Goal: Task Accomplishment & Management: Use online tool/utility

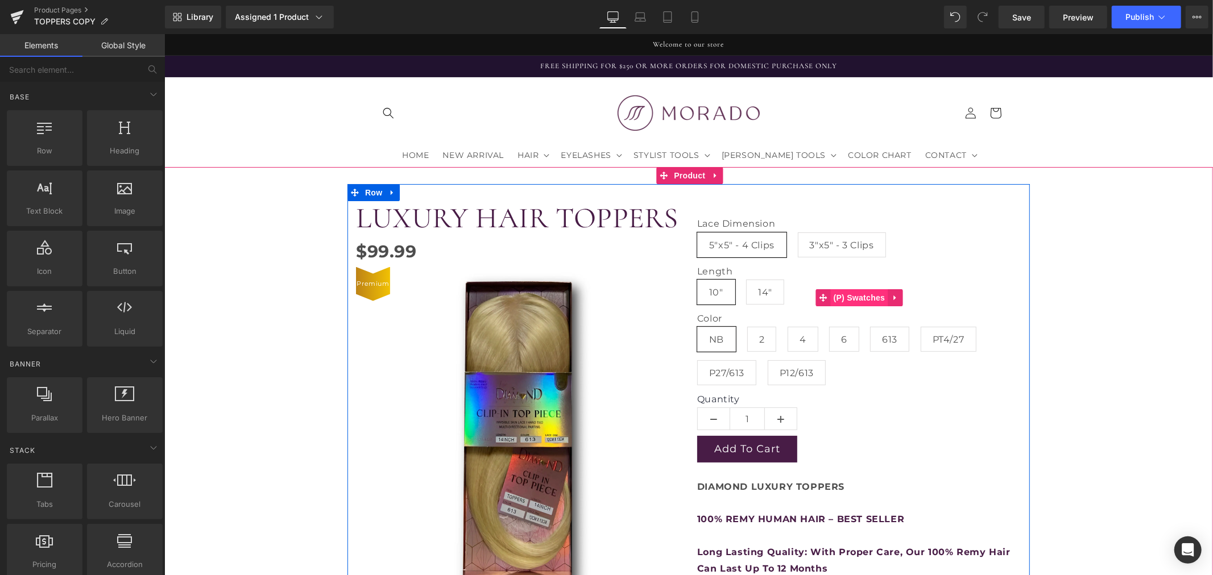
click at [851, 292] on span "(P) Swatches" at bounding box center [858, 297] width 57 height 17
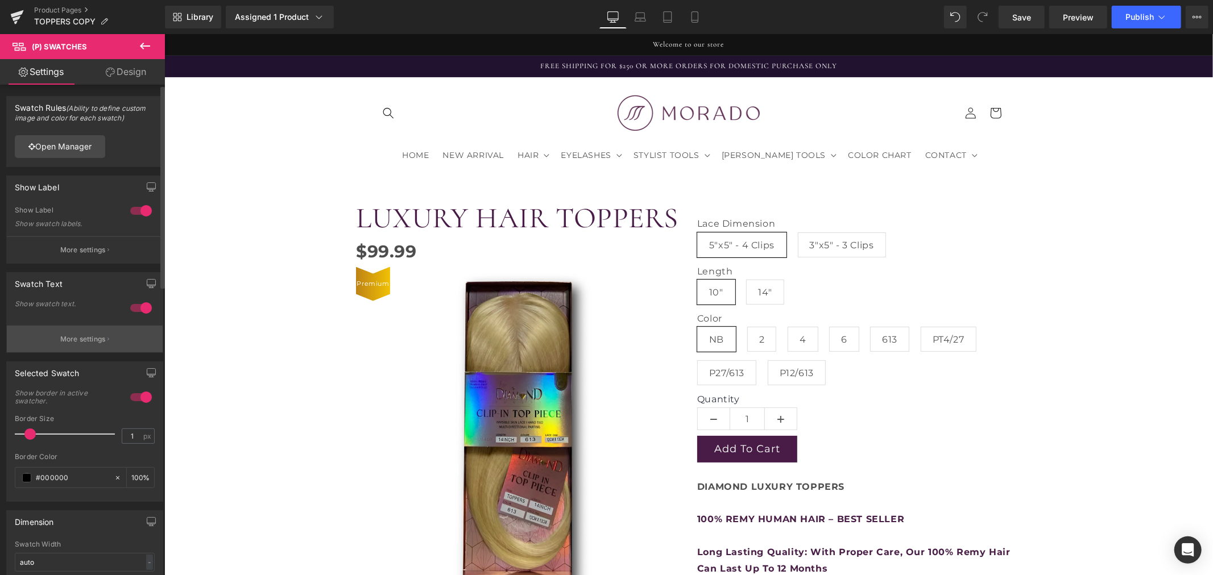
click at [93, 336] on p "More settings" at bounding box center [82, 339] width 45 height 10
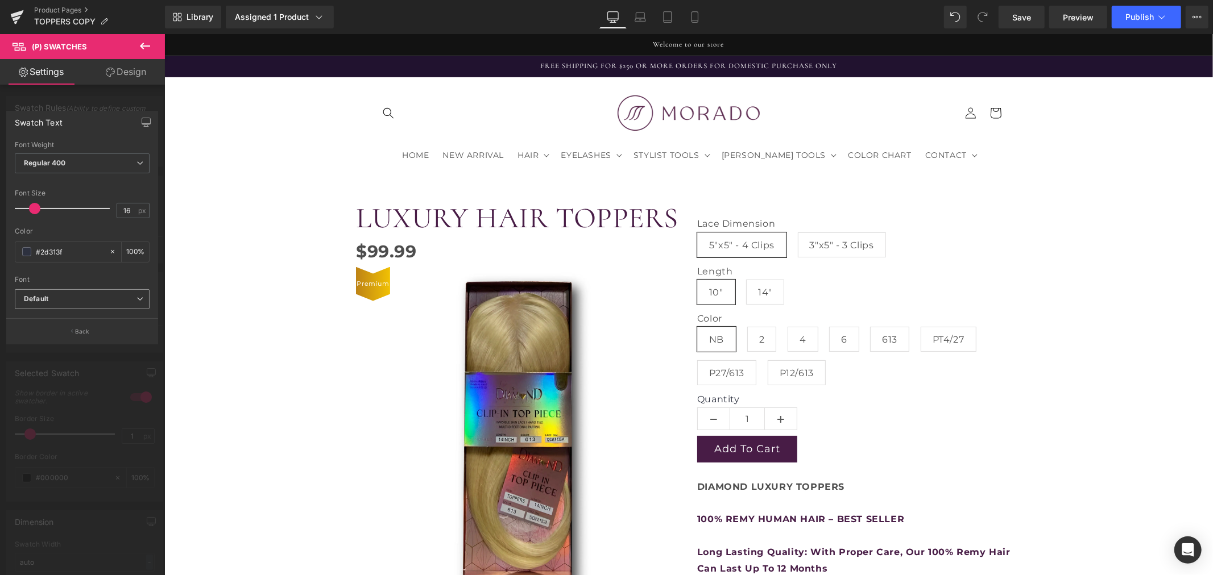
click at [73, 302] on b "Default" at bounding box center [80, 300] width 113 height 10
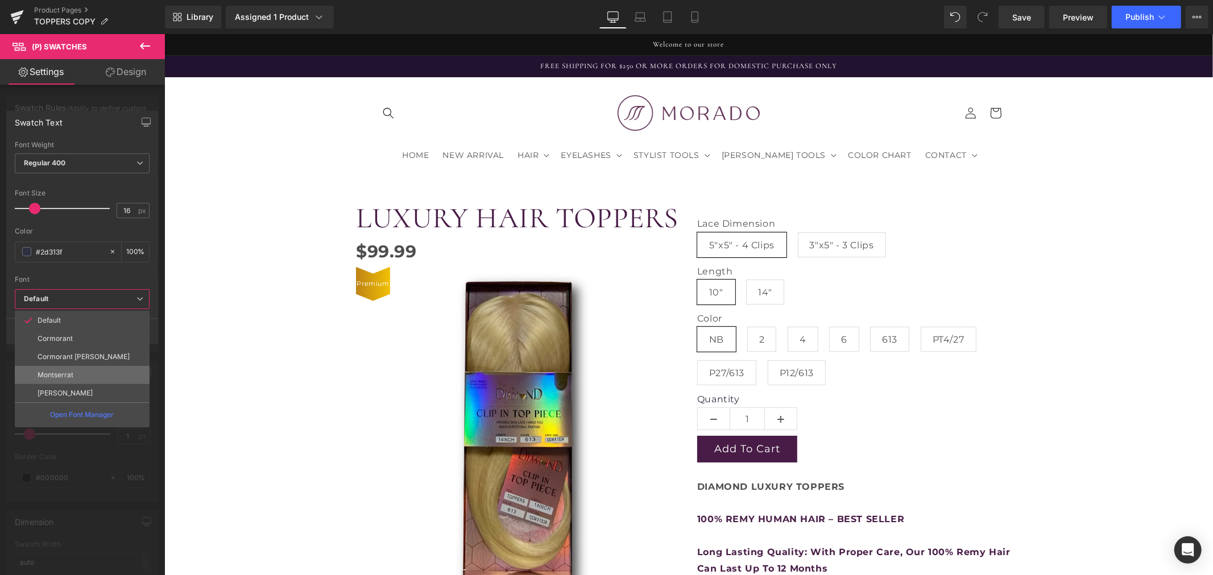
click at [77, 373] on li "Montserrat" at bounding box center [82, 375] width 135 height 18
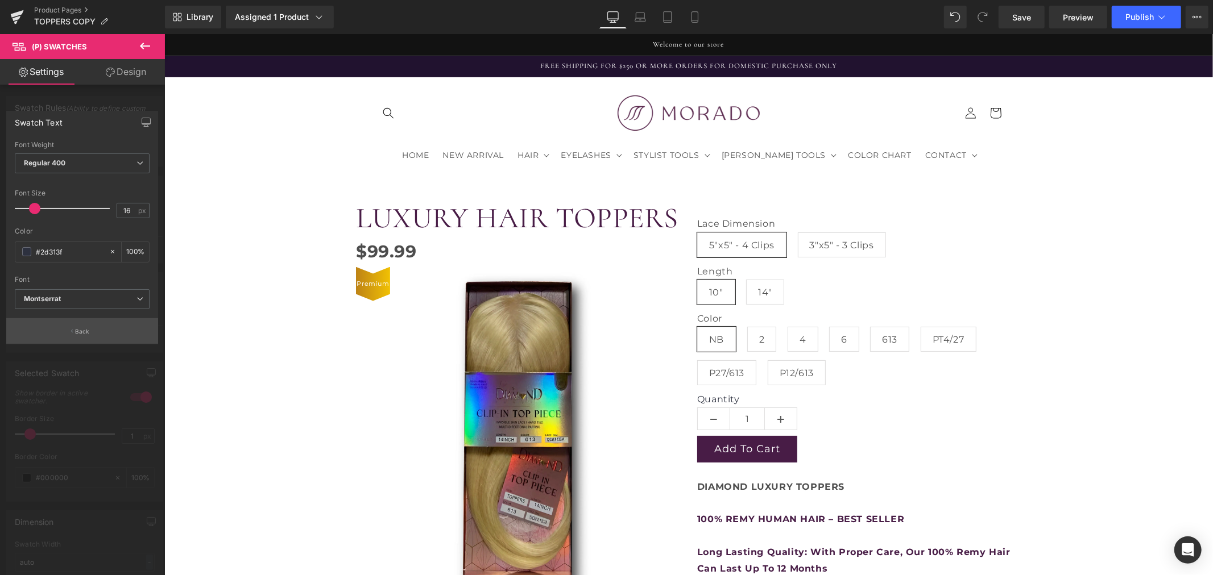
click at [84, 333] on p "Back" at bounding box center [82, 332] width 15 height 9
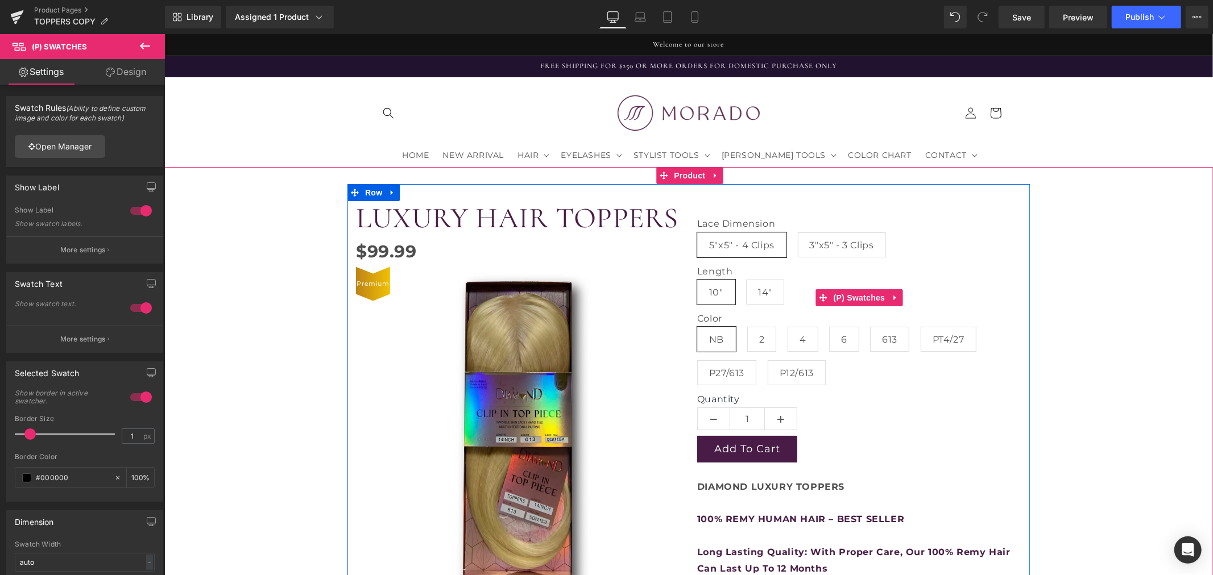
click at [716, 274] on label "Length" at bounding box center [859, 273] width 324 height 14
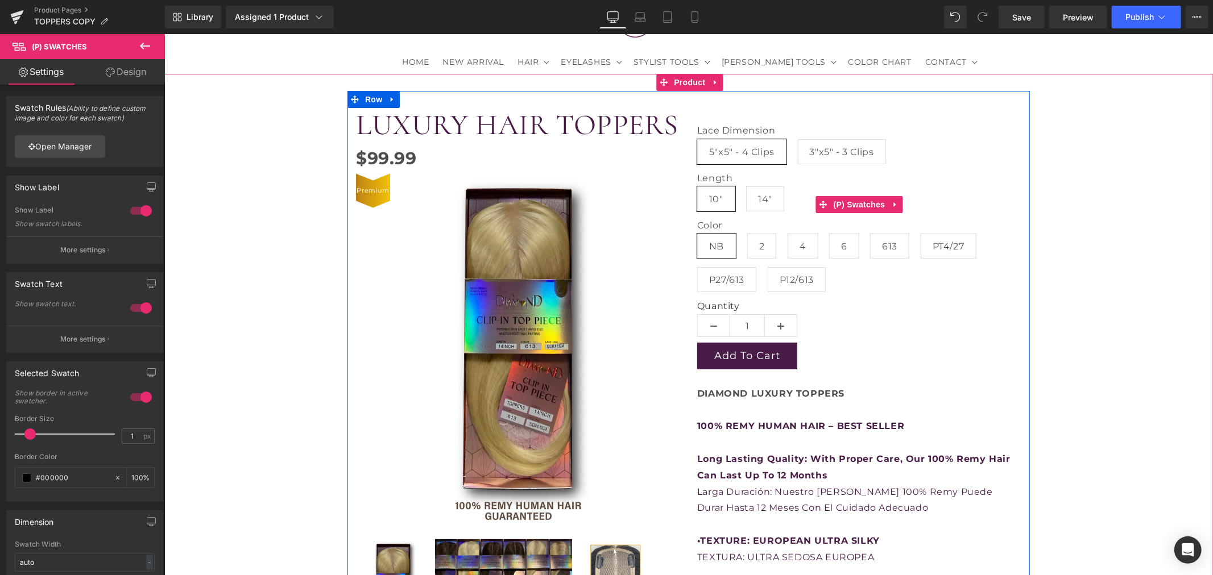
scroll to position [126, 0]
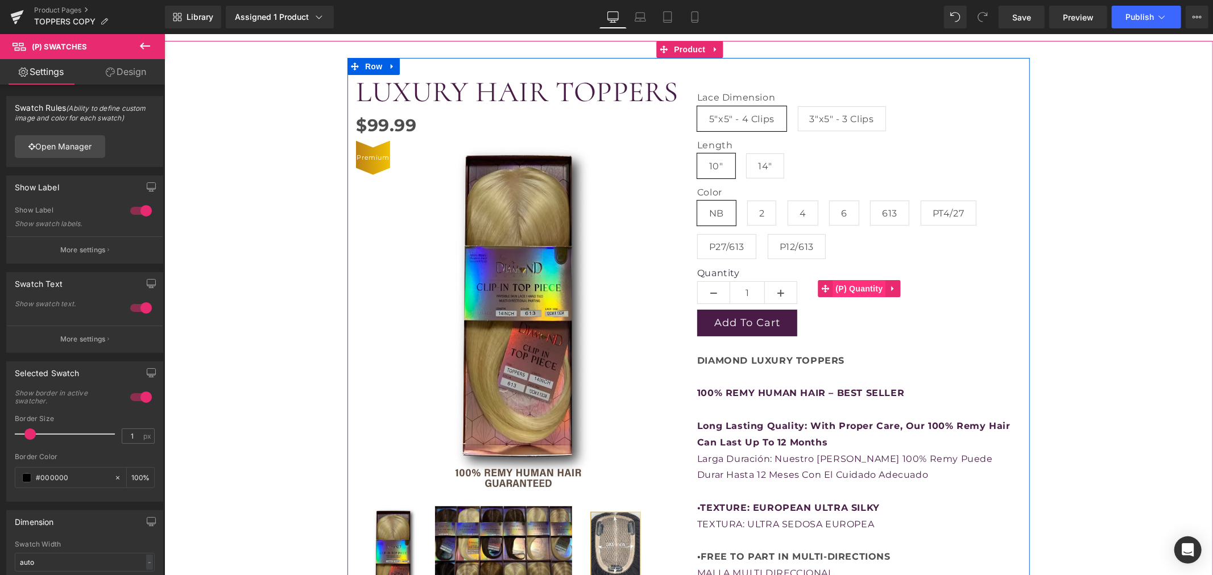
click at [850, 285] on span "(P) Quantity" at bounding box center [859, 288] width 53 height 17
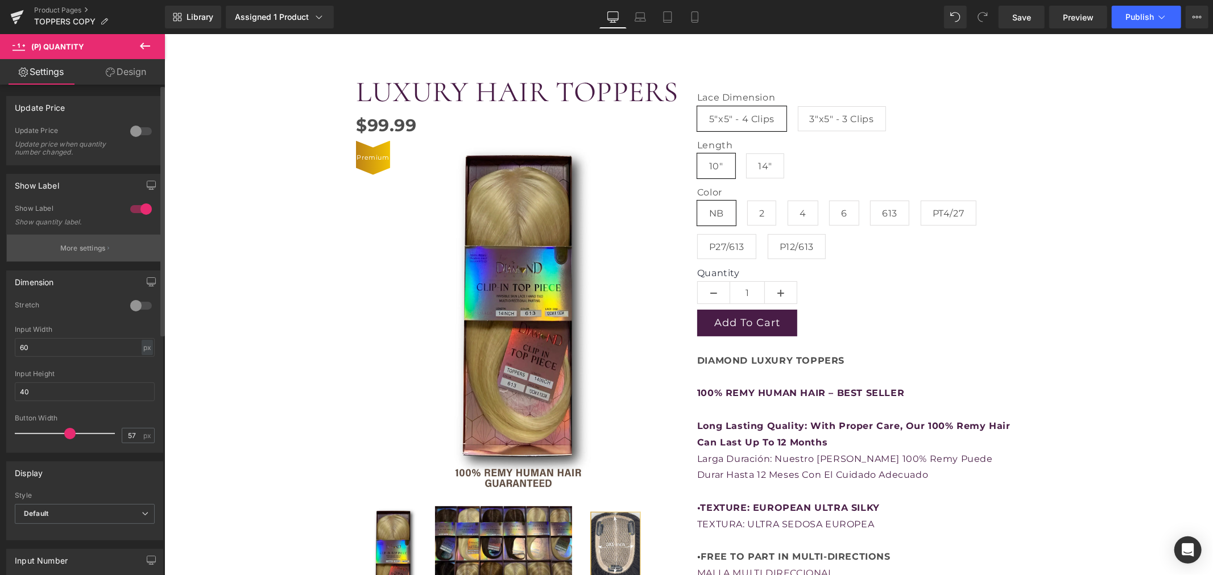
click at [97, 249] on p "More settings" at bounding box center [82, 248] width 45 height 10
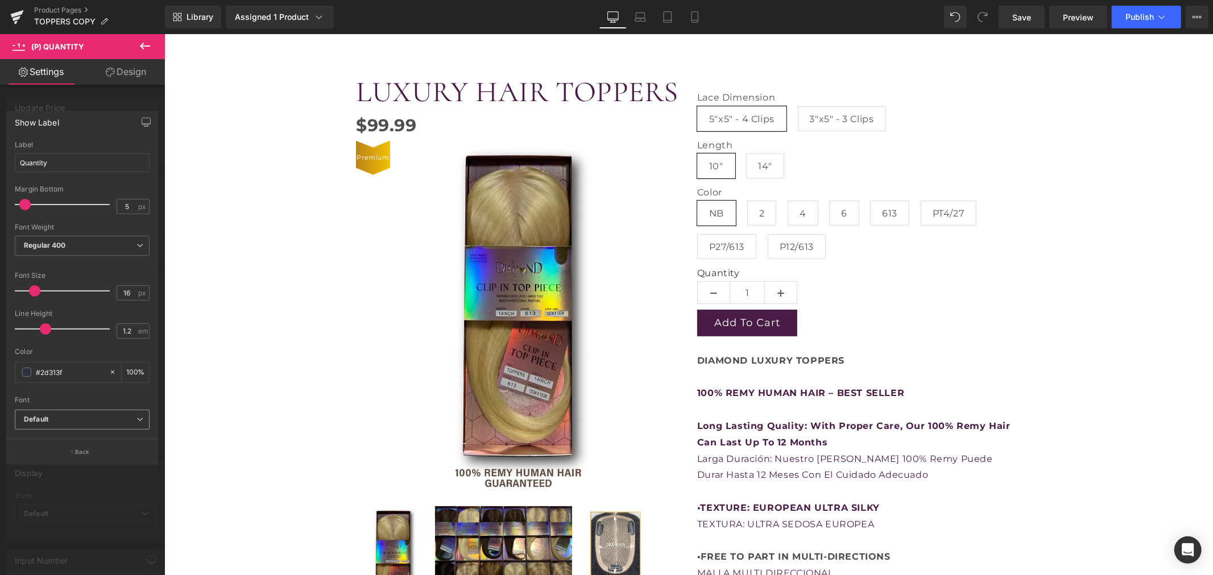
click at [84, 419] on b "Default" at bounding box center [80, 420] width 113 height 10
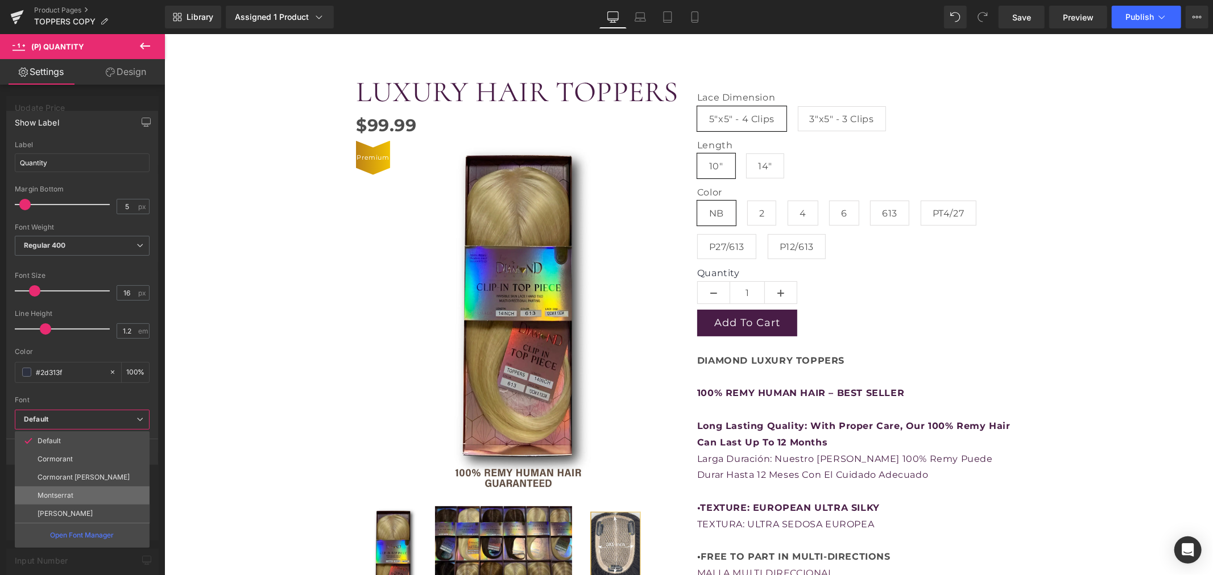
click at [89, 495] on li "Montserrat" at bounding box center [82, 496] width 135 height 18
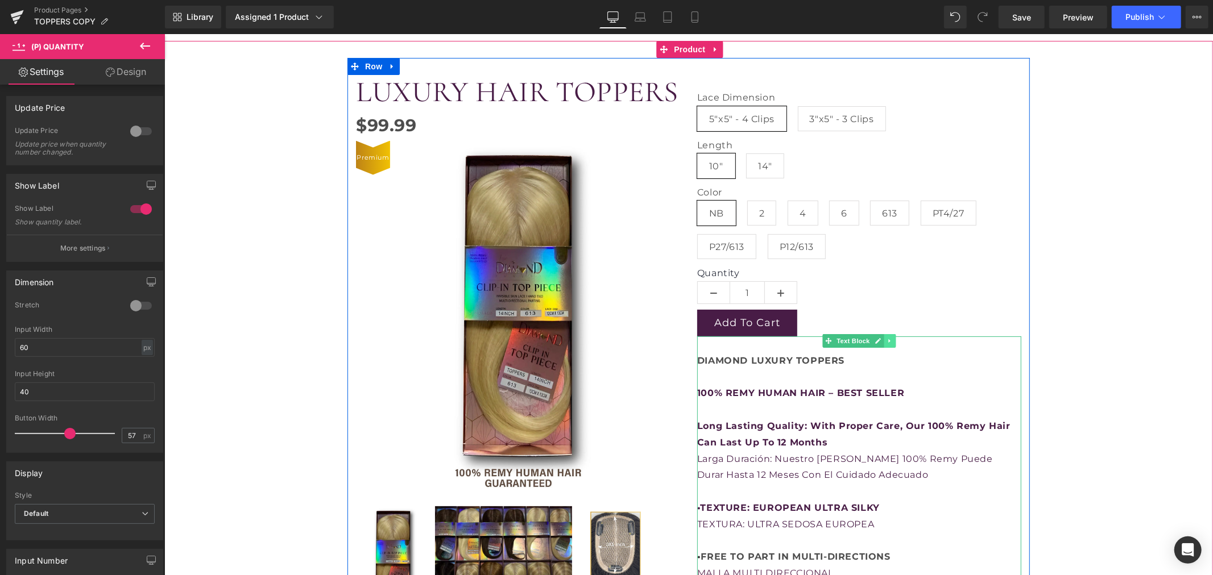
click at [884, 344] on link at bounding box center [890, 341] width 12 height 14
click at [892, 343] on icon at bounding box center [895, 340] width 6 height 6
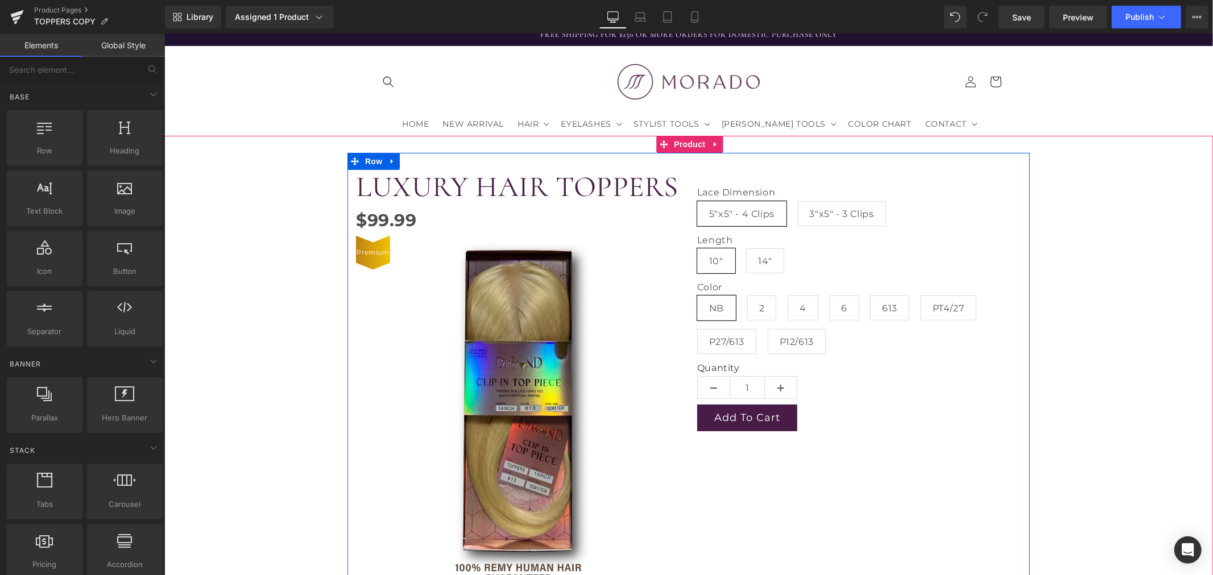
scroll to position [63, 0]
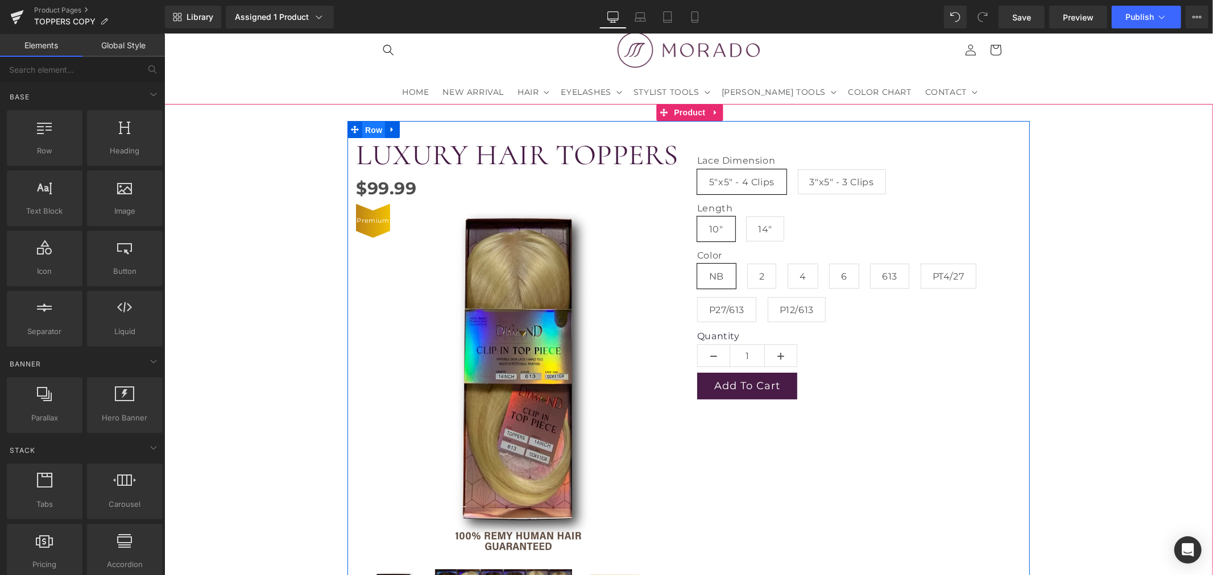
click at [371, 132] on span "Row" at bounding box center [373, 129] width 23 height 17
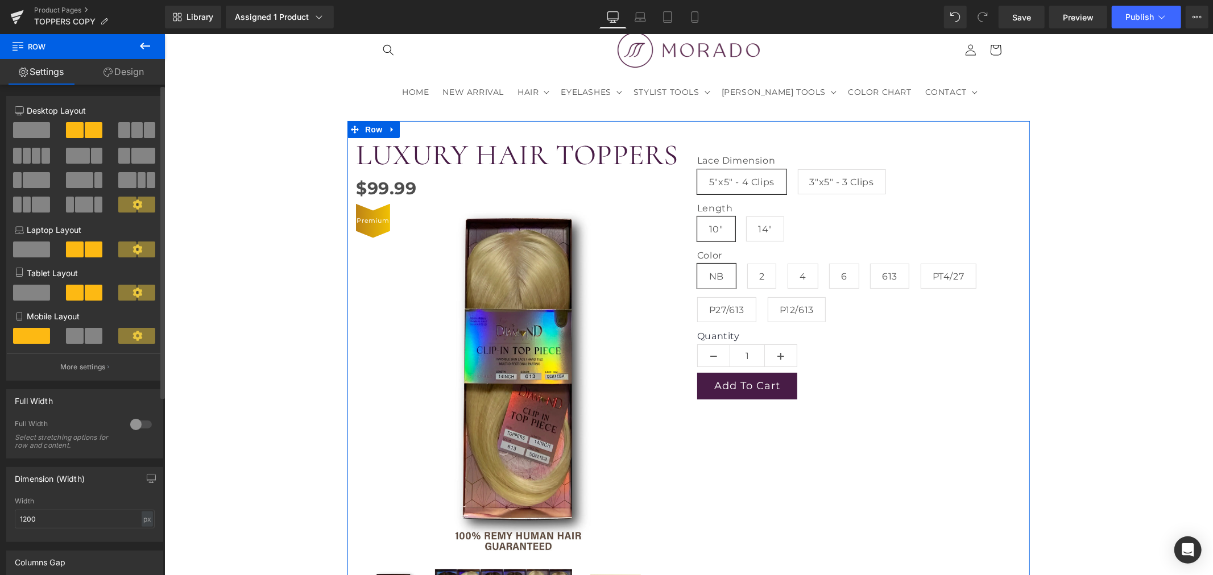
click at [87, 155] on span at bounding box center [78, 156] width 24 height 16
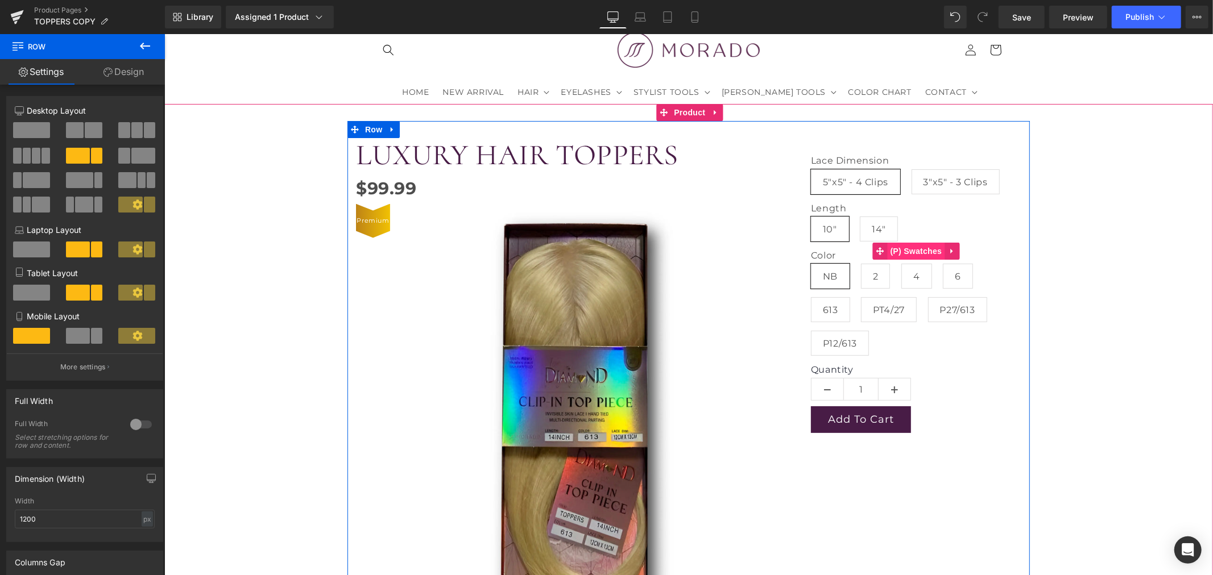
click at [906, 247] on span "(P) Swatches" at bounding box center [915, 250] width 57 height 17
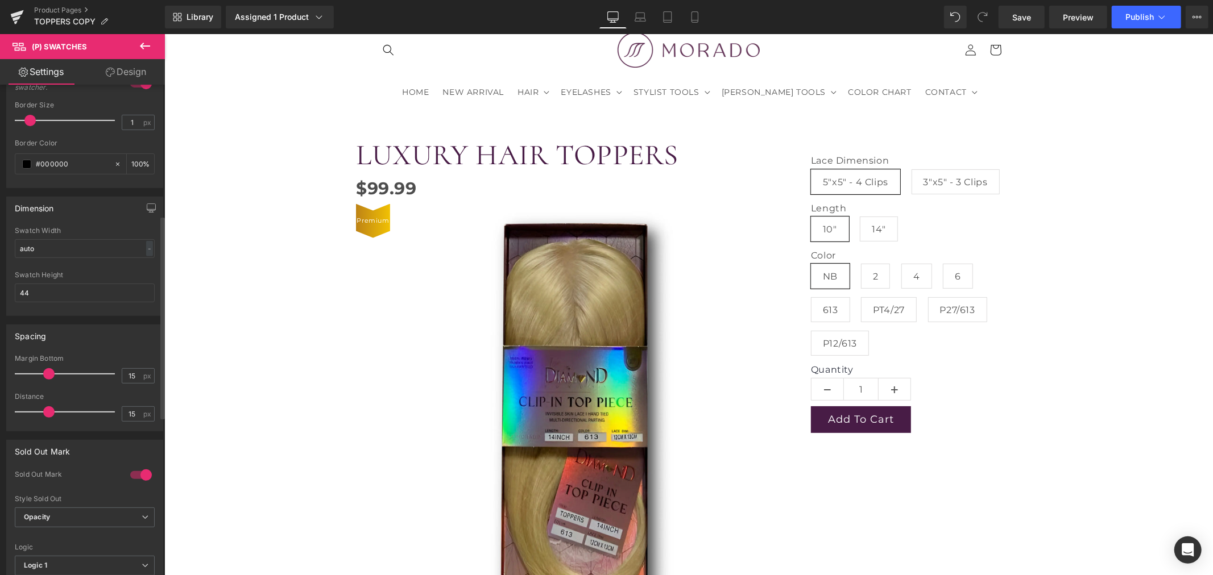
scroll to position [316, 0]
click at [50, 294] on input "44" at bounding box center [85, 291] width 140 height 19
click at [125, 251] on input "auto" at bounding box center [85, 247] width 140 height 19
drag, startPoint x: 106, startPoint y: 249, endPoint x: -13, endPoint y: 256, distance: 119.0
click at [0, 256] on html "(P) Swatches You are previewing how the will restyle your page. You can not edi…" at bounding box center [606, 287] width 1213 height 575
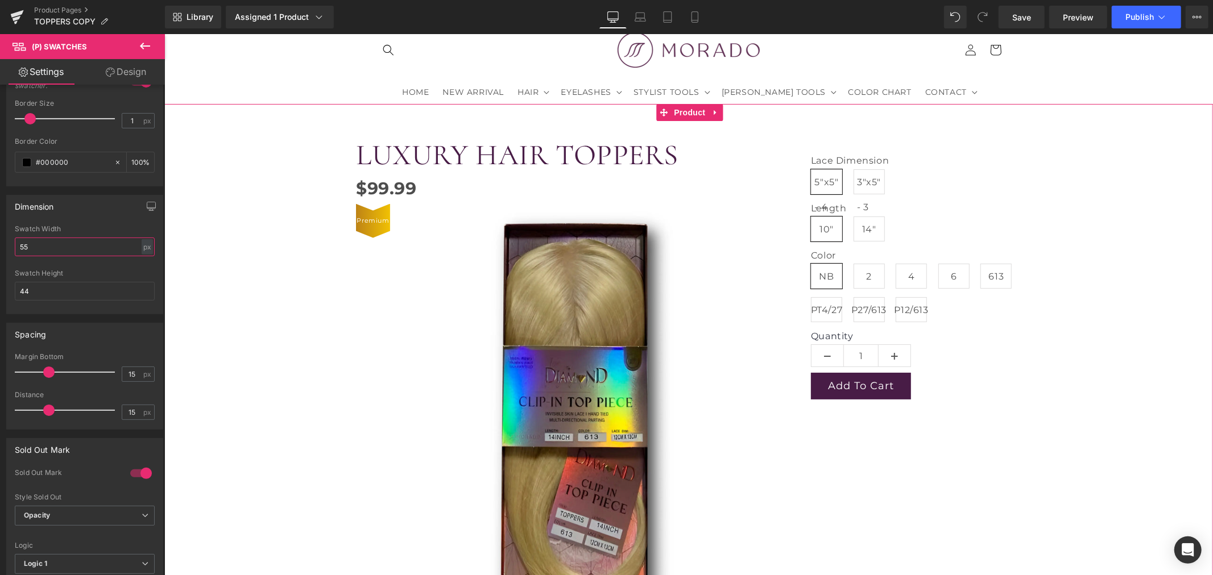
type input "5"
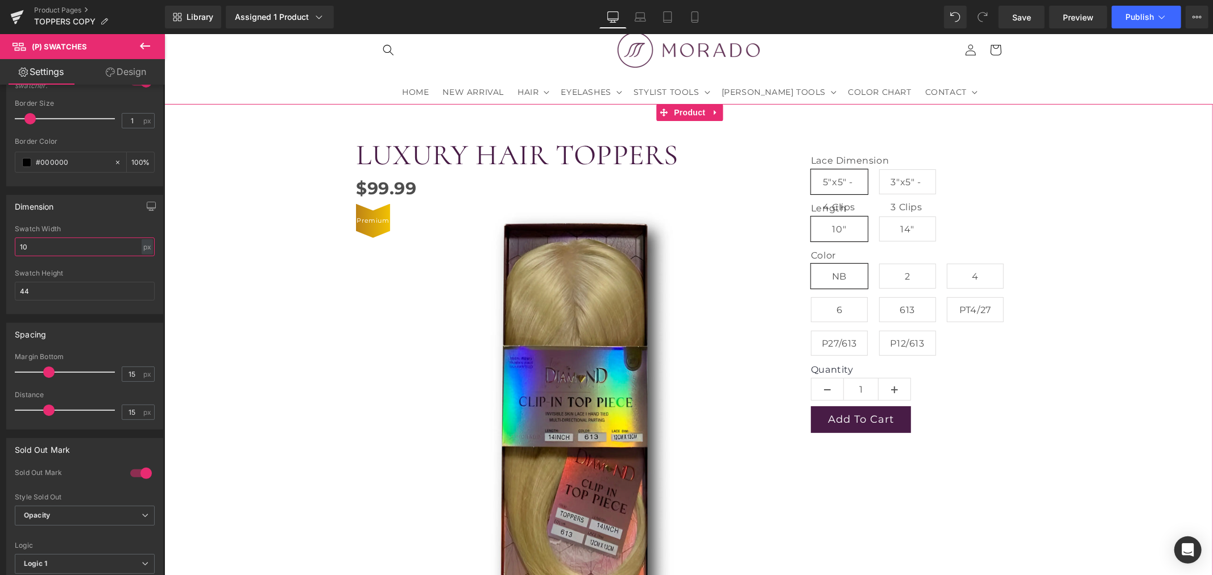
type input "1"
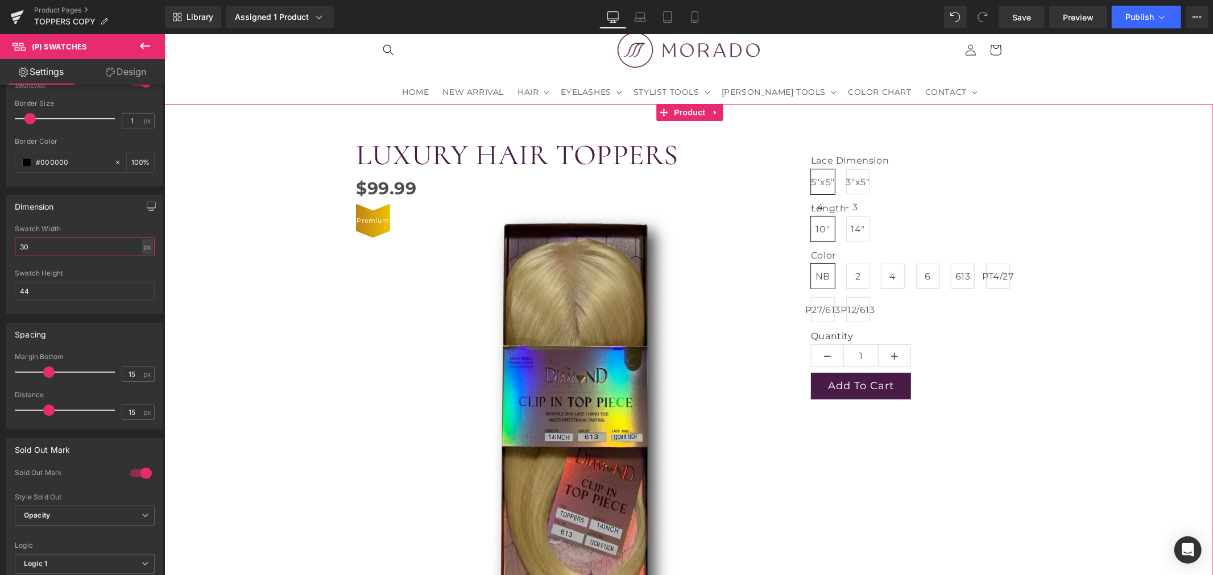
type input "3"
type input "5"
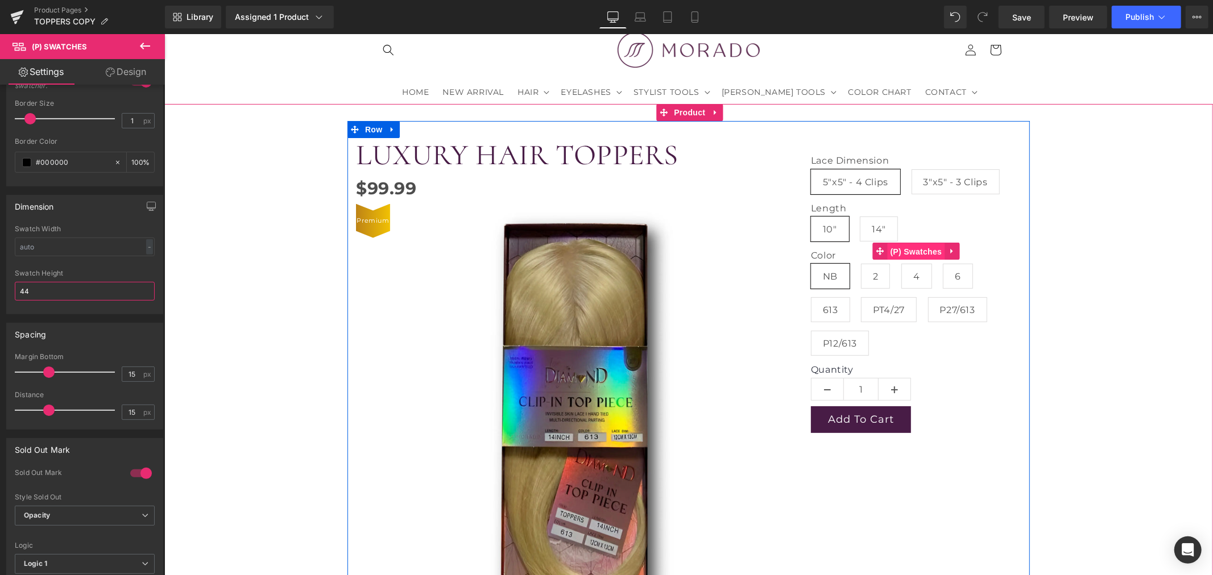
click at [906, 252] on span "(P) Swatches" at bounding box center [915, 251] width 57 height 17
click at [949, 250] on icon at bounding box center [951, 251] width 8 height 9
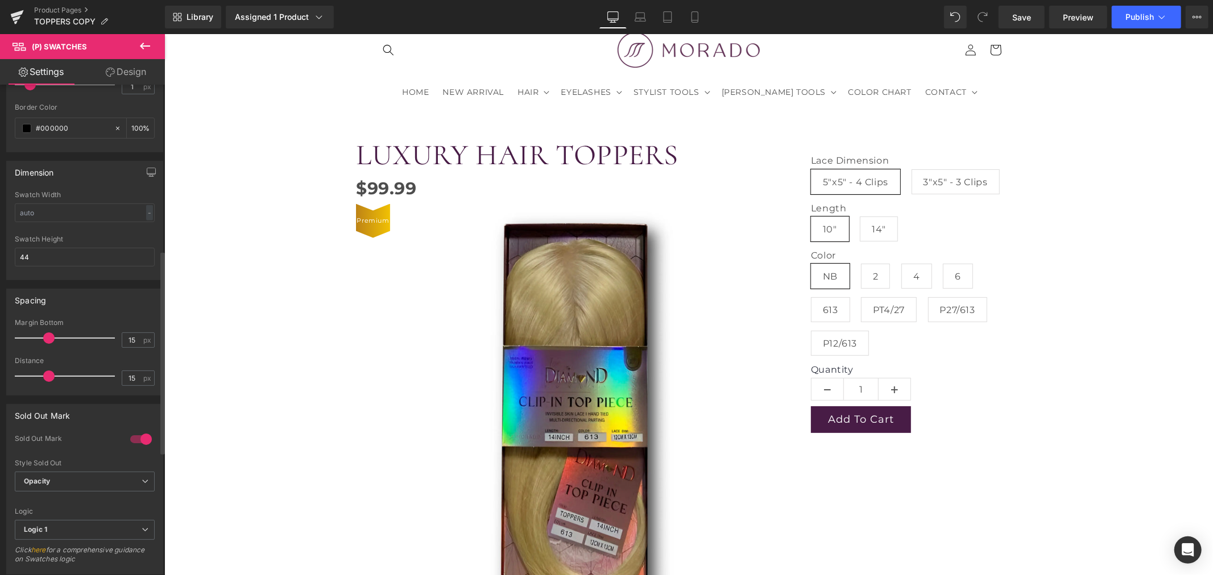
scroll to position [442, 0]
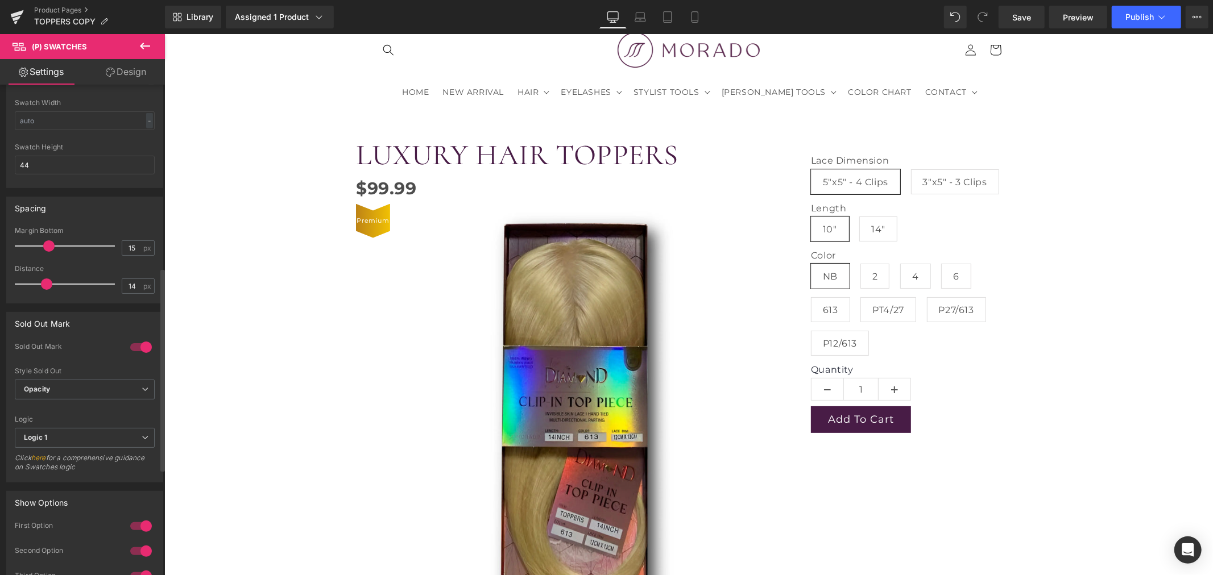
type input "15"
click at [47, 289] on span at bounding box center [48, 284] width 11 height 11
type input "15"
click at [44, 243] on span at bounding box center [48, 246] width 11 height 11
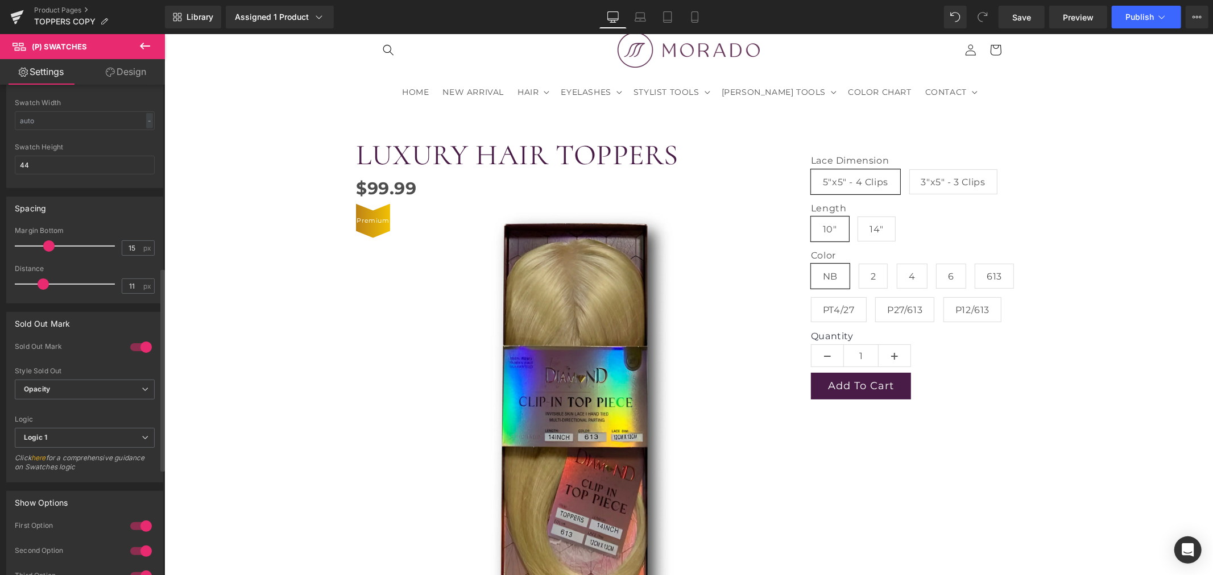
type input "10"
drag, startPoint x: 47, startPoint y: 283, endPoint x: 37, endPoint y: 279, distance: 10.5
click at [37, 279] on span at bounding box center [39, 284] width 11 height 11
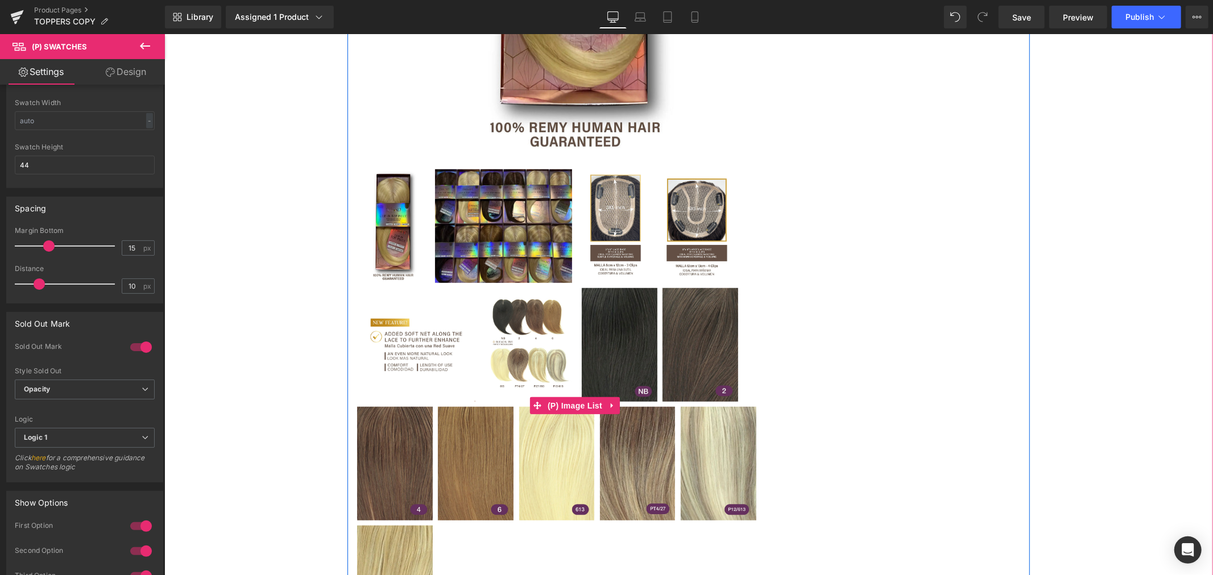
scroll to position [505, 0]
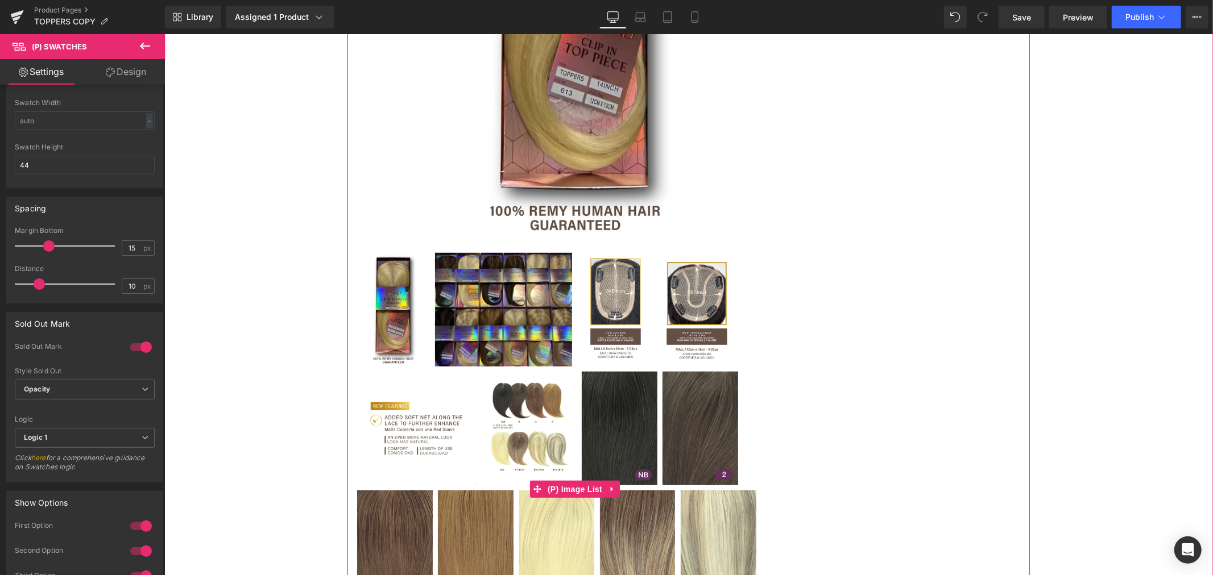
drag, startPoint x: 571, startPoint y: 487, endPoint x: 573, endPoint y: 477, distance: 9.9
click at [571, 487] on span "(P) Image List" at bounding box center [574, 489] width 60 height 17
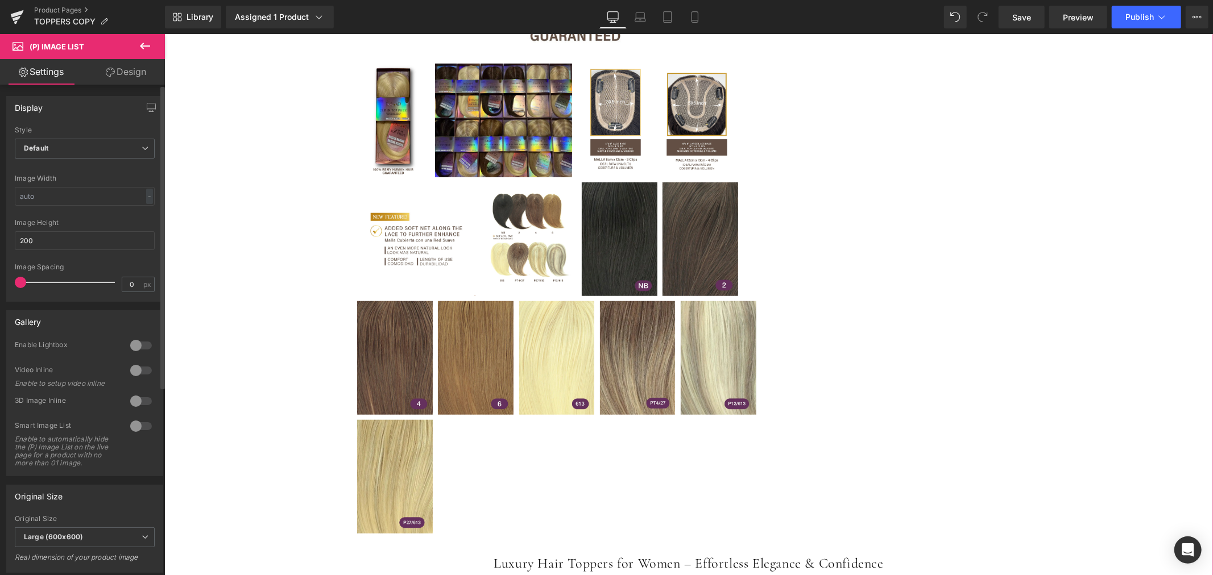
scroll to position [695, 0]
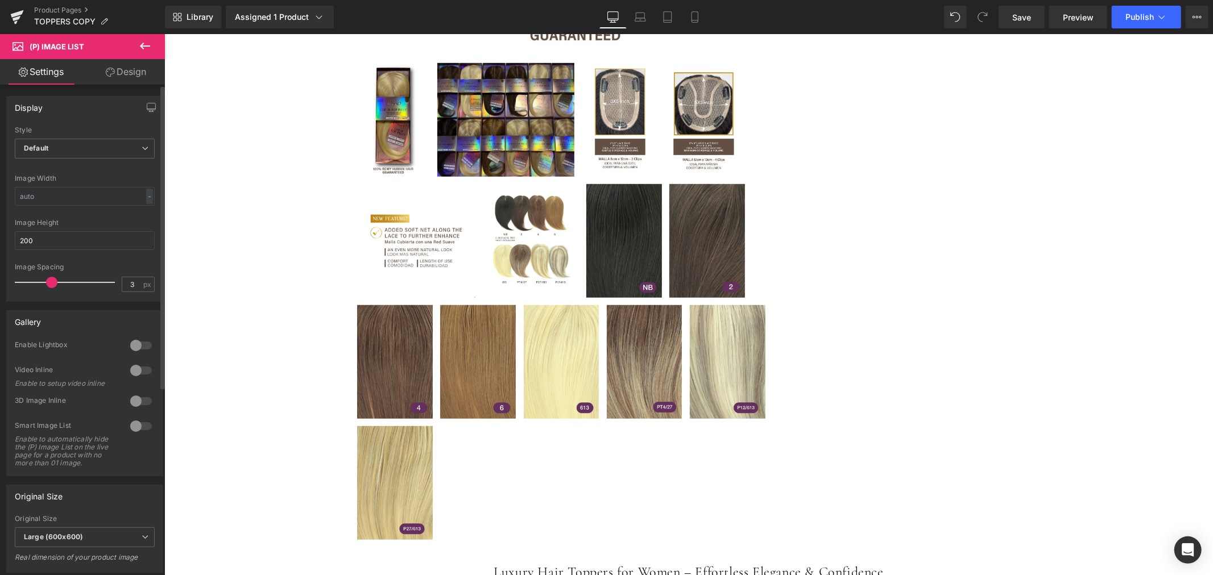
type input "0"
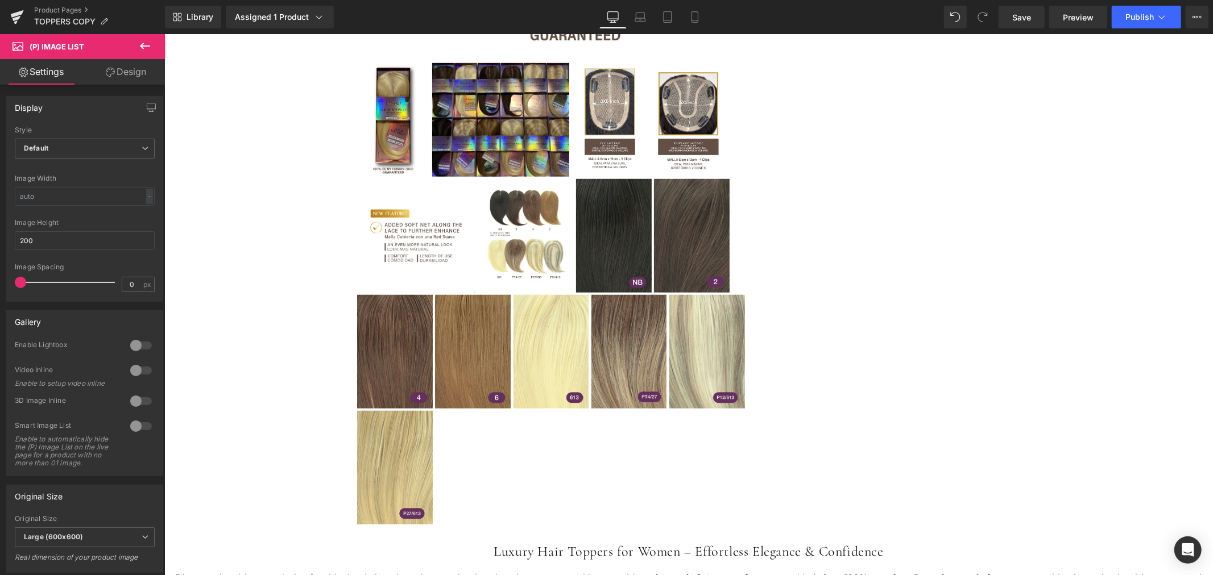
drag, startPoint x: 19, startPoint y: 283, endPoint x: -8, endPoint y: 287, distance: 27.5
click at [0, 287] on html "(P) Image List You are previewing how the will restyle your page. You can not e…" at bounding box center [606, 287] width 1213 height 575
drag, startPoint x: 52, startPoint y: 243, endPoint x: 1, endPoint y: 247, distance: 51.3
click at [1, 247] on div "Display Default Slider Style Default Default Slider 5 Columns 5 4 Columns 4 3 C…" at bounding box center [85, 195] width 170 height 214
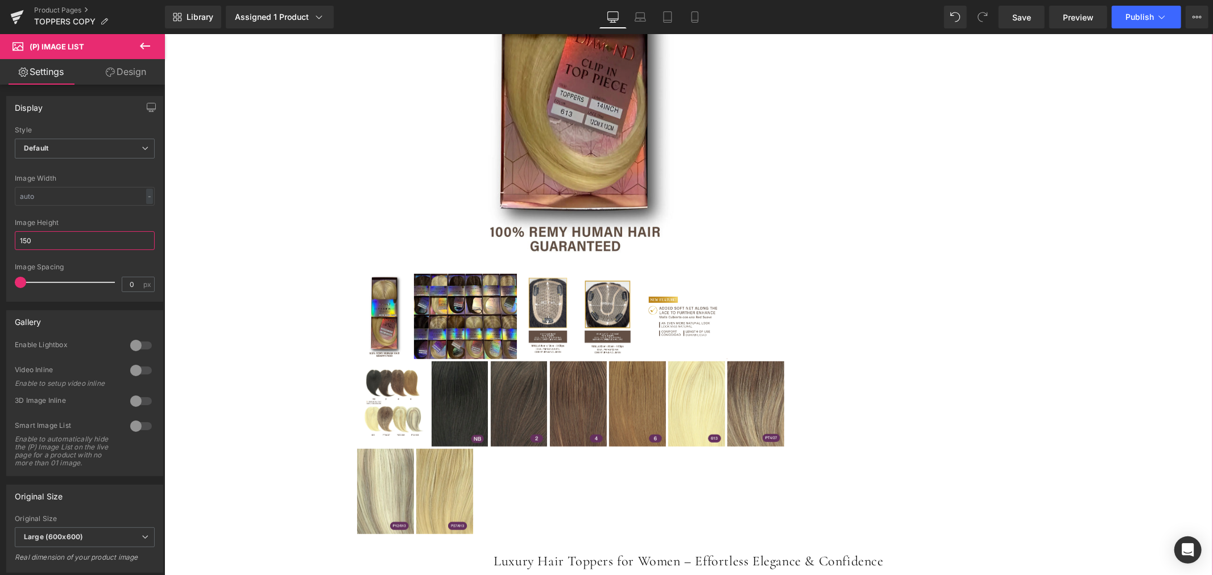
scroll to position [505, 0]
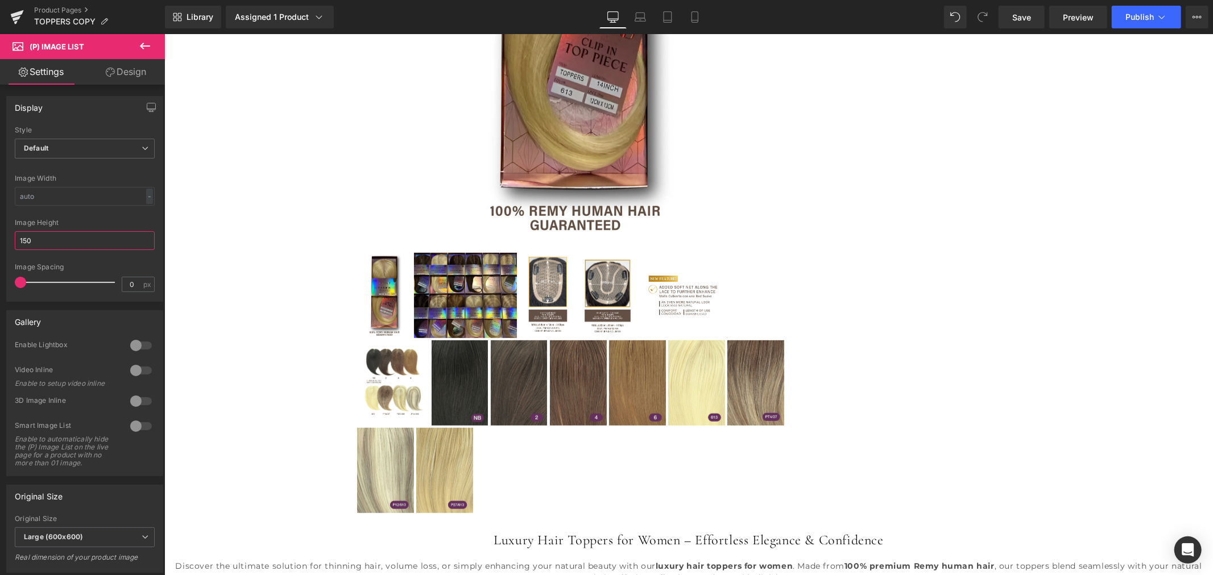
drag, startPoint x: 27, startPoint y: 240, endPoint x: -13, endPoint y: 243, distance: 40.5
click at [0, 243] on html "(P) Image List You are previewing how the will restyle your page. You can not e…" at bounding box center [606, 287] width 1213 height 575
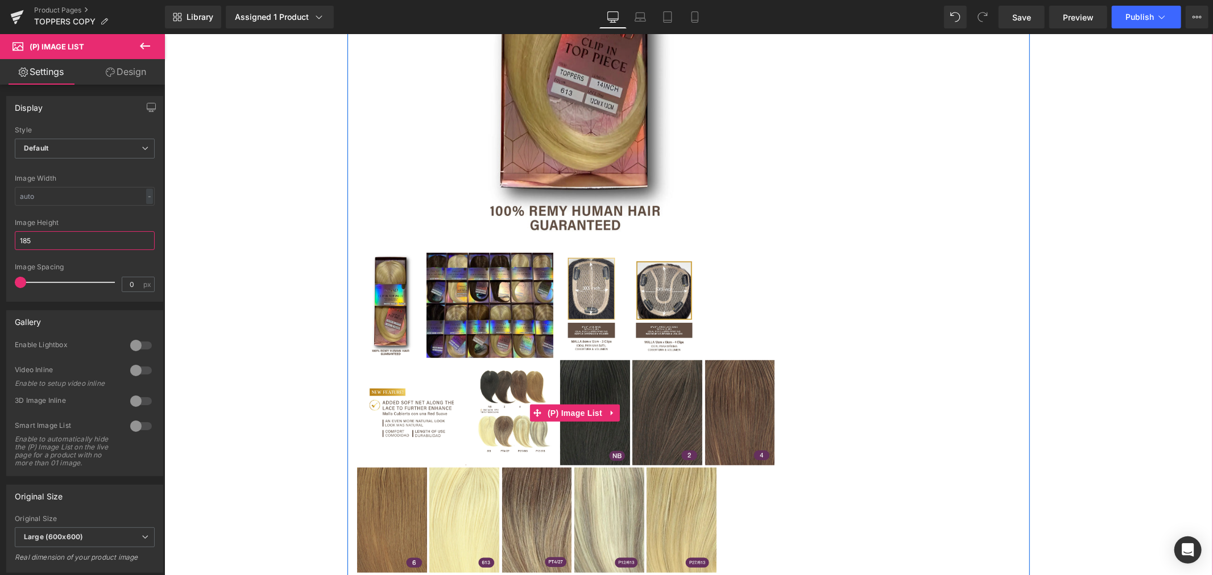
type input "185"
click at [566, 324] on img at bounding box center [591, 304] width 71 height 105
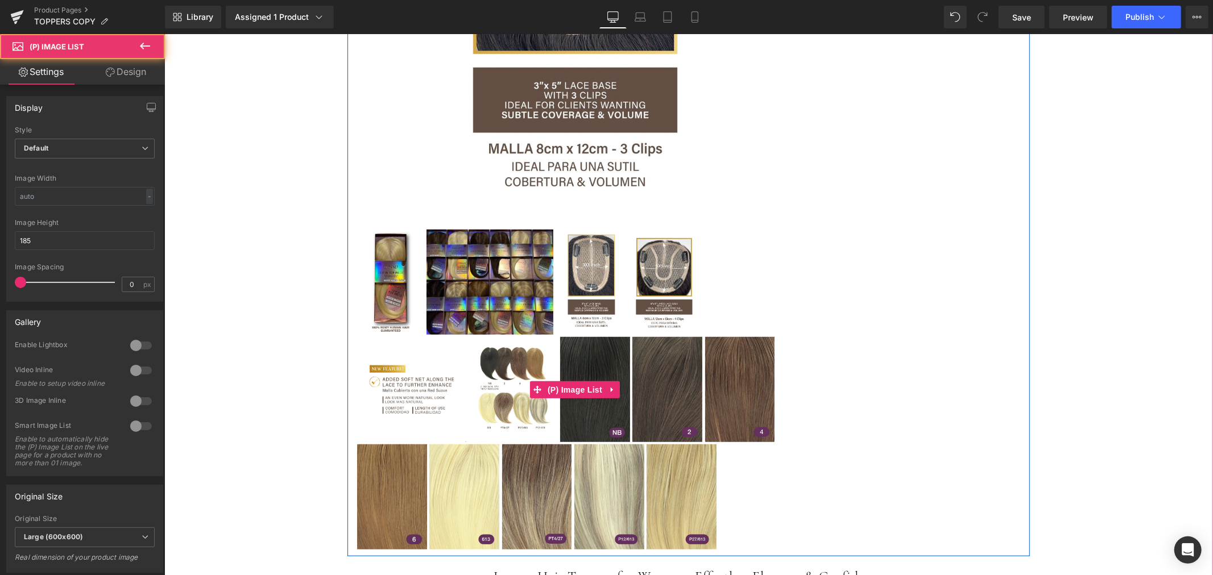
click at [575, 412] on img at bounding box center [595, 389] width 70 height 105
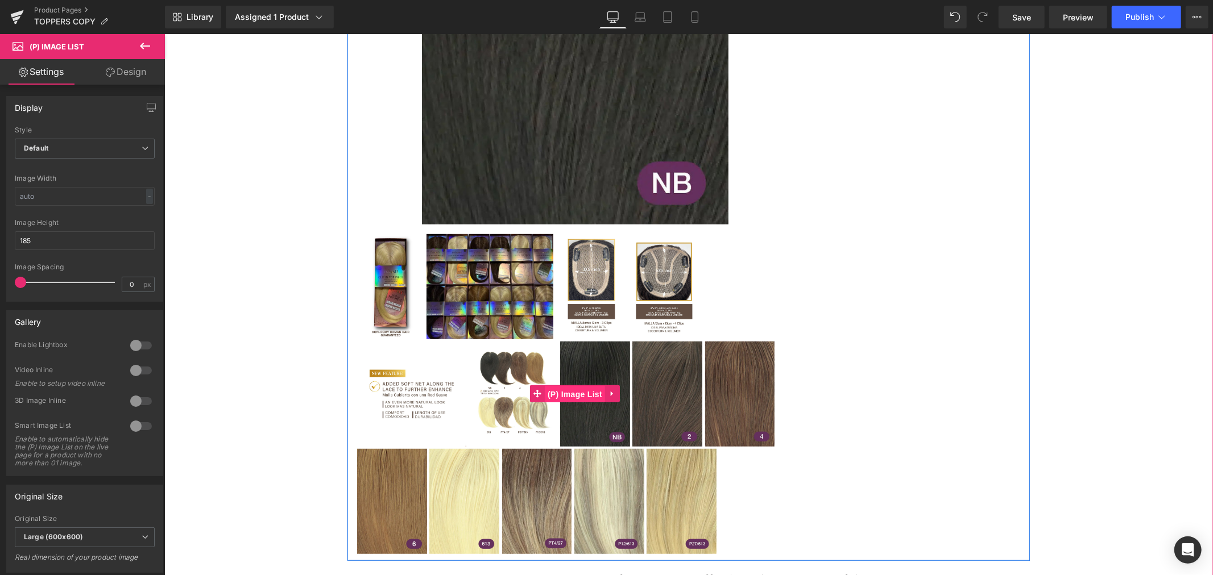
click at [579, 389] on span "(P) Image List" at bounding box center [574, 394] width 60 height 17
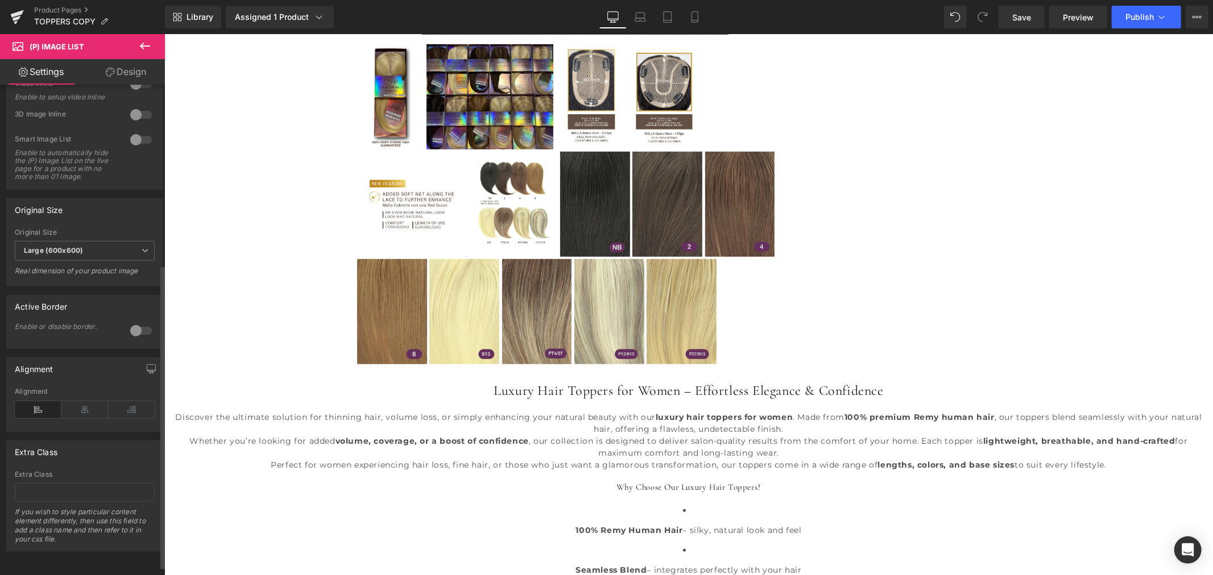
scroll to position [304, 0]
click at [80, 401] on icon at bounding box center [84, 409] width 47 height 17
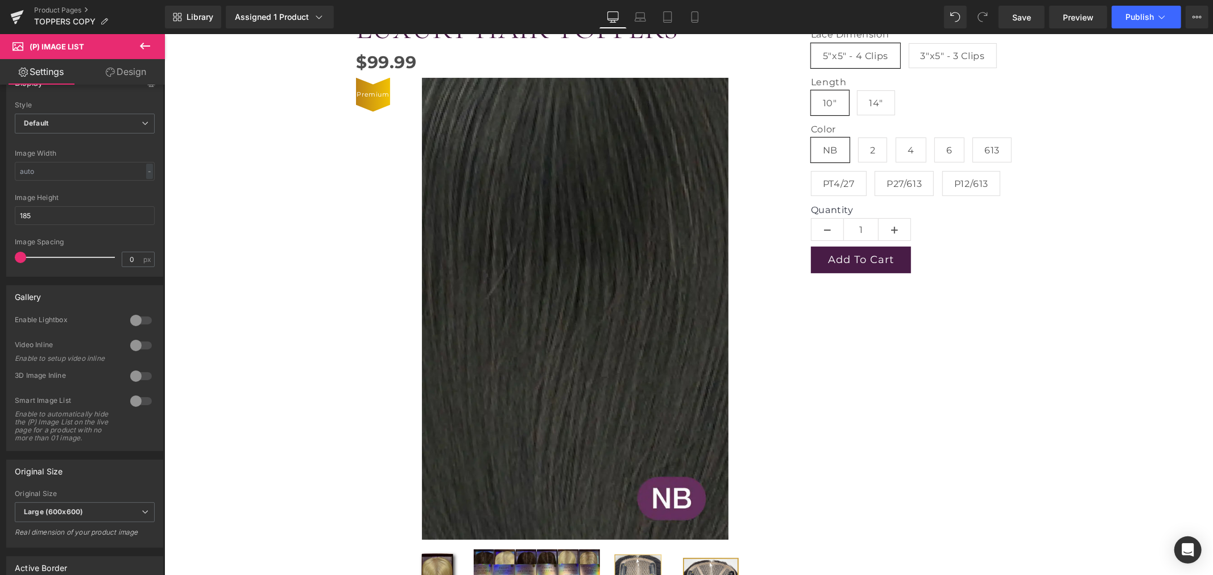
scroll to position [0, 0]
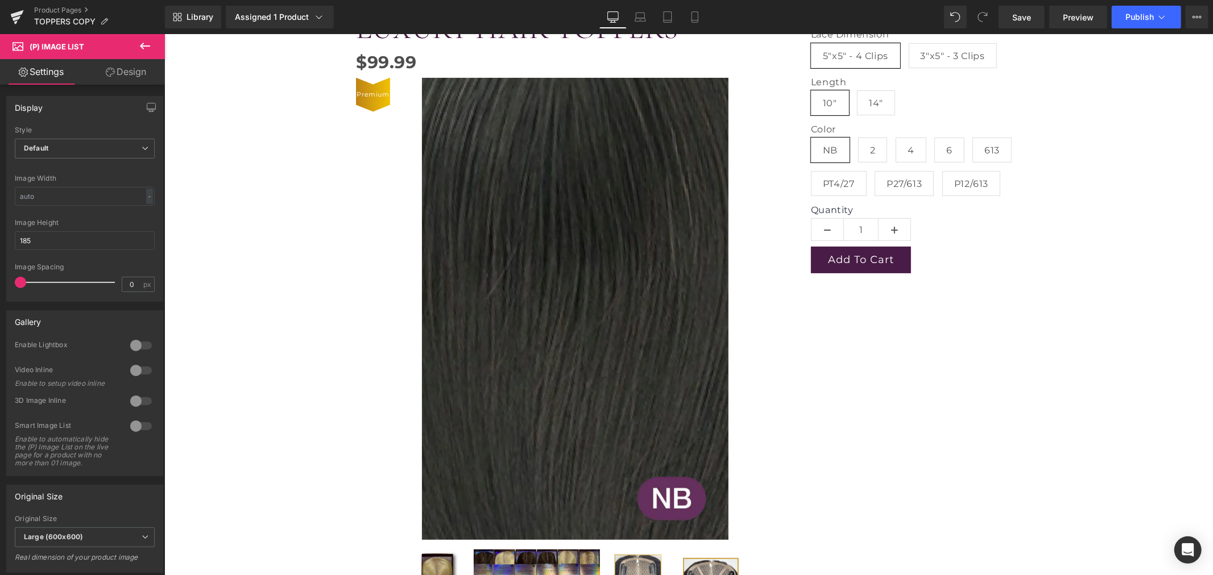
click at [143, 42] on icon at bounding box center [145, 46] width 14 height 14
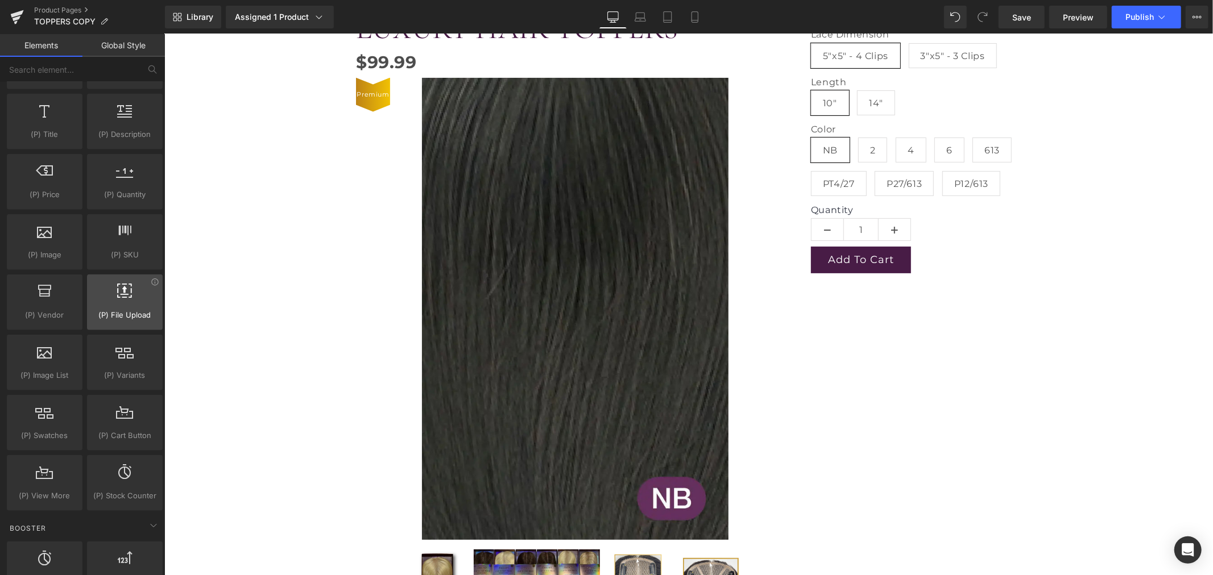
scroll to position [1137, 0]
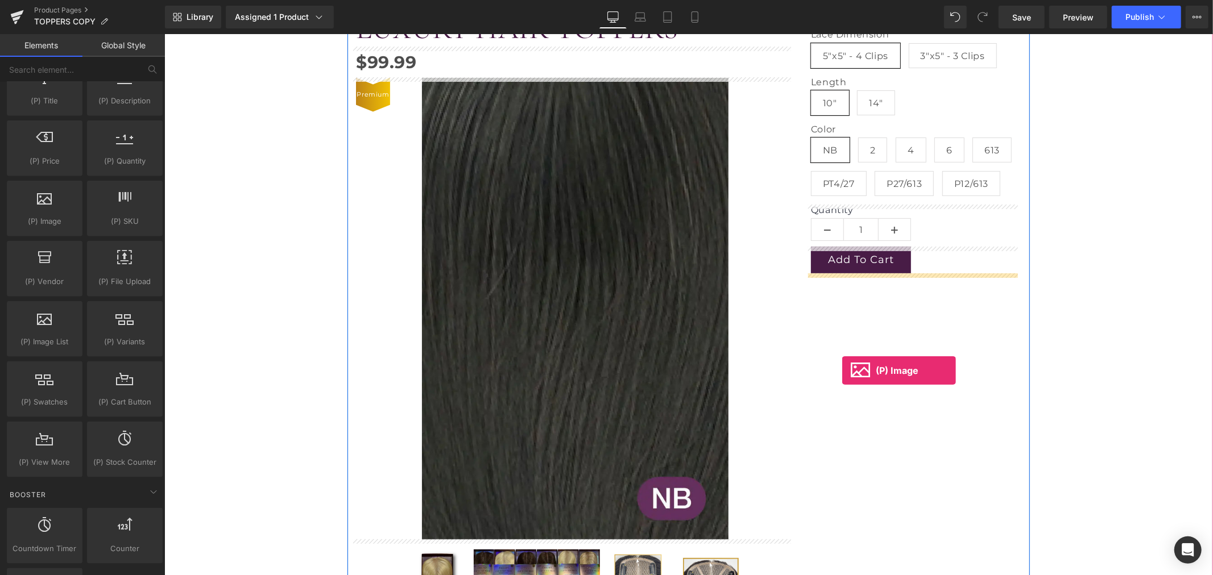
drag, startPoint x: 212, startPoint y: 243, endPoint x: 842, endPoint y: 370, distance: 642.8
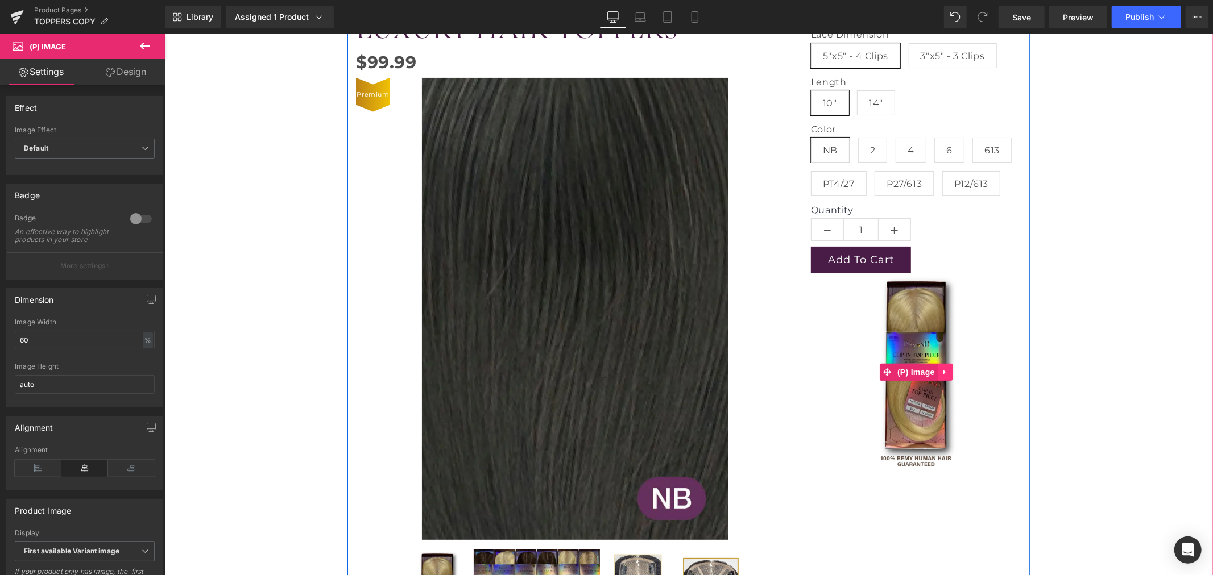
click at [941, 369] on icon at bounding box center [945, 372] width 8 height 9
click at [966, 372] on icon at bounding box center [967, 372] width 2 height 5
click at [919, 372] on span "(P) Image" at bounding box center [915, 371] width 43 height 17
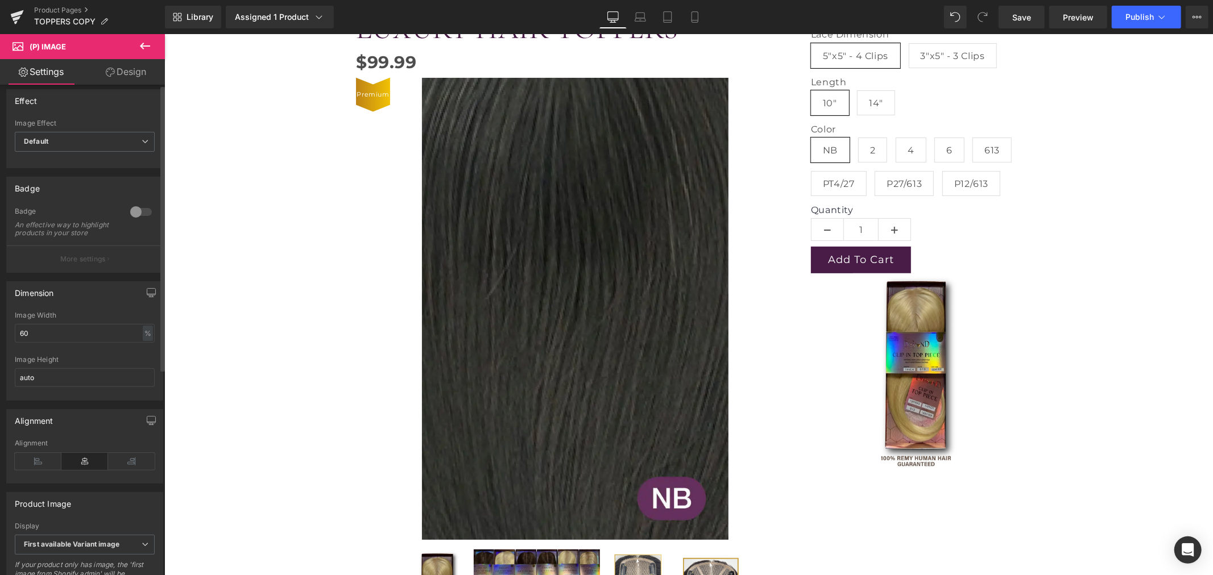
scroll to position [0, 0]
click at [145, 42] on icon at bounding box center [145, 46] width 14 height 14
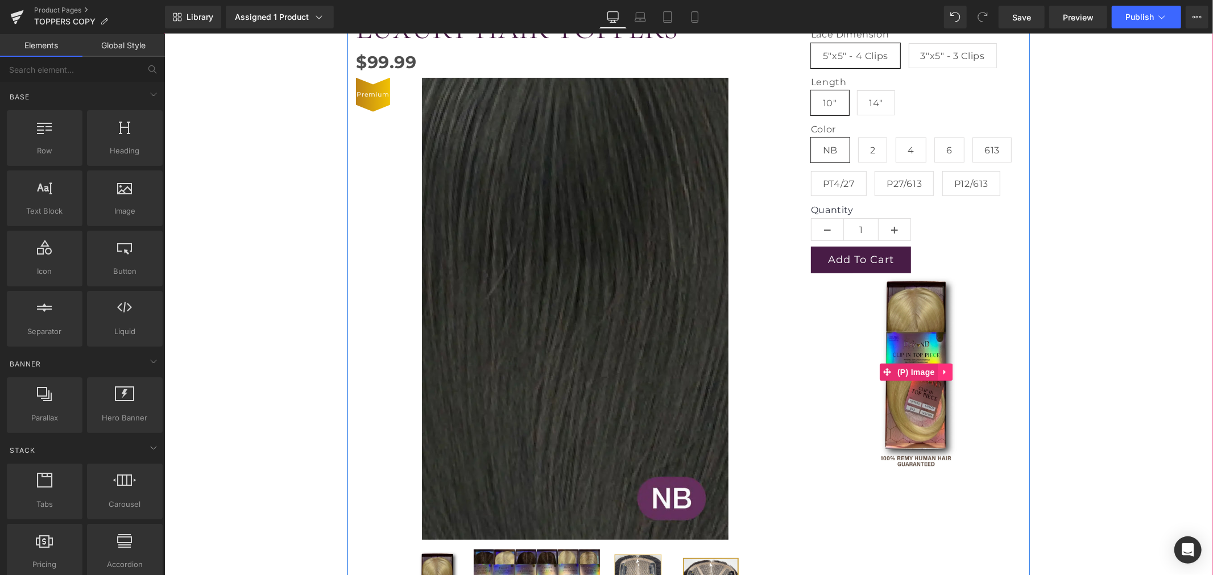
click at [941, 373] on icon at bounding box center [945, 372] width 8 height 9
click at [948, 371] on icon at bounding box center [952, 372] width 8 height 8
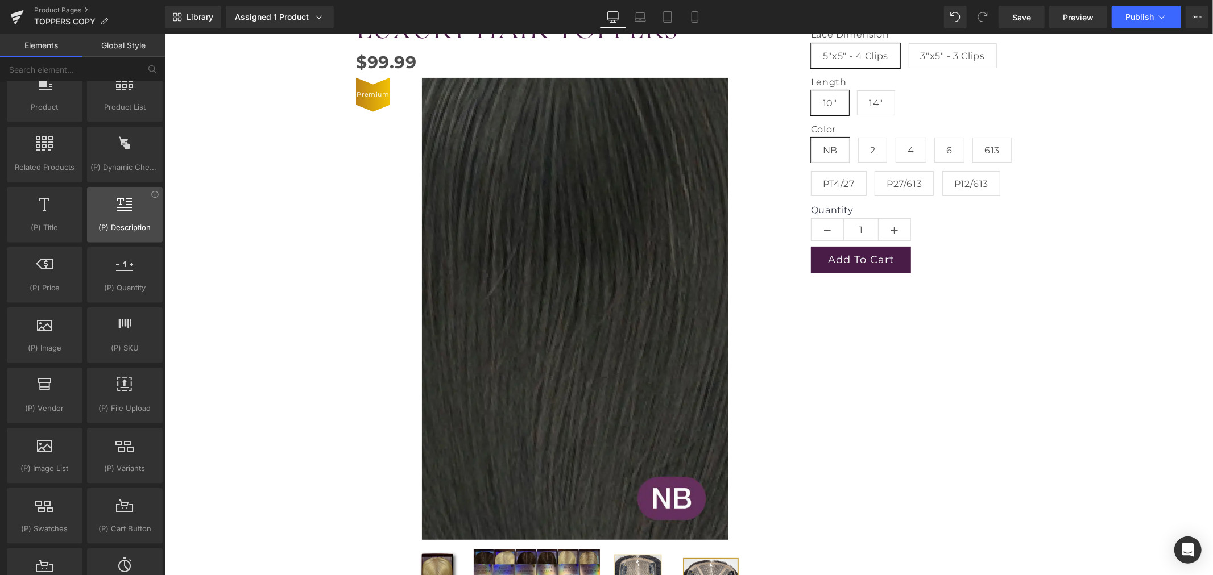
scroll to position [1074, 0]
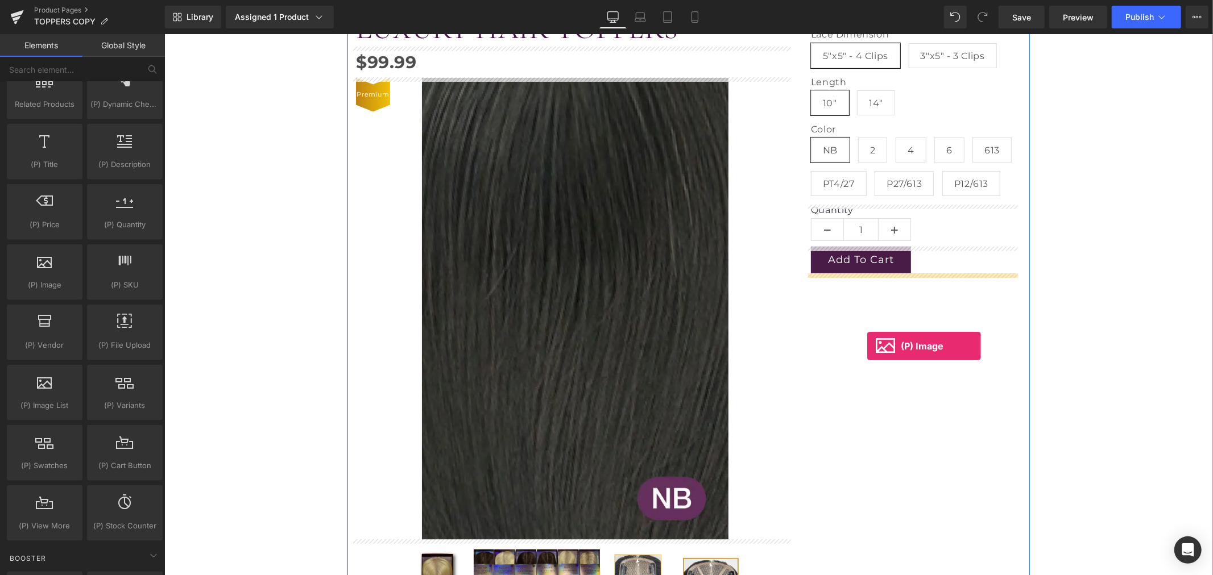
drag, startPoint x: 219, startPoint y: 303, endPoint x: 867, endPoint y: 345, distance: 649.1
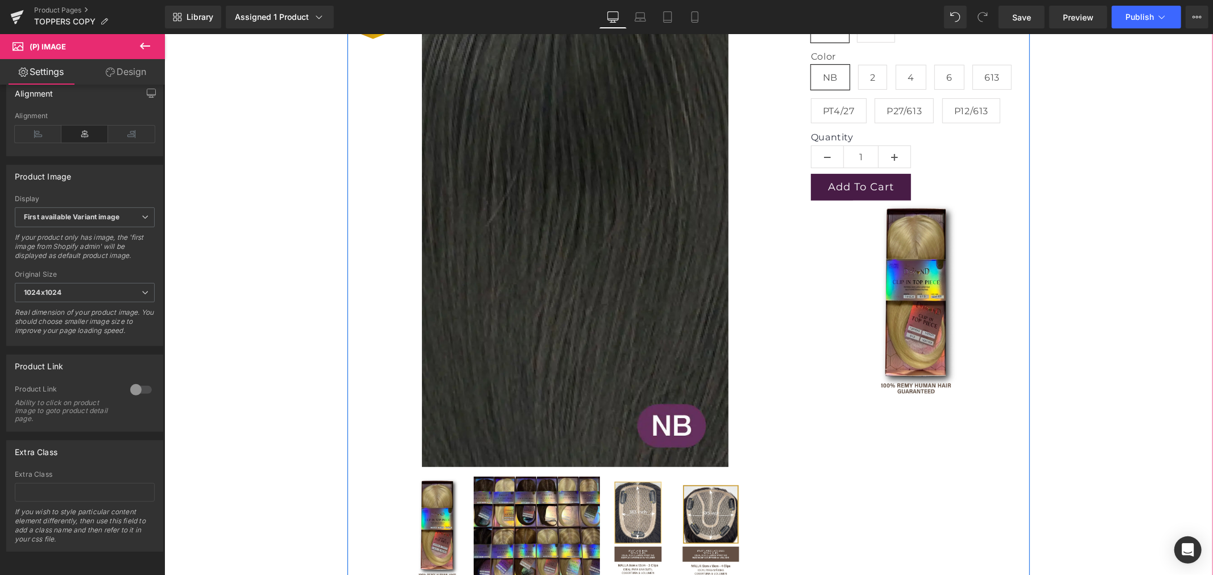
scroll to position [252, 0]
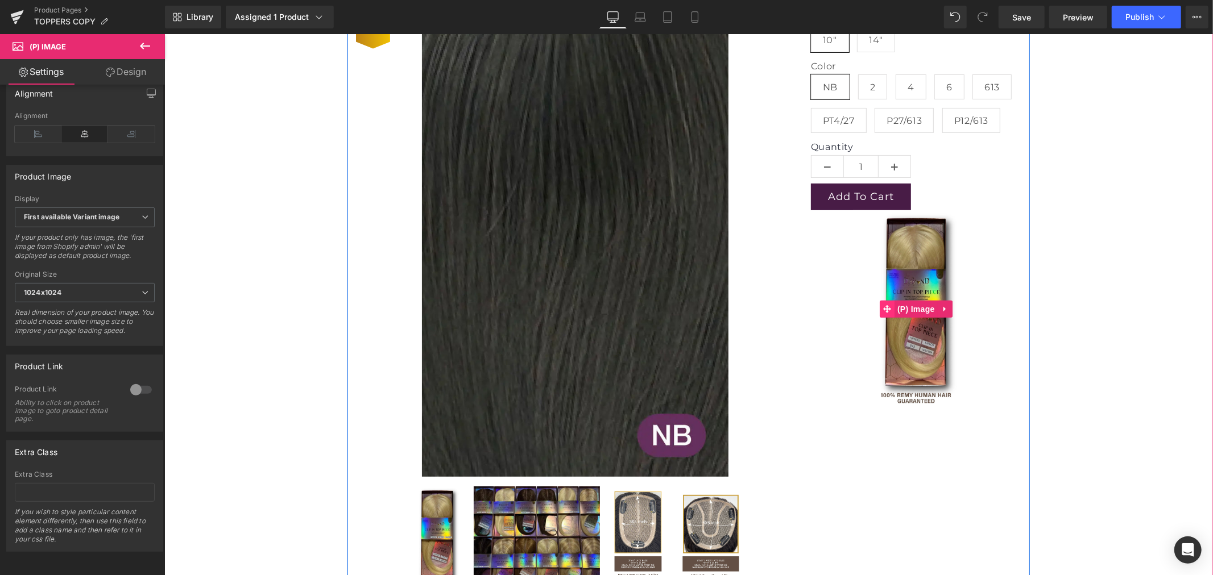
click at [883, 308] on icon at bounding box center [887, 309] width 8 height 9
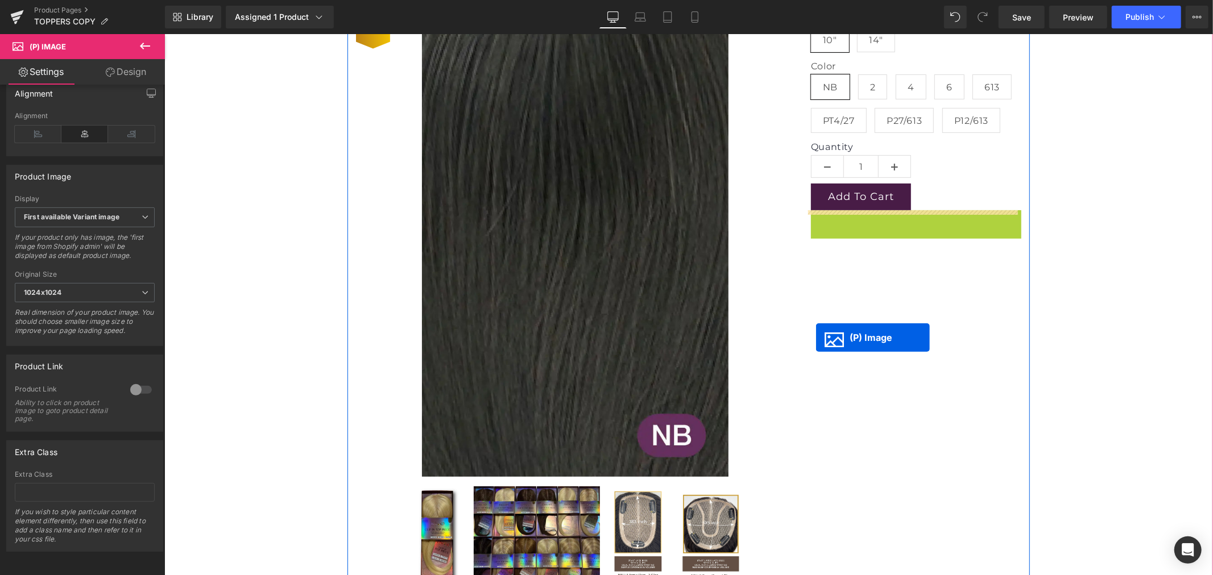
drag, startPoint x: 885, startPoint y: 307, endPoint x: 815, endPoint y: 337, distance: 75.9
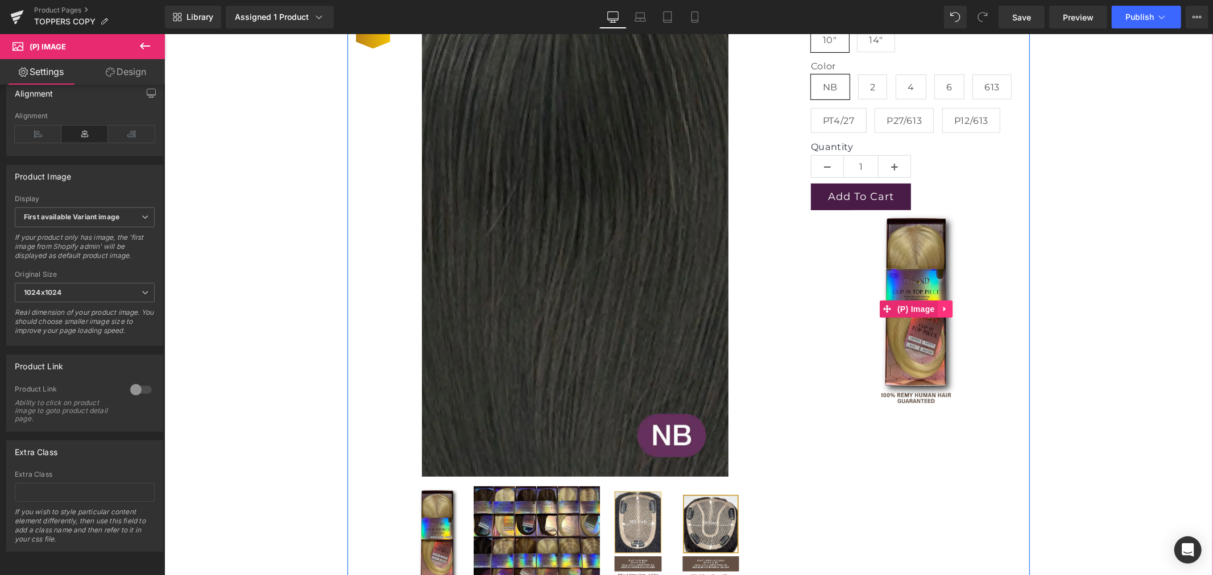
click at [942, 307] on icon at bounding box center [945, 309] width 8 height 9
click at [966, 308] on icon at bounding box center [967, 309] width 2 height 5
click at [943, 307] on icon at bounding box center [944, 309] width 2 height 5
click at [949, 309] on icon at bounding box center [952, 309] width 8 height 8
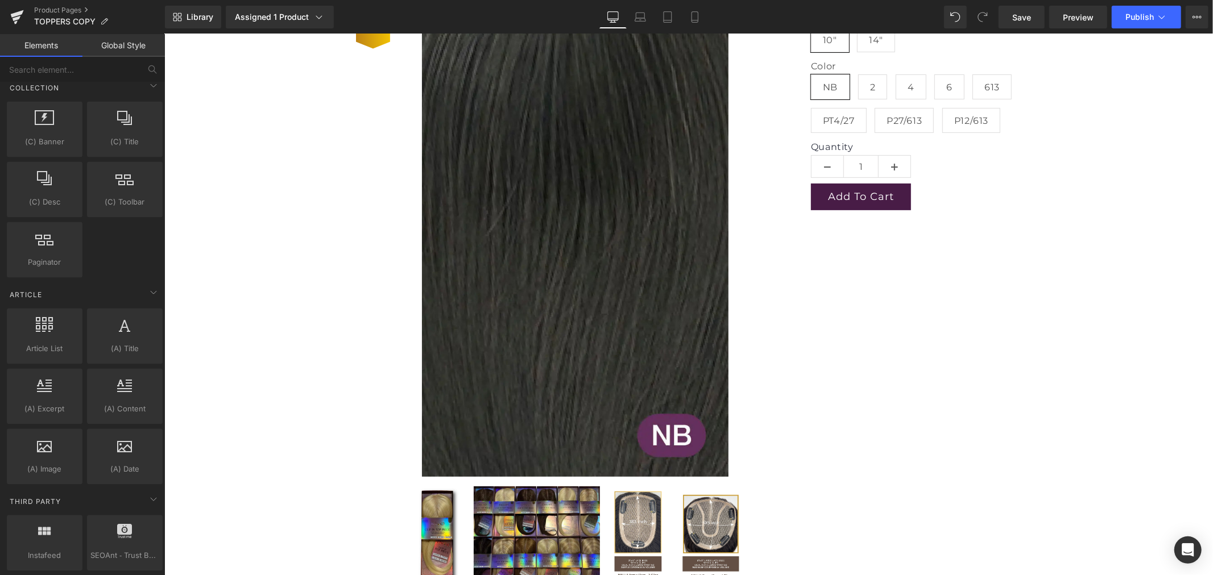
scroll to position [2080, 0]
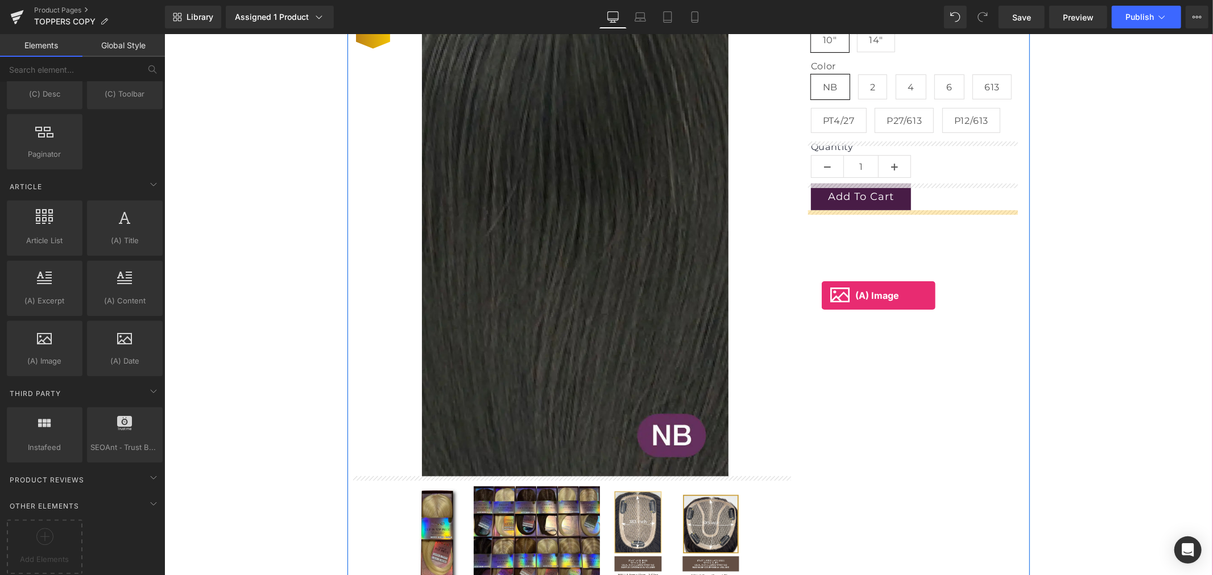
drag, startPoint x: 218, startPoint y: 371, endPoint x: 821, endPoint y: 295, distance: 608.2
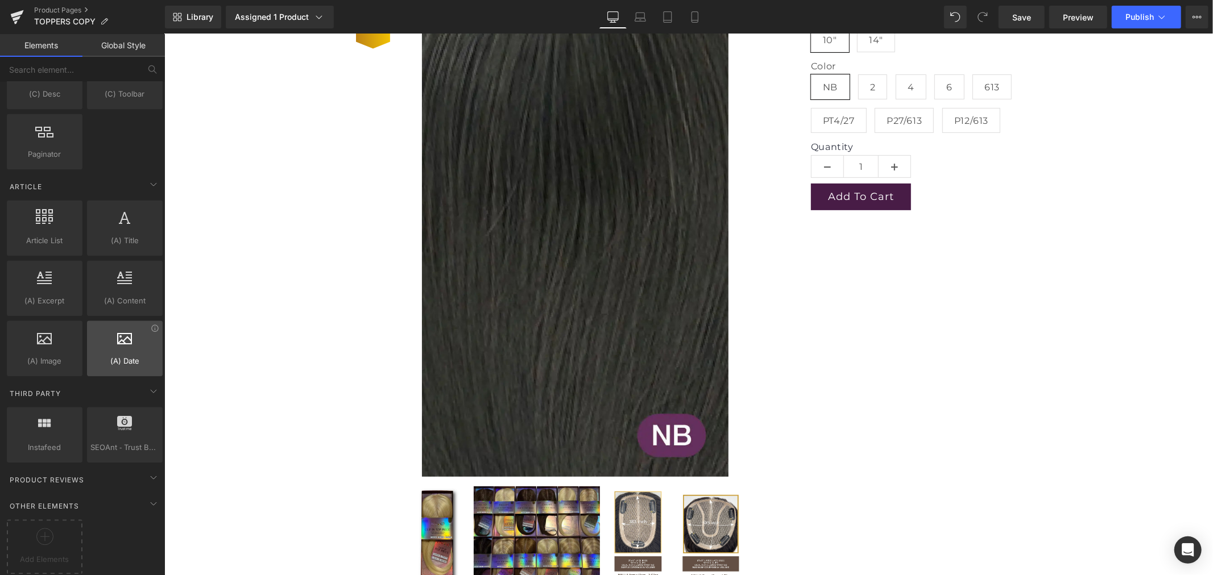
scroll to position [1828, 0]
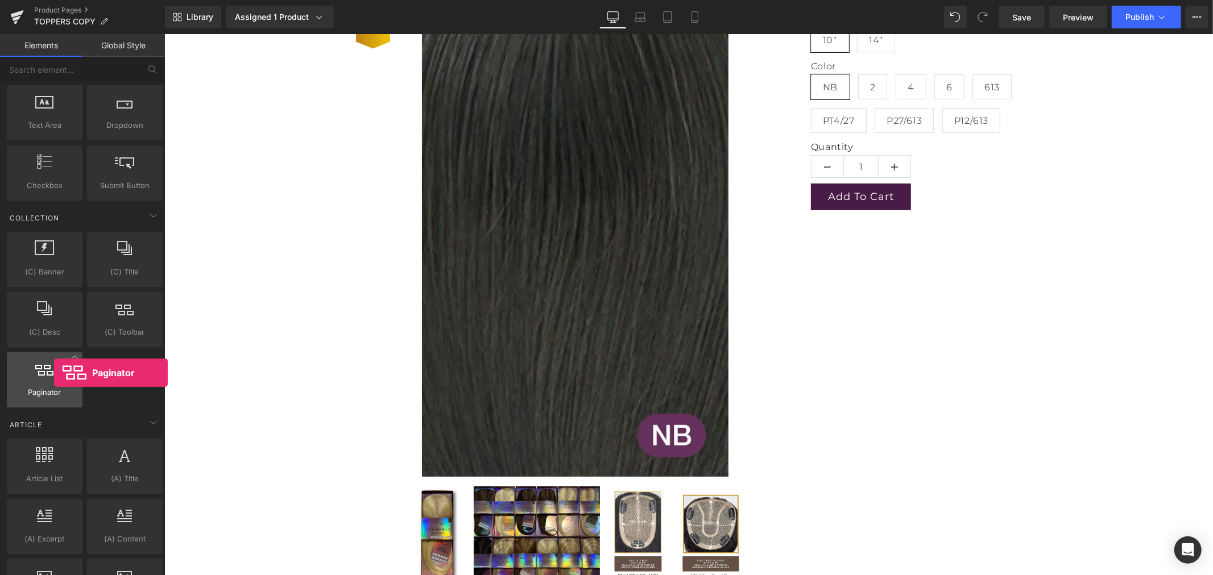
drag, startPoint x: 48, startPoint y: 373, endPoint x: 54, endPoint y: 373, distance: 6.3
click at [54, 373] on div at bounding box center [44, 375] width 69 height 26
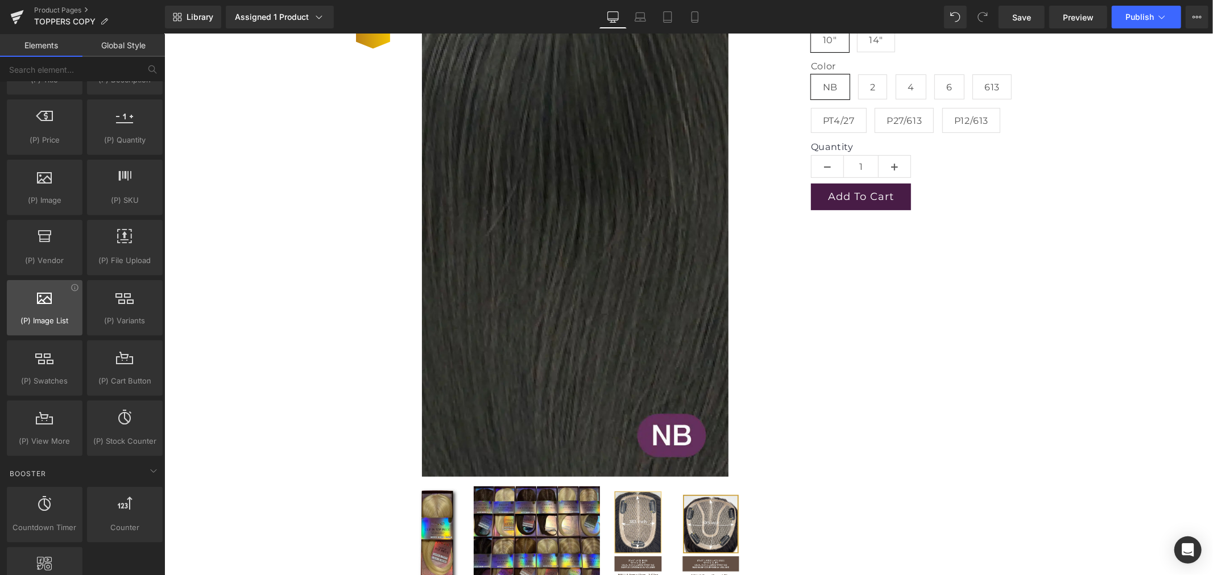
scroll to position [1133, 0]
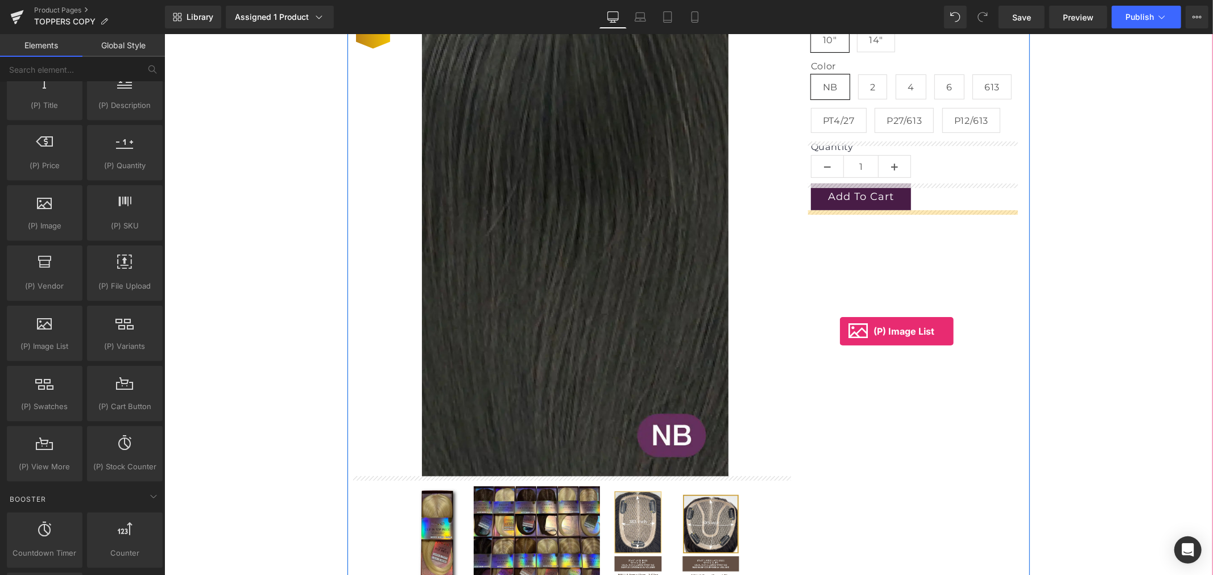
drag, startPoint x: 211, startPoint y: 382, endPoint x: 839, endPoint y: 331, distance: 630.4
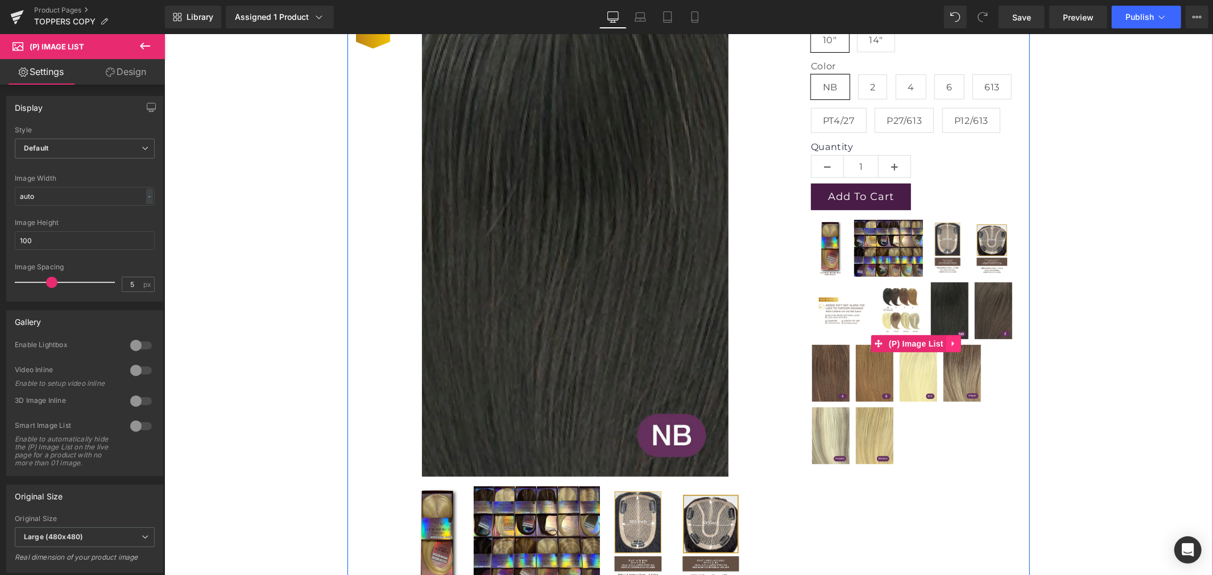
click at [950, 339] on icon at bounding box center [953, 343] width 8 height 9
click at [957, 342] on icon at bounding box center [961, 343] width 8 height 8
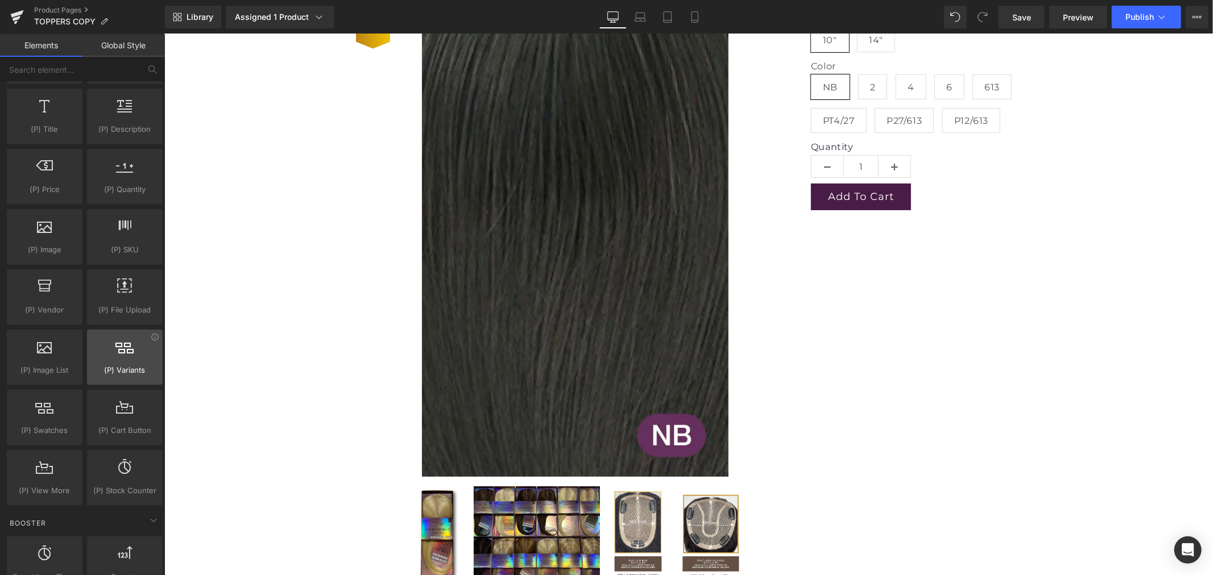
scroll to position [1070, 0]
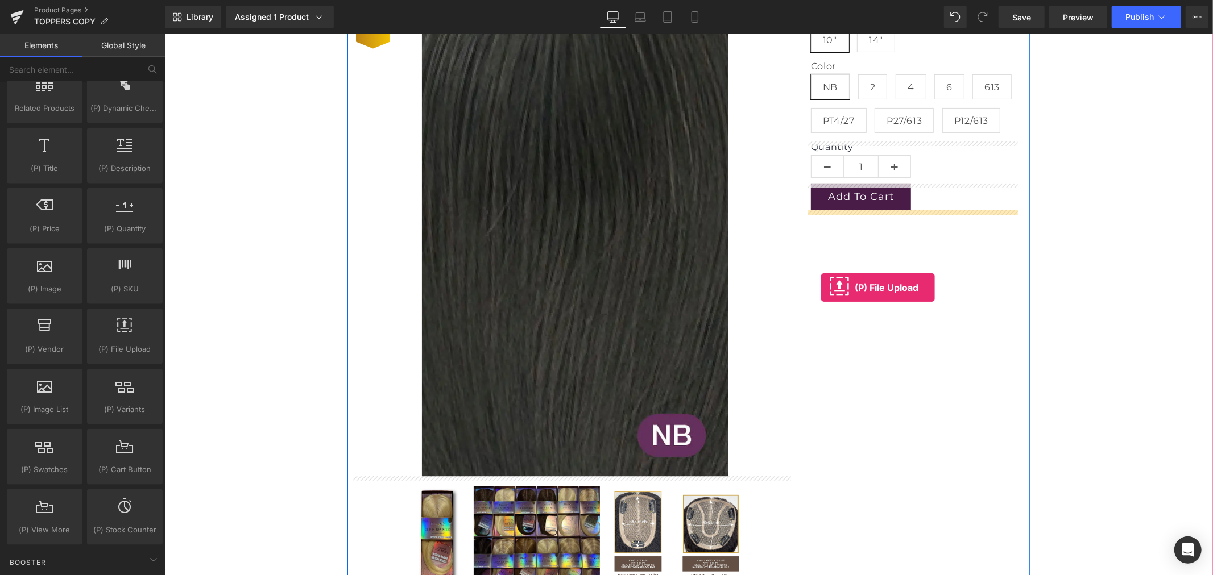
drag, startPoint x: 279, startPoint y: 384, endPoint x: 821, endPoint y: 287, distance: 550.6
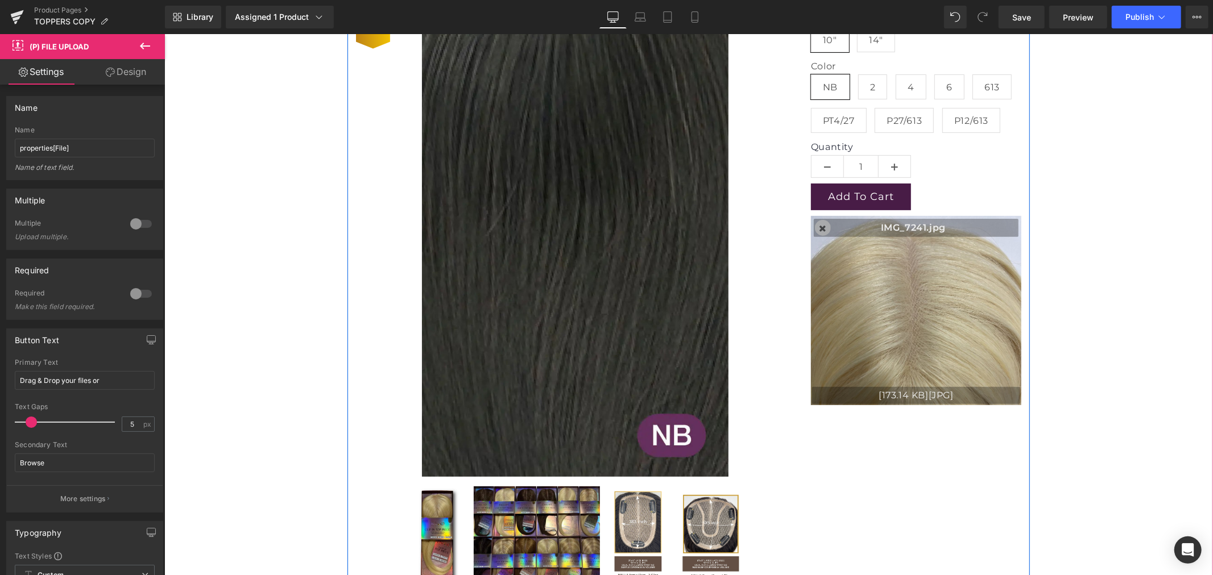
click at [893, 436] on div "LUXURY HAIR TOPPERS (P) Title $0 $99.99 (P) Price Premium (P) Image Length 2" at bounding box center [688, 371] width 682 height 881
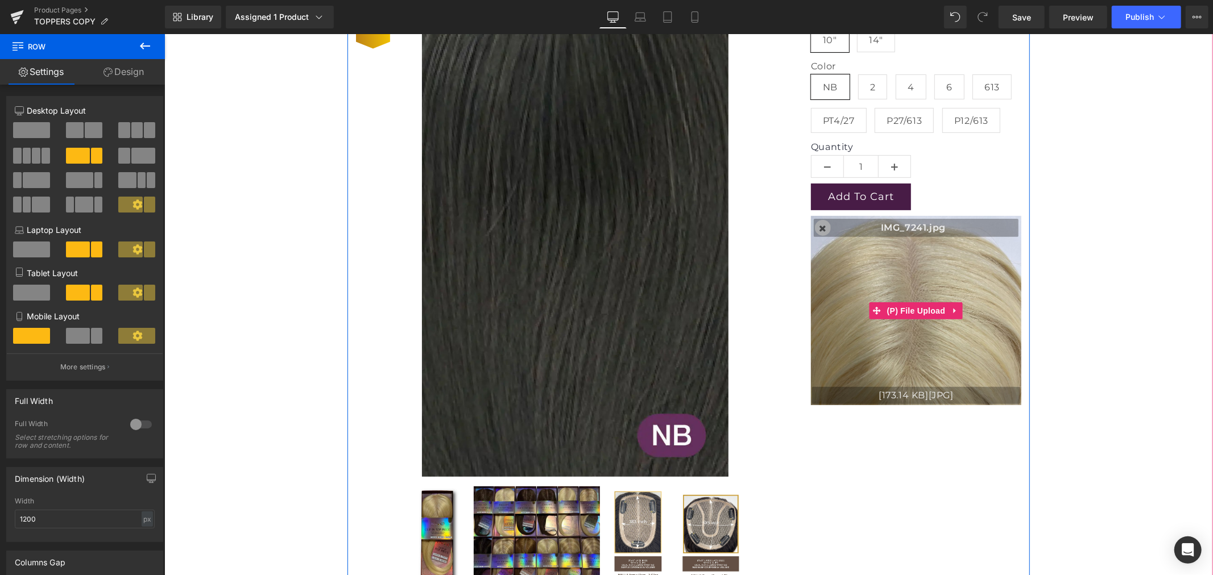
click at [900, 333] on input "Drag & Drop your files or Browse" at bounding box center [915, 310] width 210 height 189
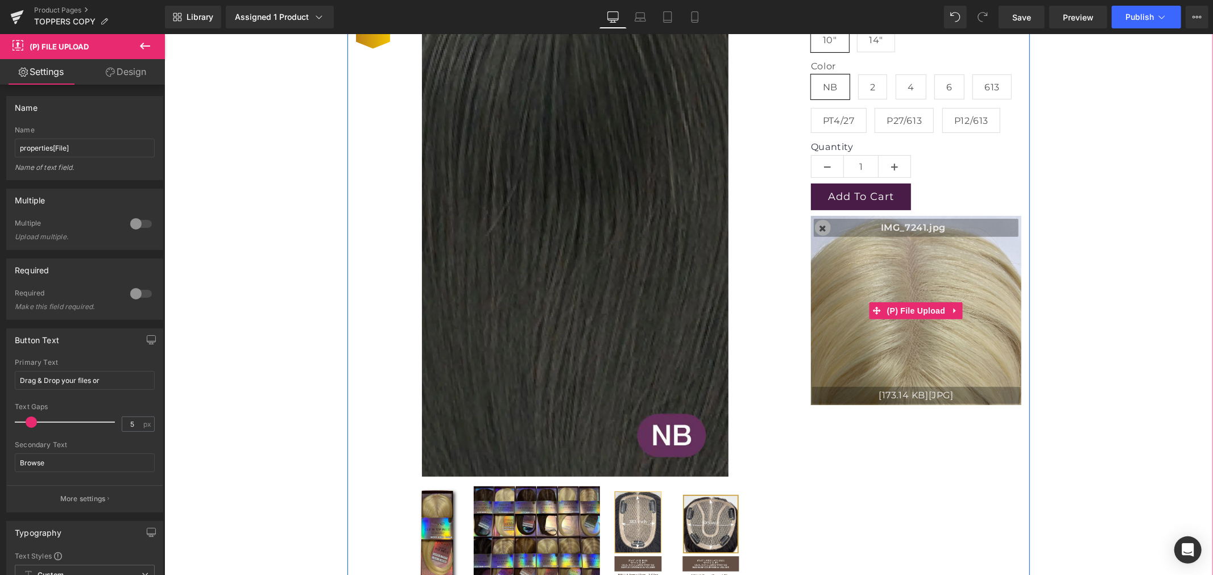
type input "C:\fakepath\2.jpg"
click at [899, 421] on div "LUXURY HAIR TOPPERS (P) Title $0 $99.99 (P) Price Premium (P) Image Length 2" at bounding box center [688, 371] width 682 height 881
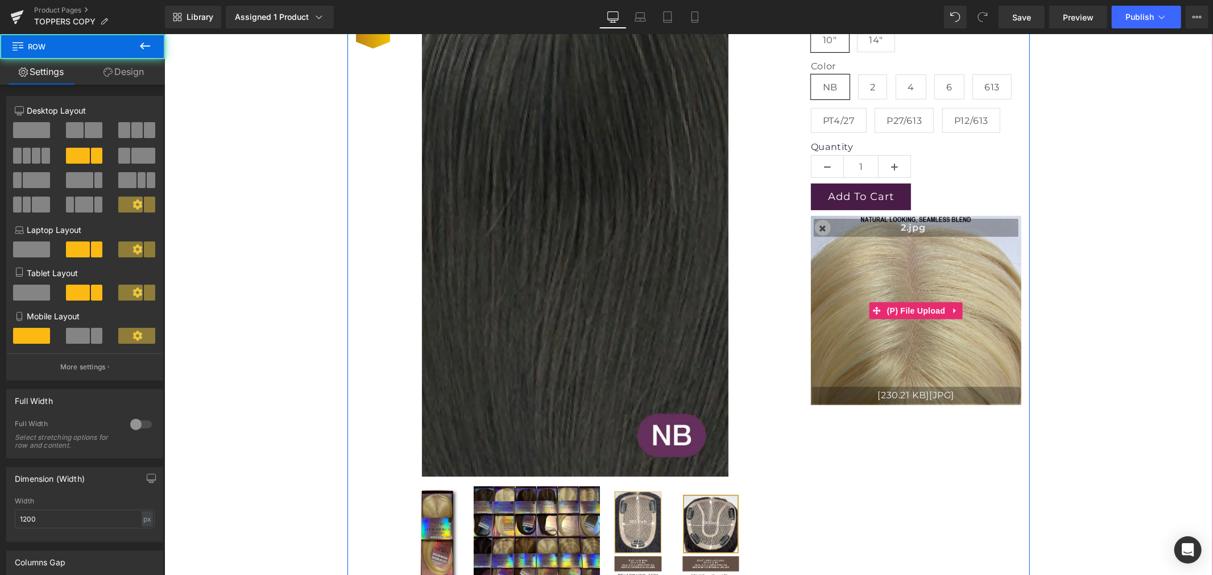
scroll to position [316, 0]
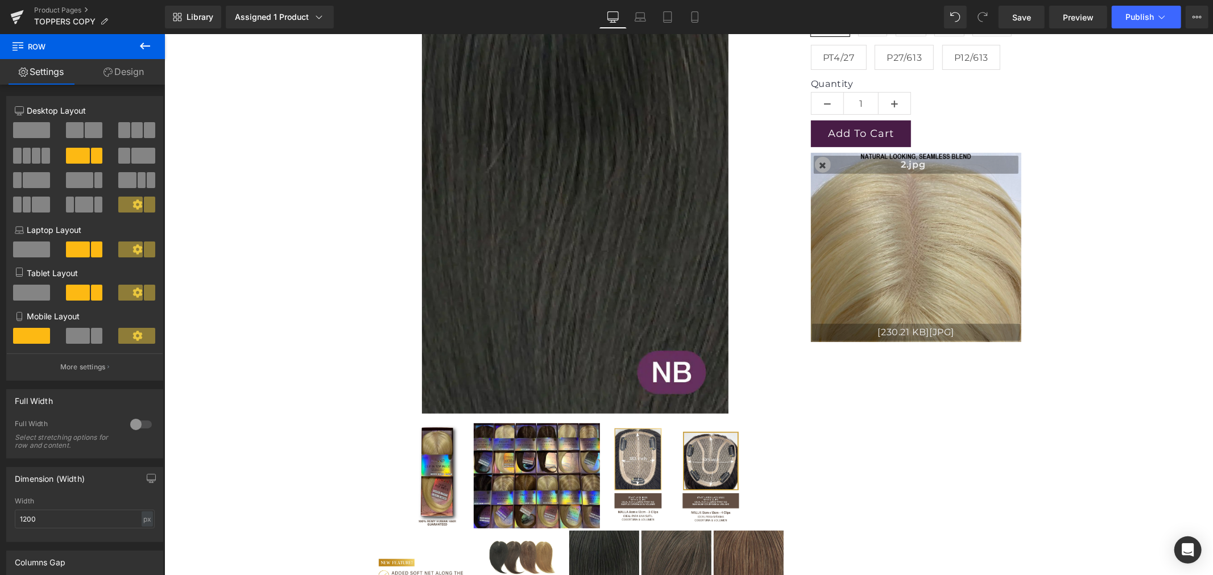
click at [140, 45] on icon at bounding box center [145, 46] width 10 height 7
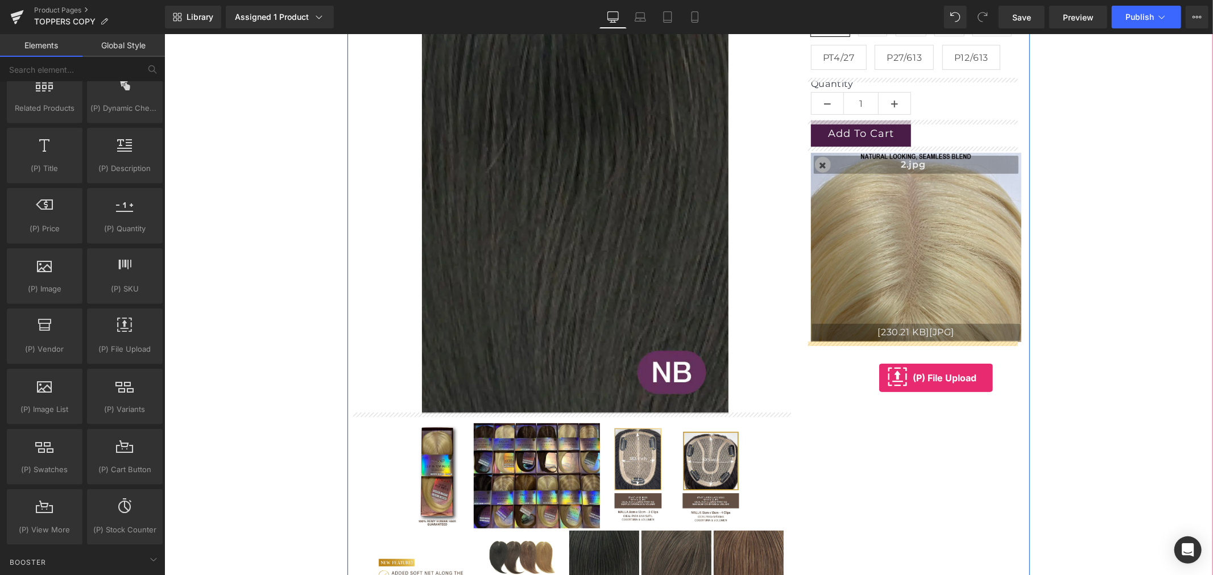
drag, startPoint x: 280, startPoint y: 373, endPoint x: 879, endPoint y: 378, distance: 598.3
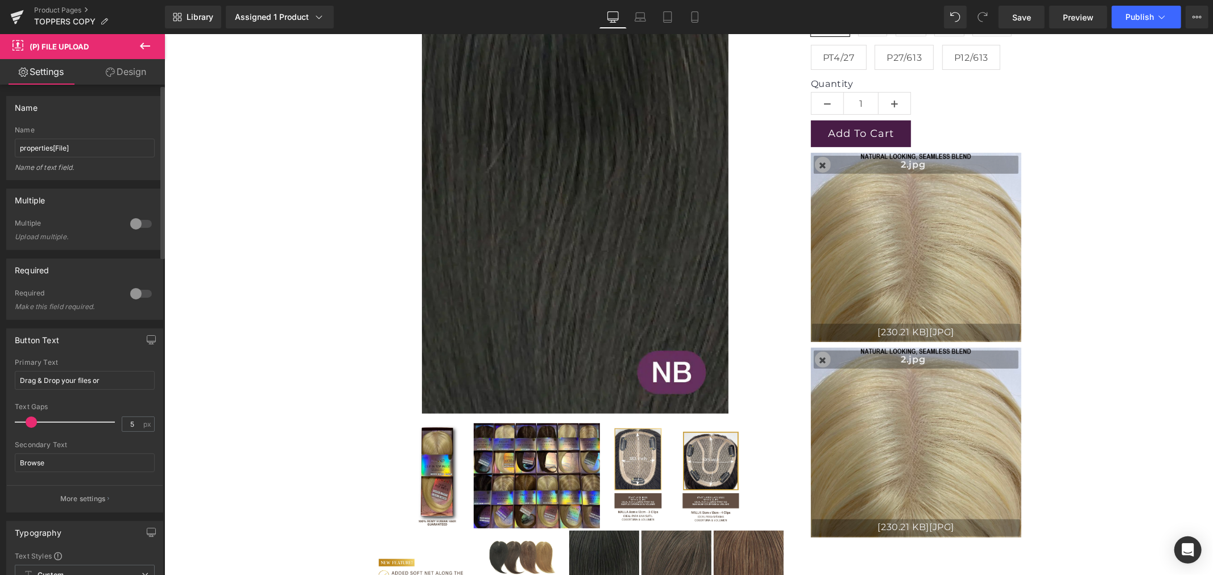
type input "C:\fakepath\NB.jpg"
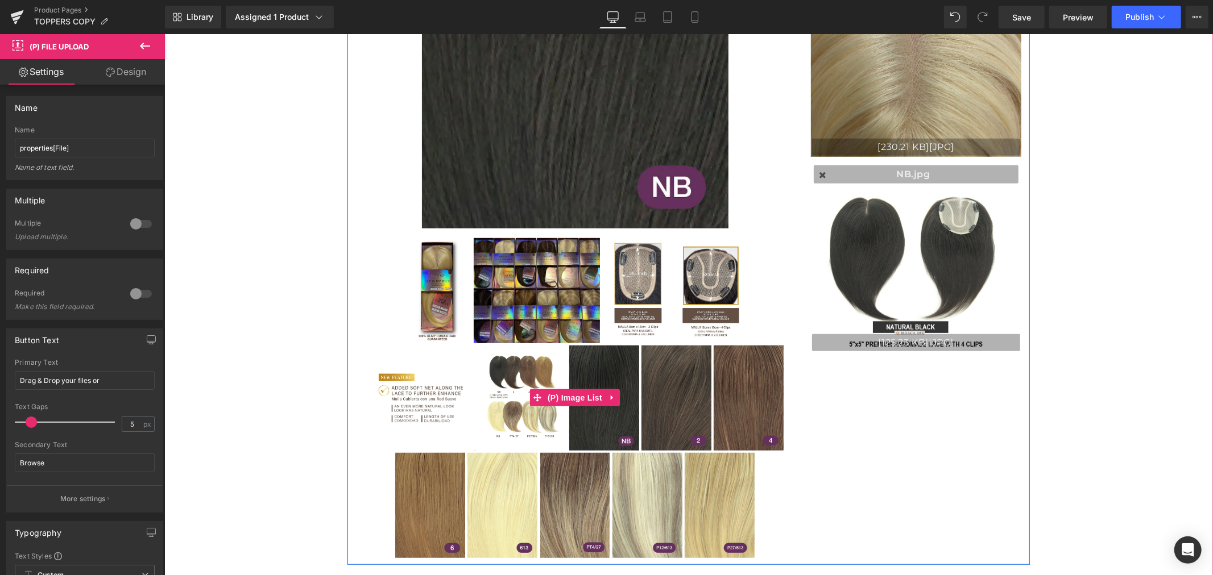
scroll to position [505, 0]
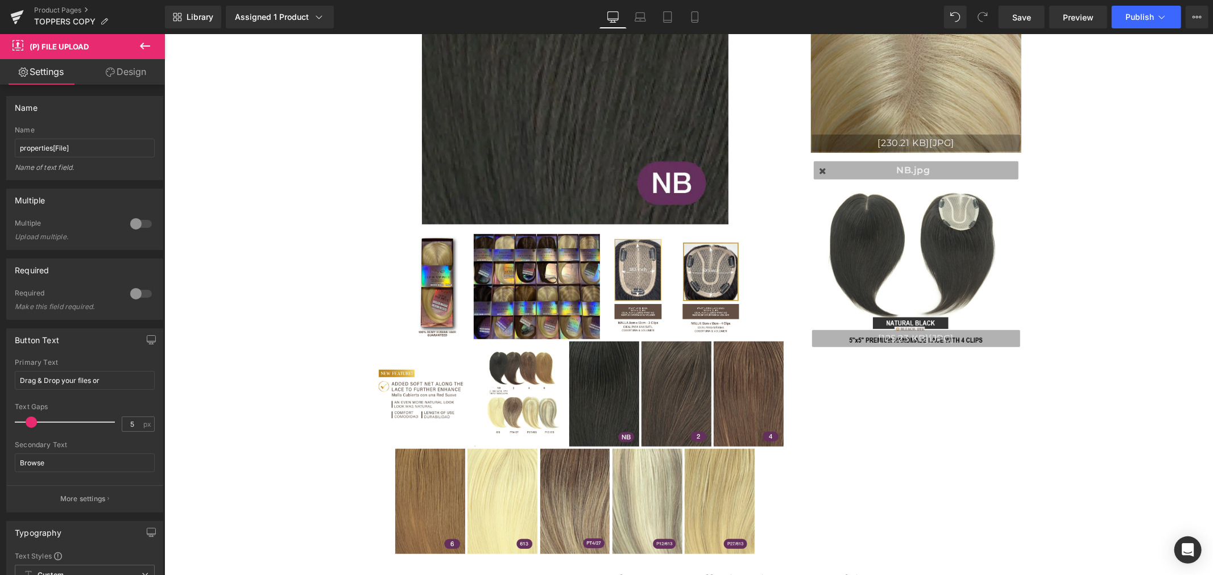
click at [143, 48] on icon at bounding box center [145, 46] width 10 height 7
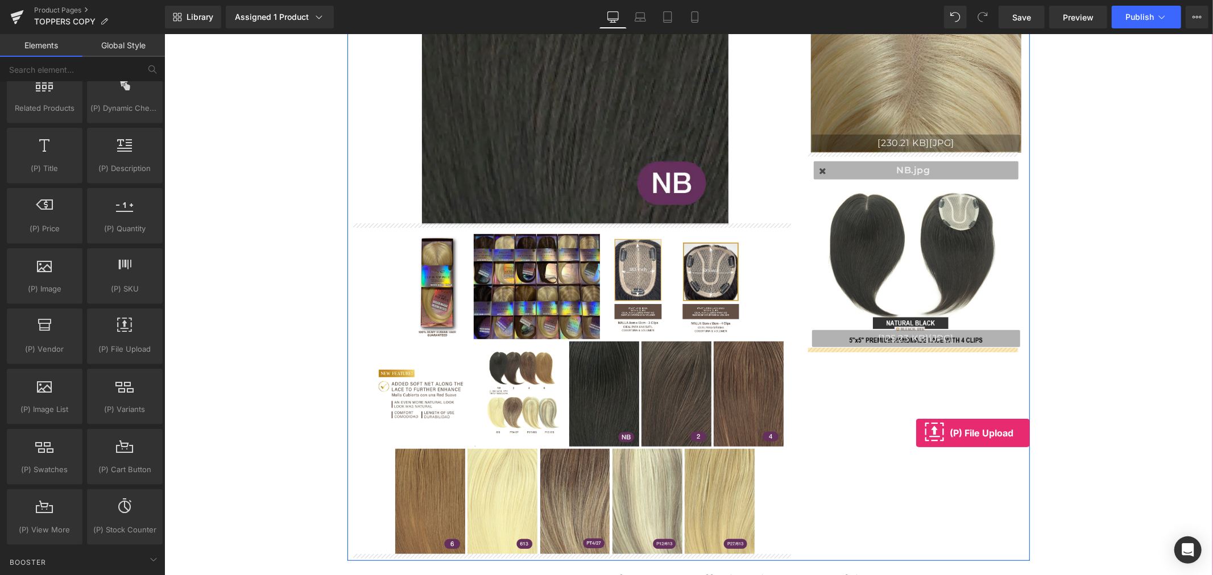
drag, startPoint x: 292, startPoint y: 387, endPoint x: 916, endPoint y: 433, distance: 625.5
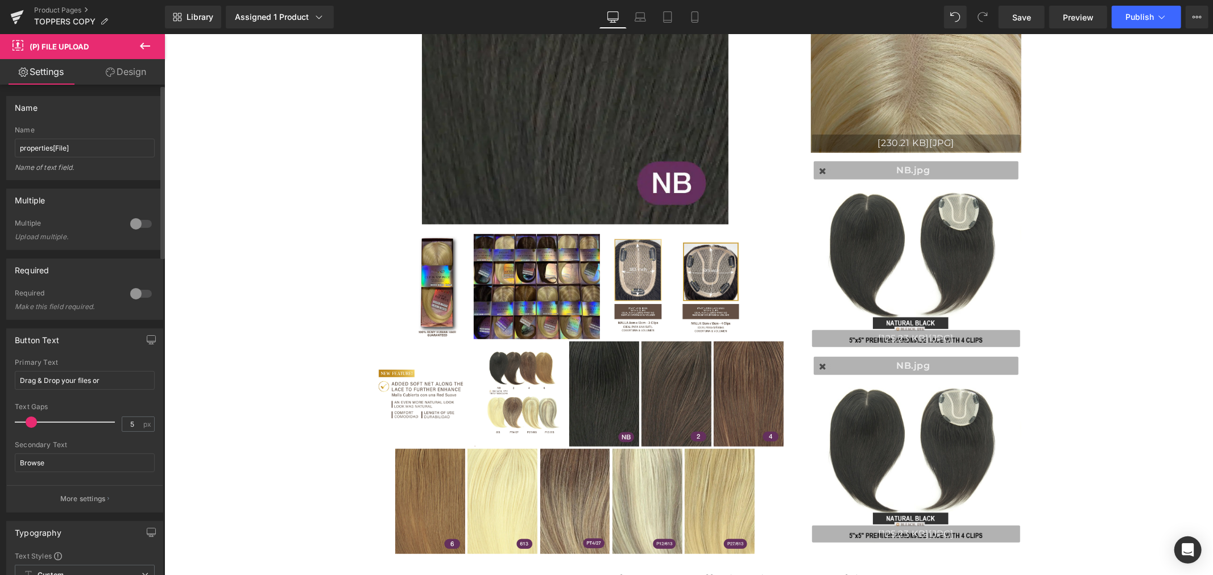
type input "C:\fakepath\2.1.jpg"
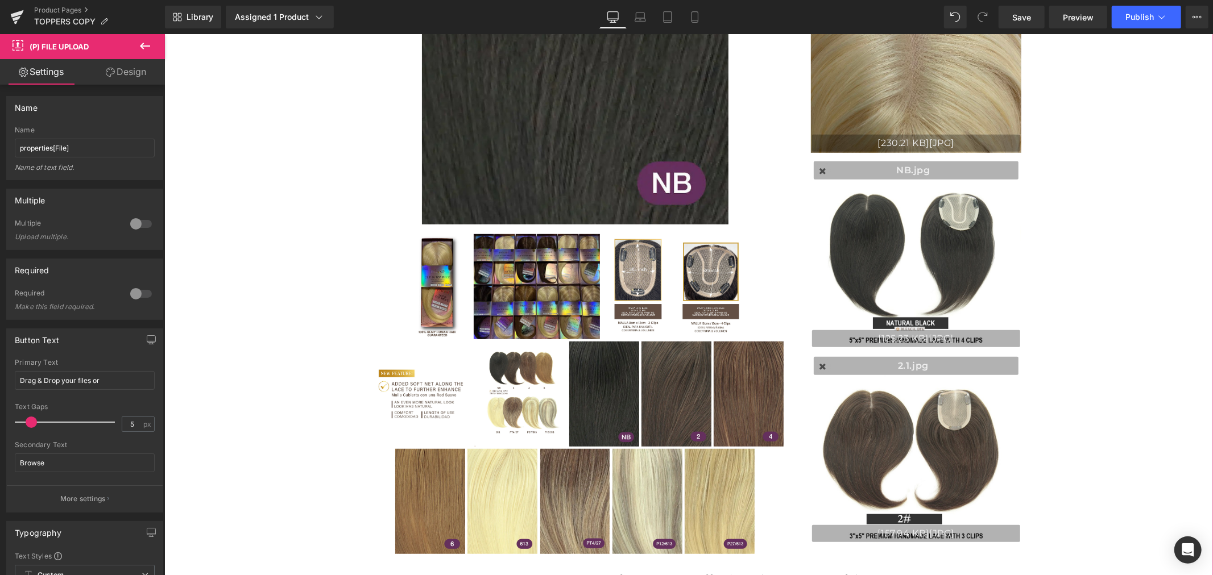
click at [1154, 444] on div "LUXURY HAIR TOPPERS (P) Title $0 $99.99 (P) Price Premium (P) Image" at bounding box center [687, 295] width 1037 height 1232
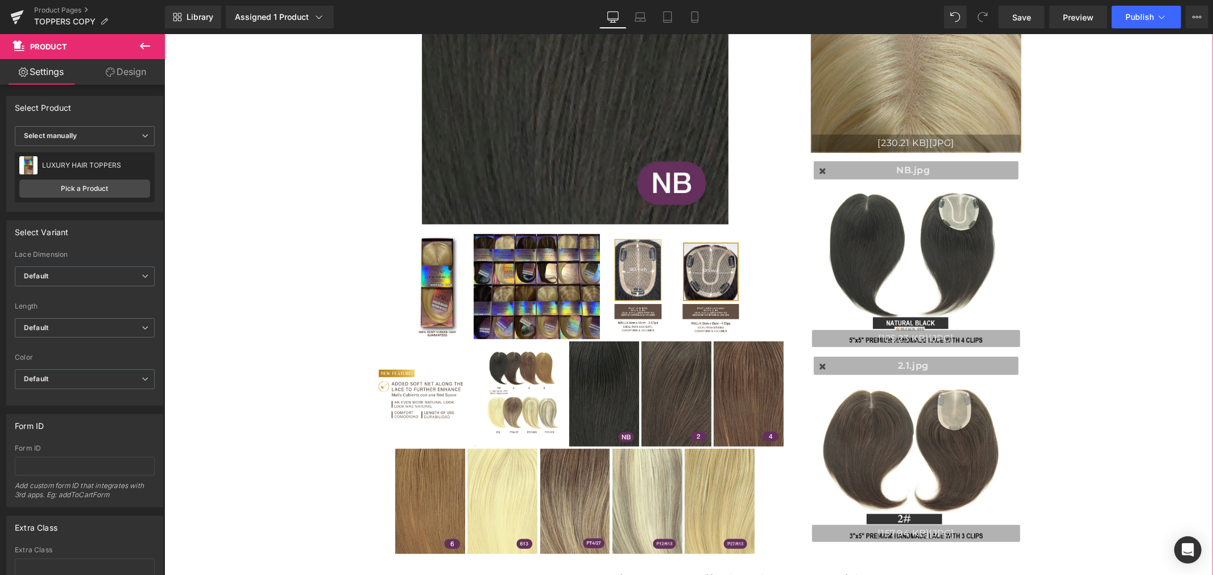
click at [1179, 140] on div "LUXURY HAIR TOPPERS (P) Title $0 $99.99 (P) Price Premium (P) Image" at bounding box center [687, 295] width 1037 height 1232
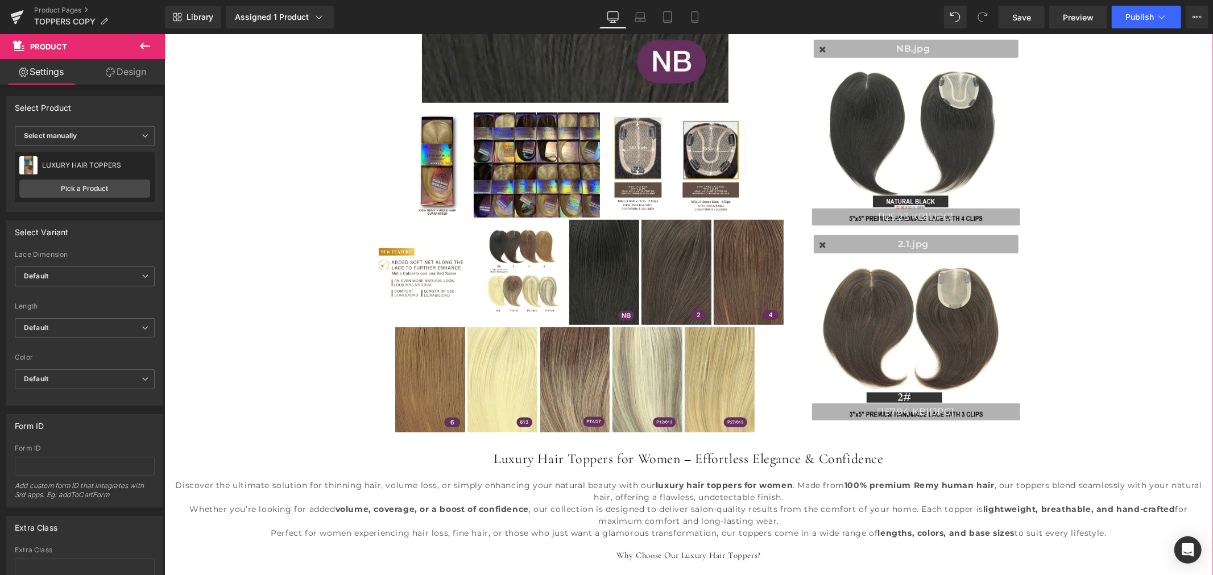
scroll to position [632, 0]
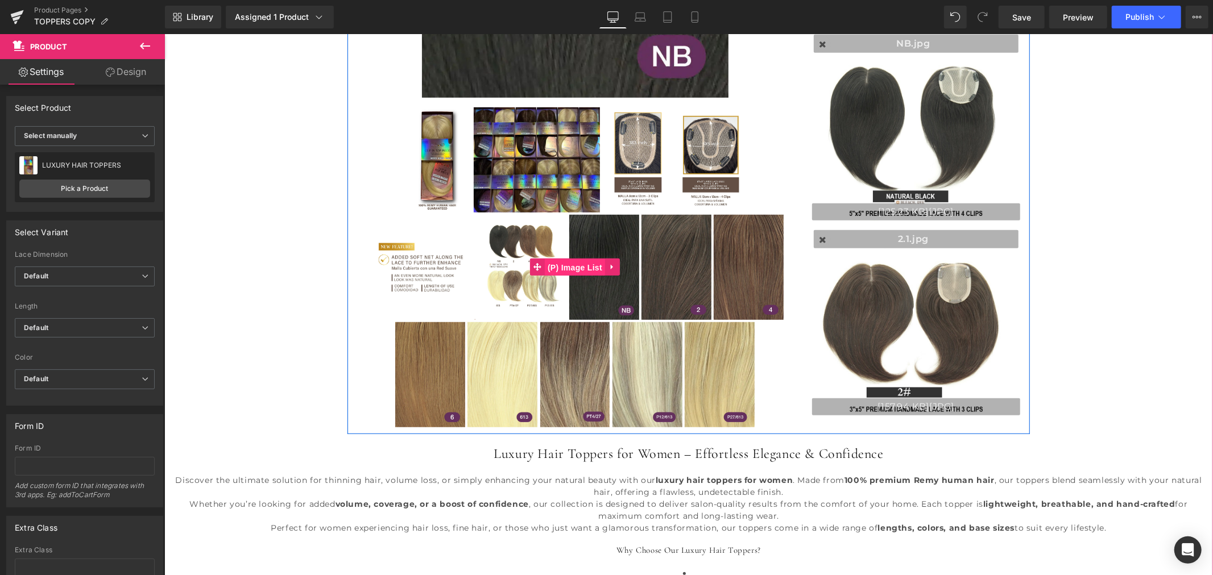
click at [567, 267] on span "(P) Image List" at bounding box center [574, 267] width 60 height 17
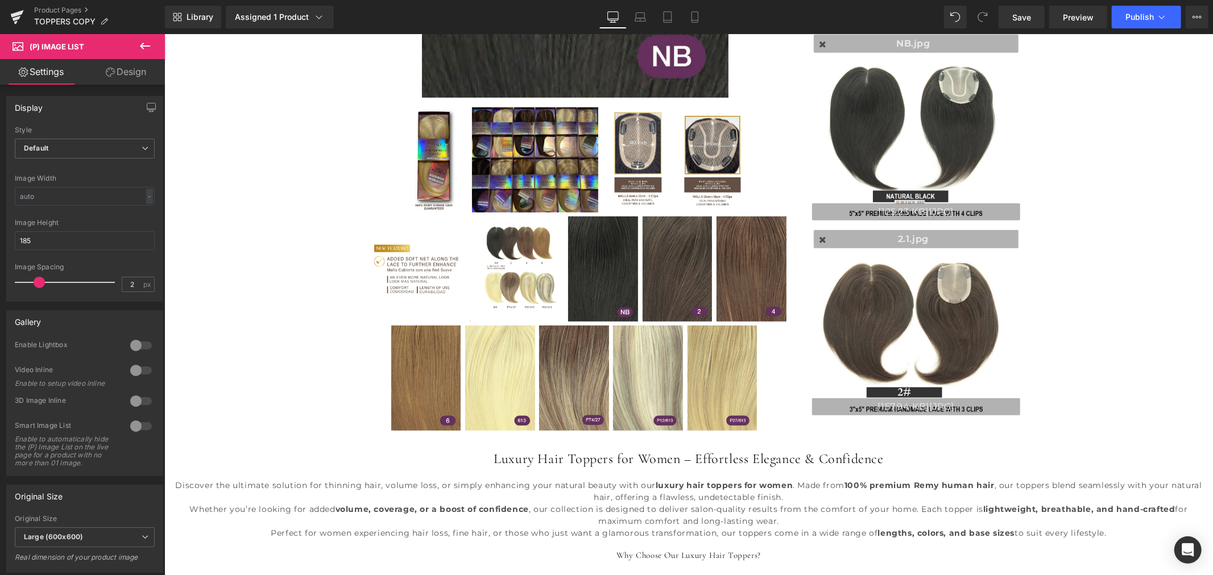
type input "0"
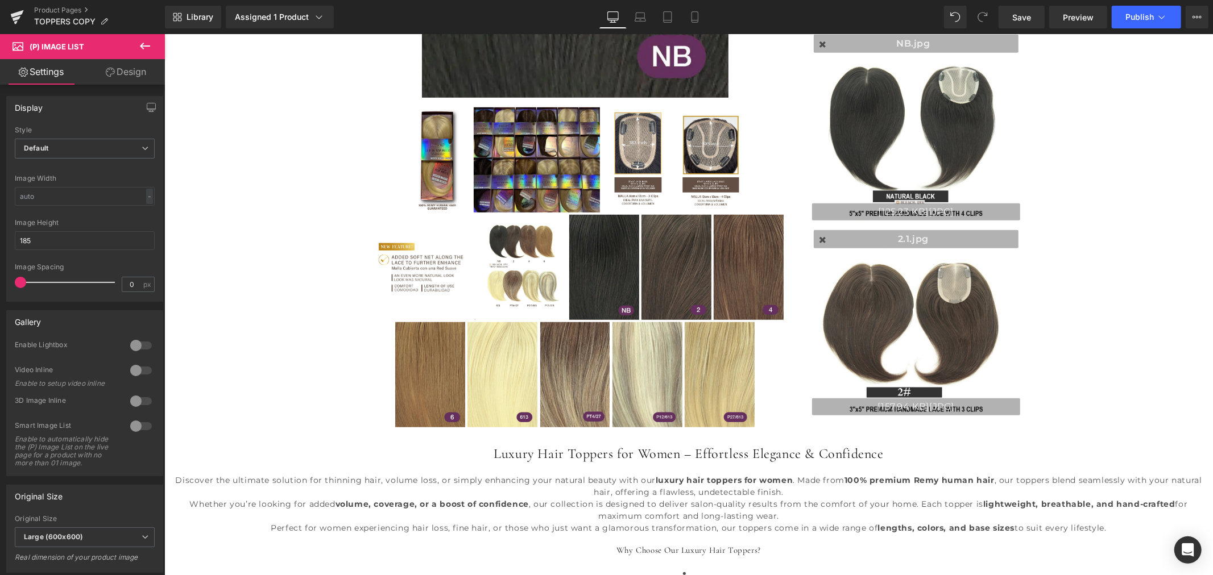
drag, startPoint x: 21, startPoint y: 282, endPoint x: -39, endPoint y: 285, distance: 60.3
click at [0, 285] on html "(P) Image List You are previewing how the will restyle your page. You can not e…" at bounding box center [606, 287] width 1213 height 575
drag, startPoint x: 67, startPoint y: 243, endPoint x: -2, endPoint y: 245, distance: 68.8
click at [0, 245] on html "(P) Image List You are previewing how the will restyle your page. You can not e…" at bounding box center [606, 287] width 1213 height 575
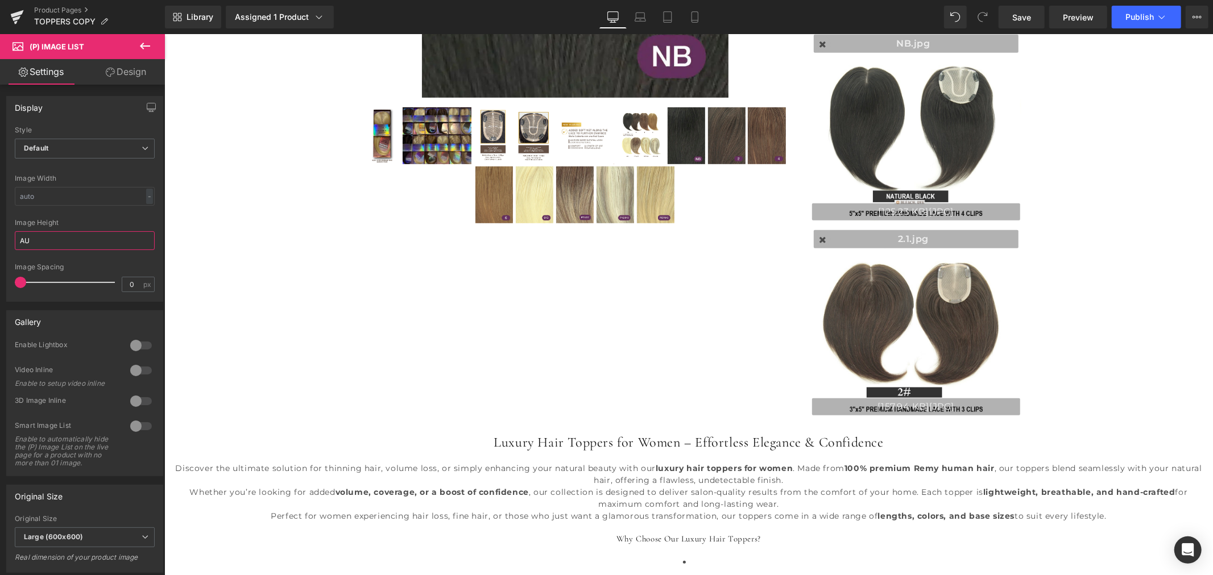
type input "A"
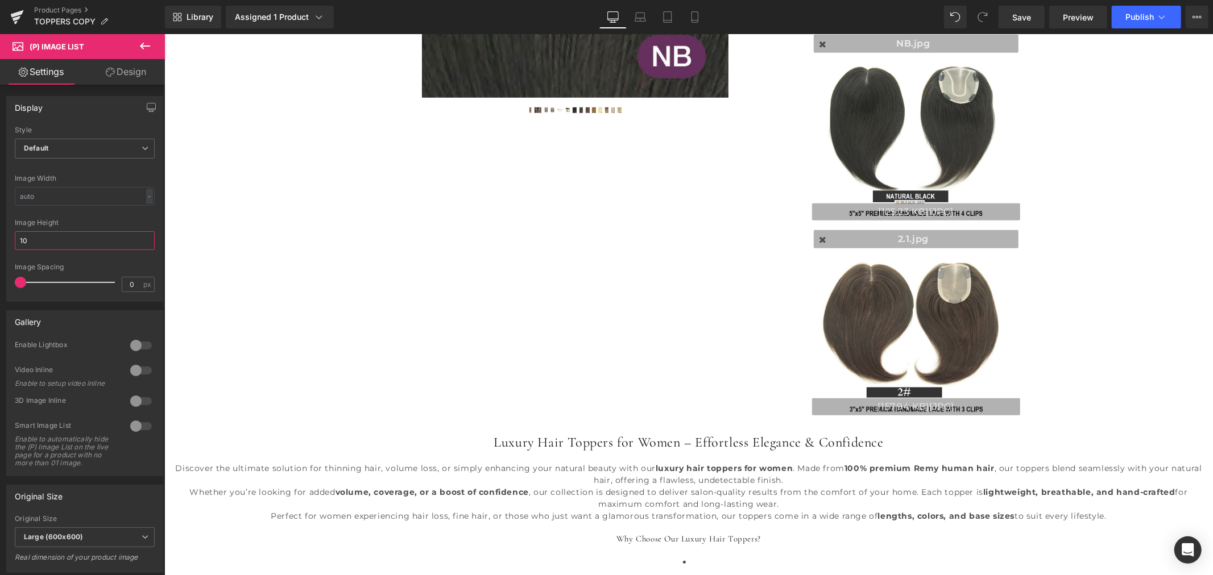
type input "100"
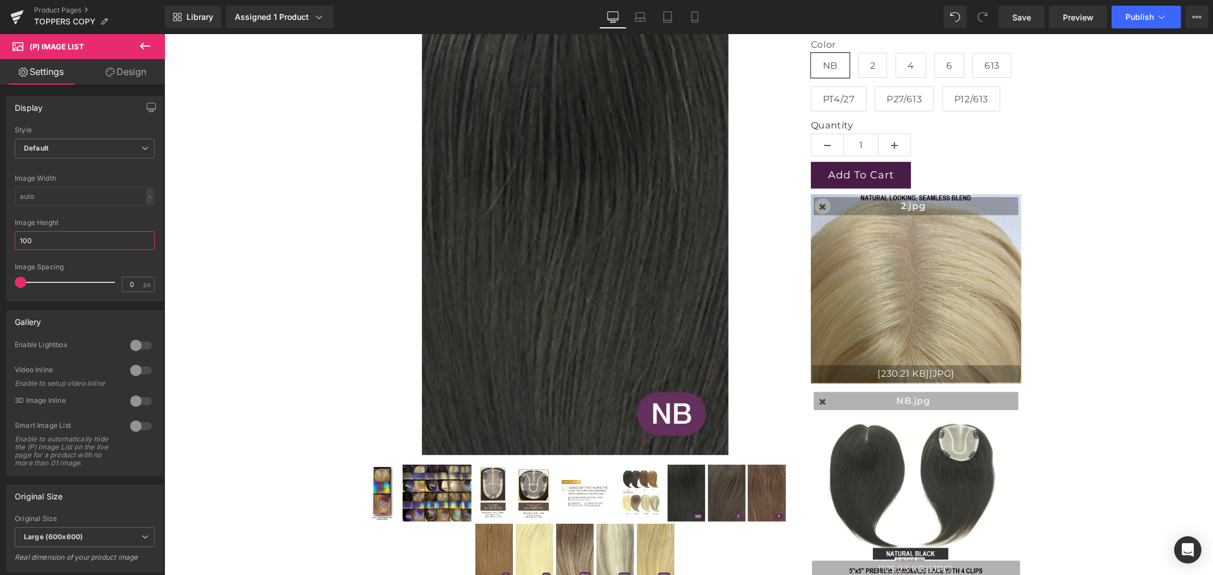
scroll to position [189, 0]
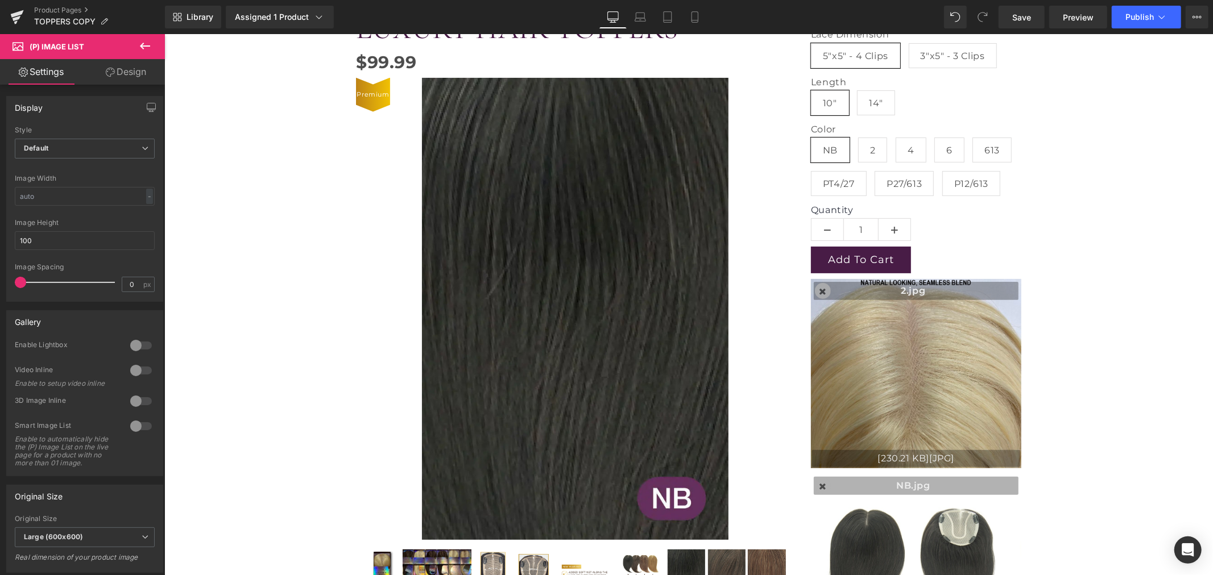
click at [552, 304] on div "Premium (P) Image" at bounding box center [574, 308] width 438 height 462
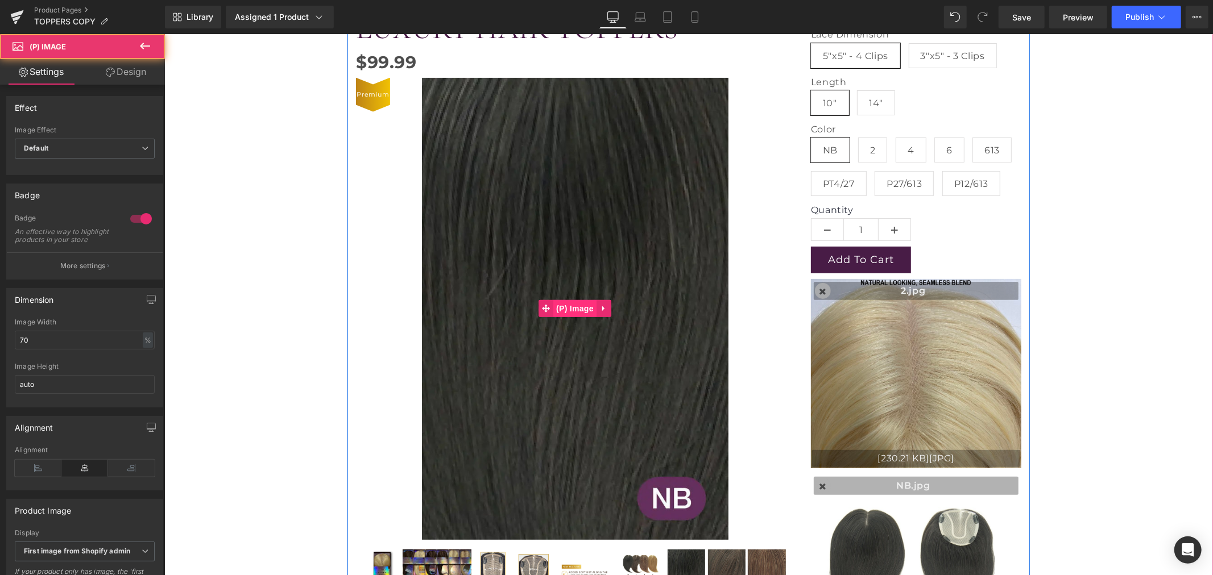
click at [576, 305] on span "(P) Image" at bounding box center [574, 308] width 43 height 17
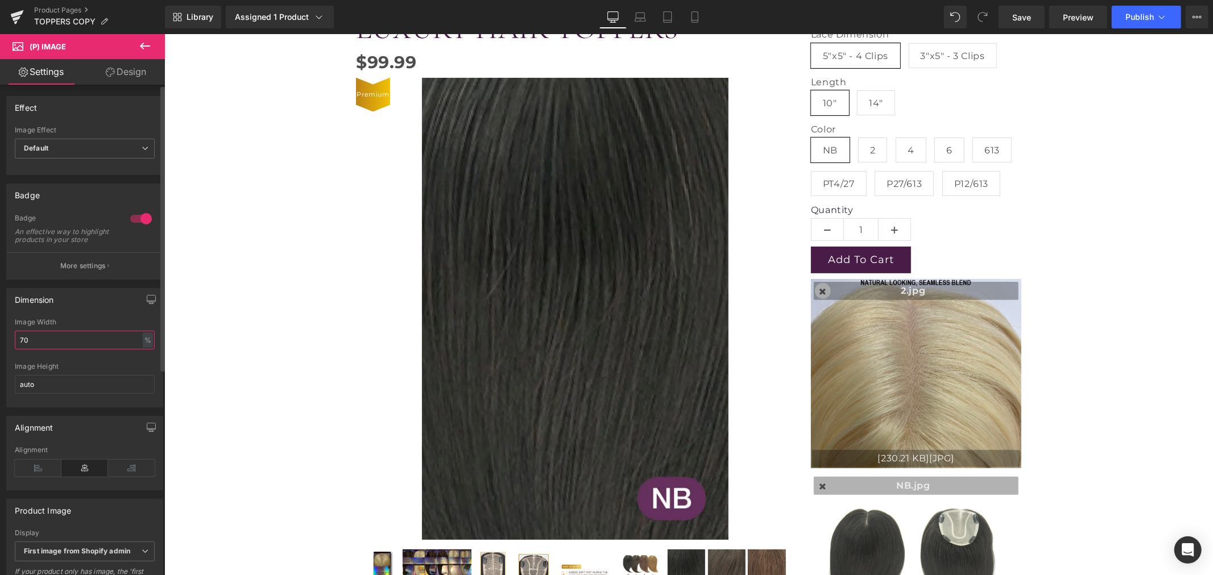
drag, startPoint x: 40, startPoint y: 350, endPoint x: 6, endPoint y: 350, distance: 34.7
click at [6, 350] on div "Dimension 70% Image Width 70 % % px auto Image Height auto" at bounding box center [84, 347] width 157 height 119
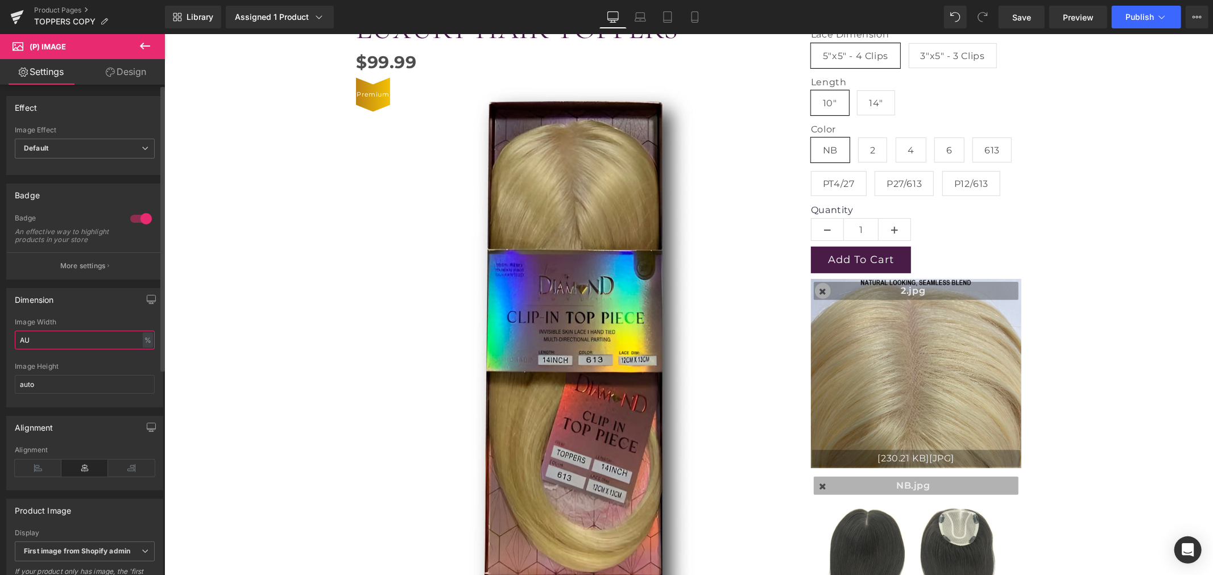
type input "A"
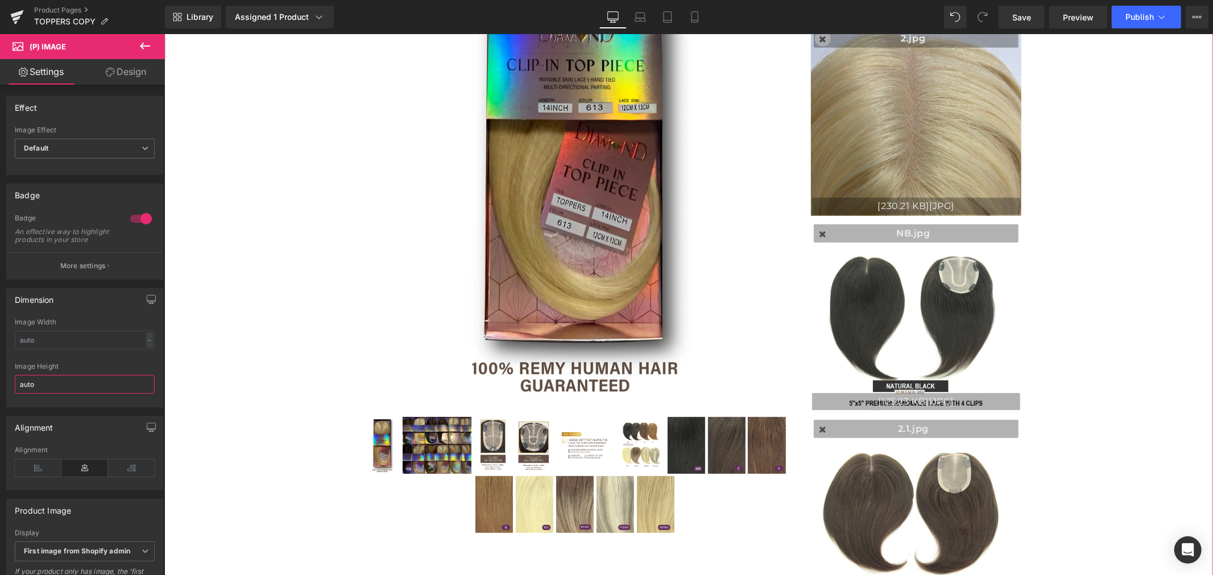
scroll to position [505, 0]
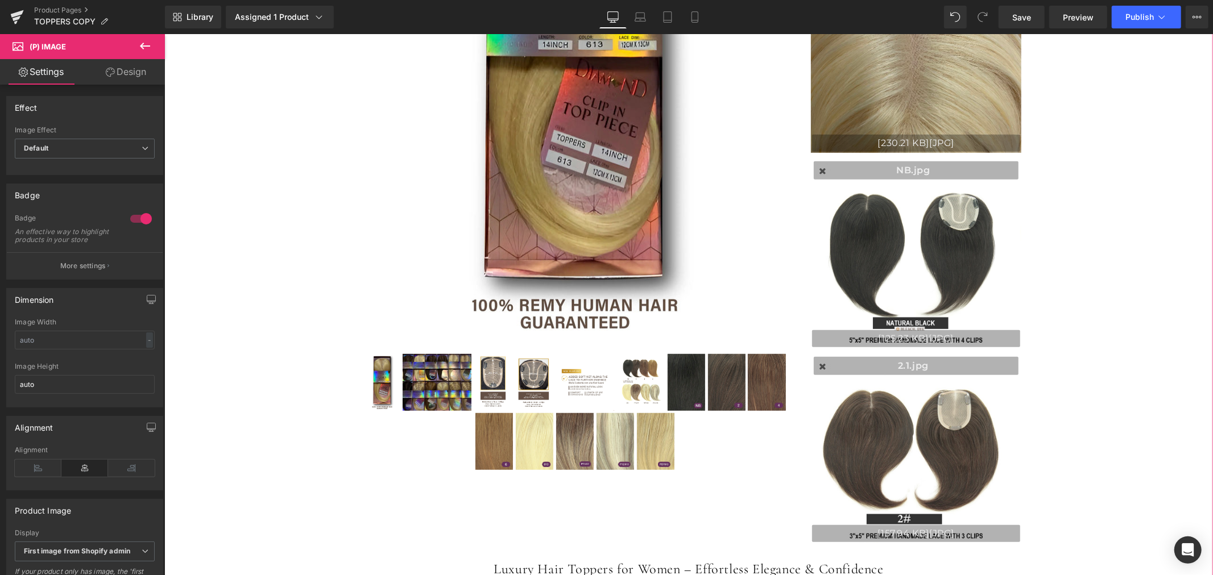
click at [582, 384] on img at bounding box center [583, 382] width 59 height 57
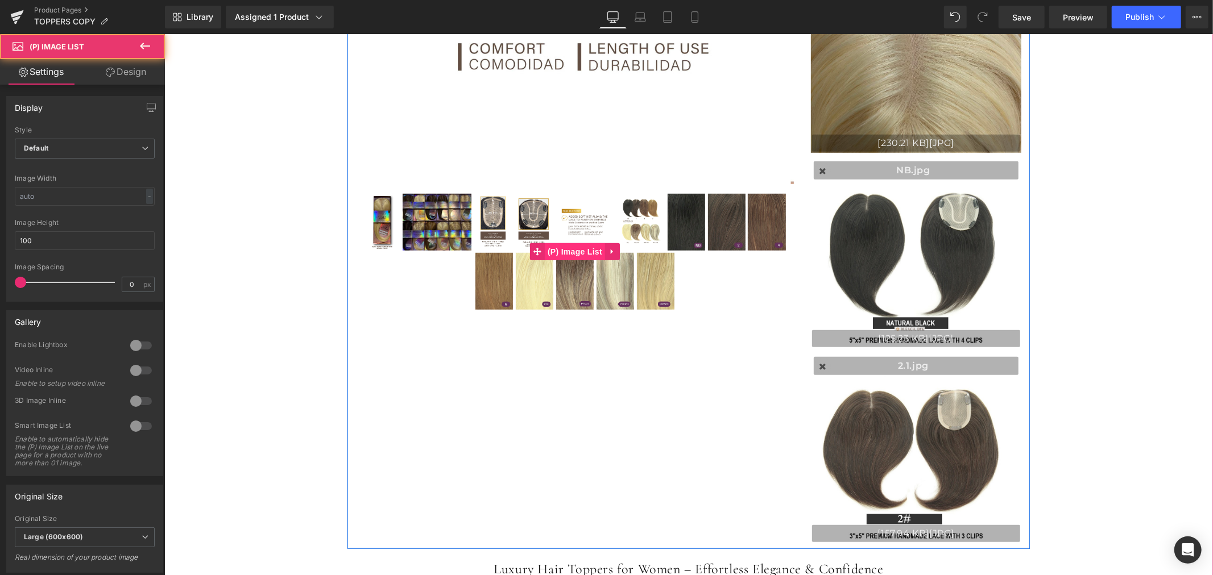
click at [585, 260] on span "(P) Image List" at bounding box center [574, 251] width 60 height 17
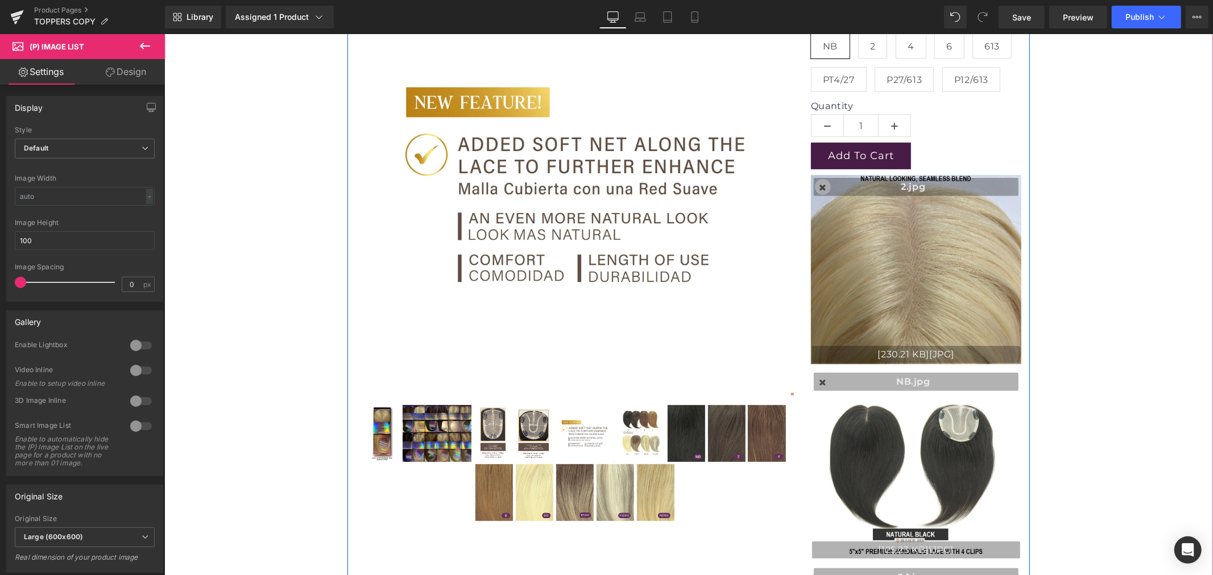
scroll to position [316, 0]
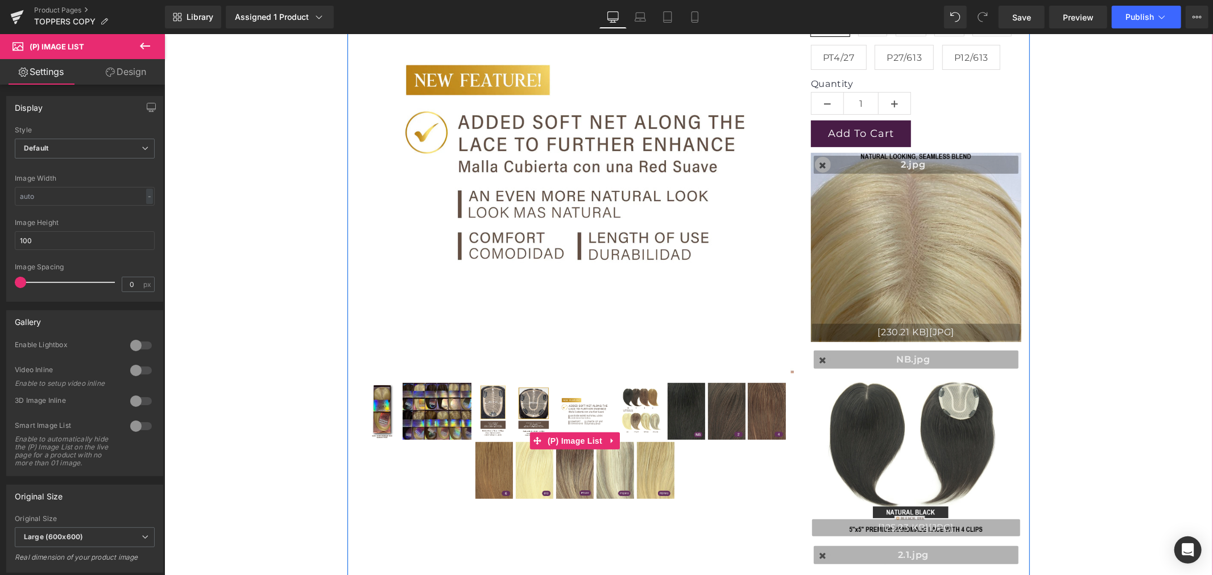
click at [577, 430] on img at bounding box center [583, 411] width 59 height 57
click at [577, 440] on span "(P) Image List" at bounding box center [574, 441] width 60 height 17
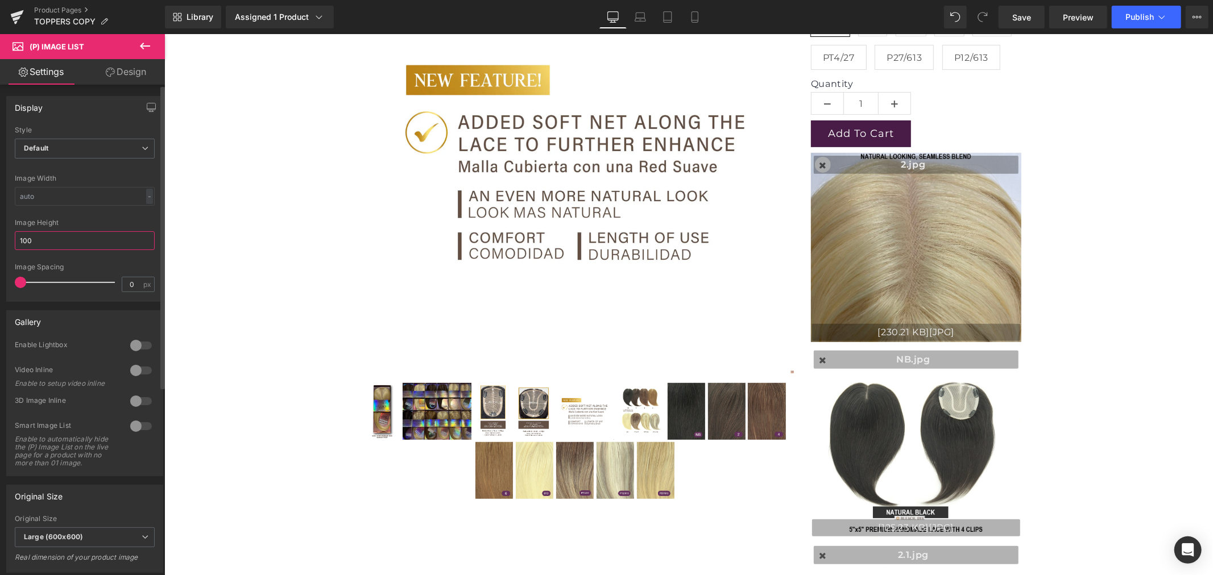
click at [53, 235] on input "100" at bounding box center [85, 240] width 140 height 19
type input "1"
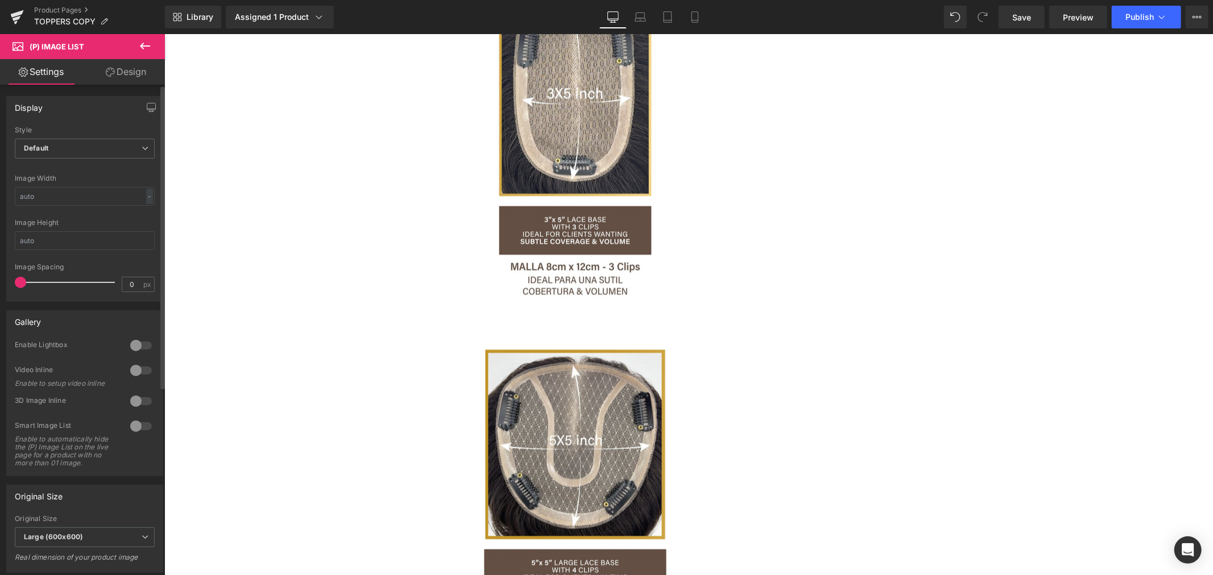
scroll to position [1327, 0]
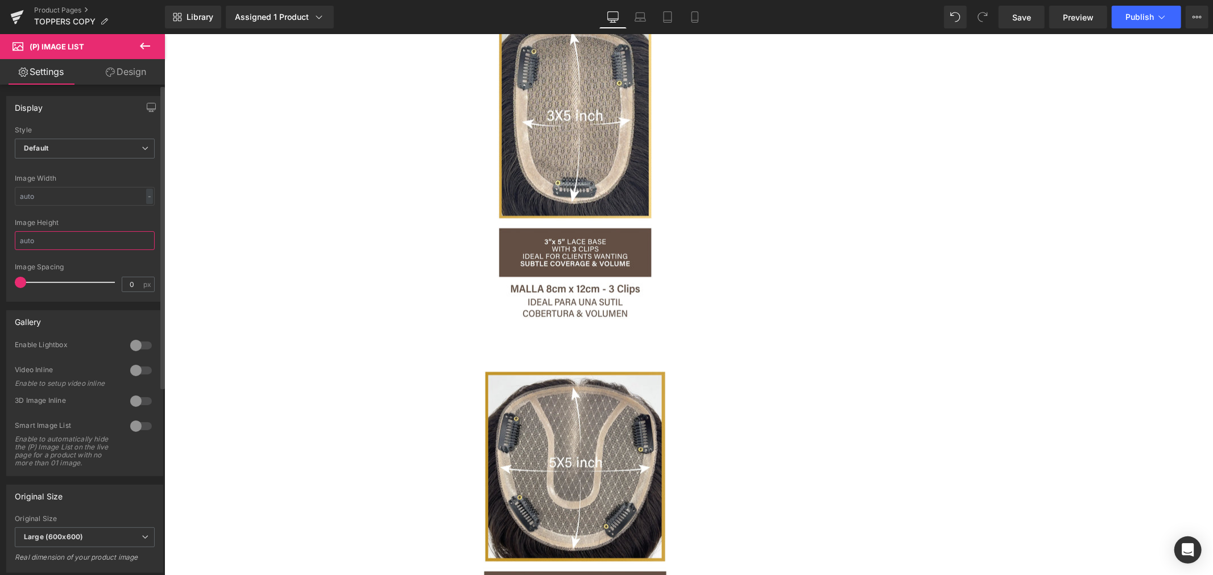
drag, startPoint x: 42, startPoint y: 241, endPoint x: 16, endPoint y: 239, distance: 26.2
click at [16, 239] on input "text" at bounding box center [85, 240] width 140 height 19
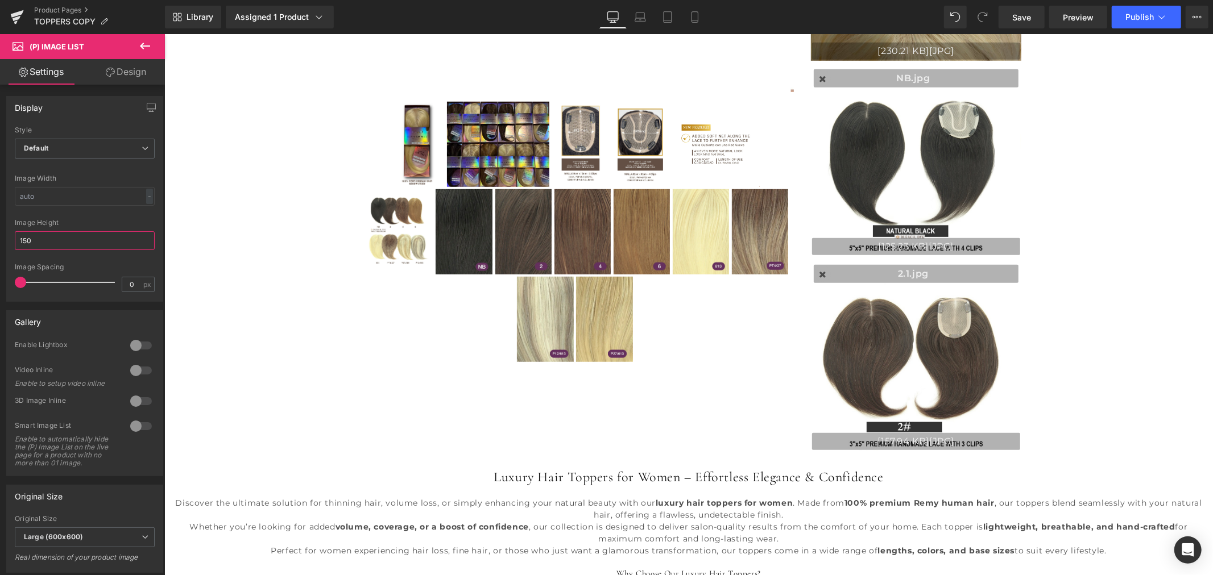
scroll to position [505, 0]
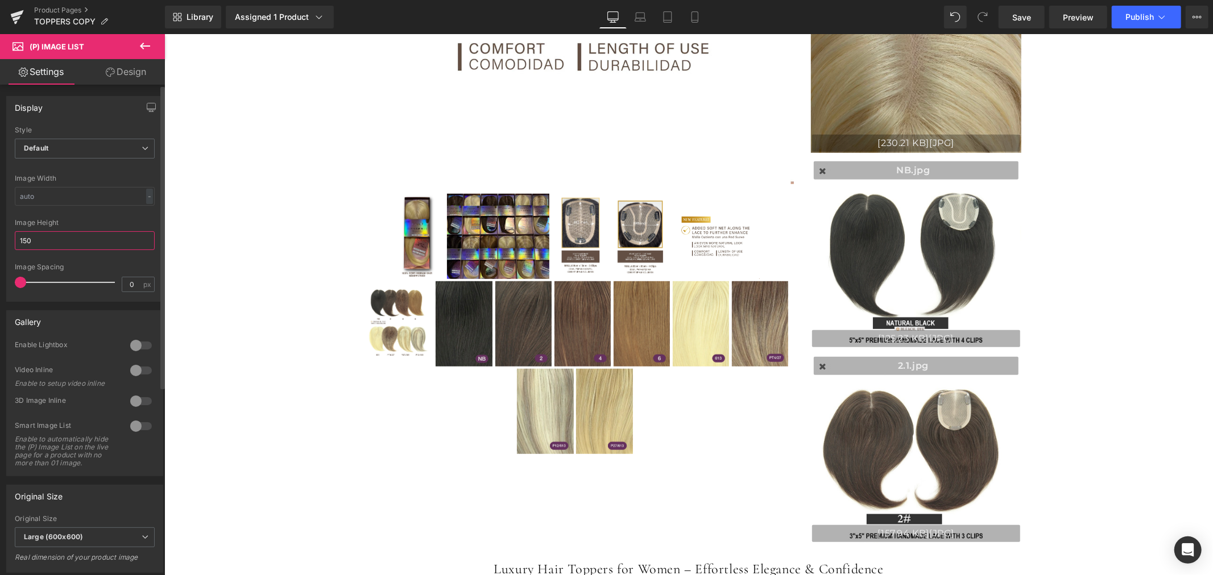
drag, startPoint x: 47, startPoint y: 238, endPoint x: 0, endPoint y: 241, distance: 46.7
click at [0, 241] on div "Display Default Slider Style Default Default Slider 5 Columns 5 4 Columns 4 3 C…" at bounding box center [85, 195] width 170 height 214
type input "250"
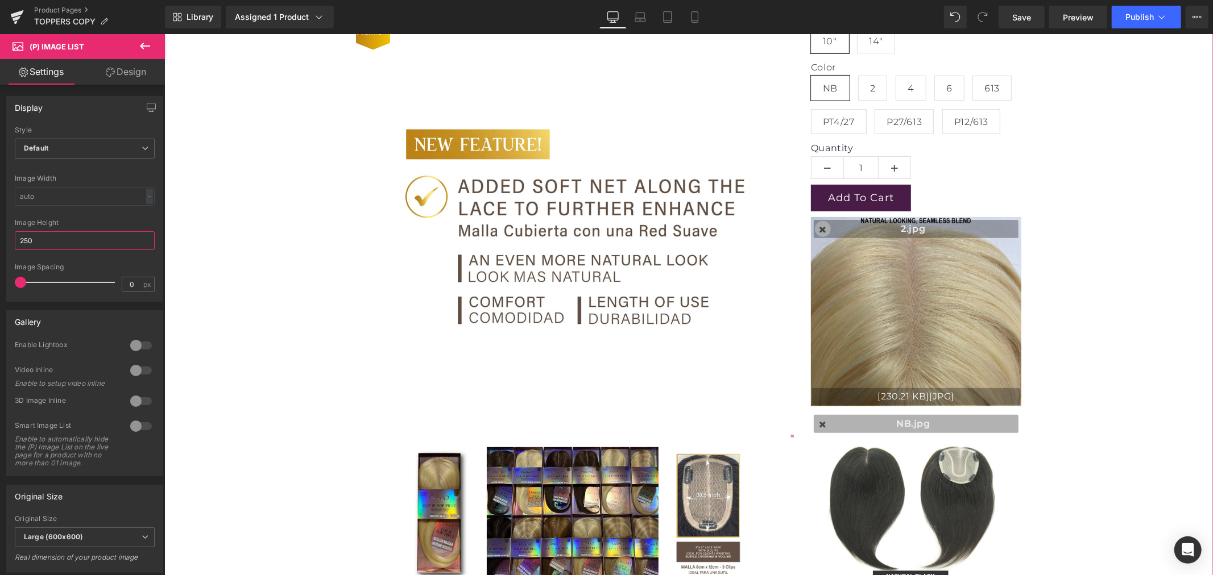
scroll to position [189, 0]
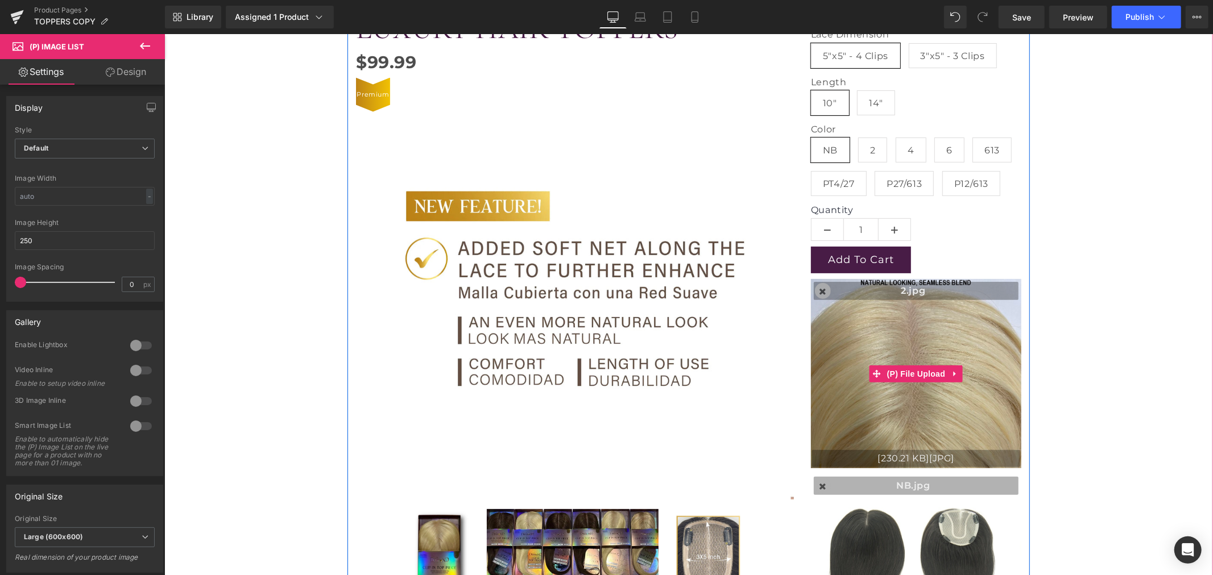
click at [926, 290] on input "Drag & Drop your files or Browse" at bounding box center [915, 373] width 210 height 189
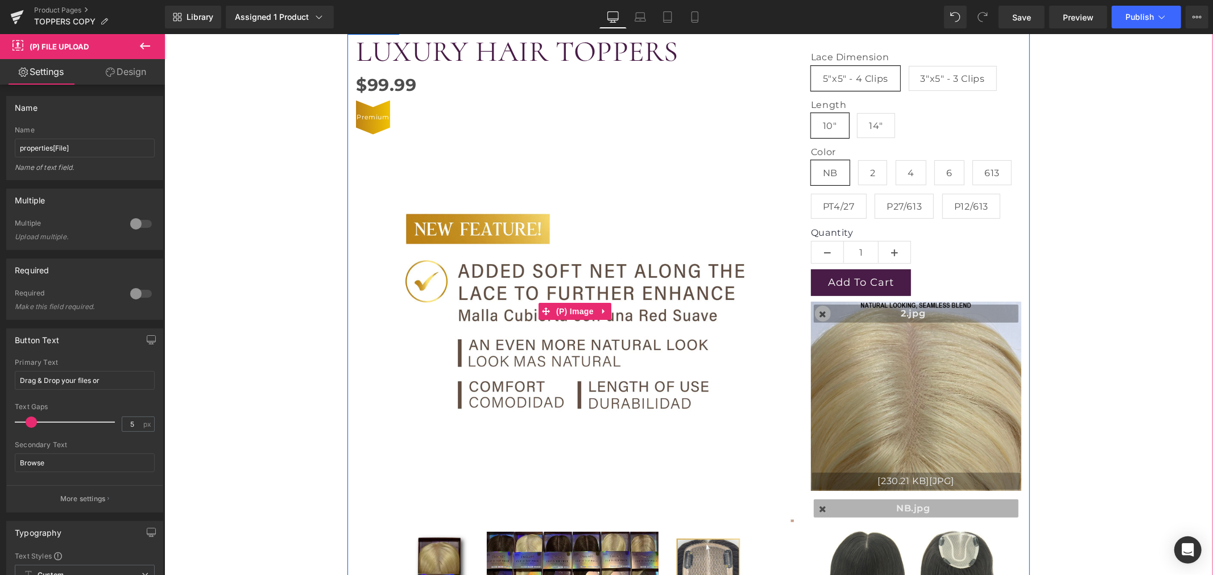
scroll to position [252, 0]
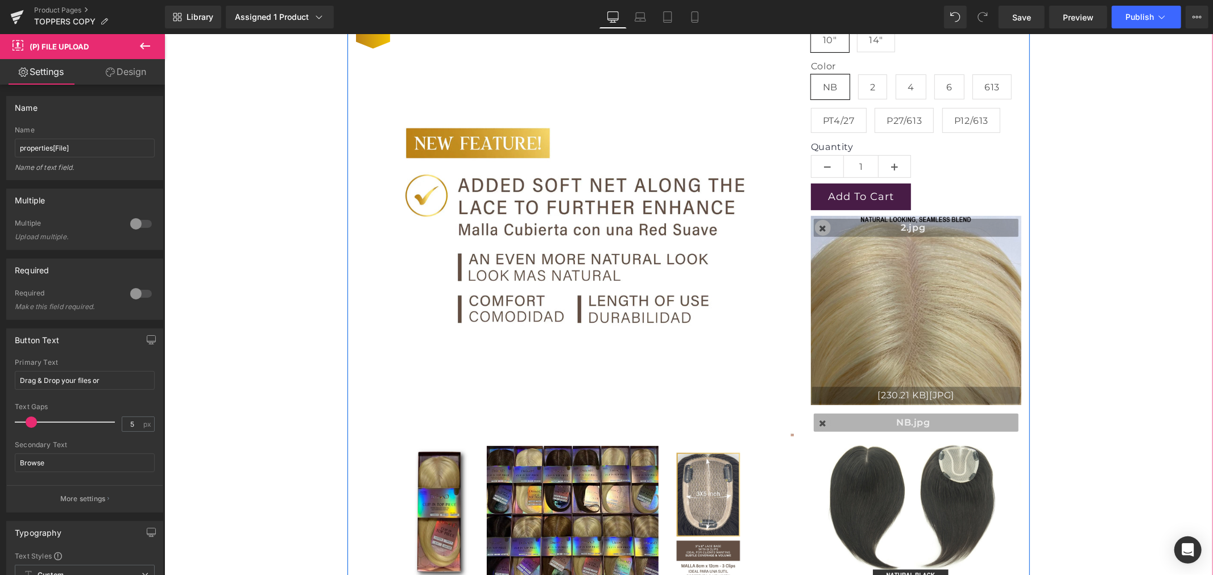
click at [587, 478] on img at bounding box center [571, 517] width 171 height 142
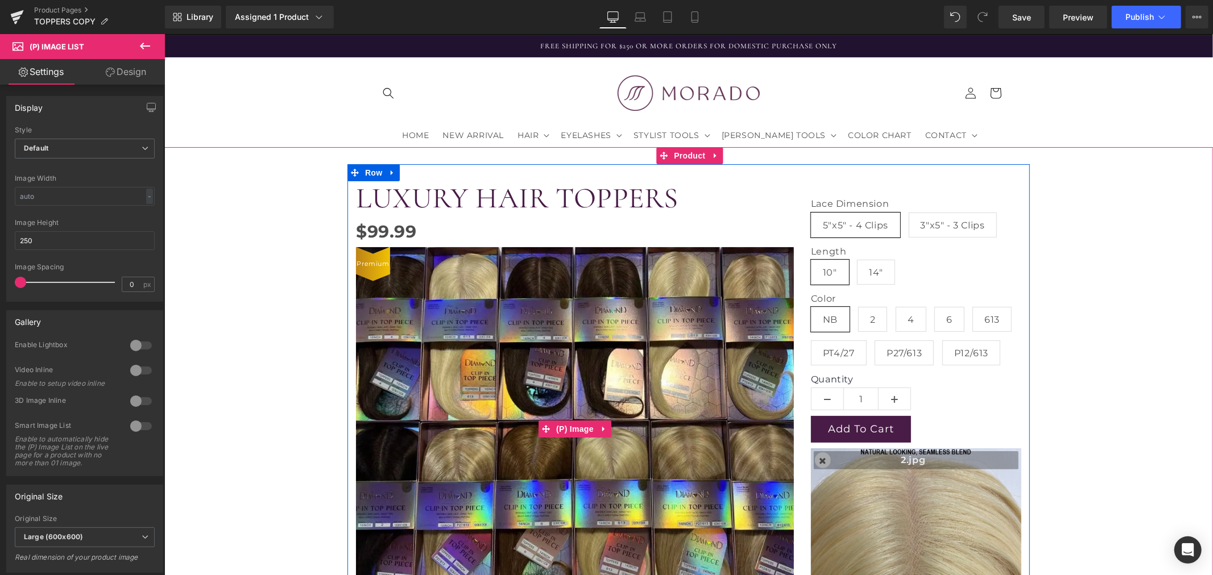
scroll to position [0, 0]
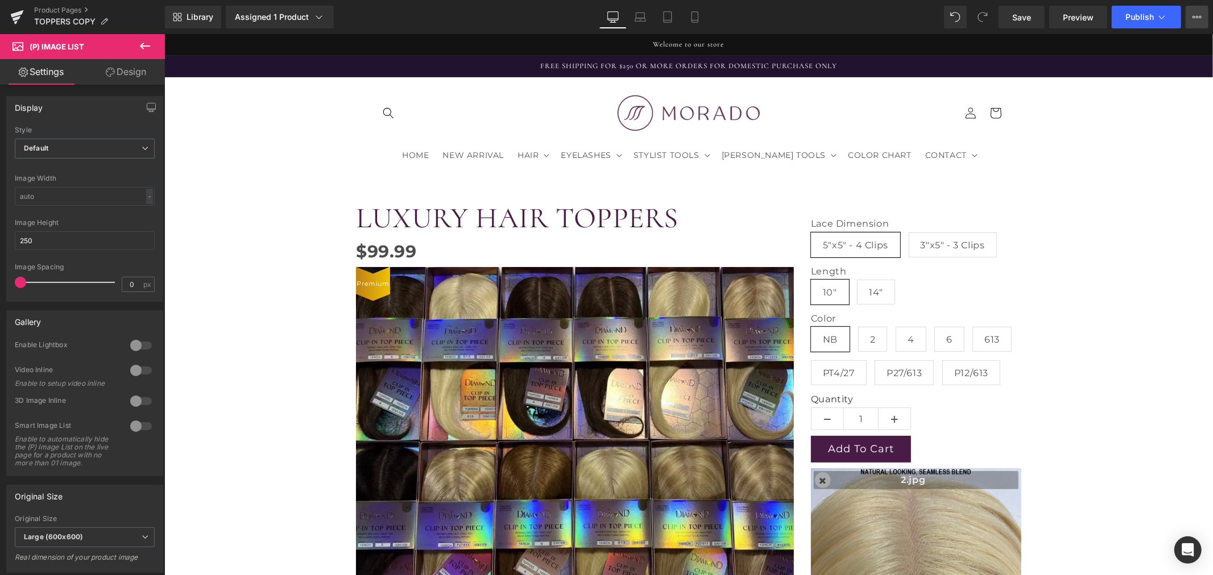
click at [1200, 13] on icon at bounding box center [1197, 17] width 9 height 9
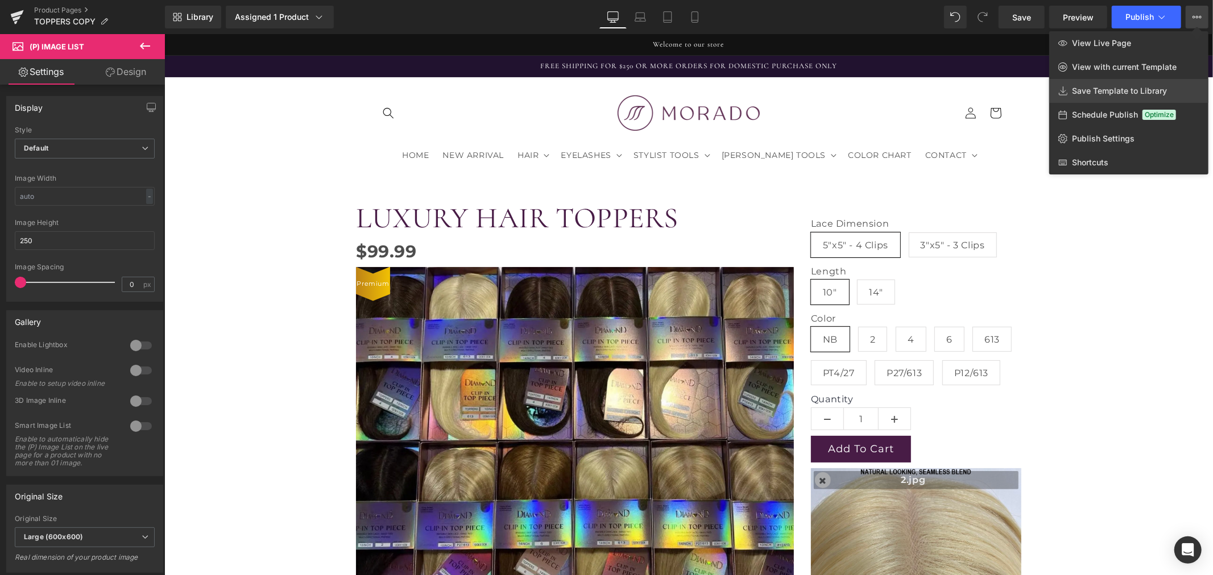
click at [1108, 90] on span "Save Template to Library" at bounding box center [1119, 91] width 95 height 10
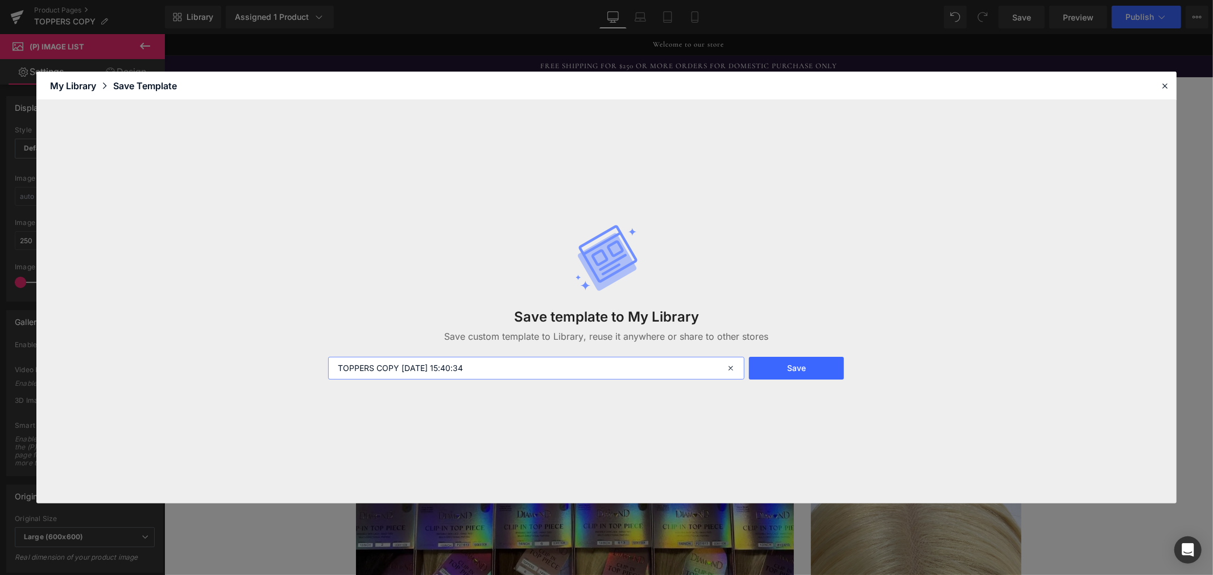
drag, startPoint x: 491, startPoint y: 366, endPoint x: 401, endPoint y: 368, distance: 90.4
click at [401, 368] on input "TOPPERS COPY [DATE] 15:40:34" at bounding box center [536, 368] width 416 height 23
click at [793, 370] on button "Save" at bounding box center [796, 368] width 95 height 23
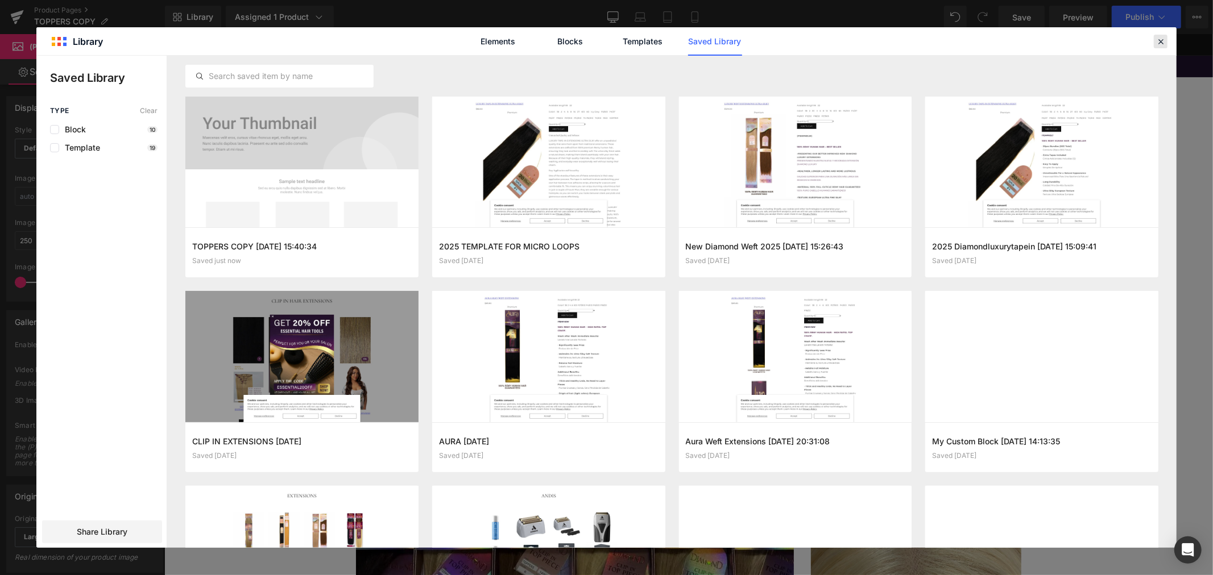
click at [1165, 40] on icon at bounding box center [1161, 41] width 10 height 10
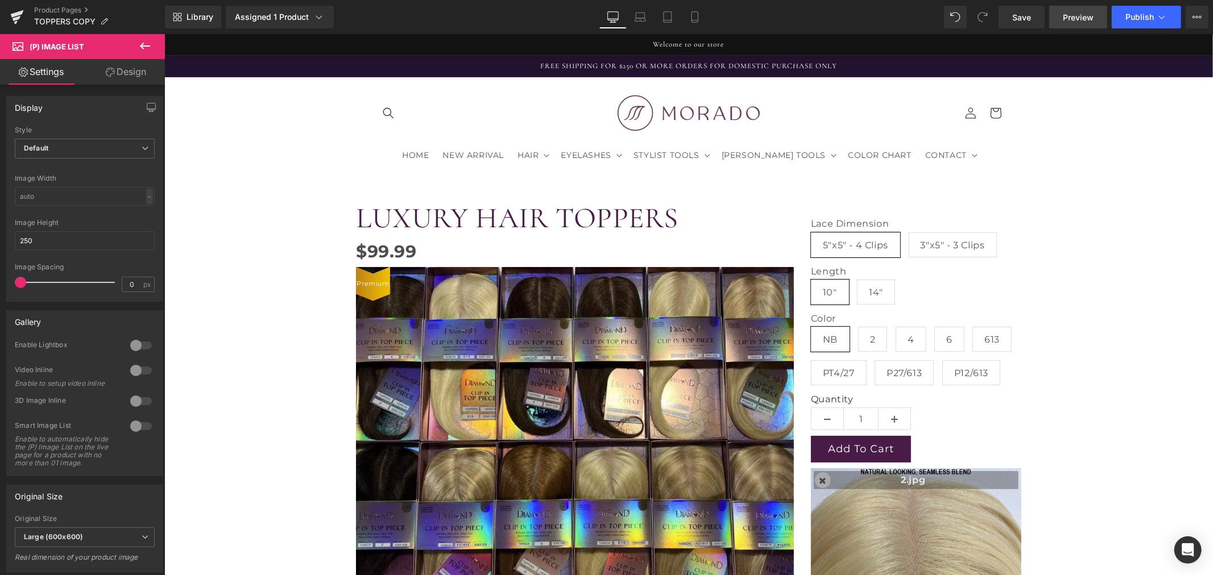
click at [1093, 23] on span "Preview" at bounding box center [1078, 17] width 31 height 12
click at [1204, 13] on button "View Live Page View with current Template Save Template to Library Schedule Pub…" at bounding box center [1197, 17] width 23 height 23
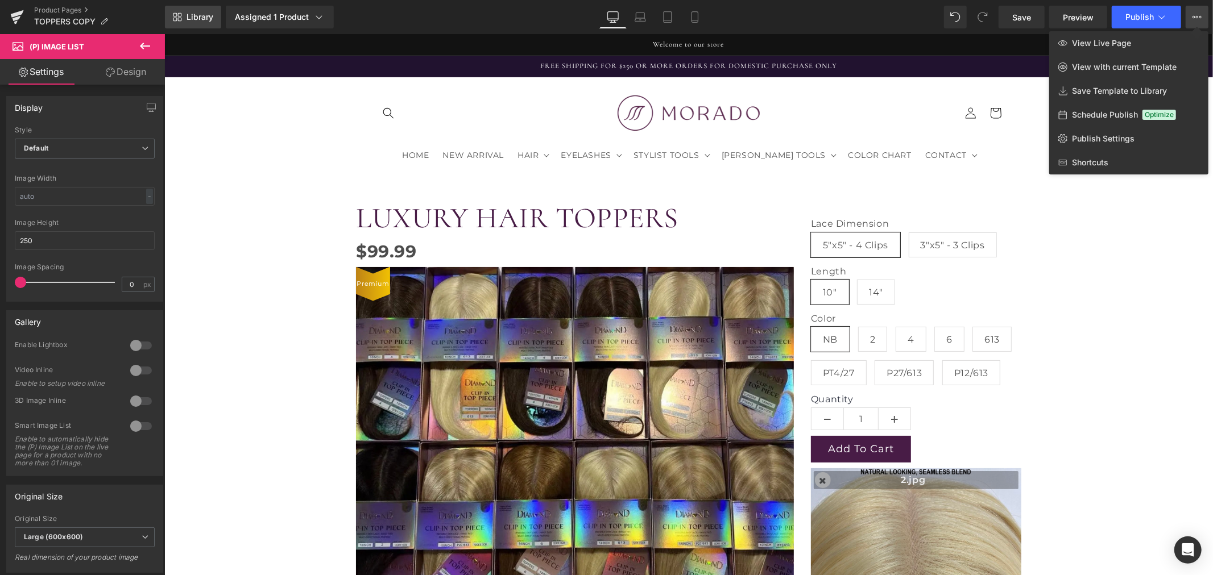
click at [185, 15] on link "Library" at bounding box center [193, 17] width 56 height 23
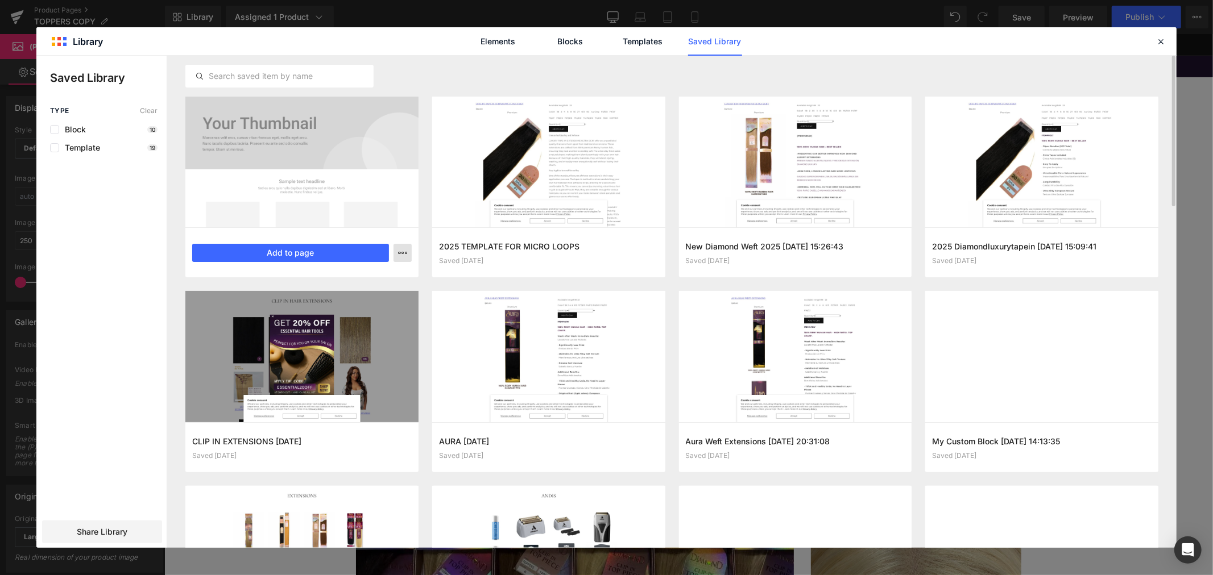
click at [401, 252] on icon "button" at bounding box center [402, 253] width 9 height 9
click at [319, 249] on div at bounding box center [606, 302] width 1140 height 492
click at [288, 252] on button "Add to page" at bounding box center [290, 253] width 197 height 18
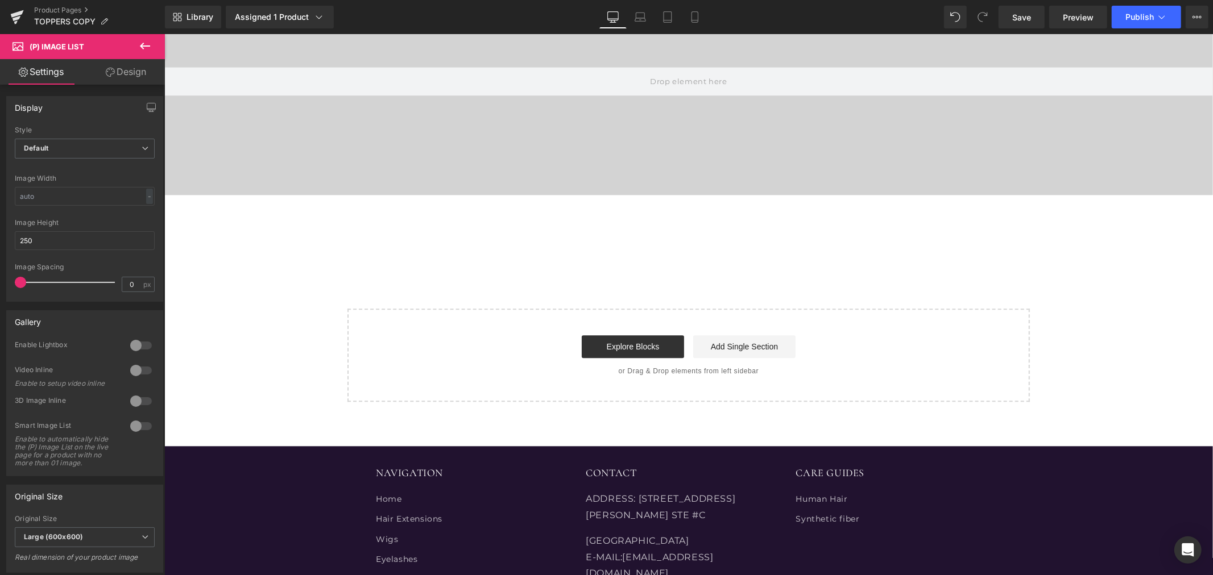
scroll to position [2181, 0]
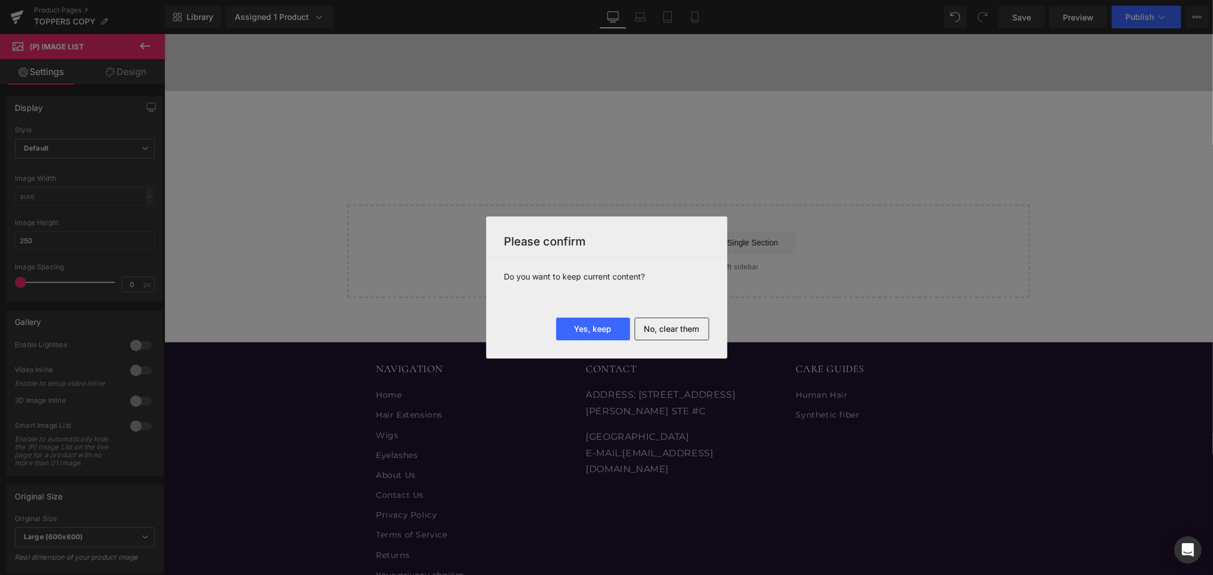
drag, startPoint x: 670, startPoint y: 332, endPoint x: 647, endPoint y: 328, distance: 23.8
click at [670, 332] on button "No, clear them" at bounding box center [672, 329] width 74 height 23
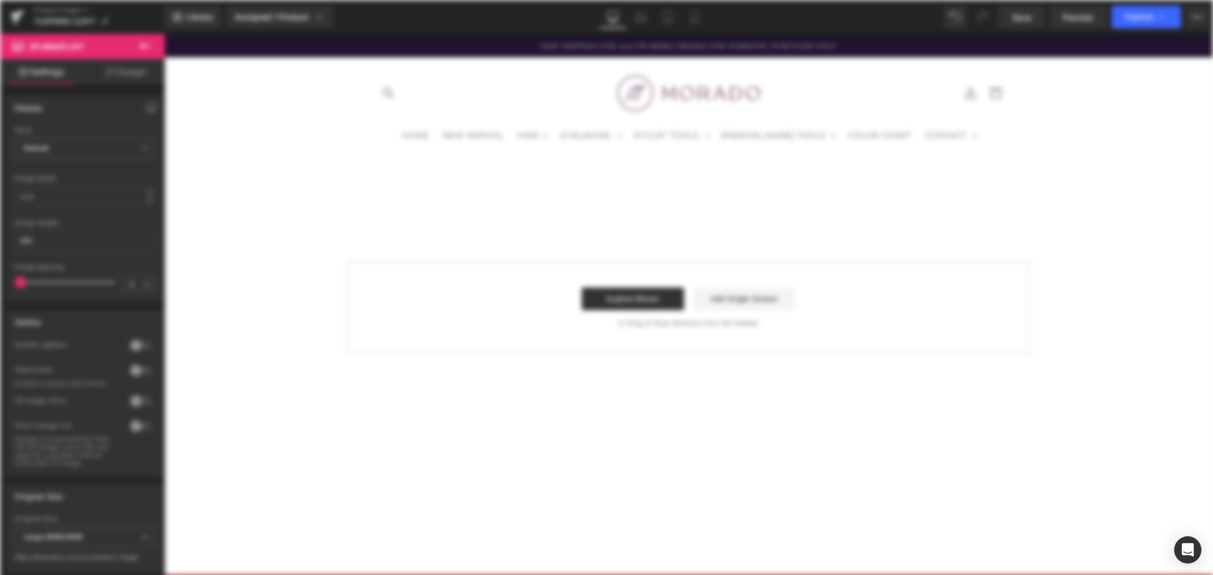
scroll to position [0, 0]
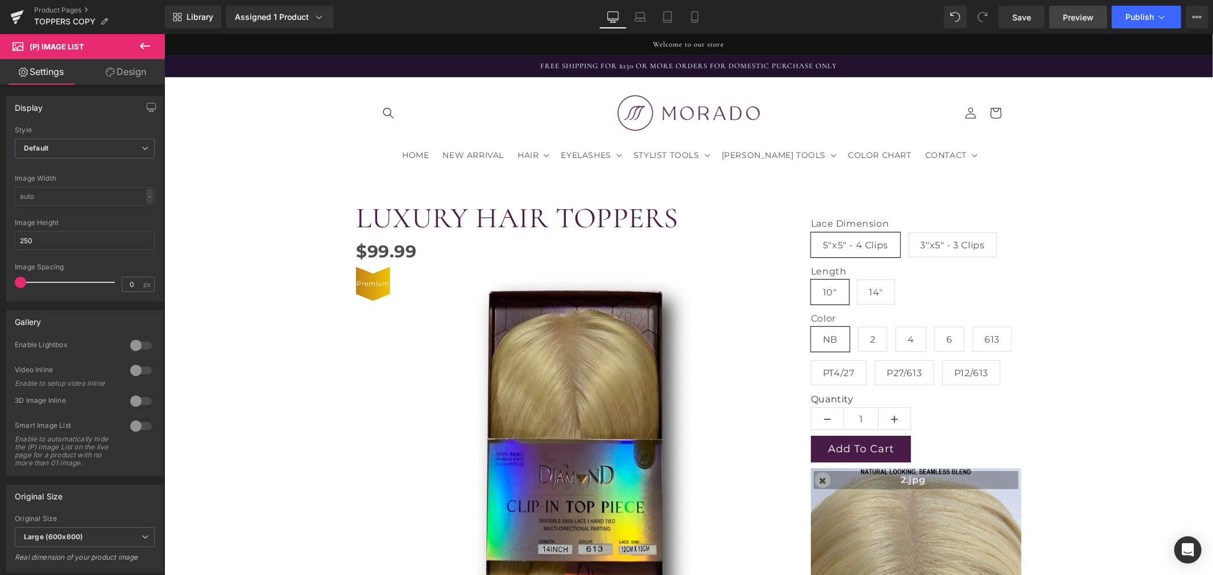
click at [1093, 14] on span "Preview" at bounding box center [1078, 17] width 31 height 12
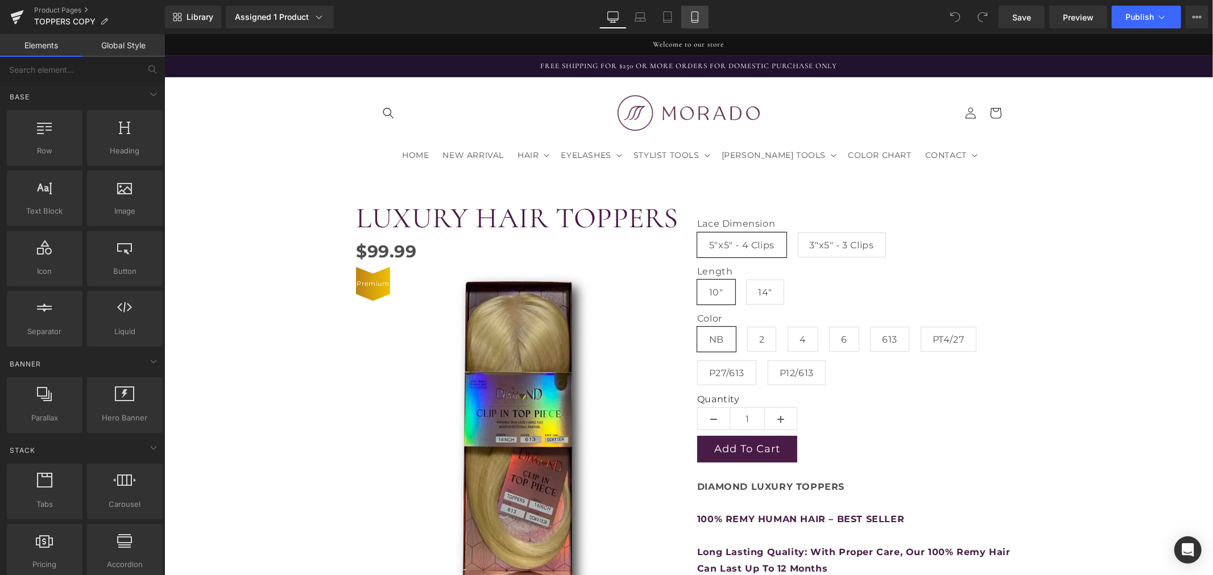
drag, startPoint x: 234, startPoint y: 376, endPoint x: 695, endPoint y: 18, distance: 584.0
click at [695, 18] on icon at bounding box center [694, 16] width 11 height 11
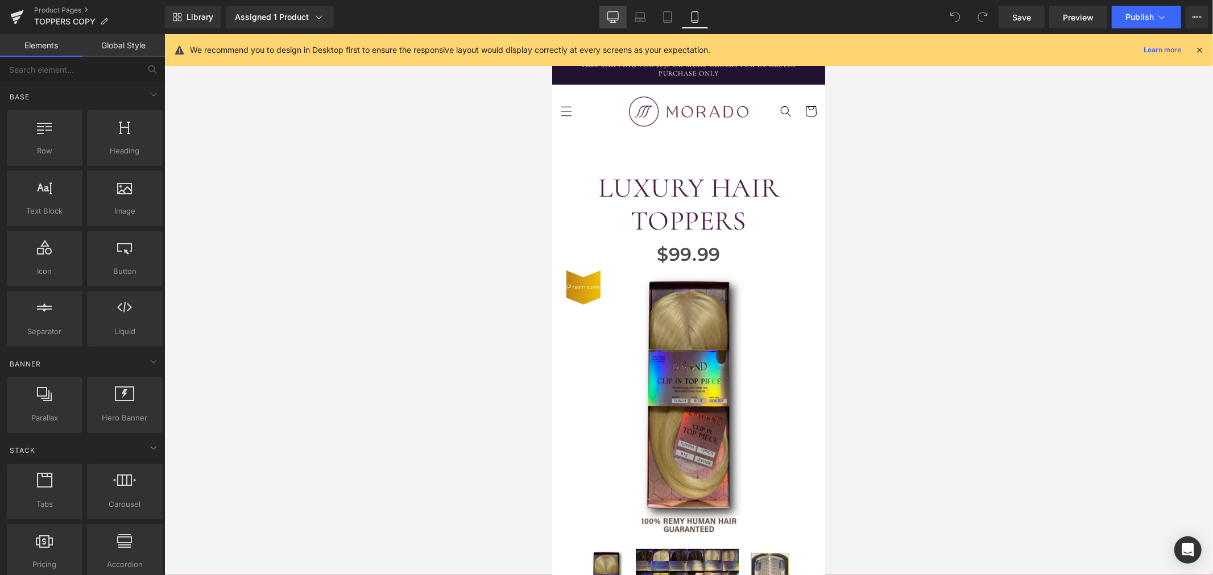
click at [618, 18] on icon at bounding box center [612, 16] width 11 height 11
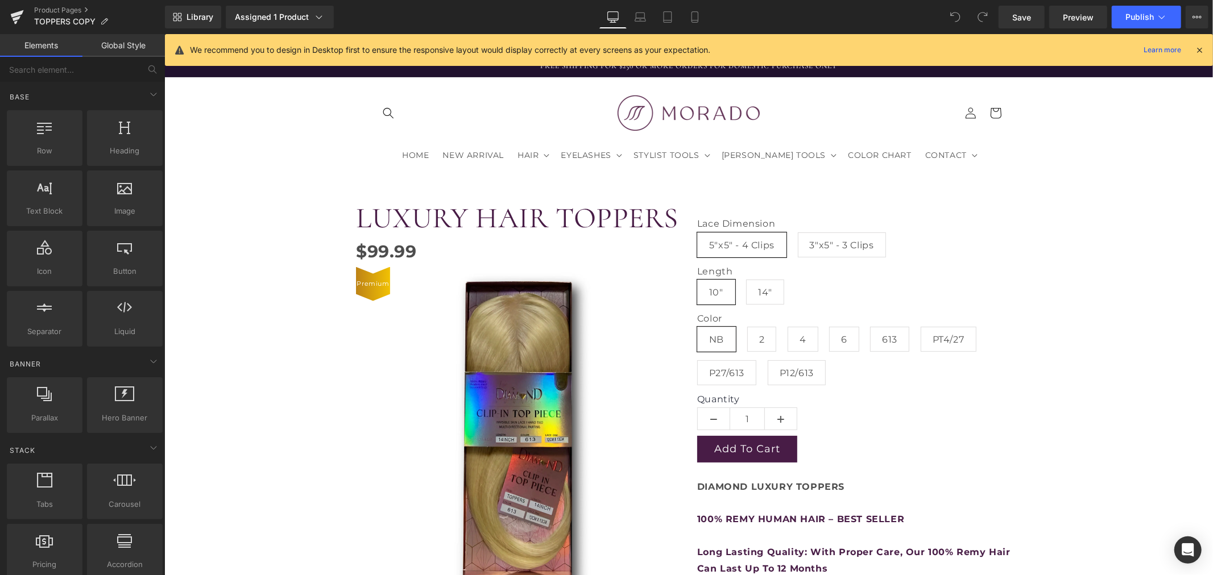
scroll to position [133, 0]
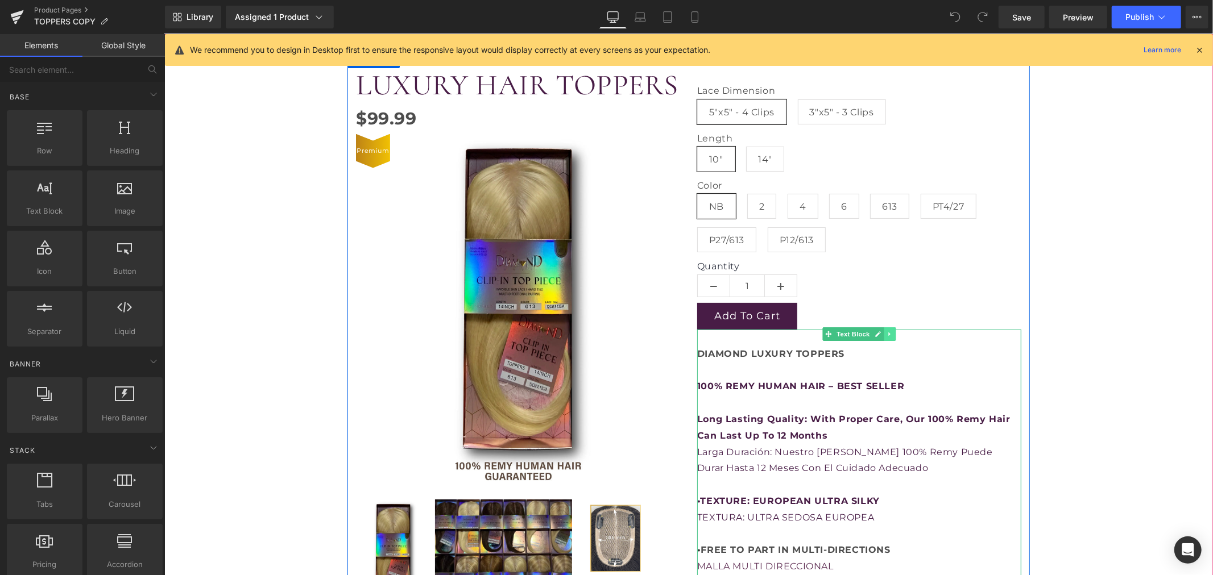
click at [887, 332] on icon at bounding box center [889, 333] width 6 height 7
click at [892, 334] on icon at bounding box center [895, 333] width 6 height 6
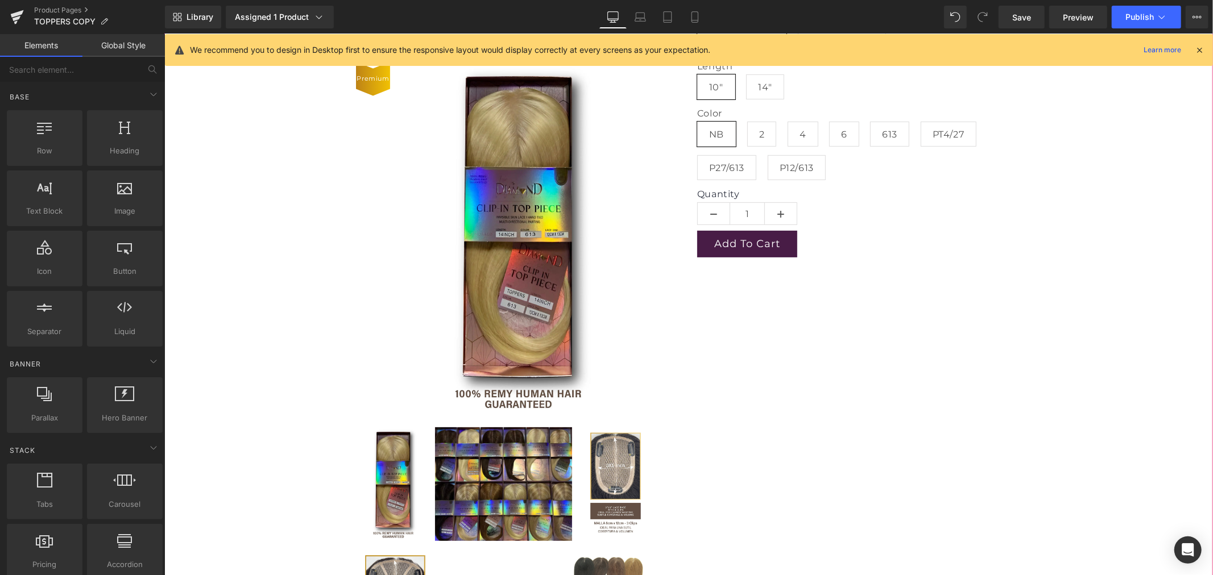
scroll to position [63, 0]
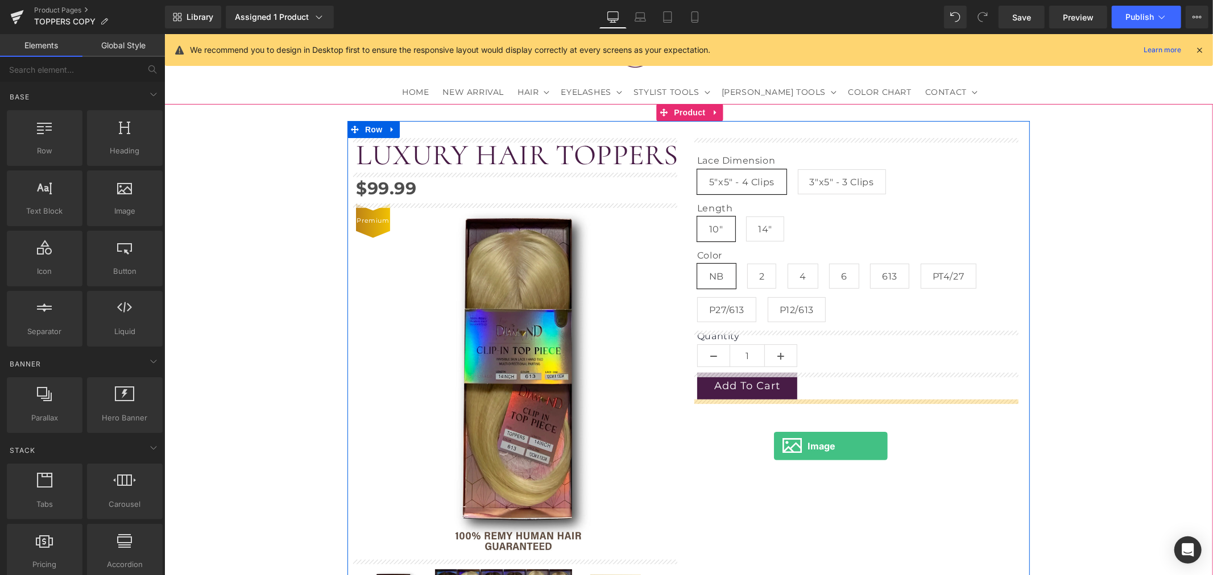
drag, startPoint x: 285, startPoint y: 245, endPoint x: 773, endPoint y: 446, distance: 527.8
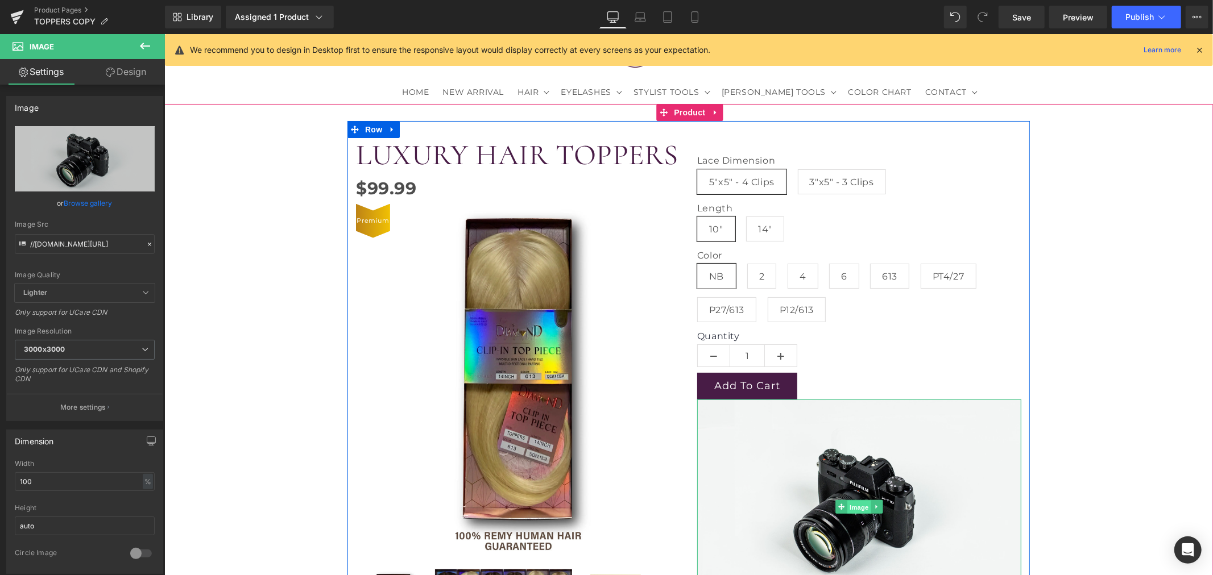
click at [856, 504] on span "Image" at bounding box center [859, 507] width 24 height 14
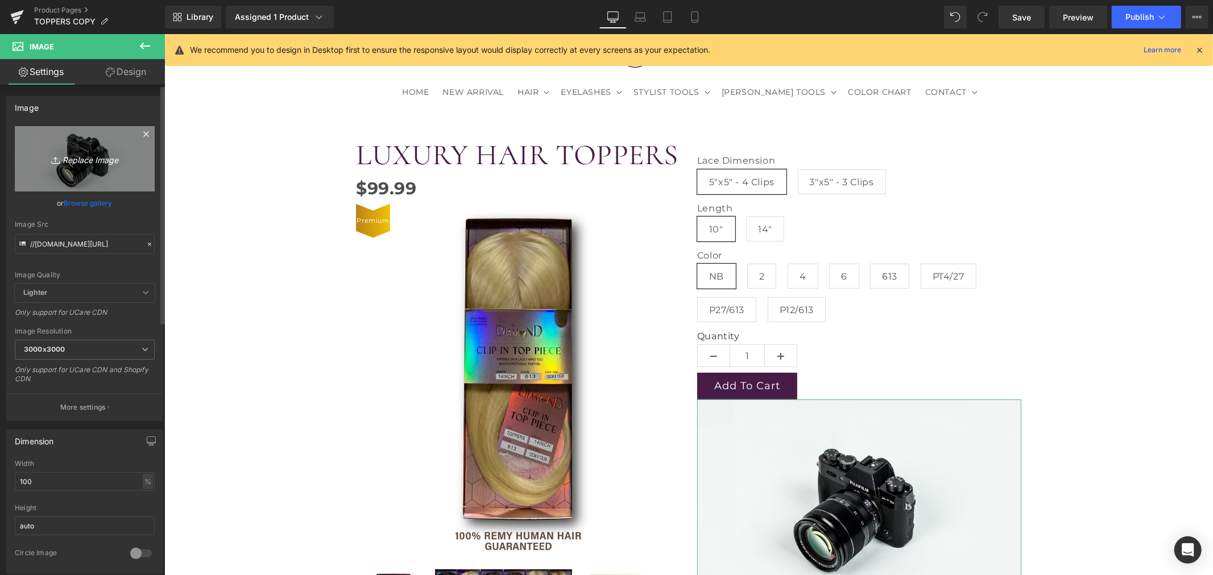
click at [84, 160] on icon "Replace Image" at bounding box center [84, 159] width 91 height 14
type input "C:\fakepath\NB.jpg"
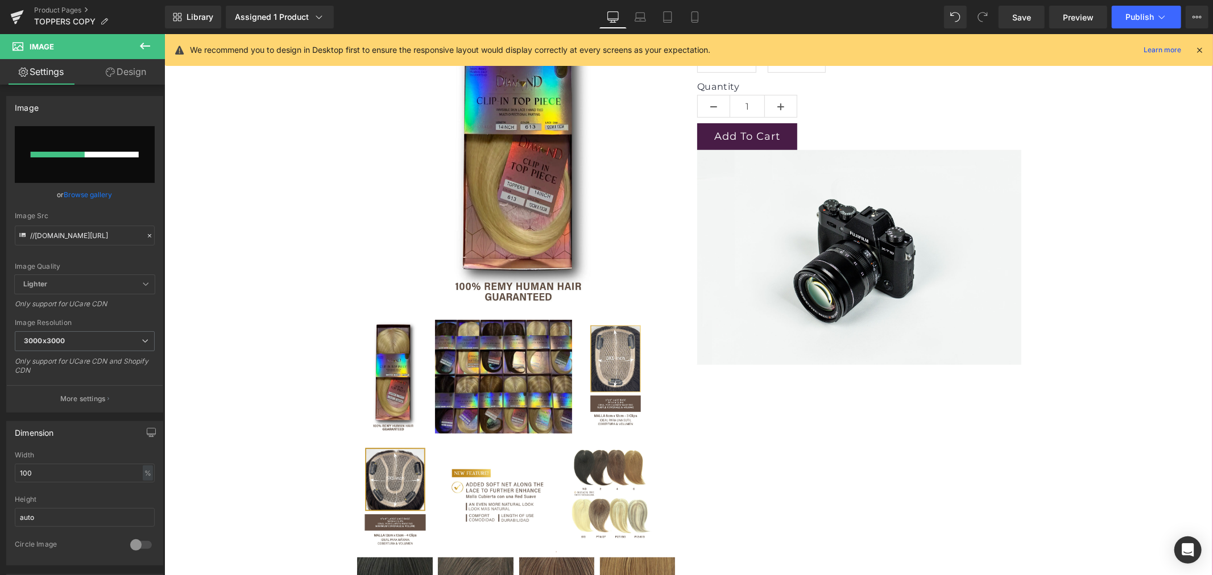
scroll to position [316, 0]
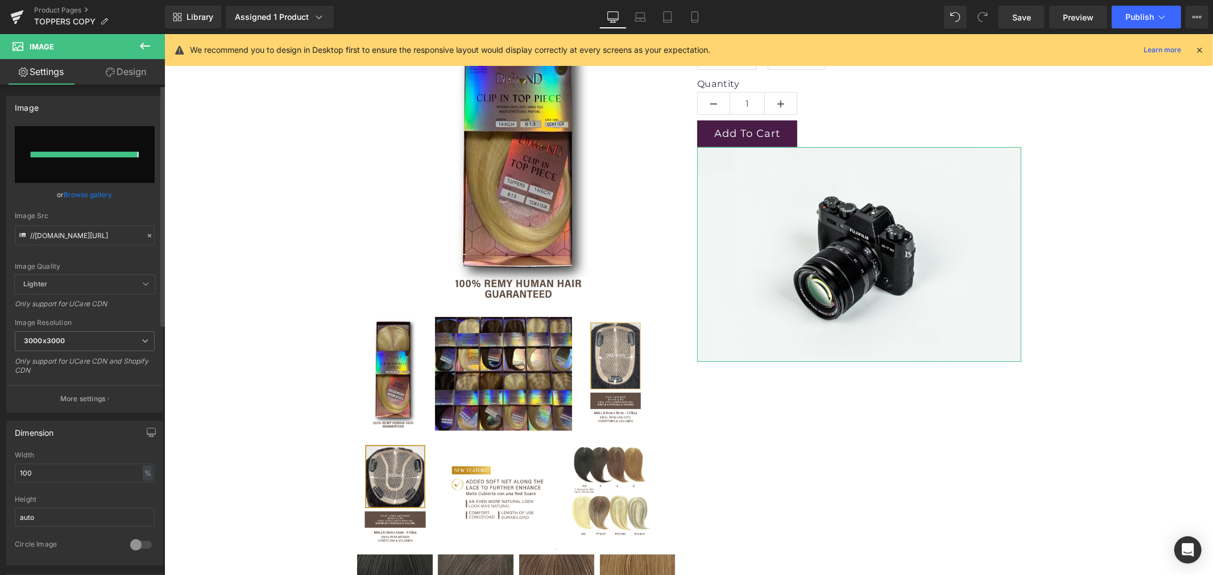
type input "https://ucarecdn.com/acc30efa-f054-4558-917e-4b1e7d8660dd/-/format/auto/-/previ…"
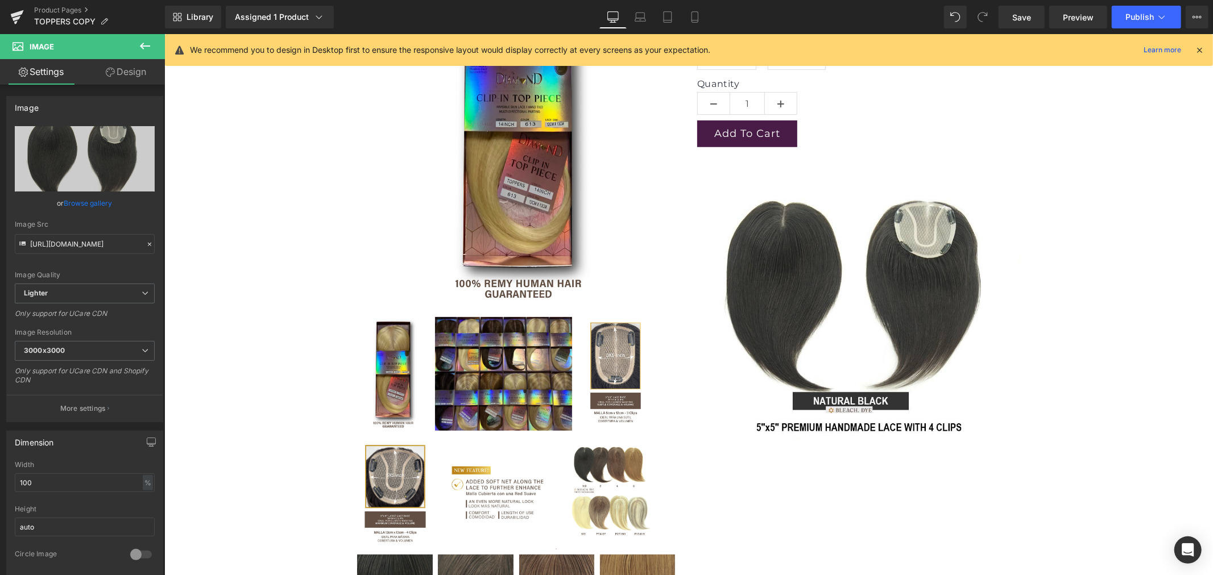
click at [143, 47] on icon at bounding box center [145, 46] width 14 height 14
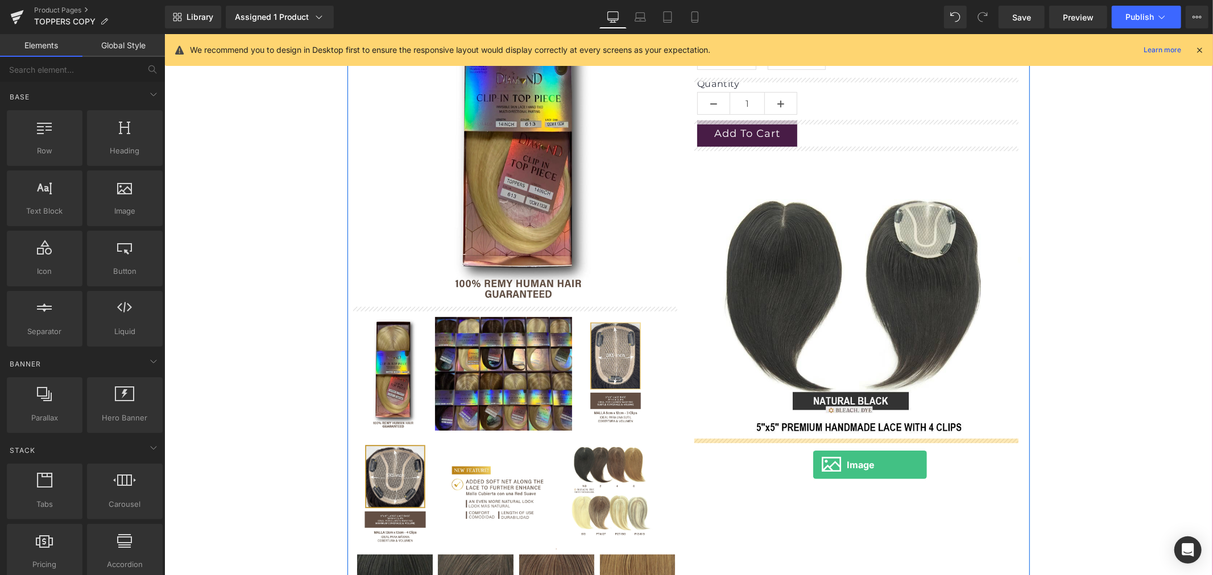
drag, startPoint x: 275, startPoint y: 230, endPoint x: 813, endPoint y: 465, distance: 587.0
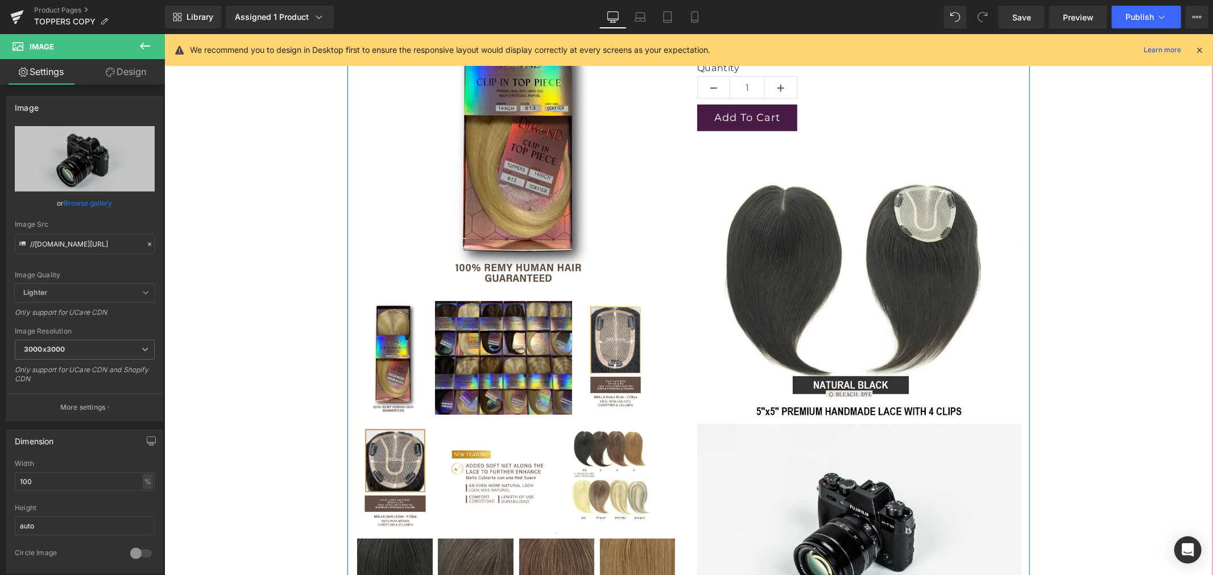
scroll to position [505, 0]
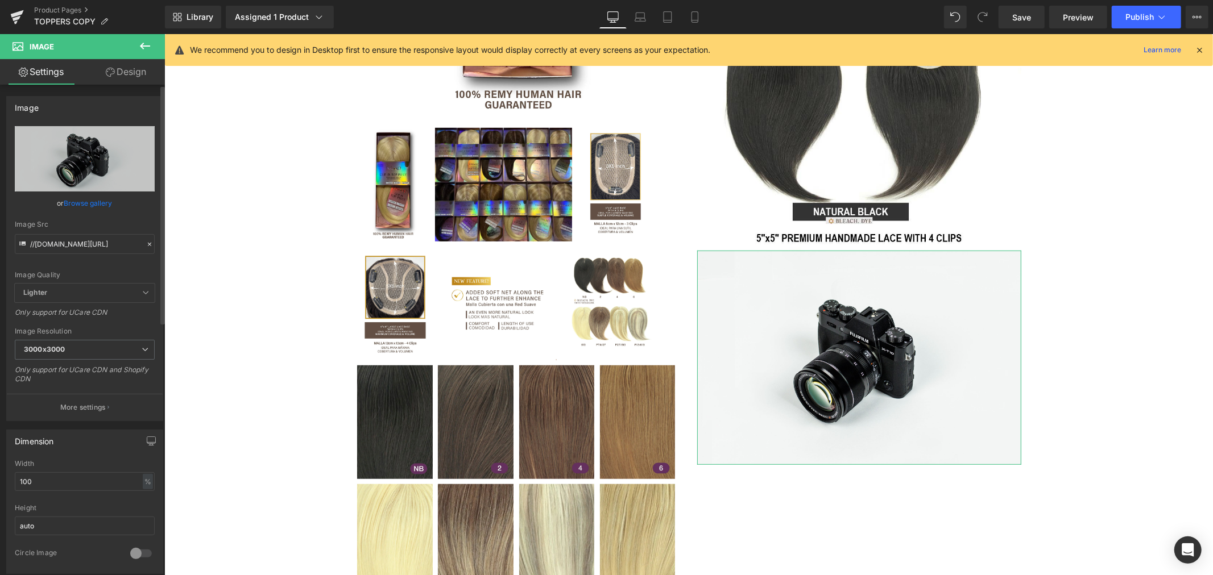
click at [81, 202] on link "Browse gallery" at bounding box center [88, 203] width 48 height 20
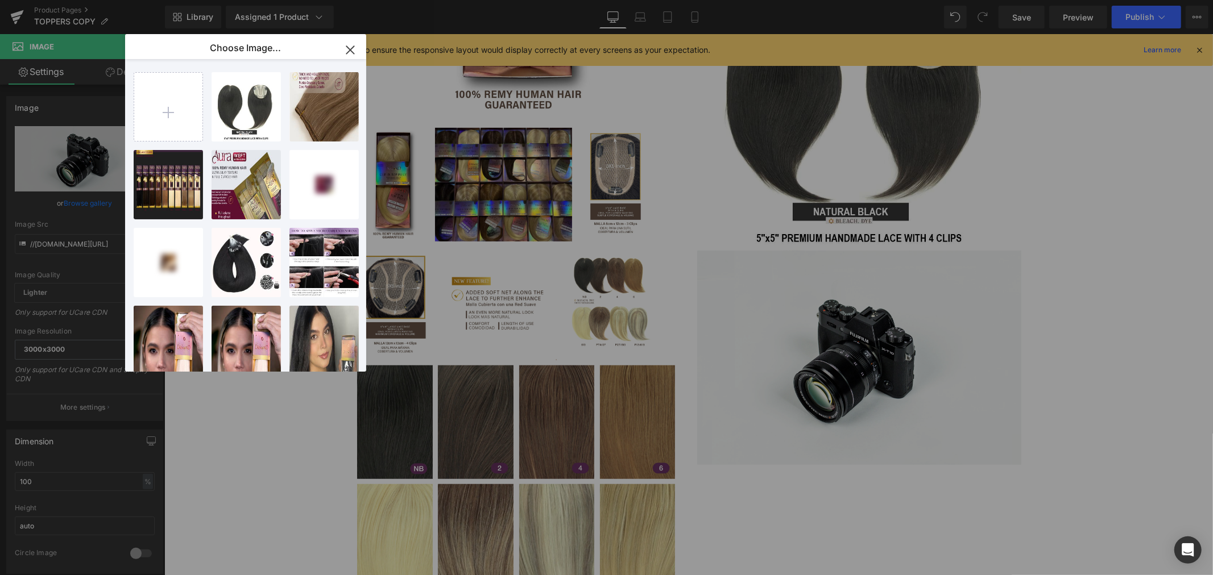
click at [353, 46] on icon "button" at bounding box center [350, 50] width 18 height 18
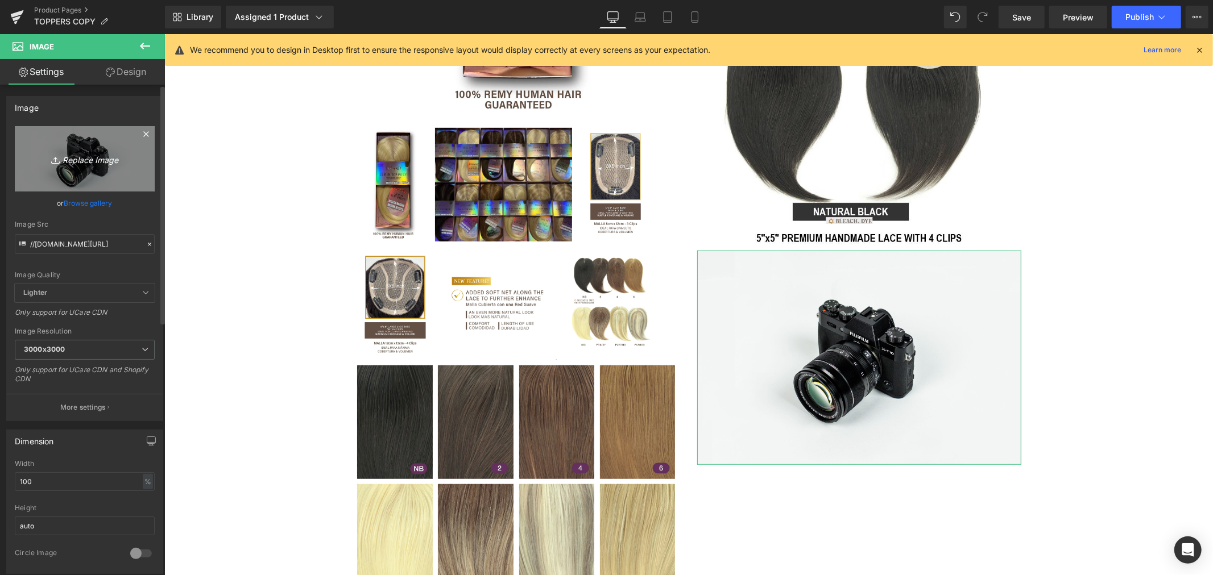
click at [88, 160] on icon "Replace Image" at bounding box center [84, 159] width 91 height 14
type input "C:\fakepath\2.1.jpg"
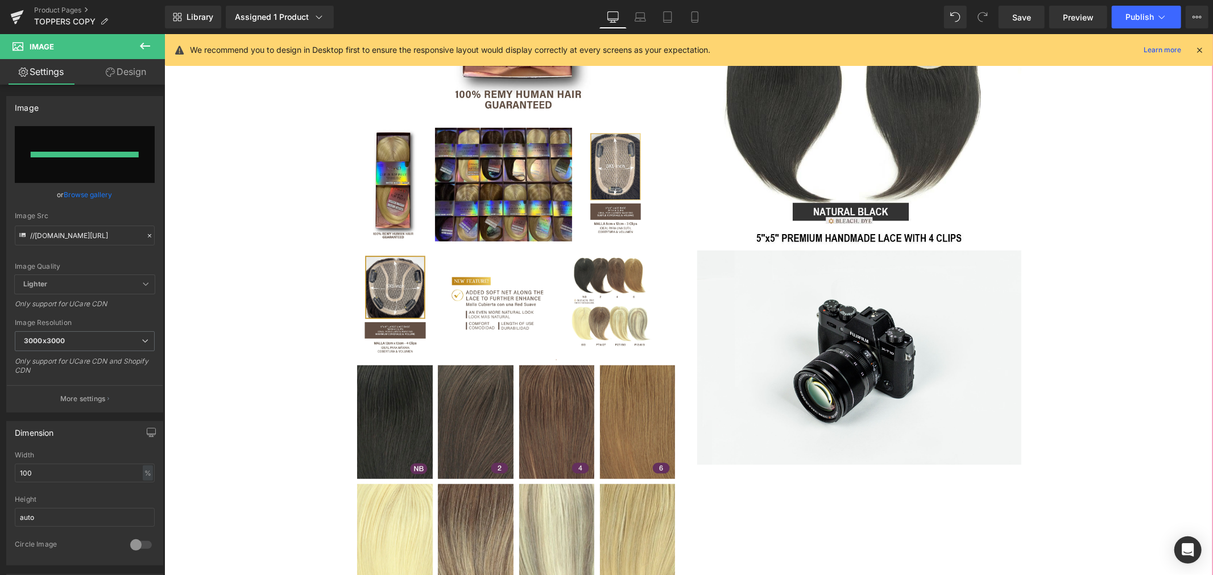
type input "https://ucarecdn.com/4006102d-1c2f-46d5-933e-3237f6669c32/-/format/auto/-/previ…"
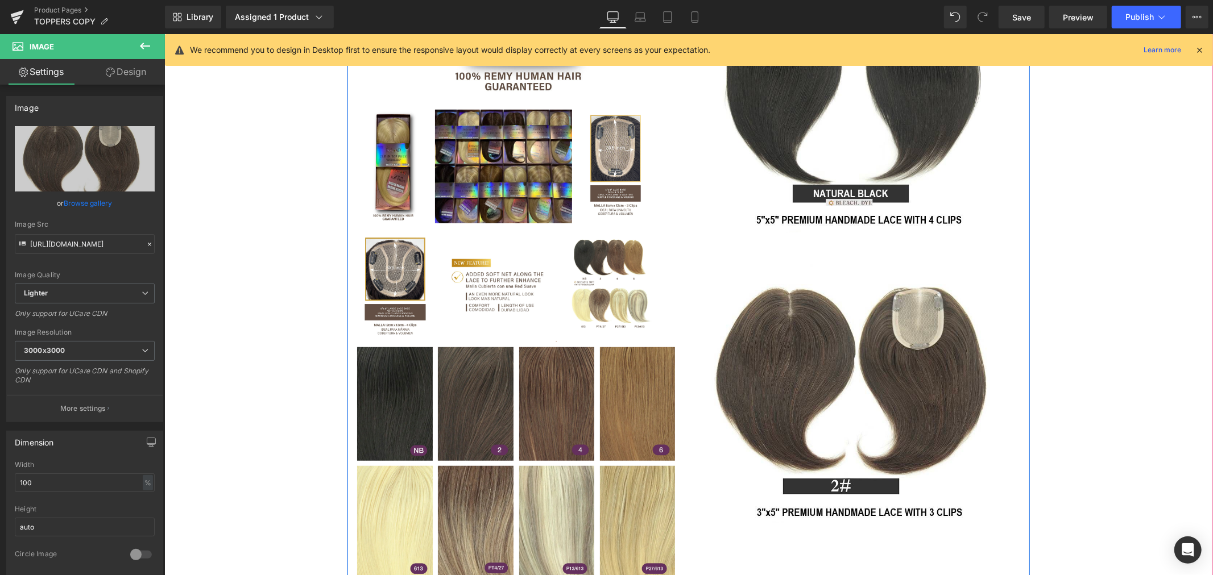
scroll to position [695, 0]
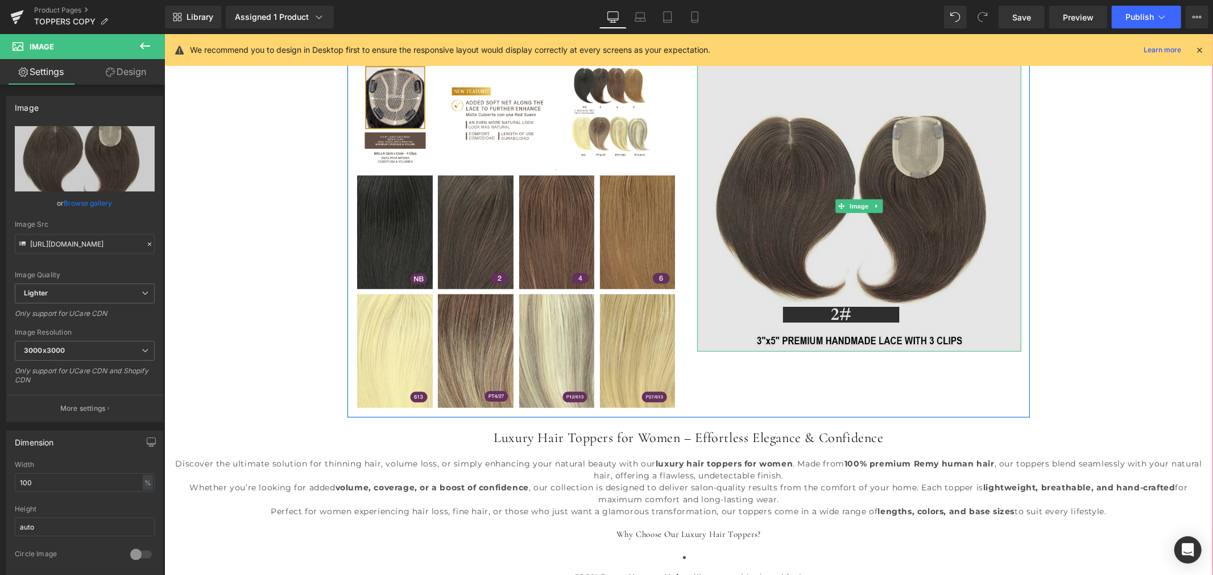
click at [846, 339] on img at bounding box center [859, 206] width 324 height 292
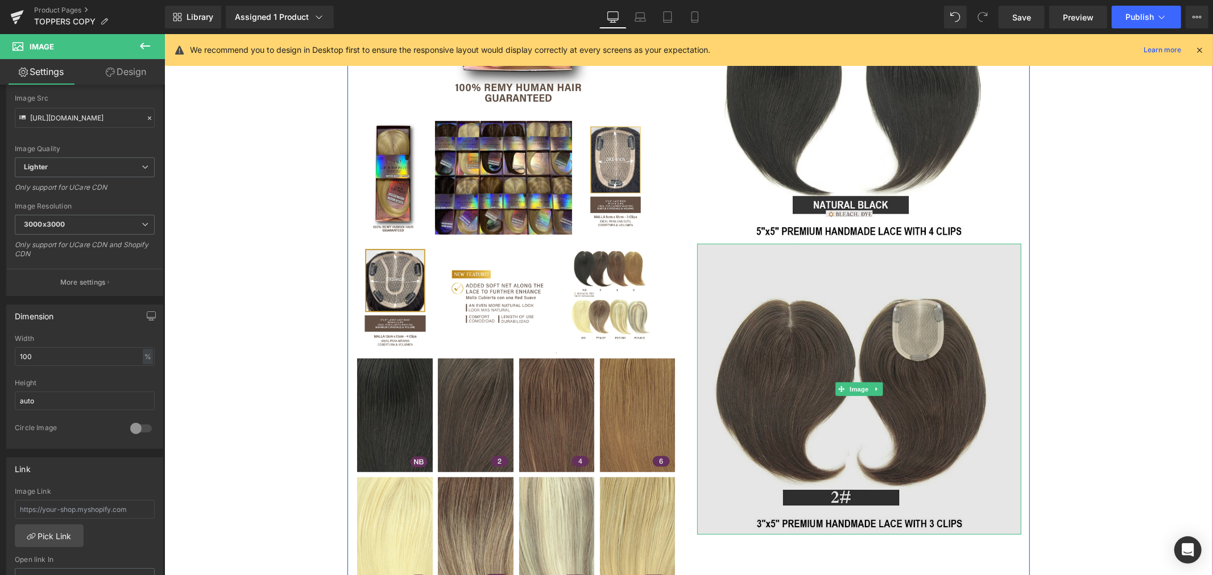
scroll to position [505, 0]
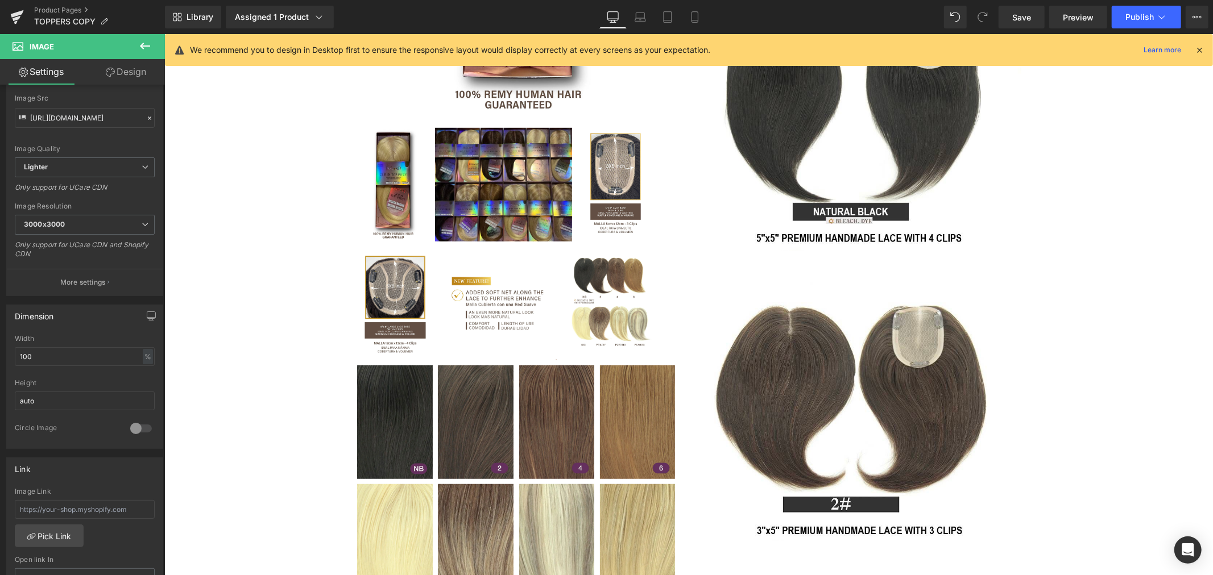
click at [148, 48] on icon at bounding box center [145, 46] width 14 height 14
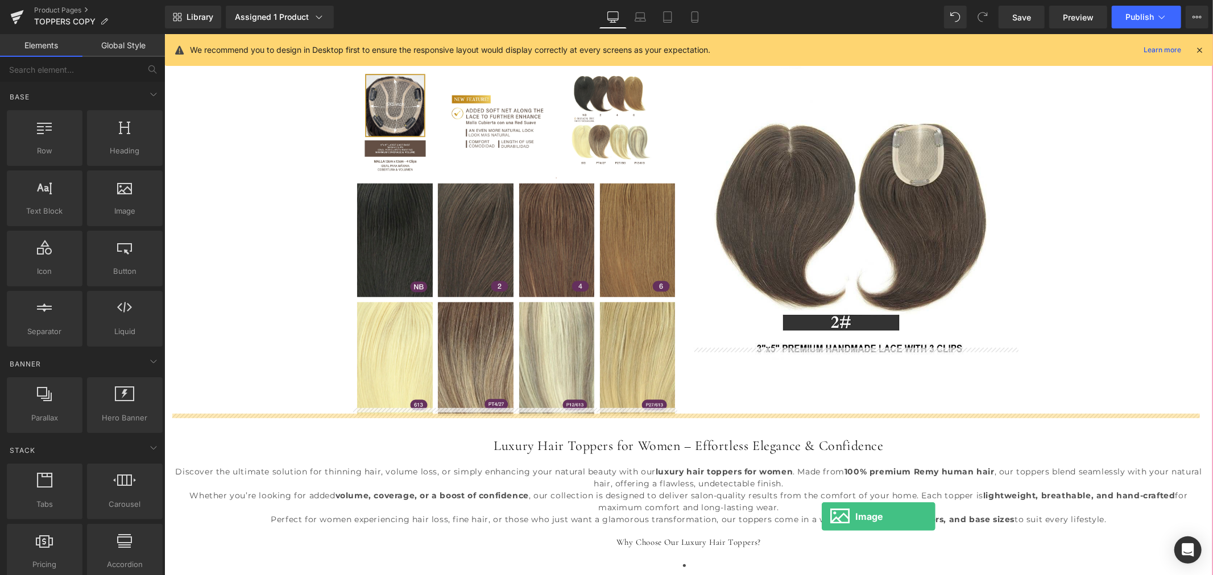
scroll to position [698, 0]
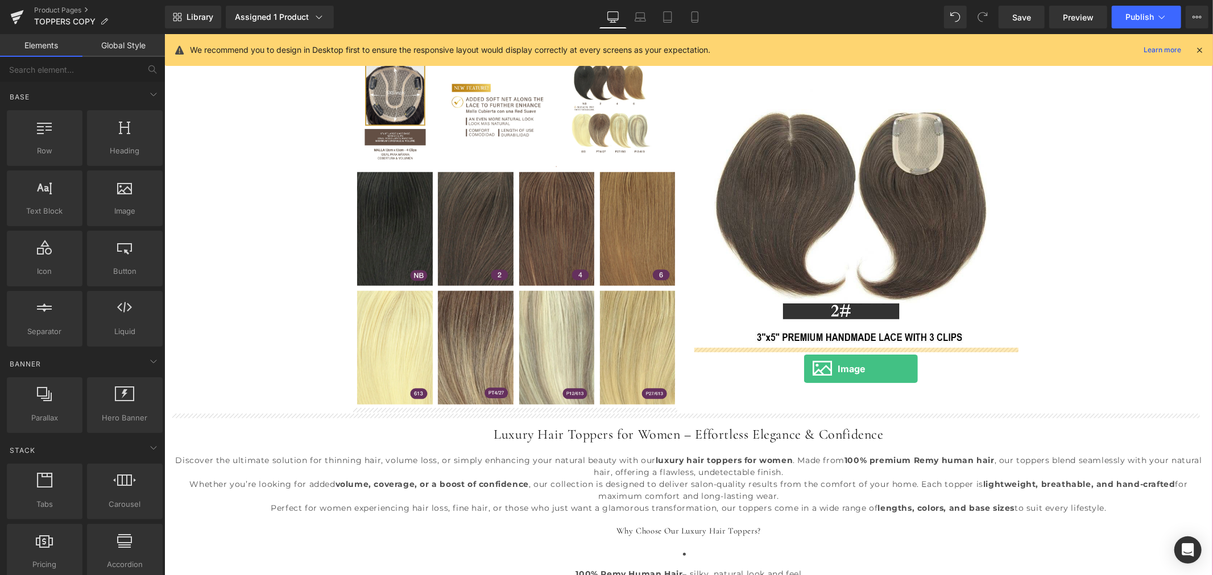
drag, startPoint x: 291, startPoint y: 246, endPoint x: 804, endPoint y: 369, distance: 527.0
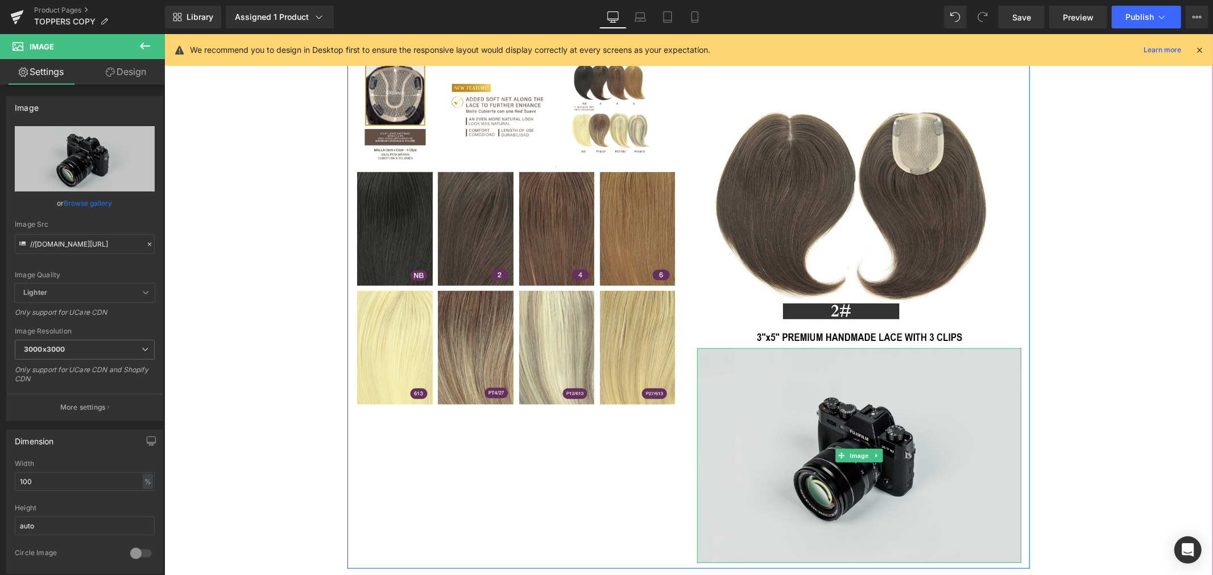
scroll to position [888, 0]
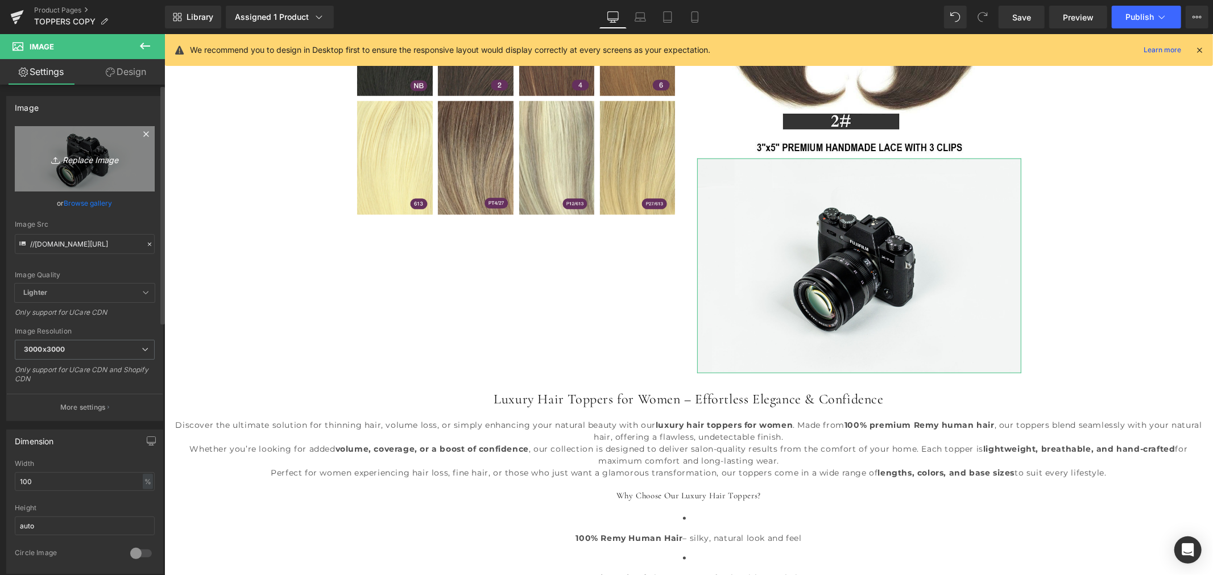
click at [76, 160] on icon "Replace Image" at bounding box center [84, 159] width 91 height 14
type input "C:\fakepath\2.jpg"
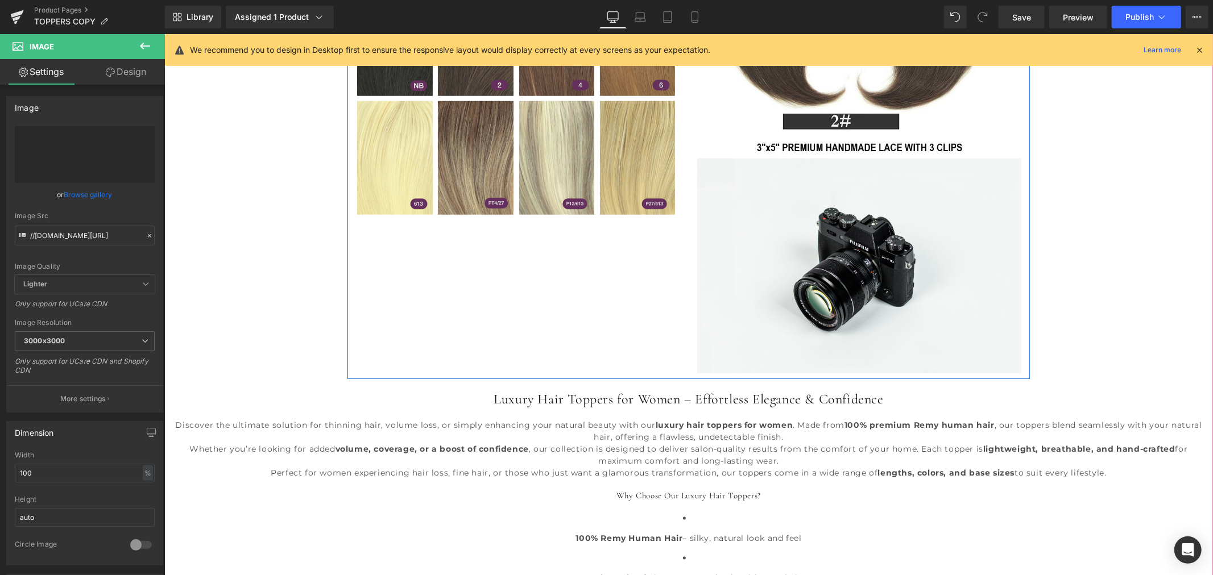
type input "https://ucarecdn.com/7873fab0-652d-4003-b74b-78d63662b091/-/format/auto/-/previ…"
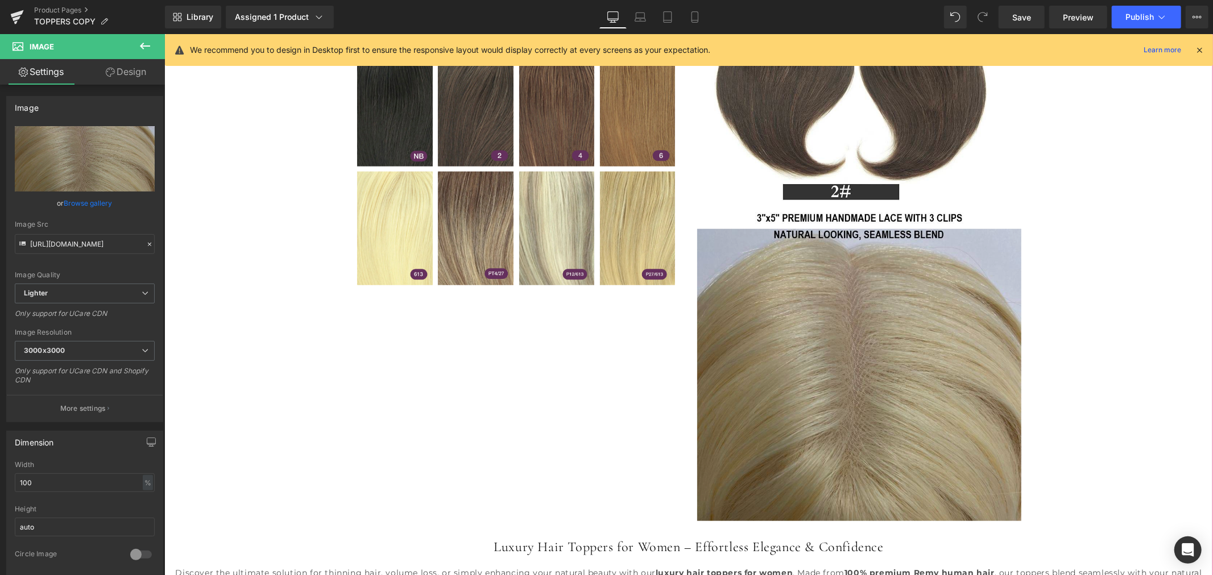
scroll to position [825, 0]
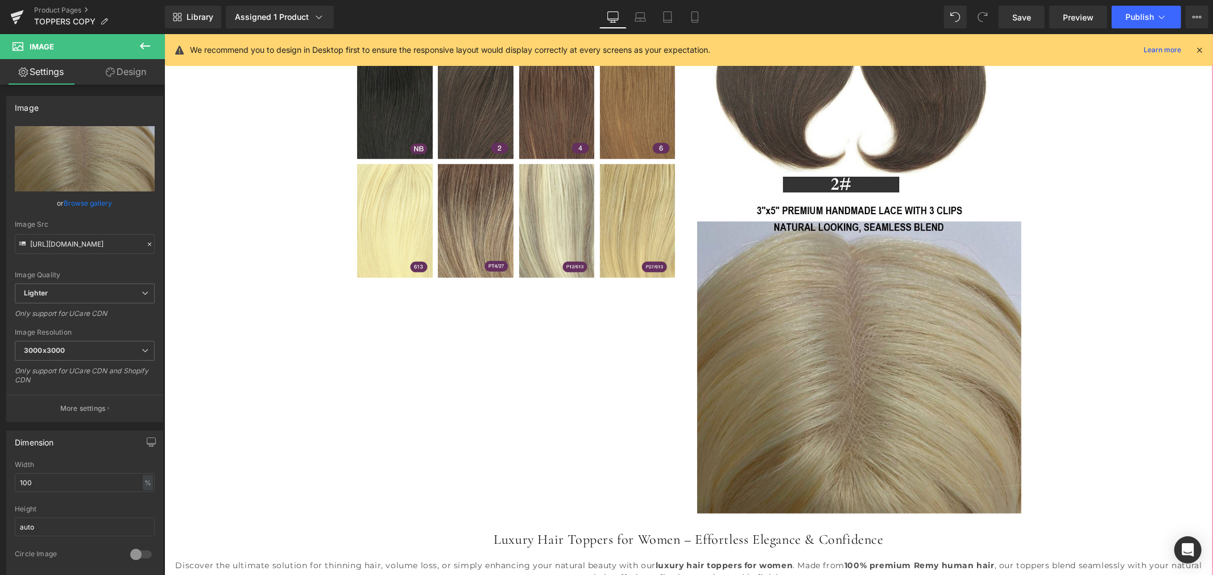
click at [841, 369] on div "Image" at bounding box center [859, 367] width 324 height 292
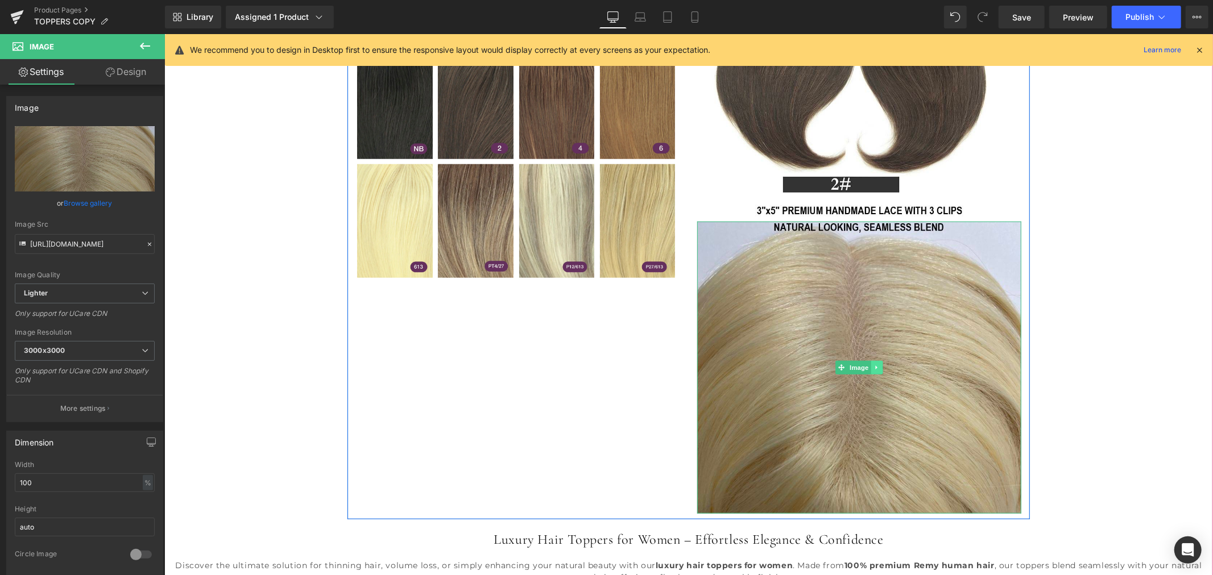
click at [873, 365] on icon at bounding box center [876, 367] width 6 height 7
click at [879, 368] on icon at bounding box center [882, 368] width 6 height 6
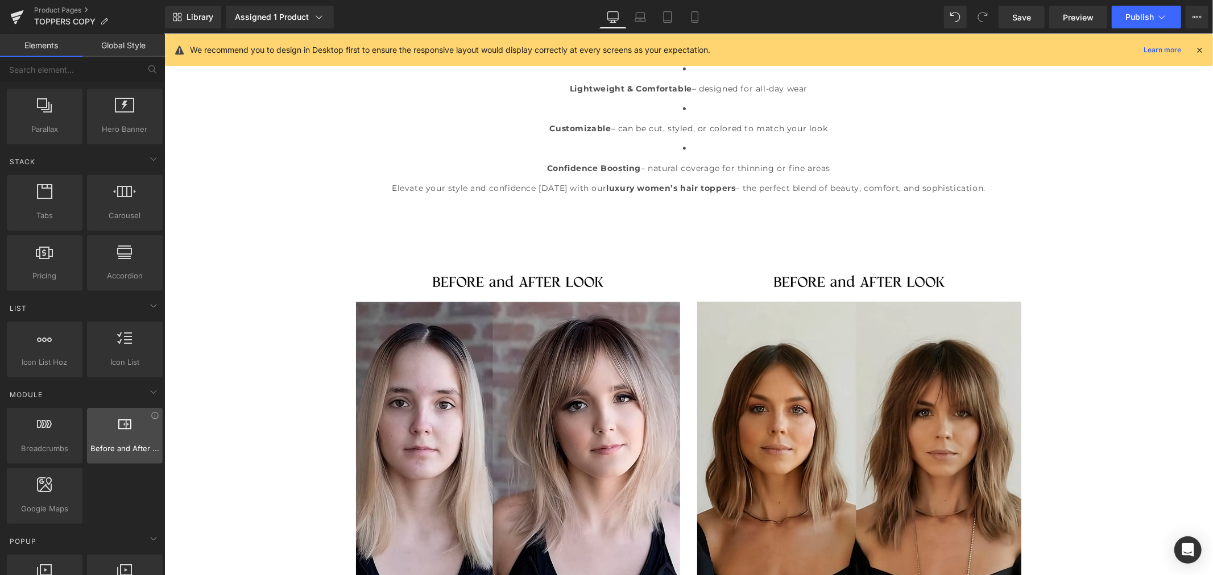
scroll to position [316, 0]
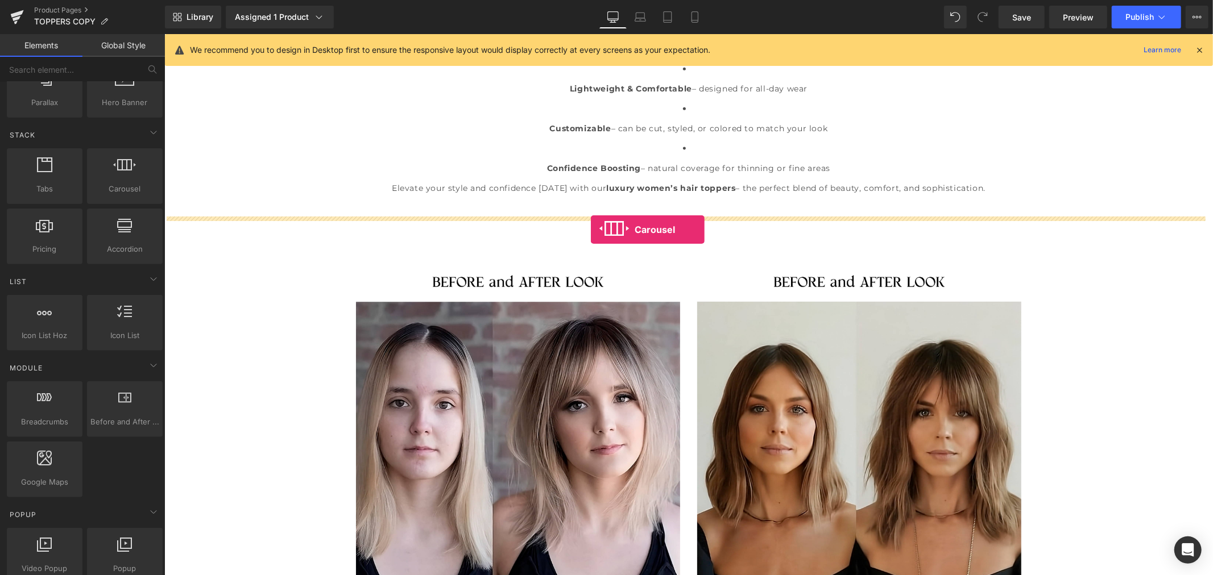
drag, startPoint x: 286, startPoint y: 219, endPoint x: 593, endPoint y: 229, distance: 307.2
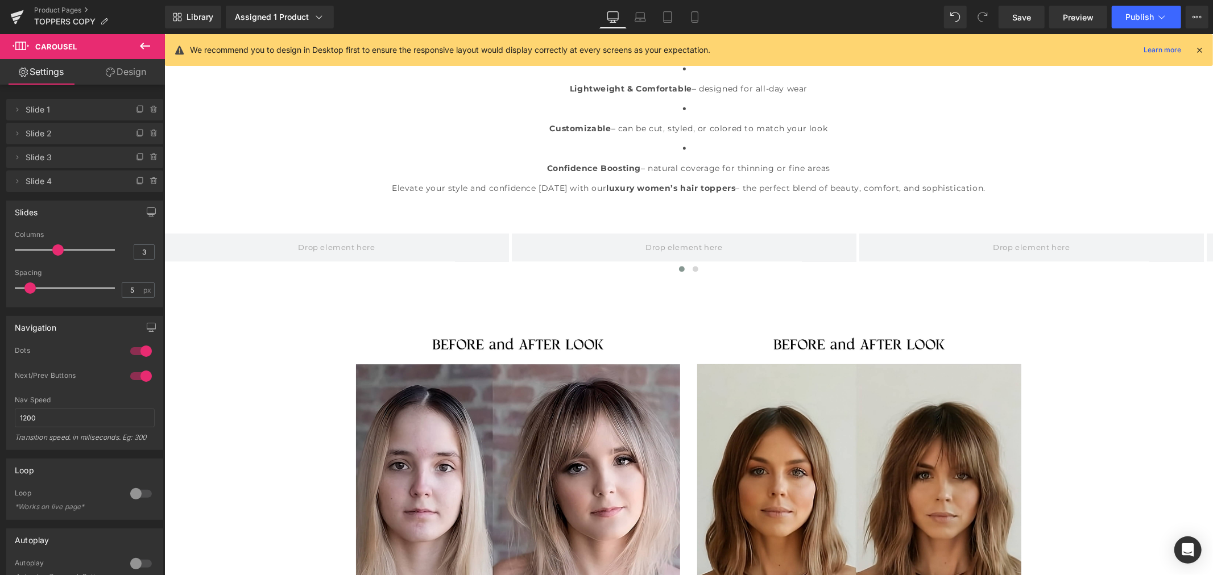
click at [141, 45] on icon at bounding box center [145, 46] width 10 height 7
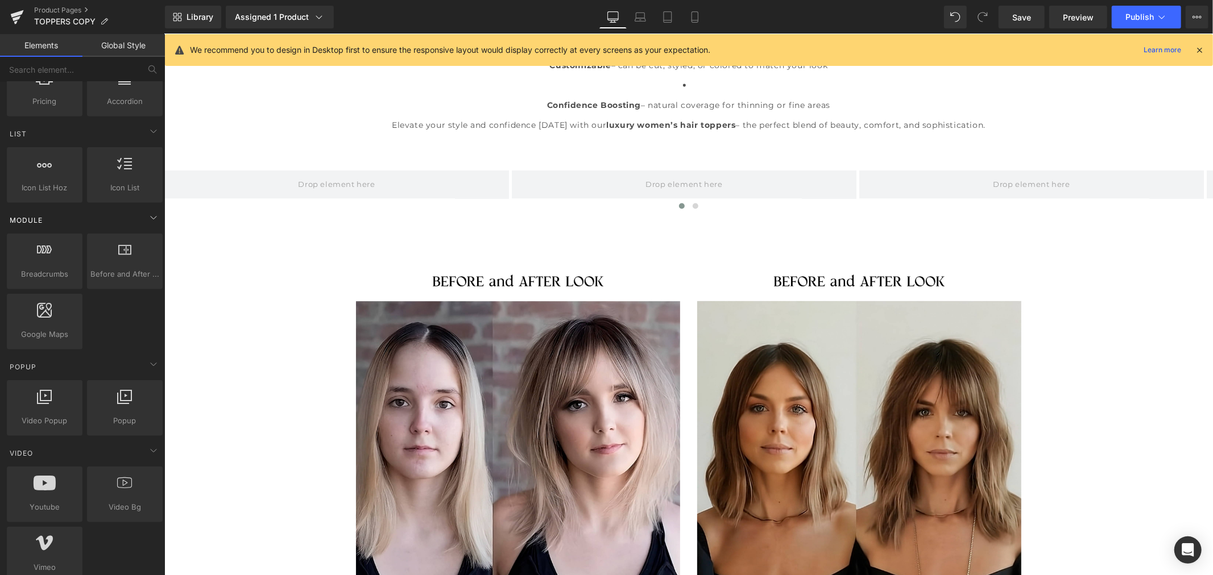
scroll to position [505, 0]
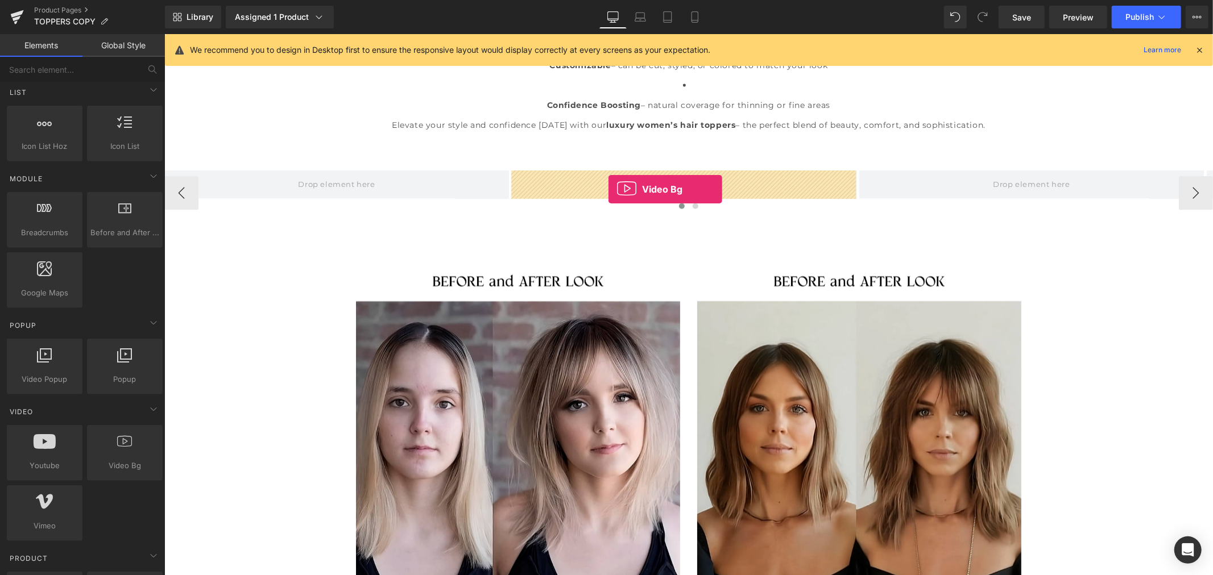
drag, startPoint x: 292, startPoint y: 489, endPoint x: 608, endPoint y: 189, distance: 436.0
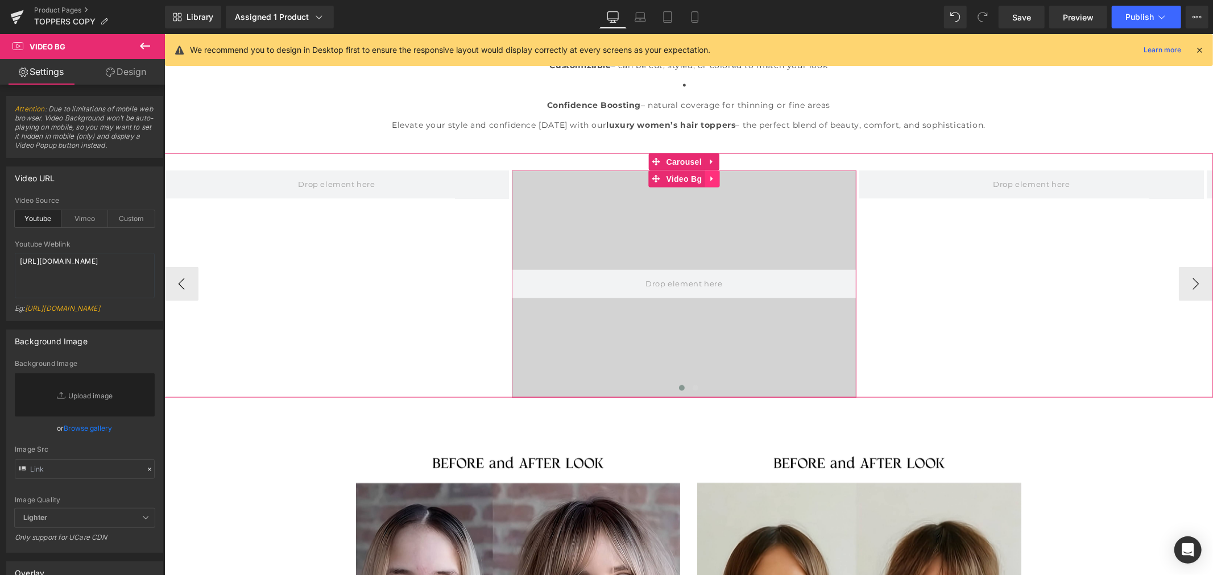
click at [710, 177] on icon at bounding box center [711, 178] width 2 height 5
click at [129, 223] on div "Custom" at bounding box center [131, 218] width 47 height 17
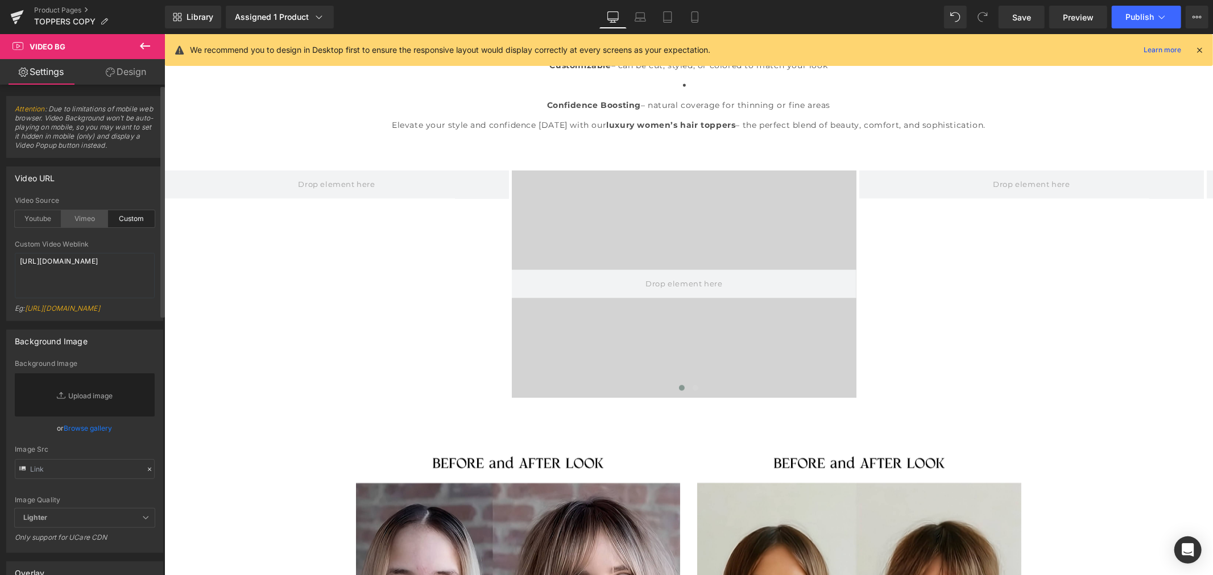
click at [77, 220] on div "Vimeo" at bounding box center [84, 218] width 47 height 17
click at [52, 218] on div "Youtube" at bounding box center [38, 218] width 47 height 17
click at [128, 220] on div "Custom" at bounding box center [131, 218] width 47 height 17
drag, startPoint x: 50, startPoint y: 317, endPoint x: 53, endPoint y: 325, distance: 8.5
click at [53, 313] on link "https://cdn.shopify.com/s/files/1/0263/4153/9917/files/Stamped_Reviews.mp4?v=15…" at bounding box center [62, 308] width 75 height 9
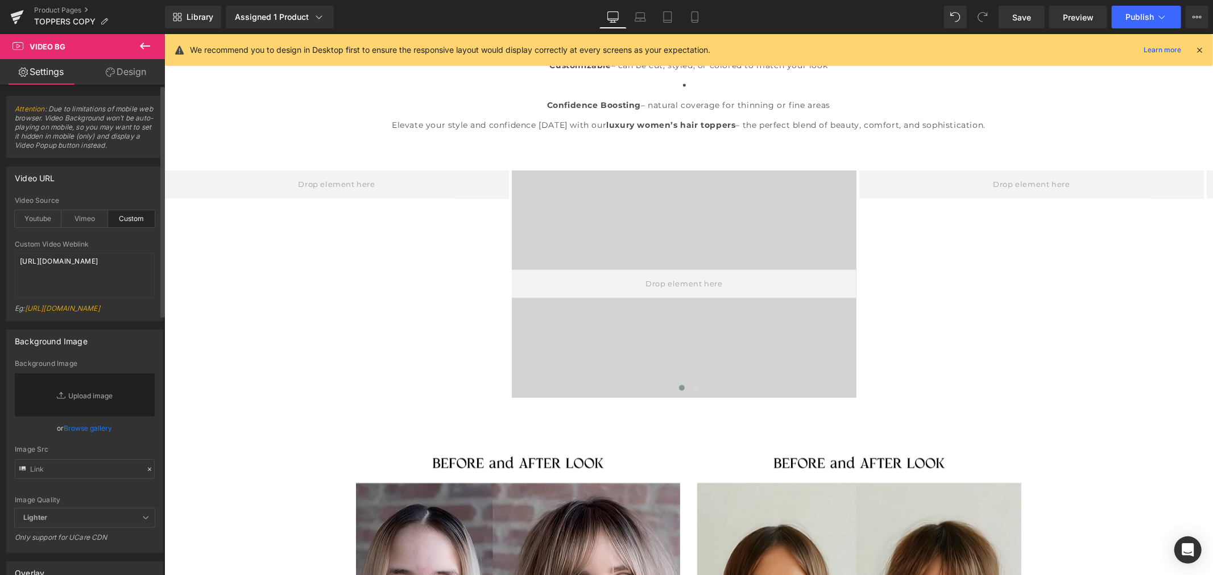
click at [53, 313] on link "https://cdn.shopify.com/s/files/1/0263/4153/9917/files/Stamped_Reviews.mp4?v=15…" at bounding box center [62, 308] width 75 height 9
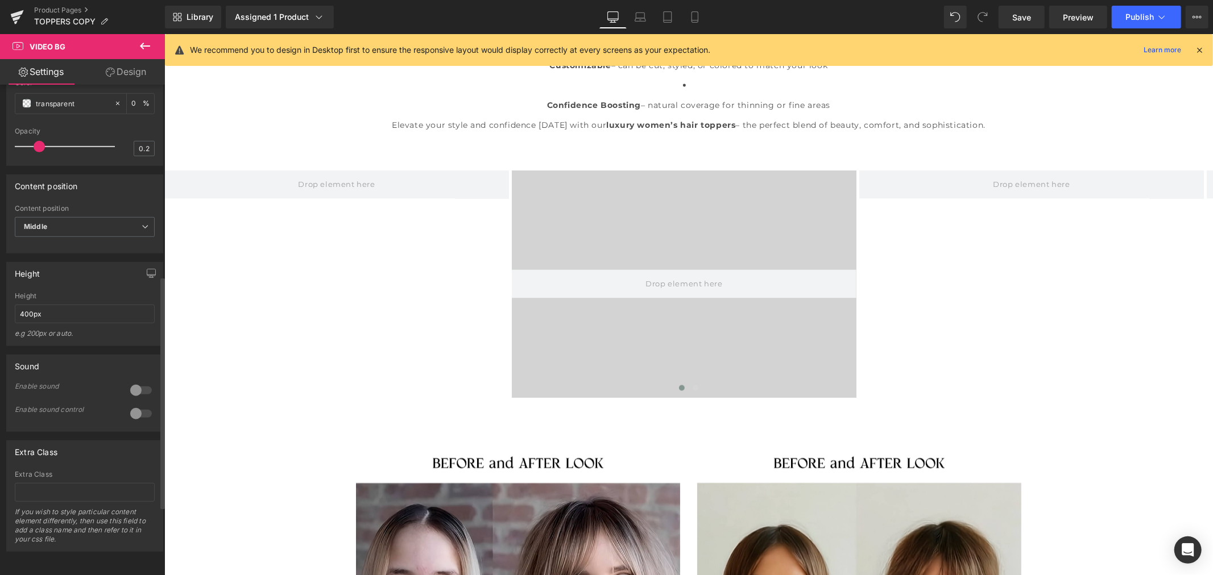
scroll to position [550, 0]
click at [711, 165] on icon at bounding box center [711, 162] width 8 height 9
click at [717, 160] on icon at bounding box center [719, 162] width 8 height 8
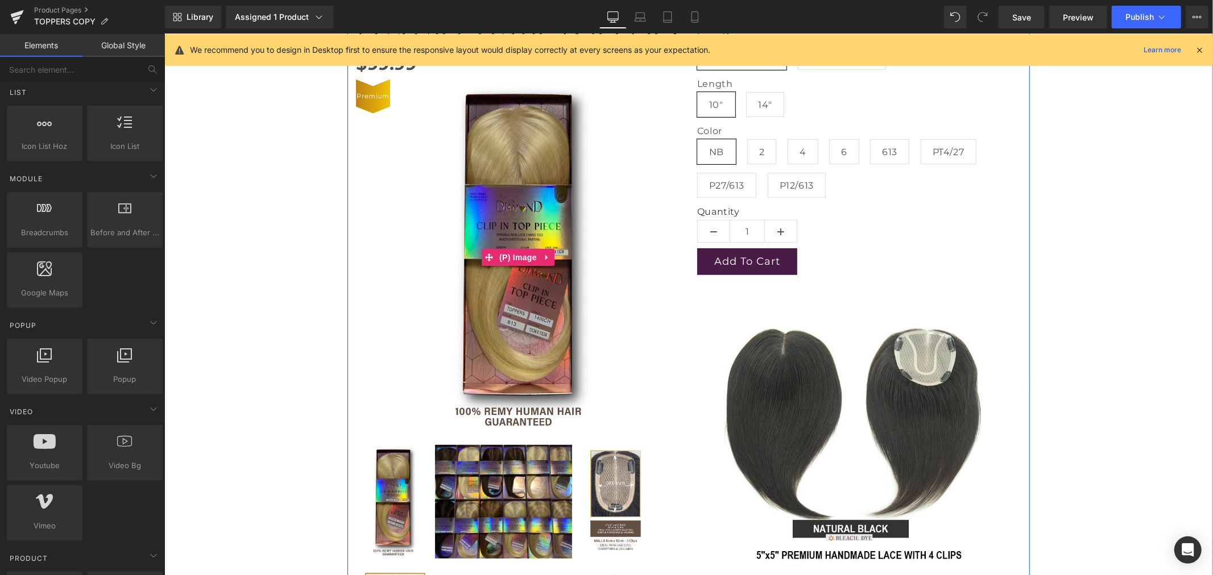
scroll to position [126, 0]
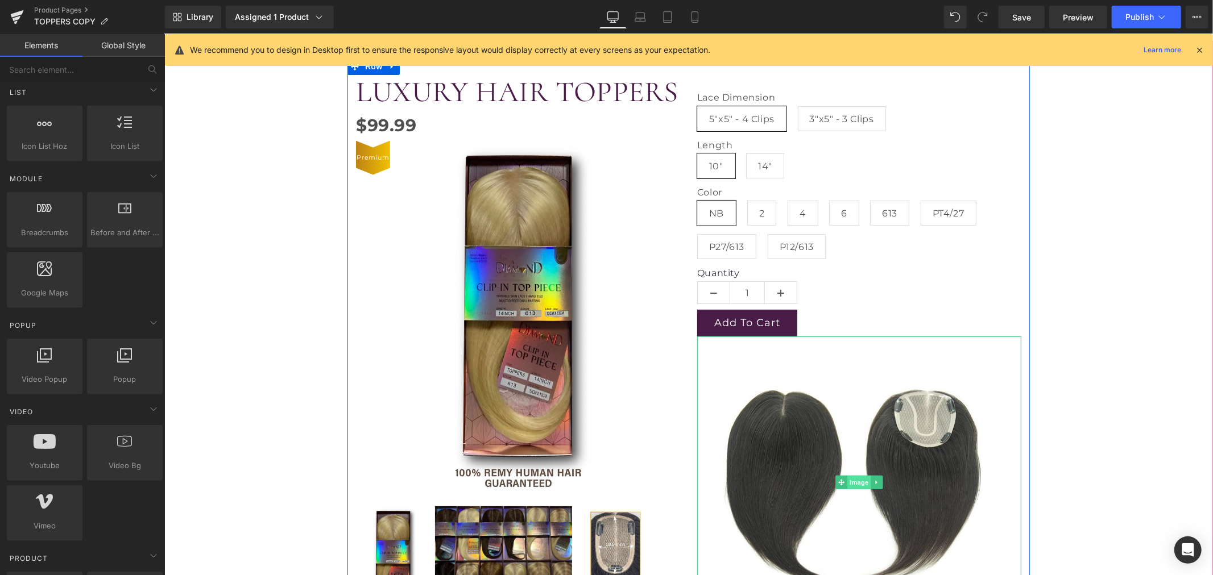
click at [852, 483] on span "Image" at bounding box center [859, 482] width 24 height 14
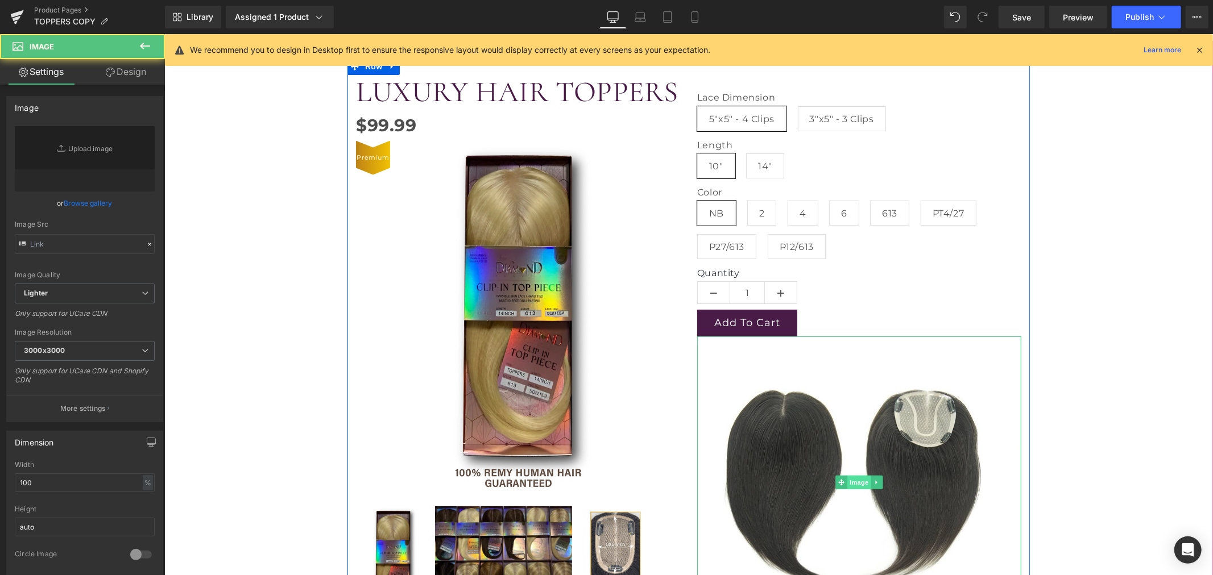
type input "https://ucarecdn.com/acc30efa-f054-4558-917e-4b1e7d8660dd/-/format/auto/-/previ…"
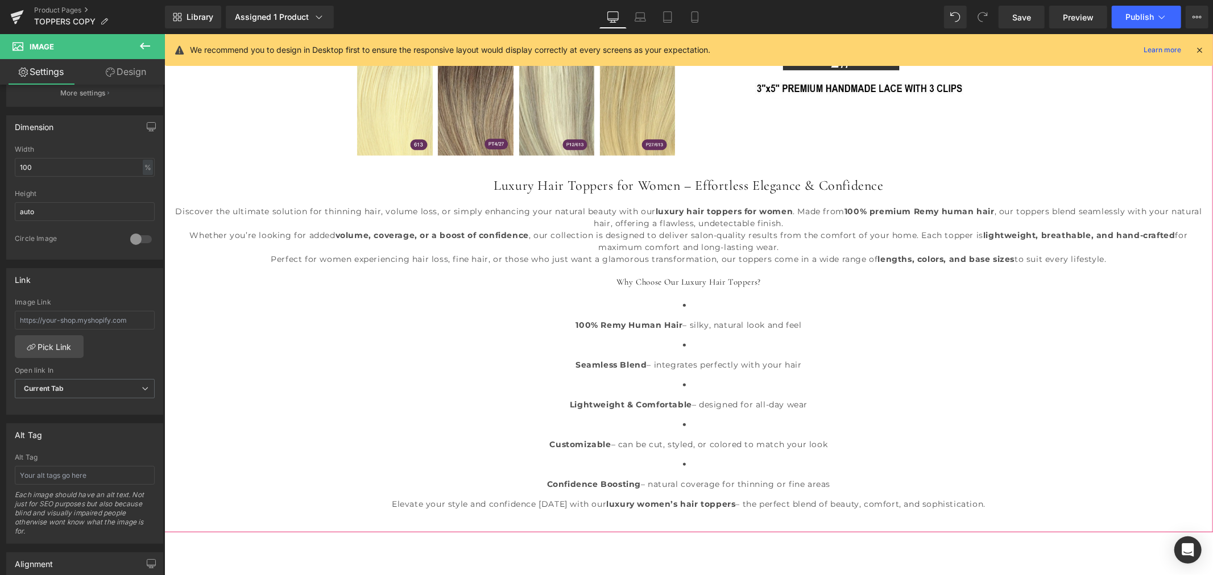
scroll to position [1137, 0]
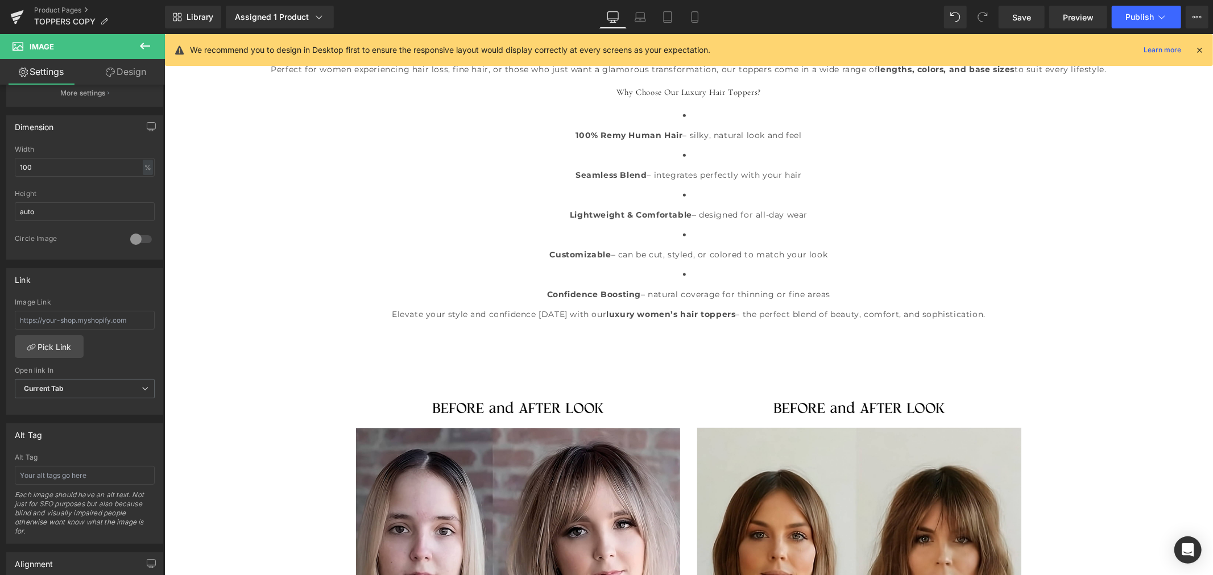
click at [140, 46] on icon at bounding box center [145, 46] width 10 height 7
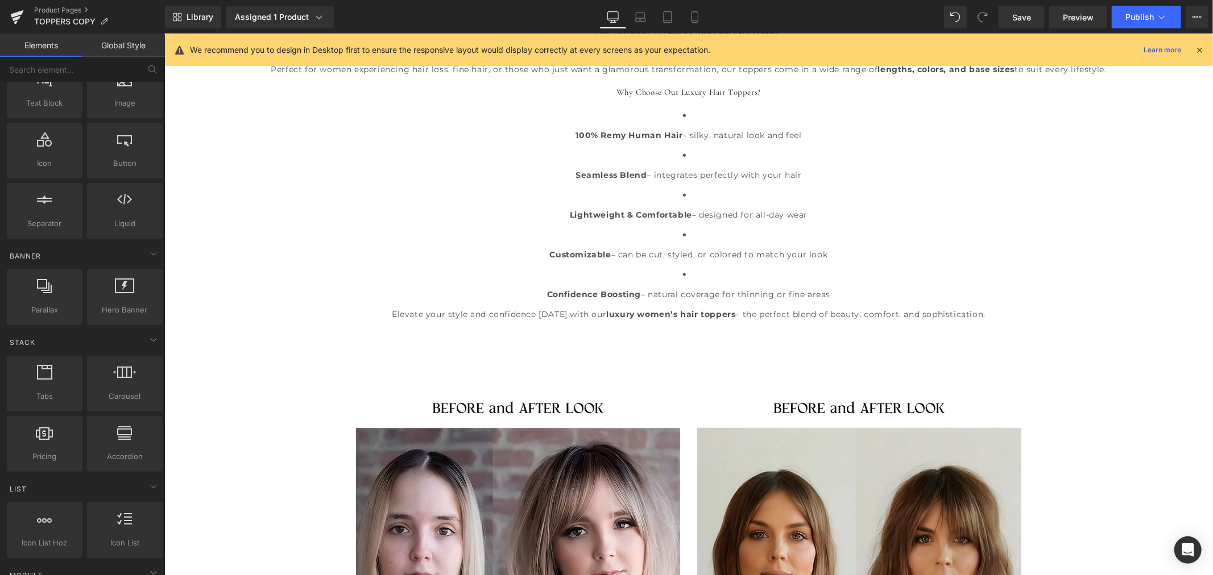
scroll to position [189, 0]
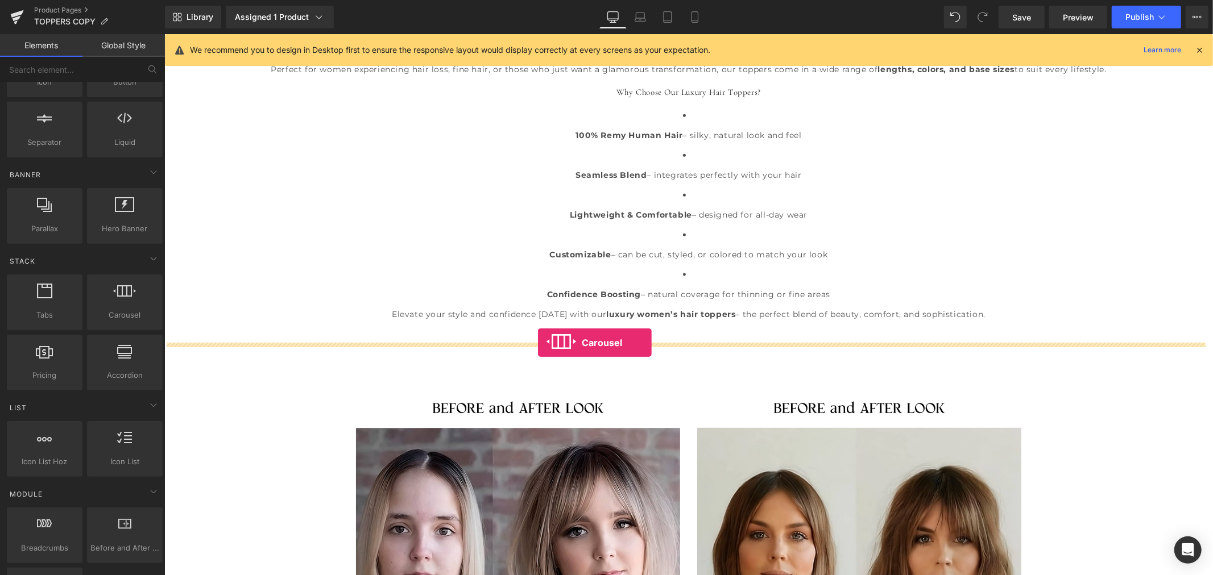
drag, startPoint x: 285, startPoint y: 339, endPoint x: 537, endPoint y: 342, distance: 251.9
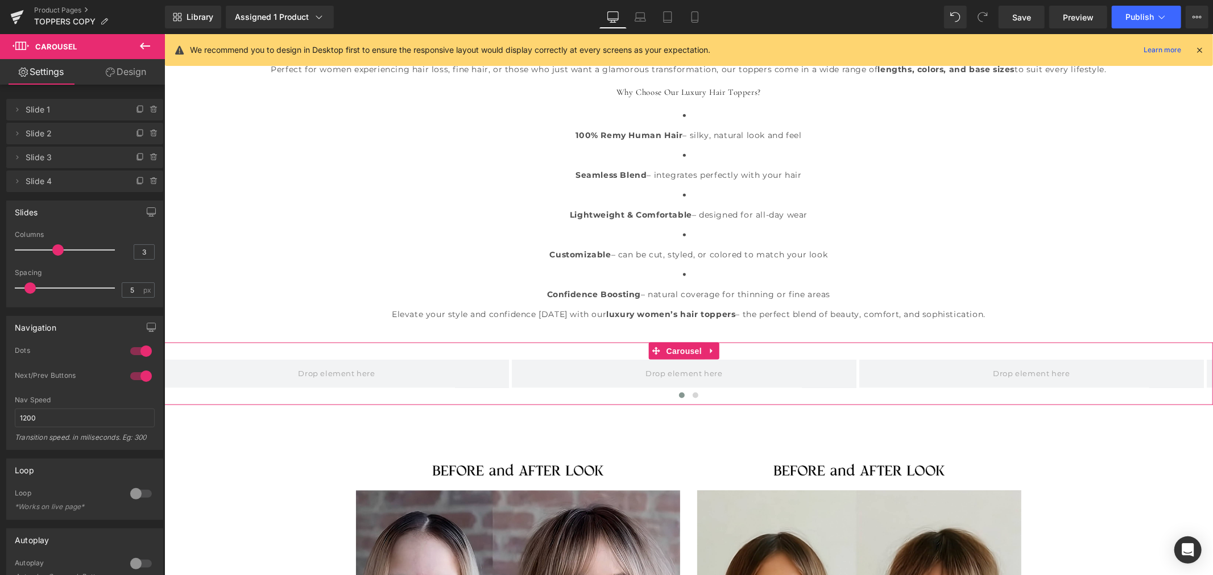
drag, startPoint x: 130, startPoint y: 71, endPoint x: 101, endPoint y: 127, distance: 63.6
click at [130, 71] on link "Design" at bounding box center [126, 72] width 82 height 26
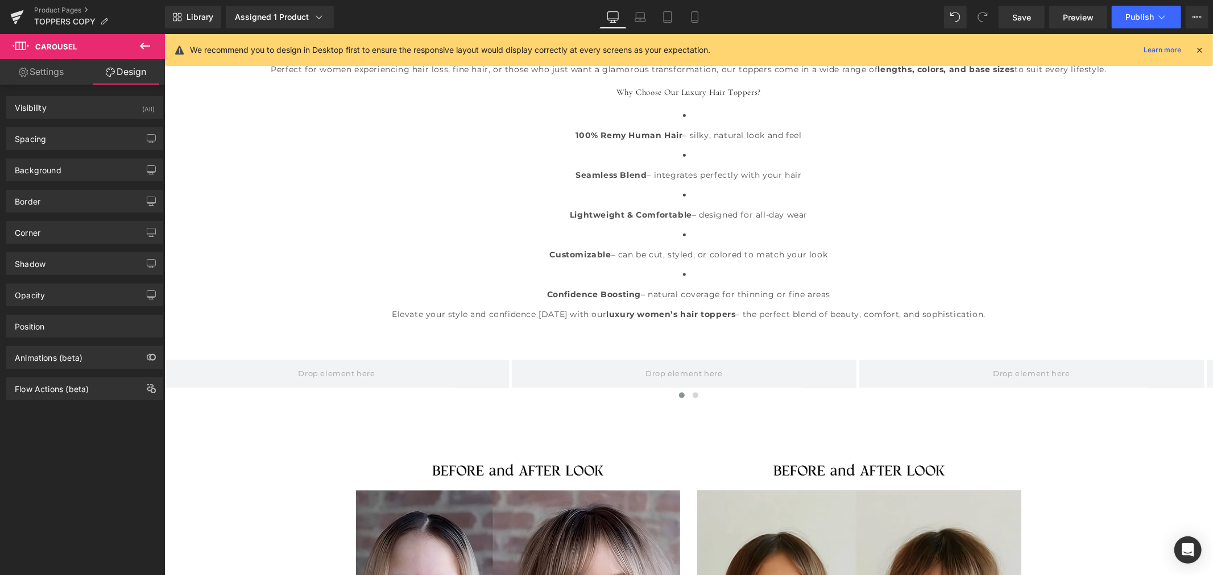
click at [154, 42] on button at bounding box center [145, 46] width 40 height 25
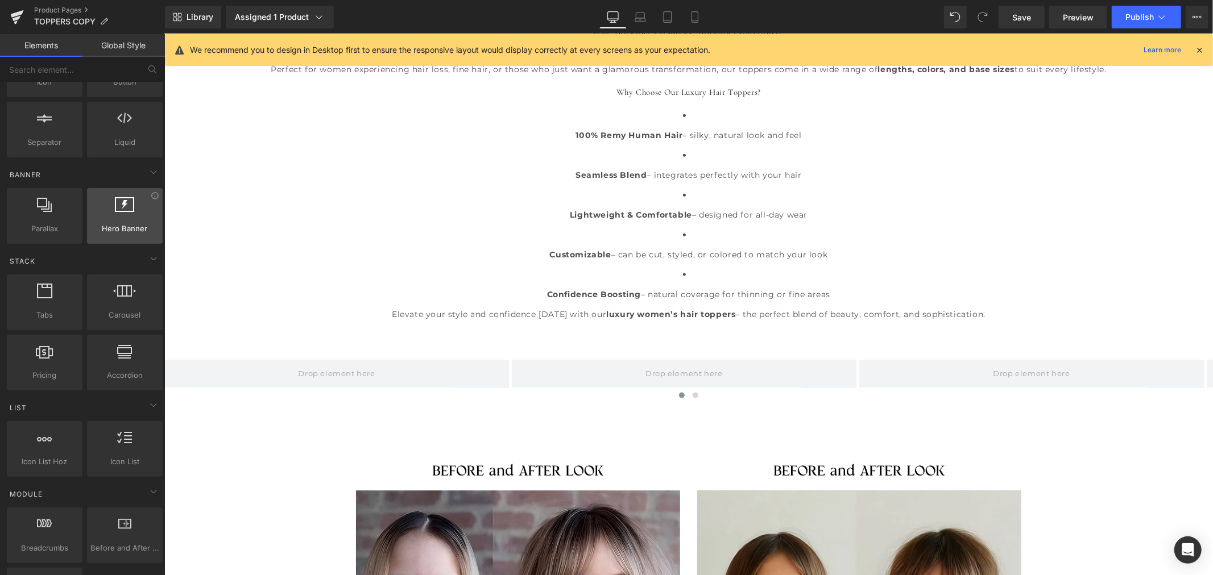
scroll to position [63, 0]
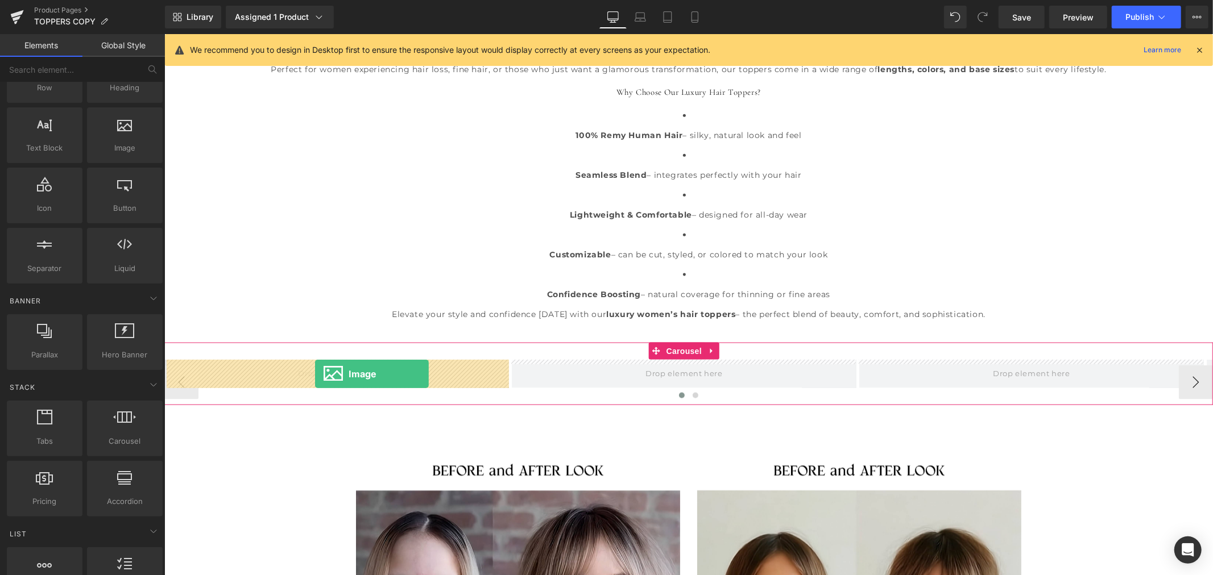
drag, startPoint x: 279, startPoint y: 181, endPoint x: 314, endPoint y: 374, distance: 195.5
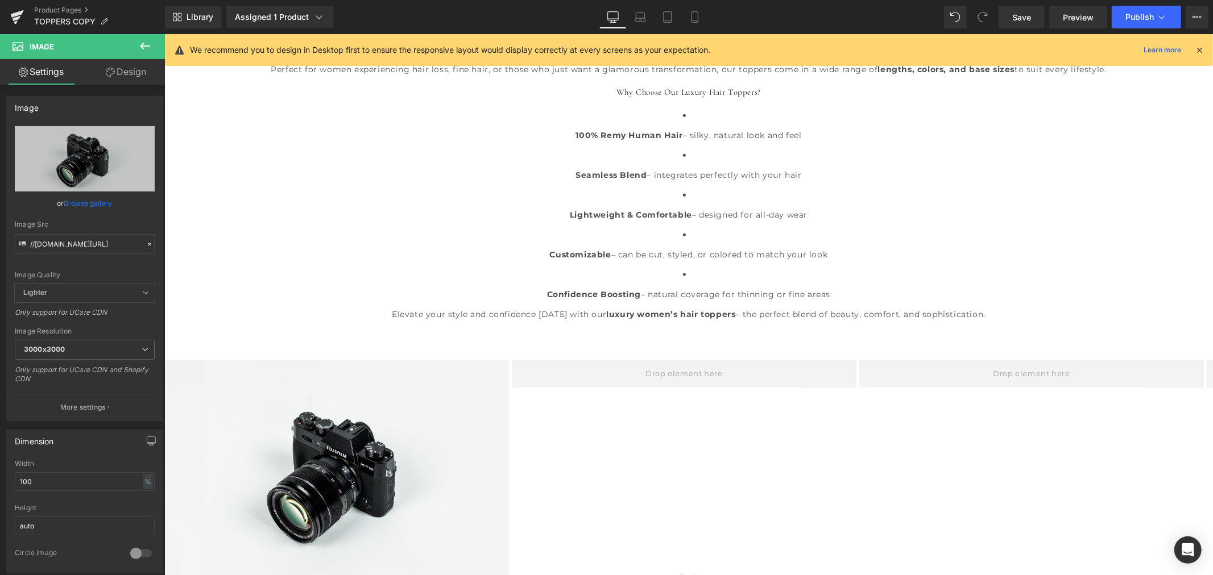
click at [140, 45] on icon at bounding box center [145, 46] width 10 height 7
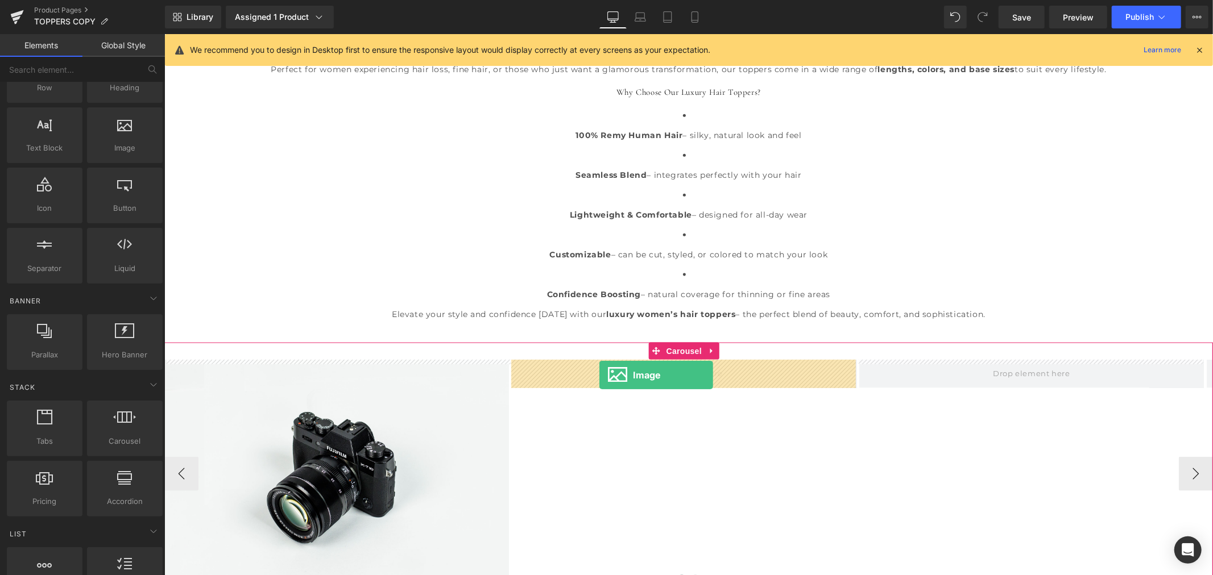
drag, startPoint x: 284, startPoint y: 173, endPoint x: 599, endPoint y: 375, distance: 373.4
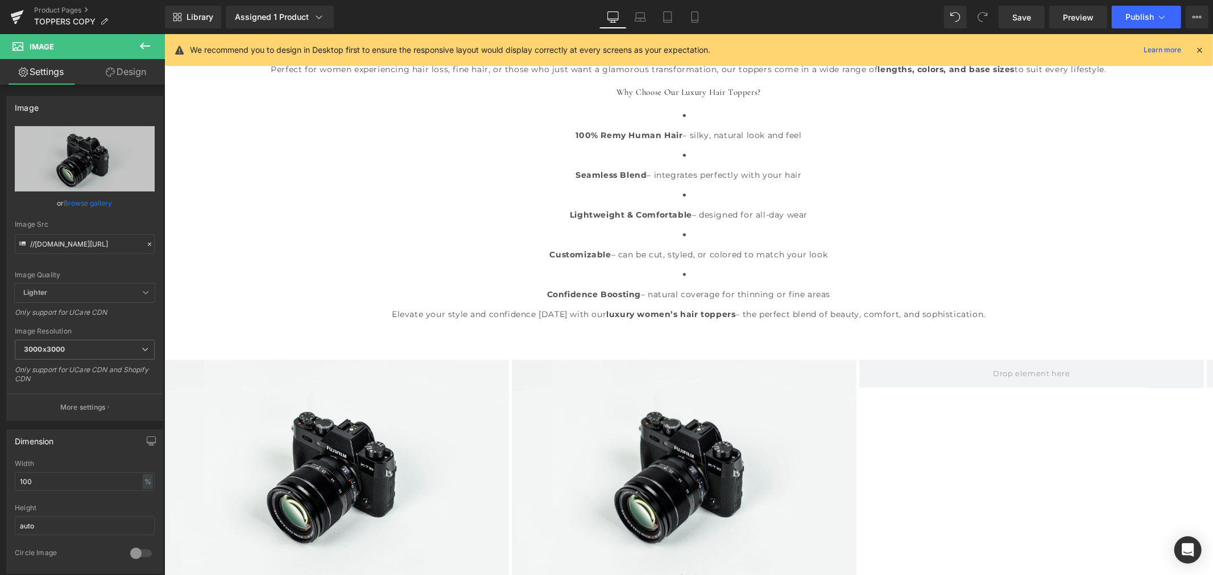
click at [144, 47] on icon at bounding box center [145, 46] width 14 height 14
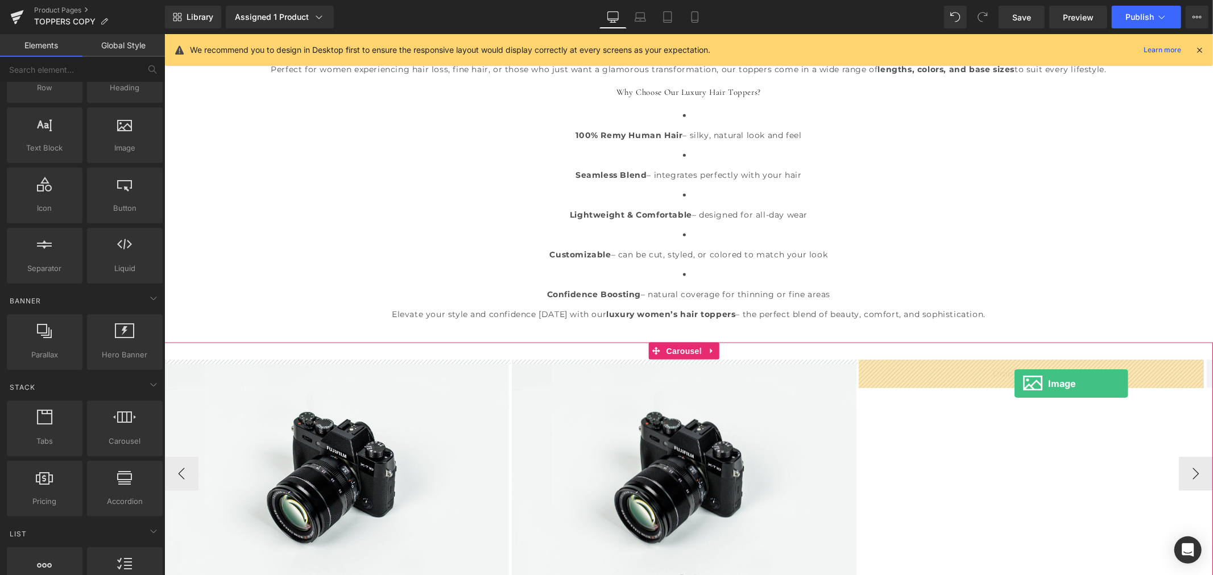
drag, startPoint x: 297, startPoint y: 168, endPoint x: 1014, endPoint y: 383, distance: 748.2
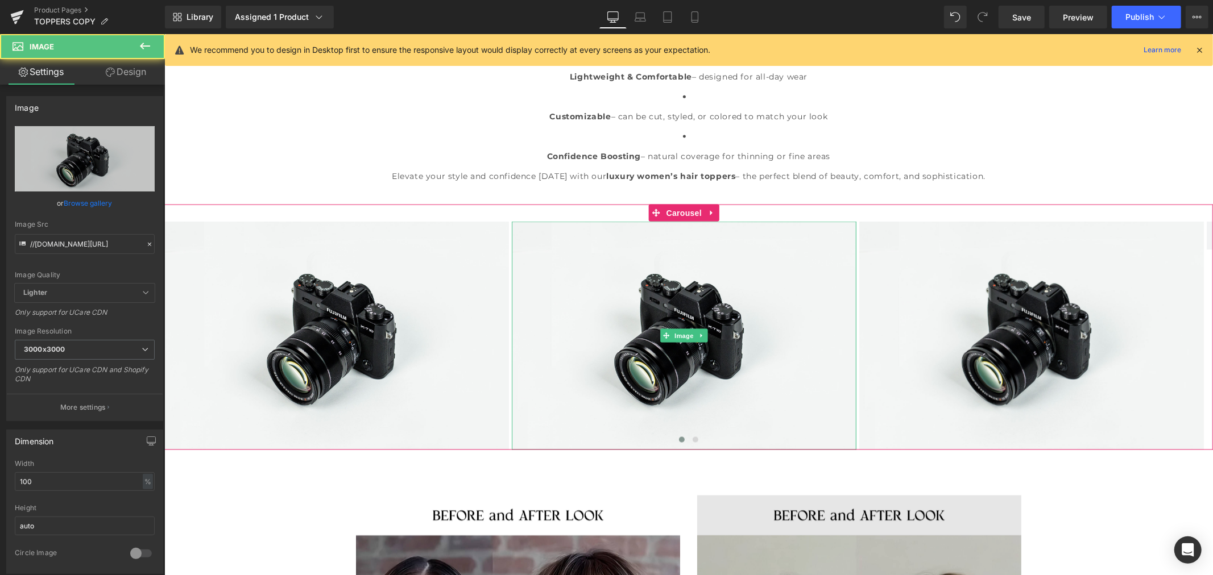
scroll to position [1390, 0]
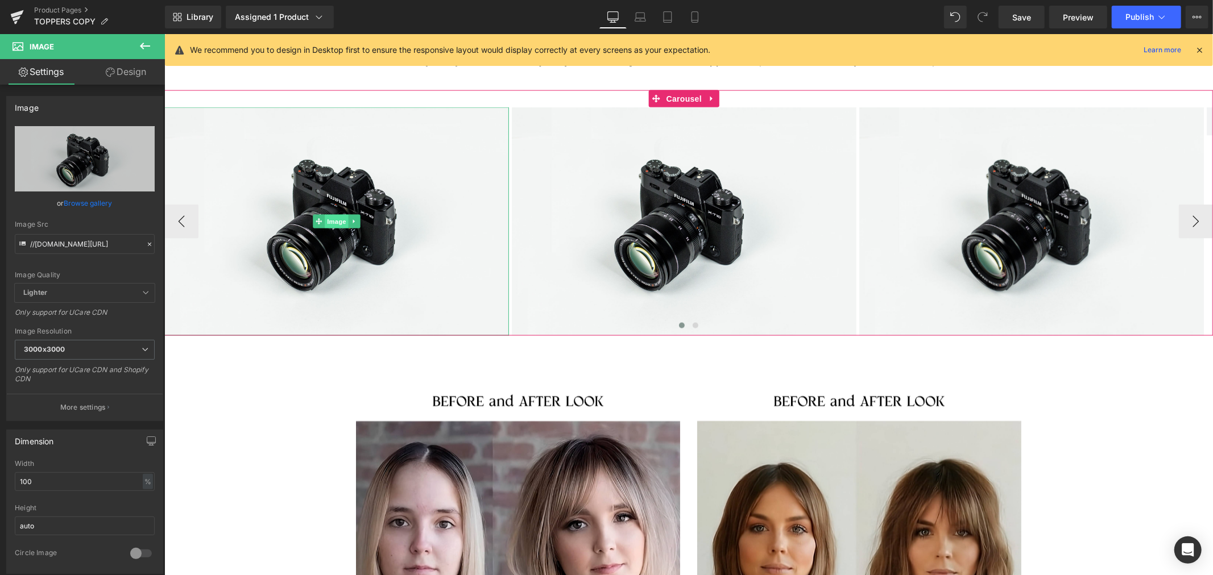
click at [335, 223] on span "Image" at bounding box center [336, 221] width 24 height 14
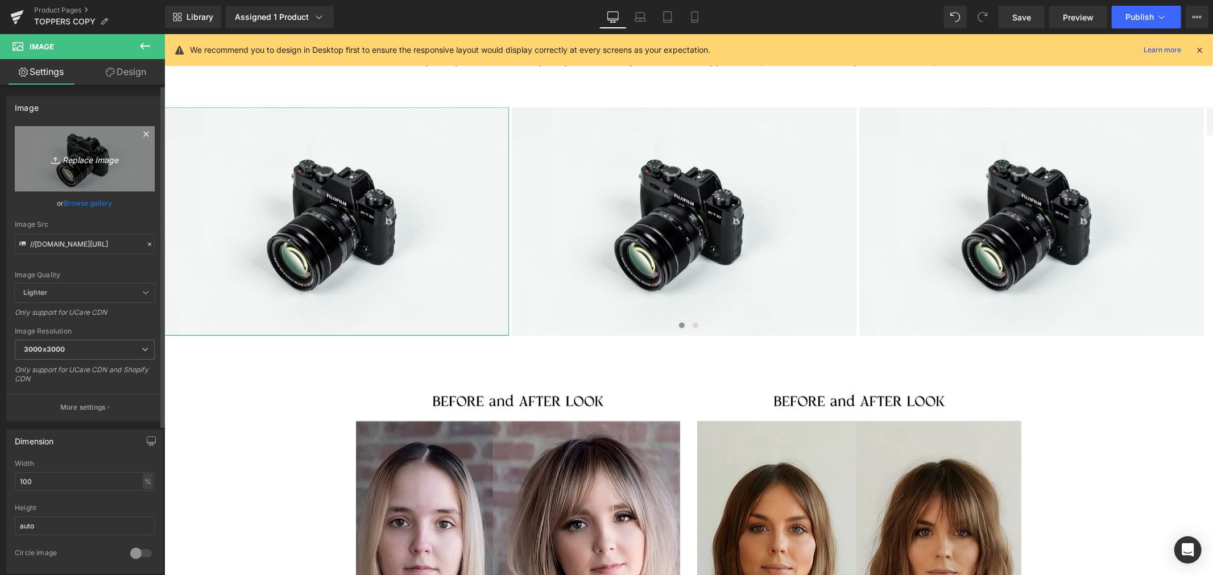
click at [78, 158] on icon "Replace Image" at bounding box center [84, 159] width 91 height 14
type input "C:\fakepath\5.jpg"
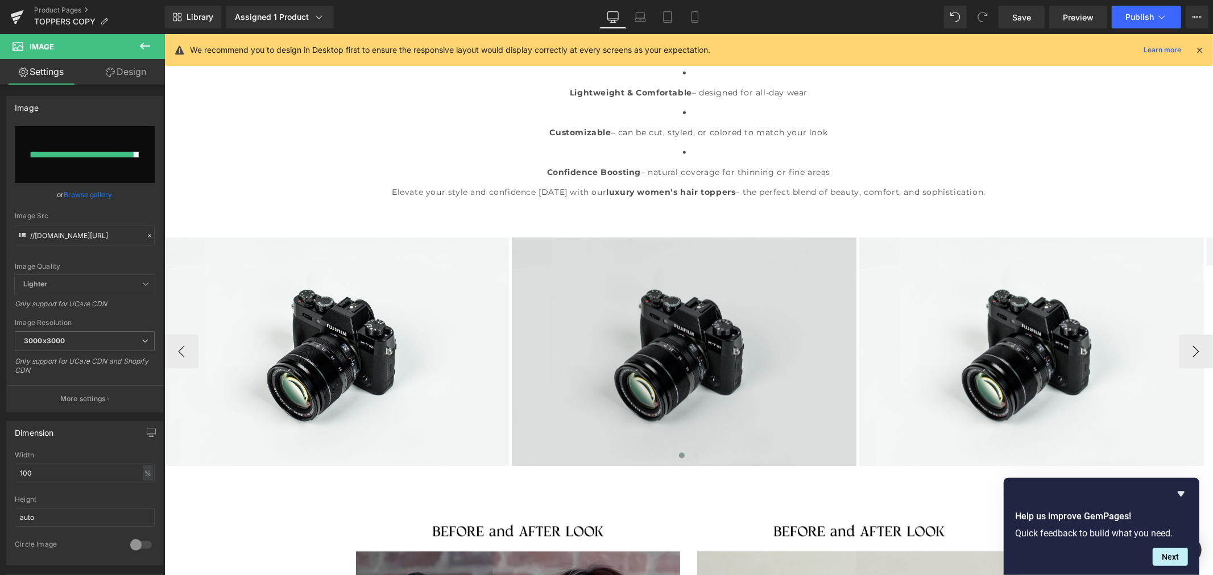
scroll to position [1327, 0]
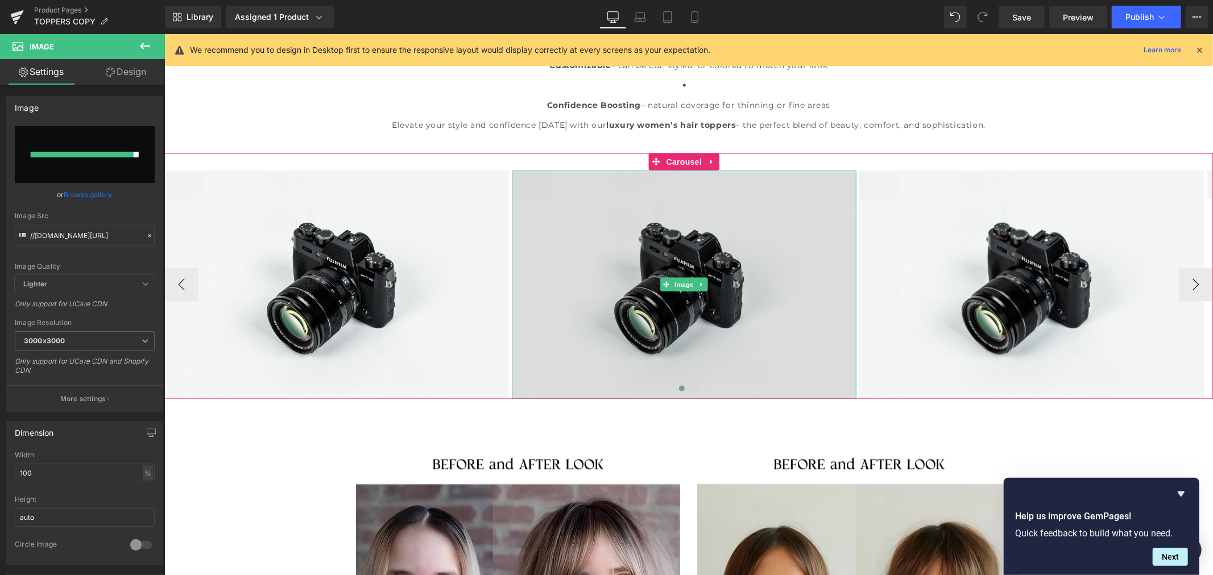
drag, startPoint x: 682, startPoint y: 285, endPoint x: 662, endPoint y: 272, distance: 24.0
click at [682, 285] on span "Image" at bounding box center [684, 285] width 24 height 14
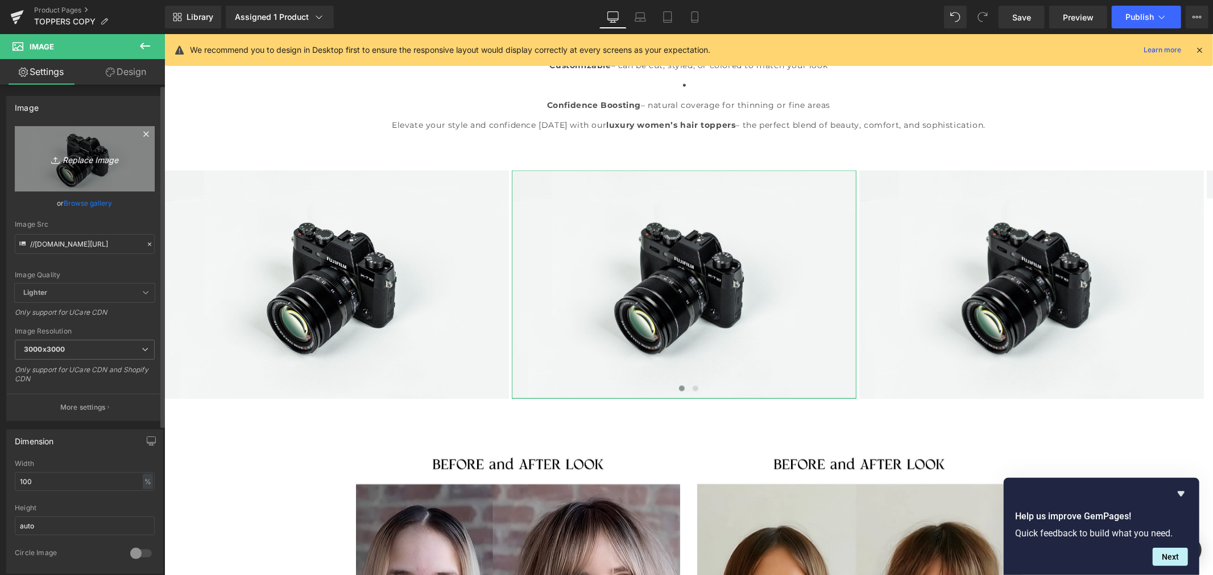
click at [85, 160] on icon "Replace Image" at bounding box center [84, 159] width 91 height 14
type input "C:\fakepath\2.jpg"
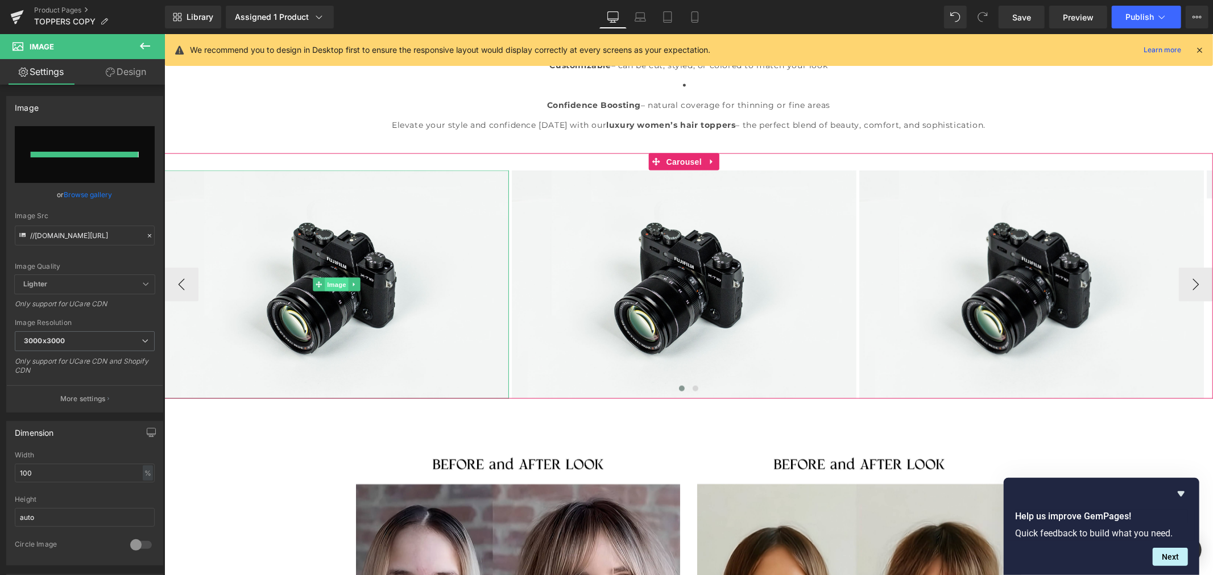
type input "https://ucarecdn.com/948bf5dd-1ebe-48e5-a584-8ae917d48ec5/-/format/auto/-/previ…"
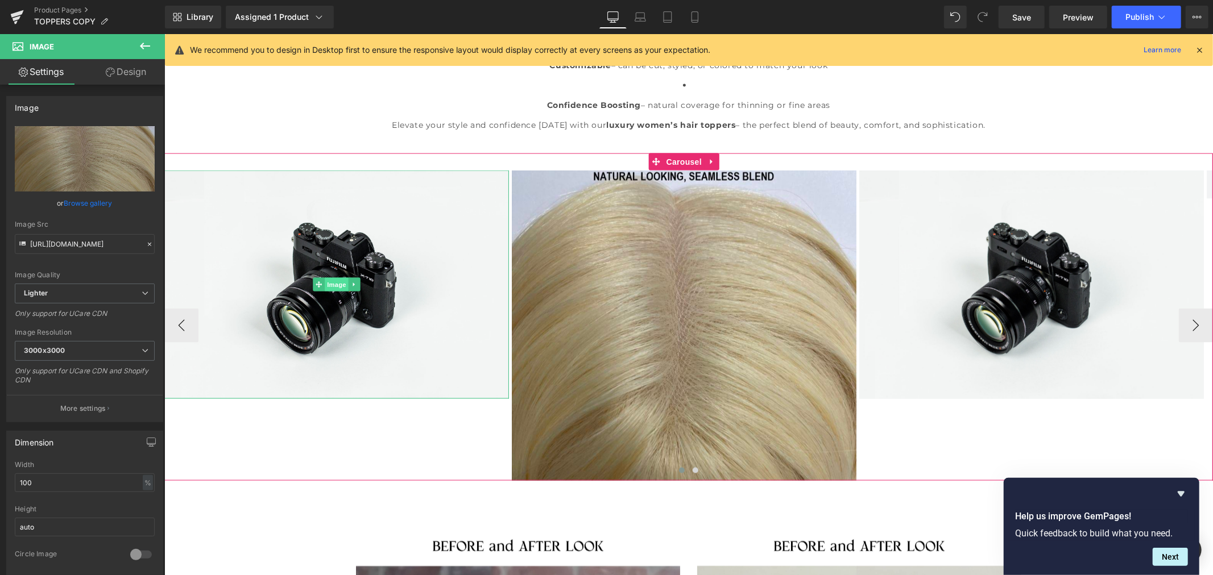
click at [337, 285] on span "Image" at bounding box center [336, 285] width 24 height 14
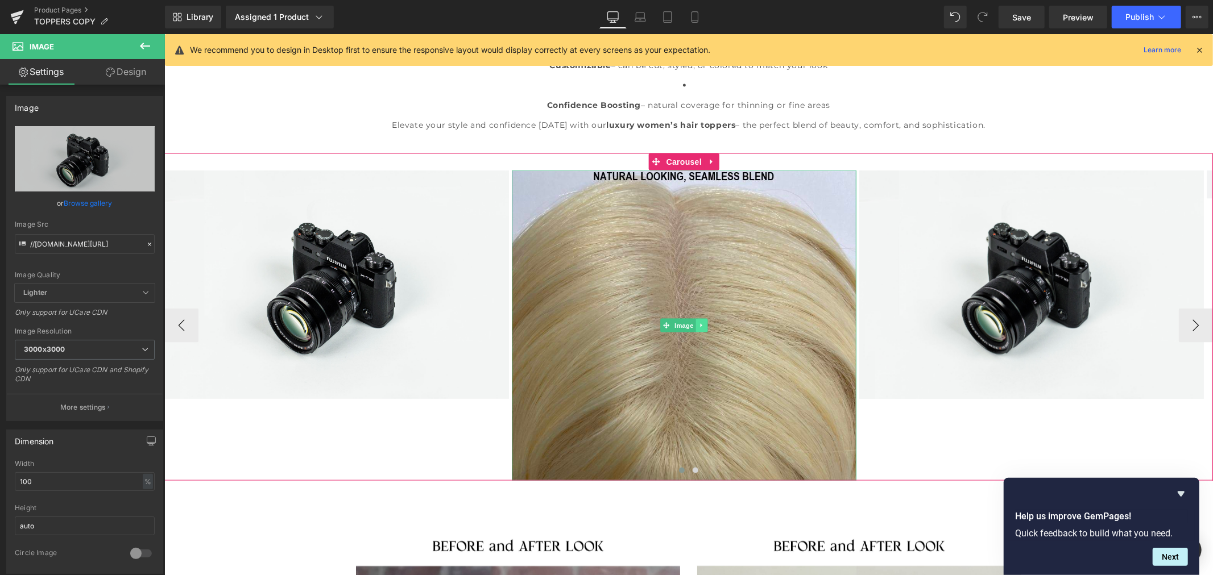
click at [700, 324] on icon at bounding box center [701, 326] width 2 height 4
click at [707, 328] on icon at bounding box center [707, 325] width 6 height 6
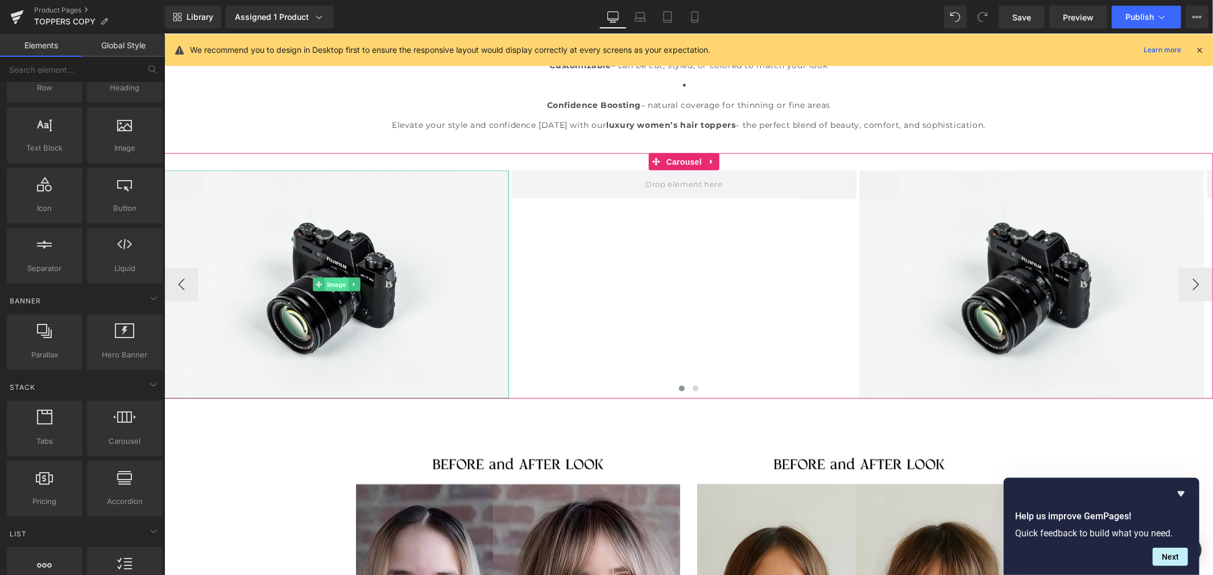
click at [340, 283] on span "Image" at bounding box center [336, 285] width 24 height 14
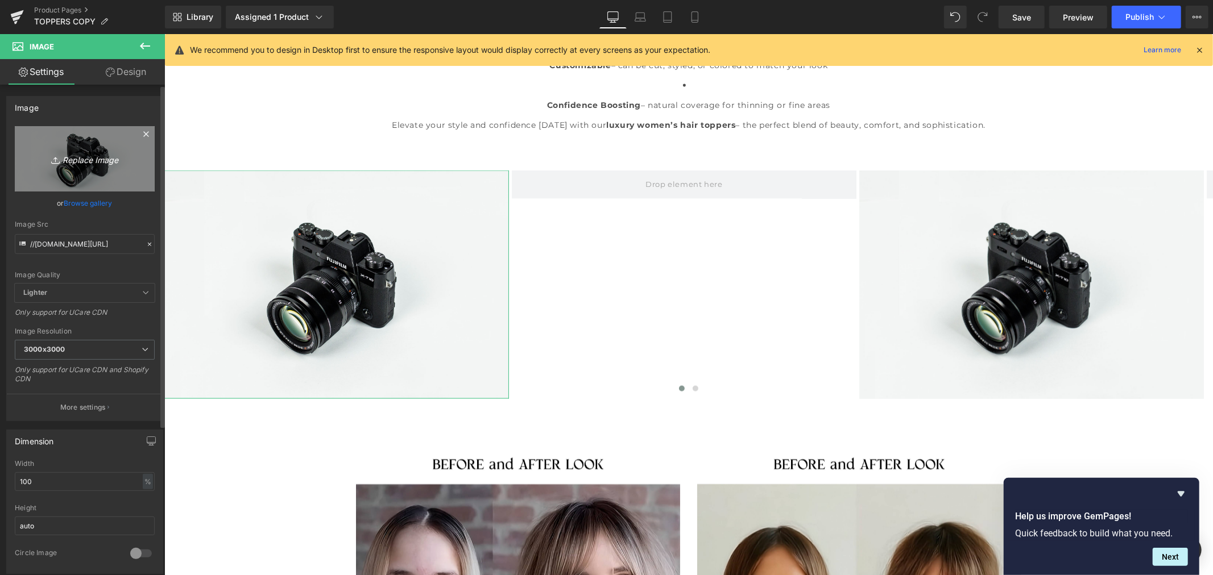
click at [77, 159] on icon "Replace Image" at bounding box center [84, 159] width 91 height 14
type input "C:\fakepath\5.jpg"
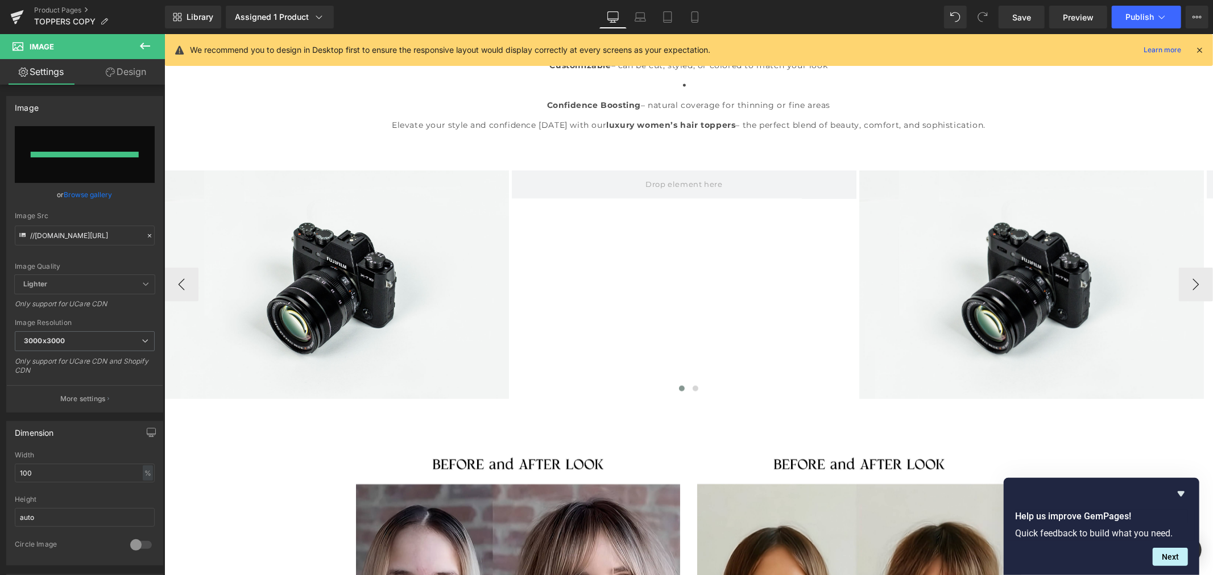
type input "https://ucarecdn.com/2ec43e53-5a93-4de5-8614-7b614db5d126/-/format/auto/-/previ…"
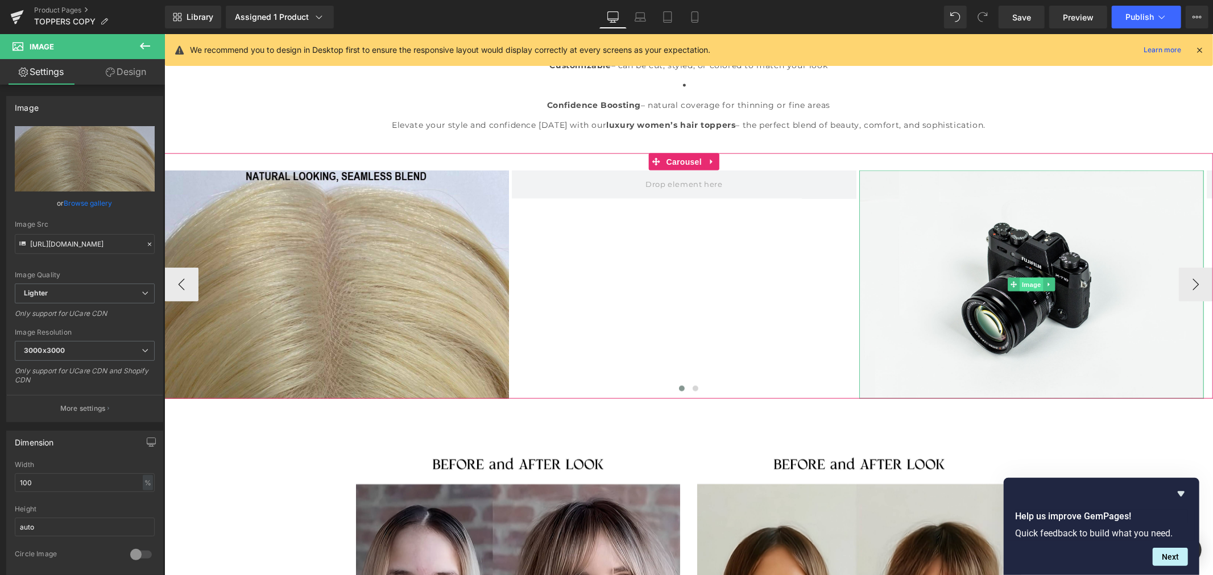
click at [1037, 282] on span "Image" at bounding box center [1031, 285] width 24 height 14
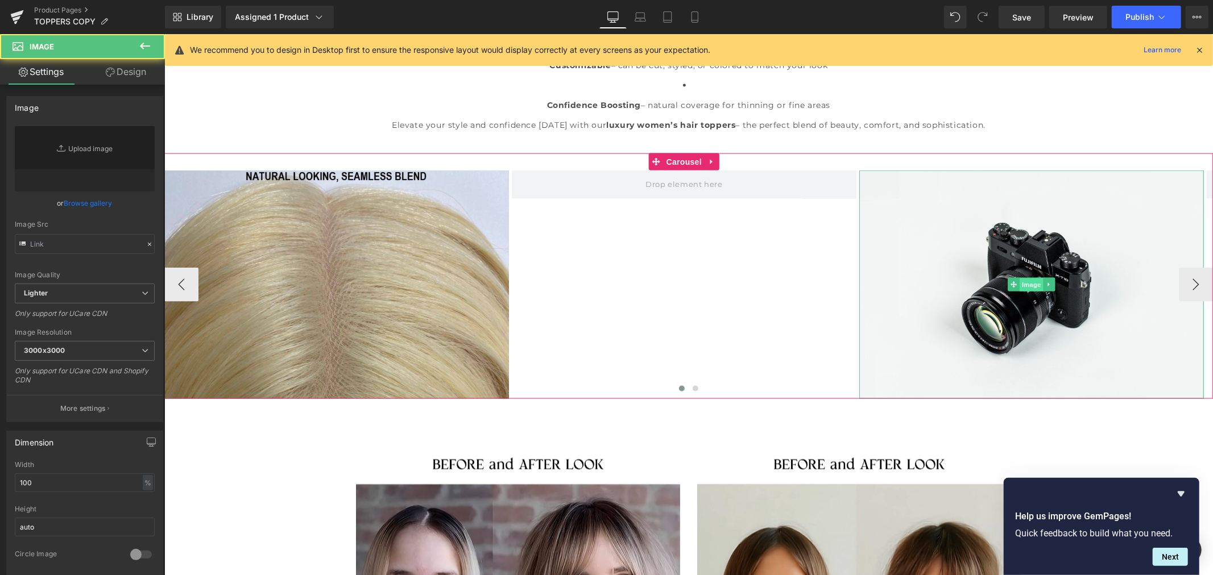
type input "//d1um8515vdn9kb.cloudfront.net/images/parallax.jpg"
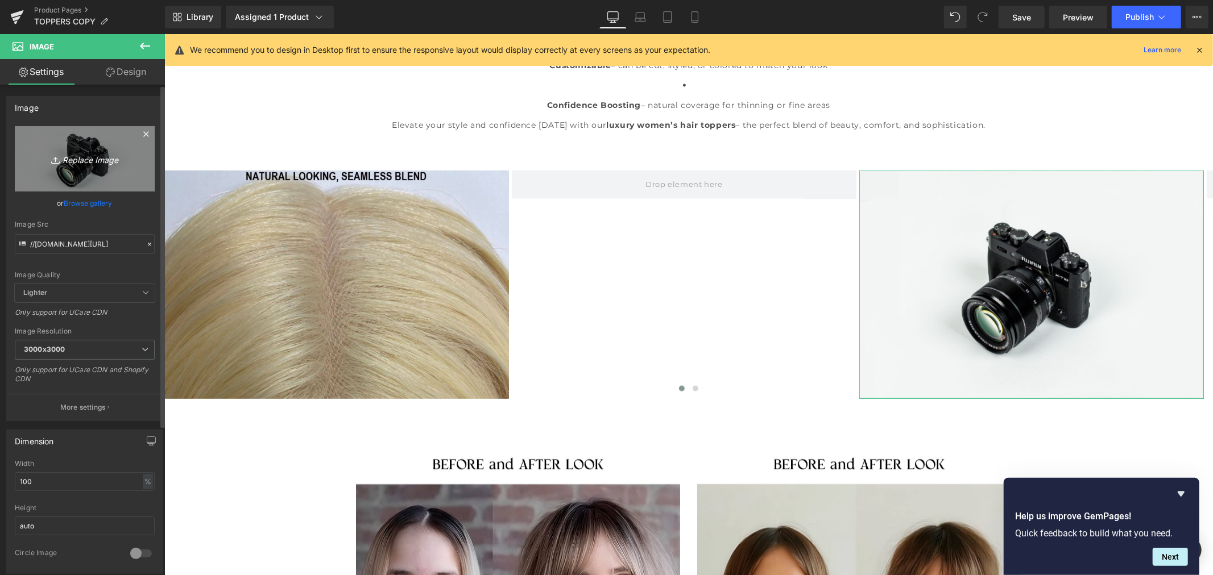
click at [92, 160] on icon "Replace Image" at bounding box center [84, 159] width 91 height 14
type input "C:\fakepath\c1171a111f96e80633088f7b222b2913.JPG"
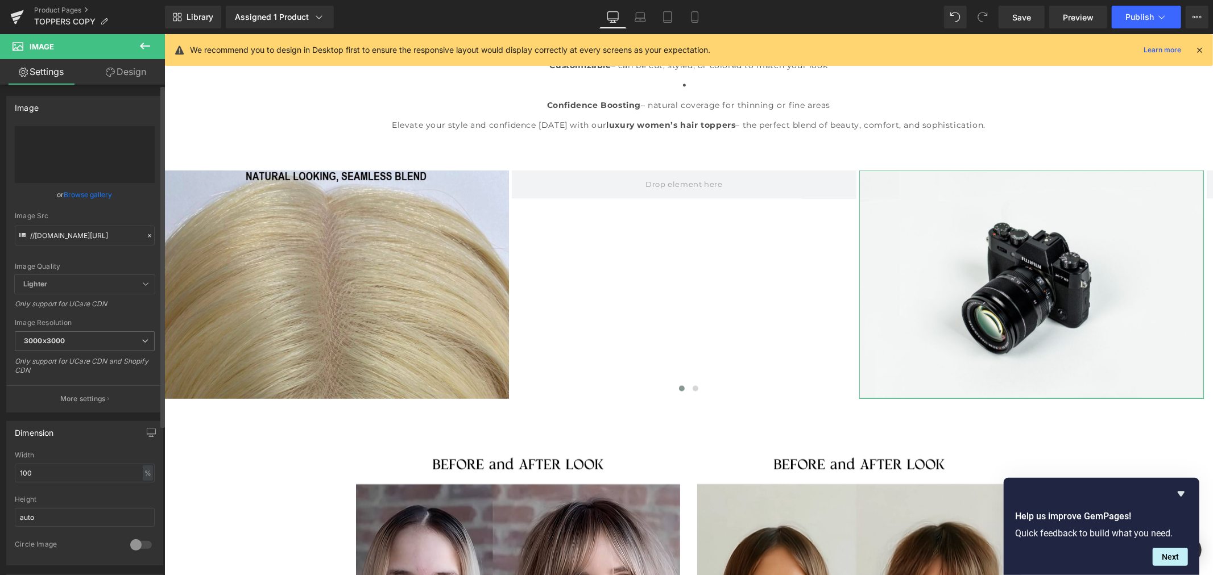
type input "https://ucarecdn.com/e7051473-462c-4a6f-9cac-4dc7596dc173/-/format/auto/-/previ…"
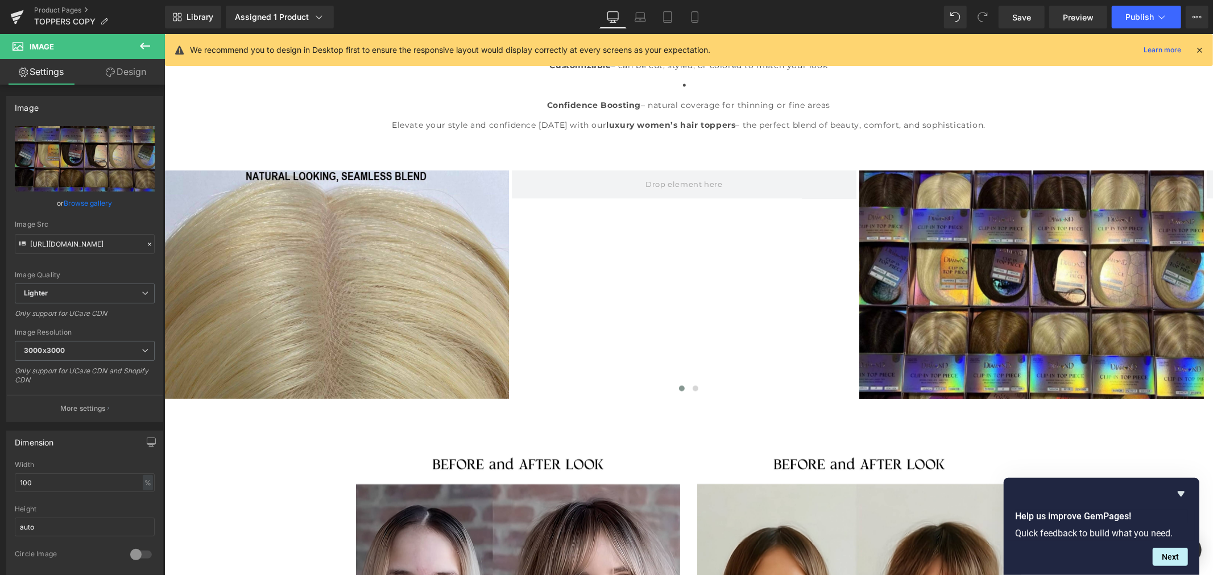
click at [140, 45] on icon at bounding box center [145, 46] width 10 height 7
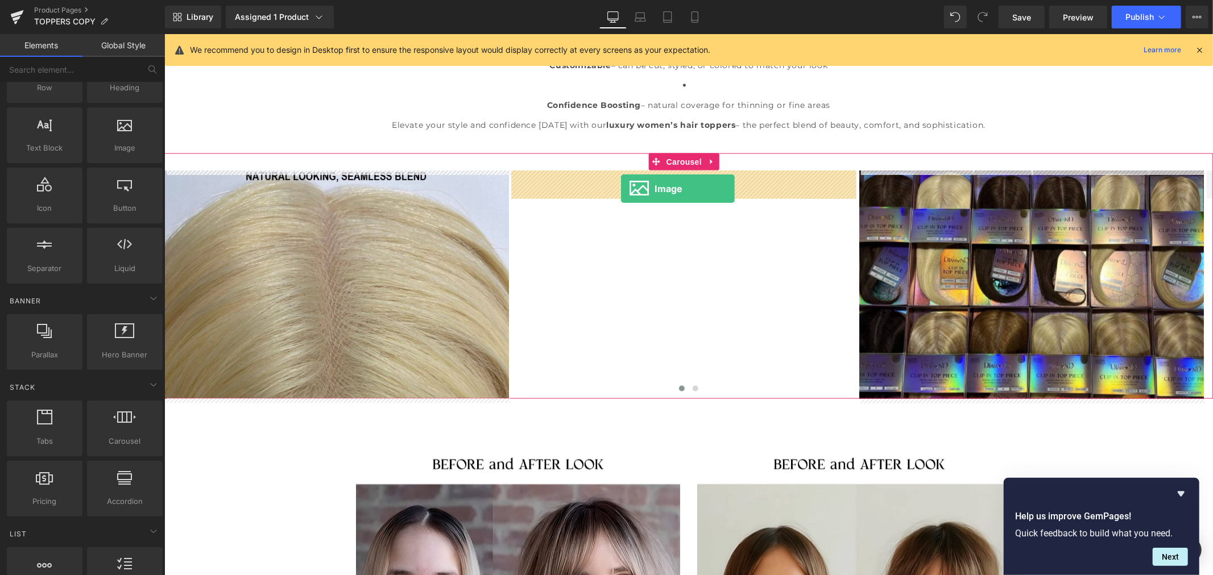
drag, startPoint x: 292, startPoint y: 178, endPoint x: 622, endPoint y: 188, distance: 329.4
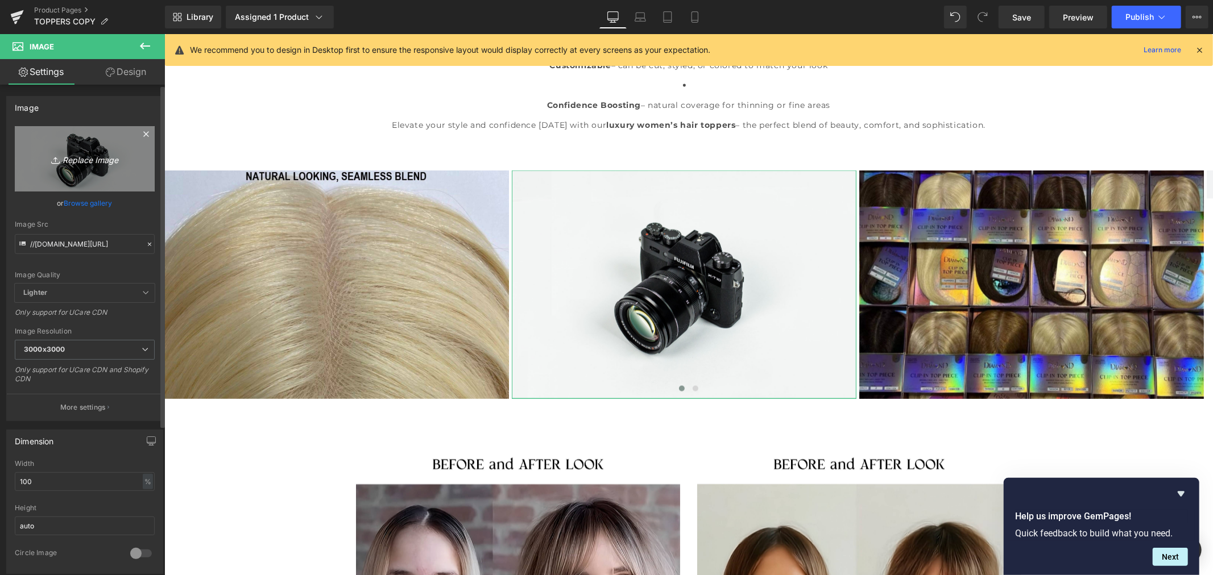
click at [83, 160] on icon "Replace Image" at bounding box center [84, 159] width 91 height 14
type input "C:\fakepath\PT4.27.jpg"
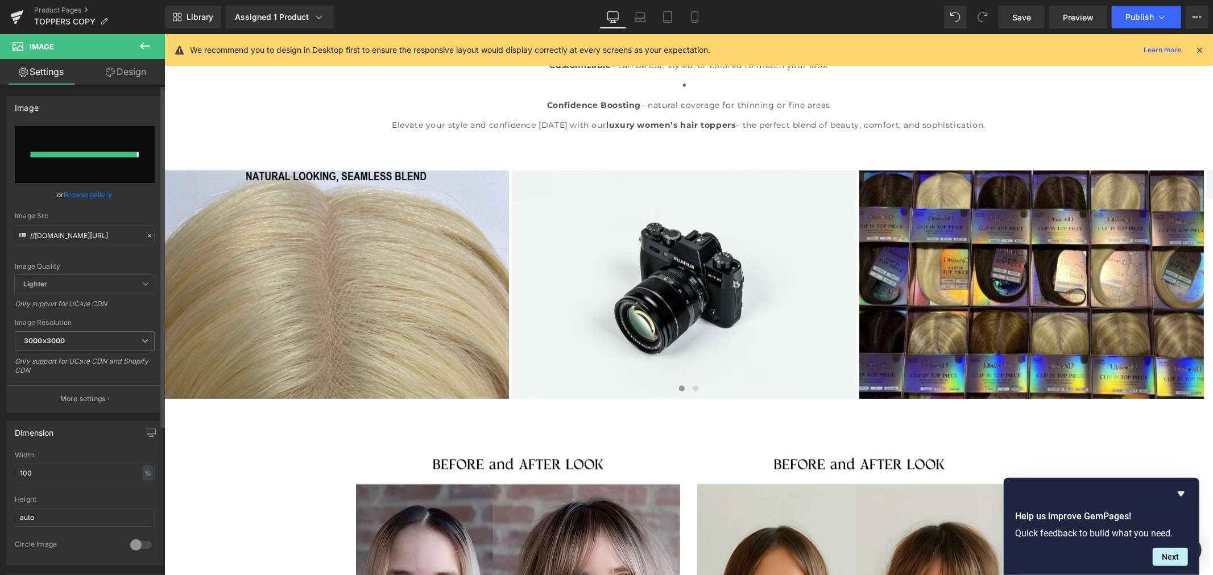
type input "https://ucarecdn.com/0fd9c3af-97e3-4348-921c-6fa351b43563/-/format/auto/-/previ…"
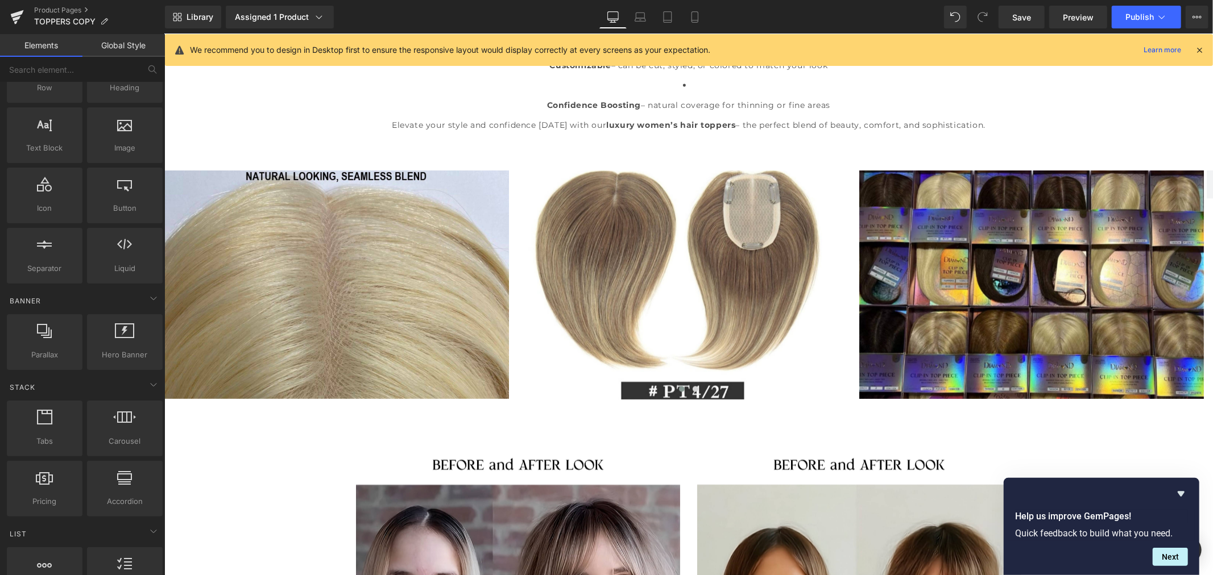
click at [241, 469] on div "LUXURY HAIR TOPPERS (P) Title $0 $99.99 (P) Price Premium (P) Image" at bounding box center [688, 35] width 1049 height 2390
click at [1194, 286] on button "›" at bounding box center [1195, 285] width 34 height 34
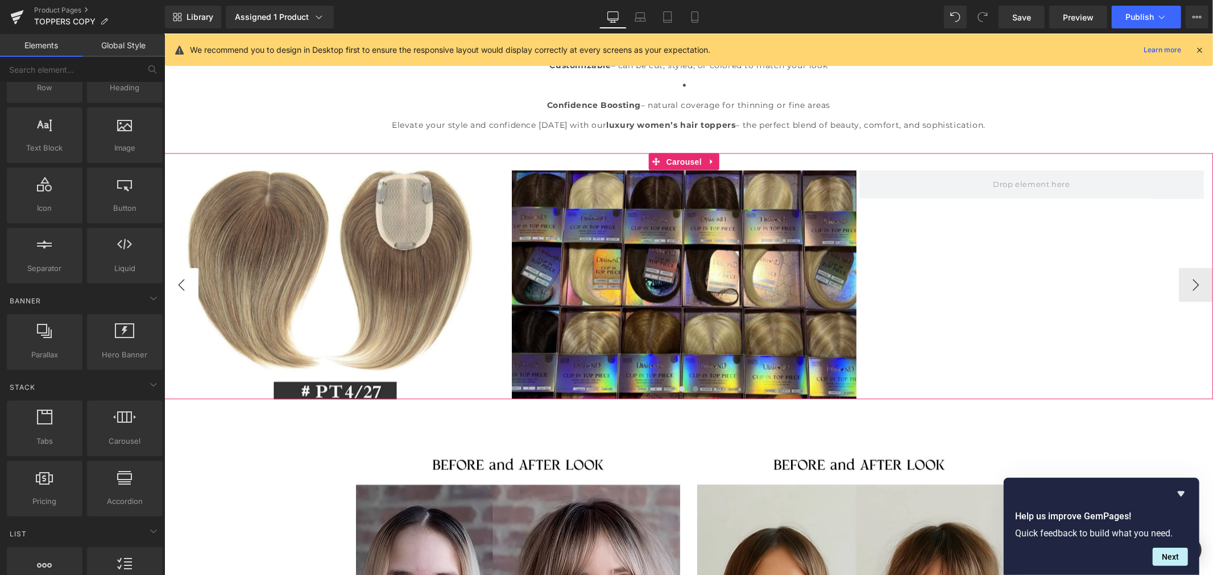
click at [181, 287] on button "‹" at bounding box center [181, 285] width 34 height 34
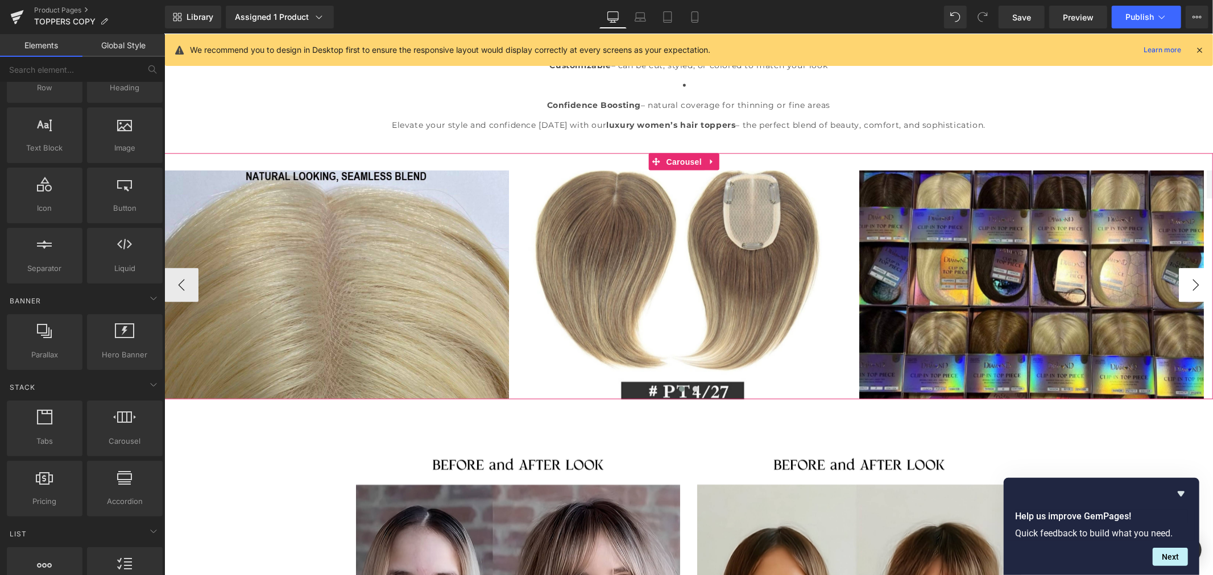
click at [1182, 278] on button "›" at bounding box center [1195, 285] width 34 height 34
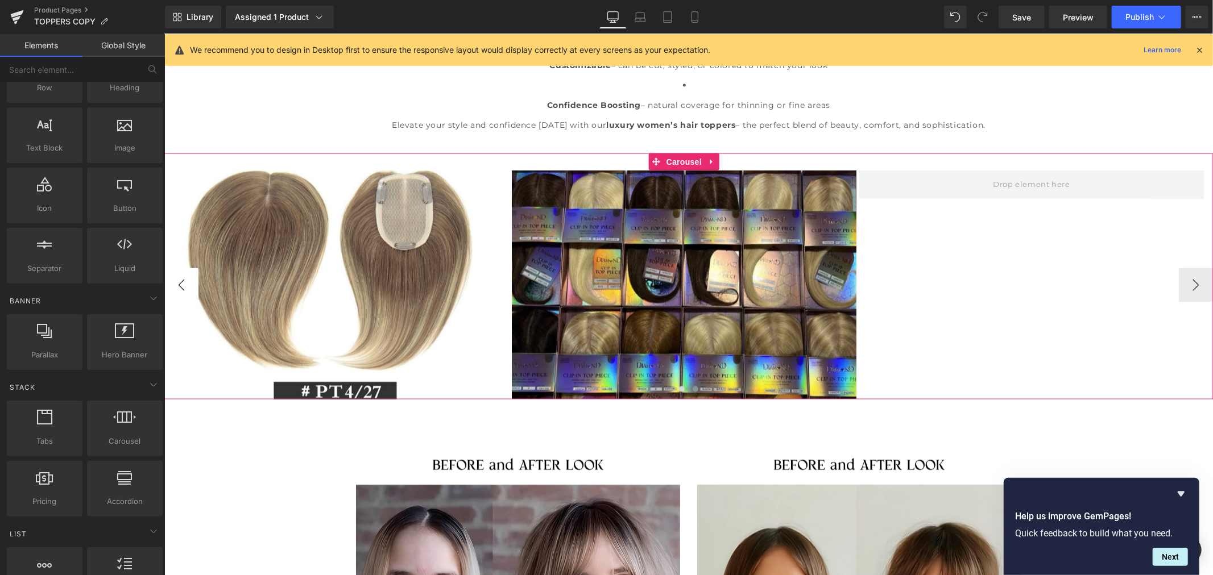
click at [179, 284] on button "‹" at bounding box center [181, 285] width 34 height 34
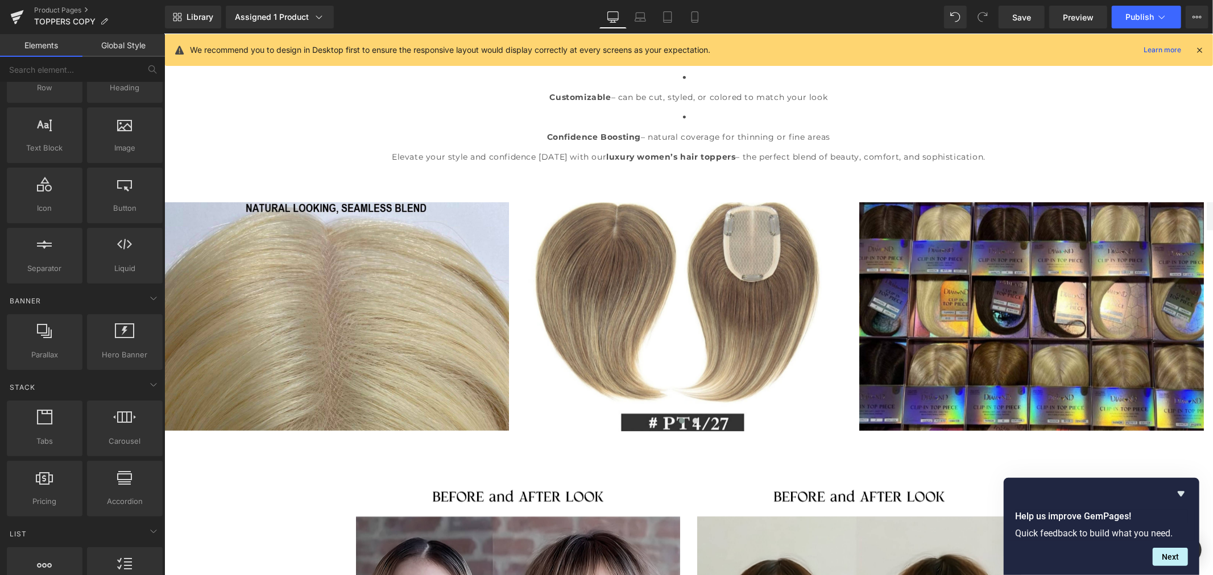
scroll to position [1390, 0]
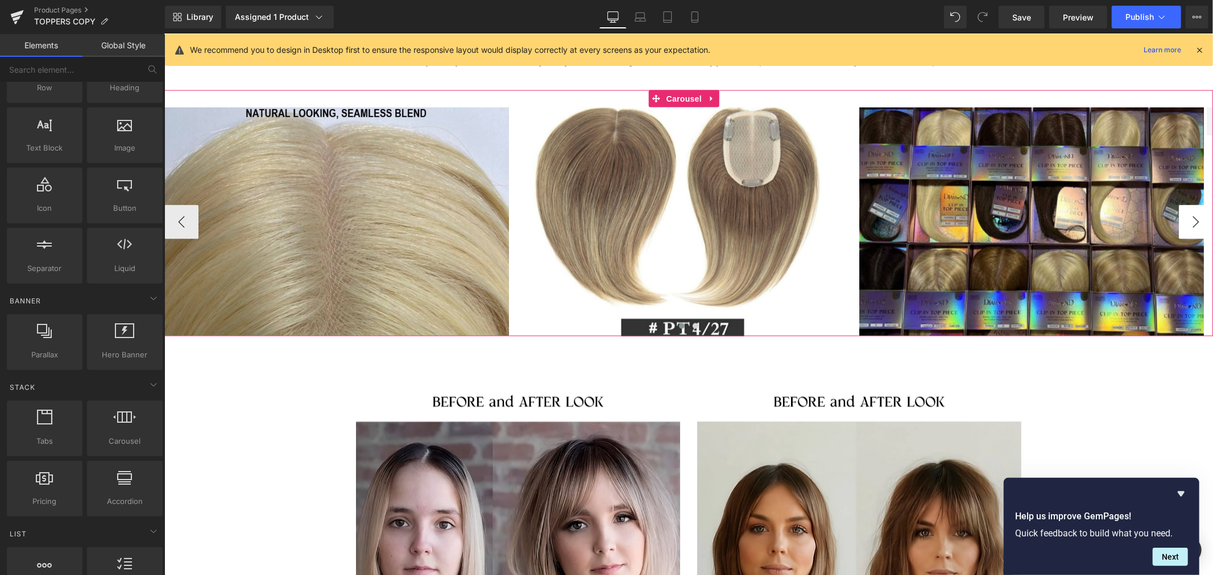
click at [1181, 220] on button "›" at bounding box center [1195, 222] width 34 height 34
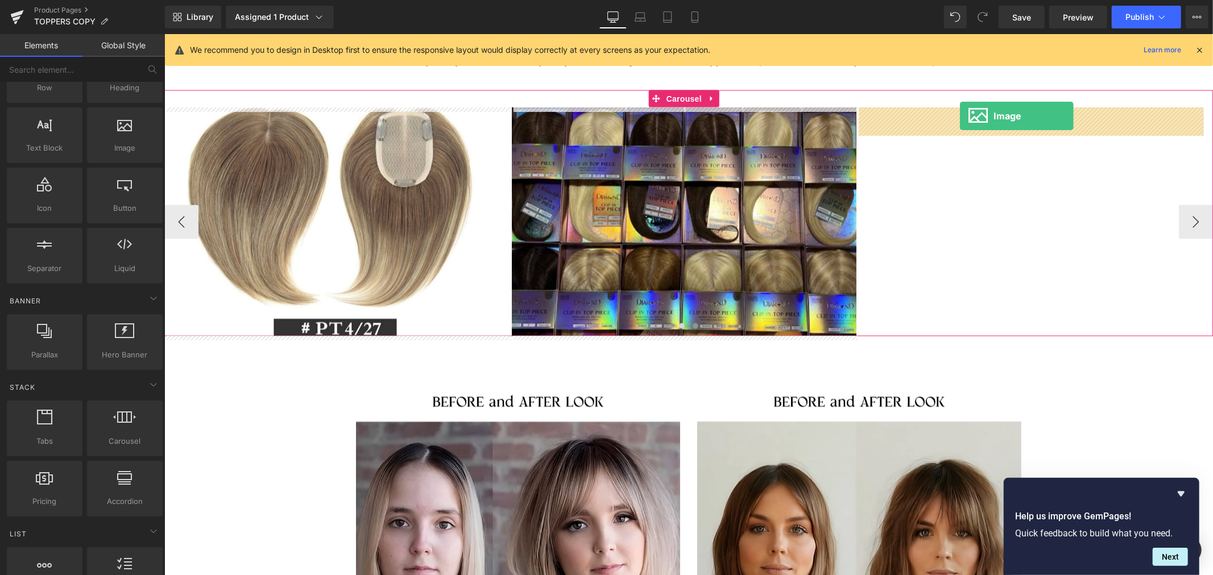
drag, startPoint x: 290, startPoint y: 178, endPoint x: 959, endPoint y: 116, distance: 672.2
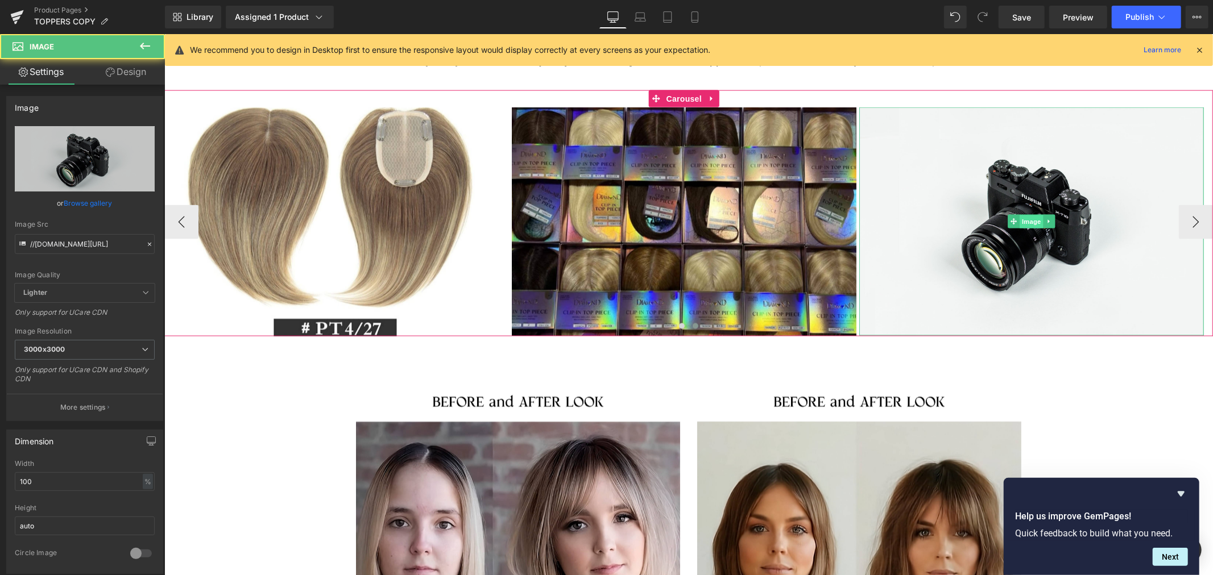
click at [1031, 219] on span "Image" at bounding box center [1031, 222] width 24 height 14
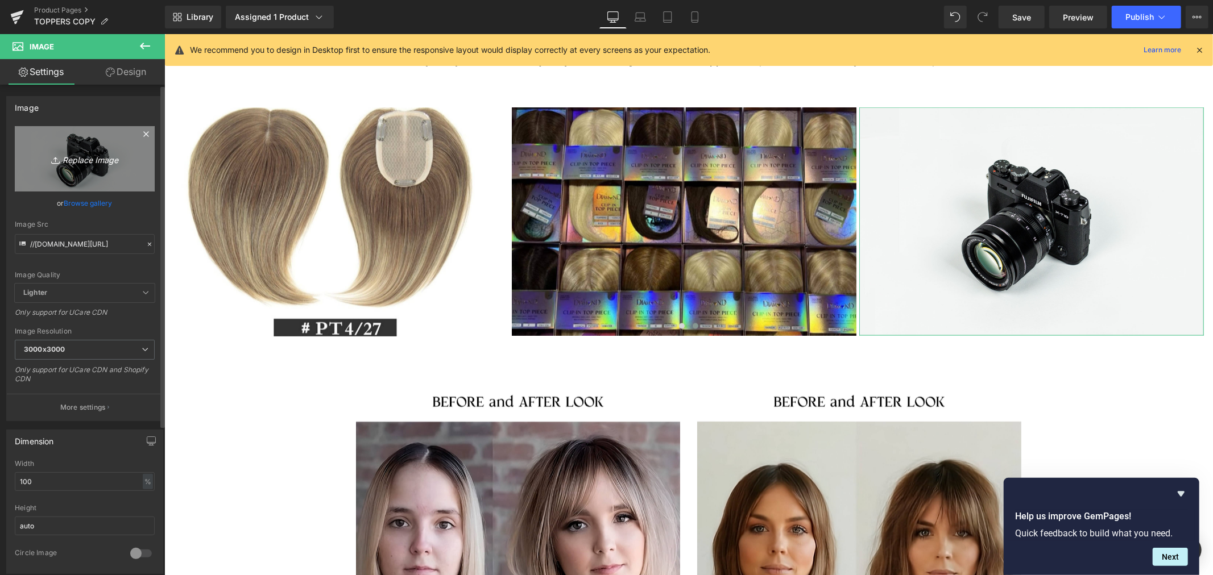
click at [94, 158] on icon "Replace Image" at bounding box center [84, 159] width 91 height 14
type input "C:\fakepath\6.jpg"
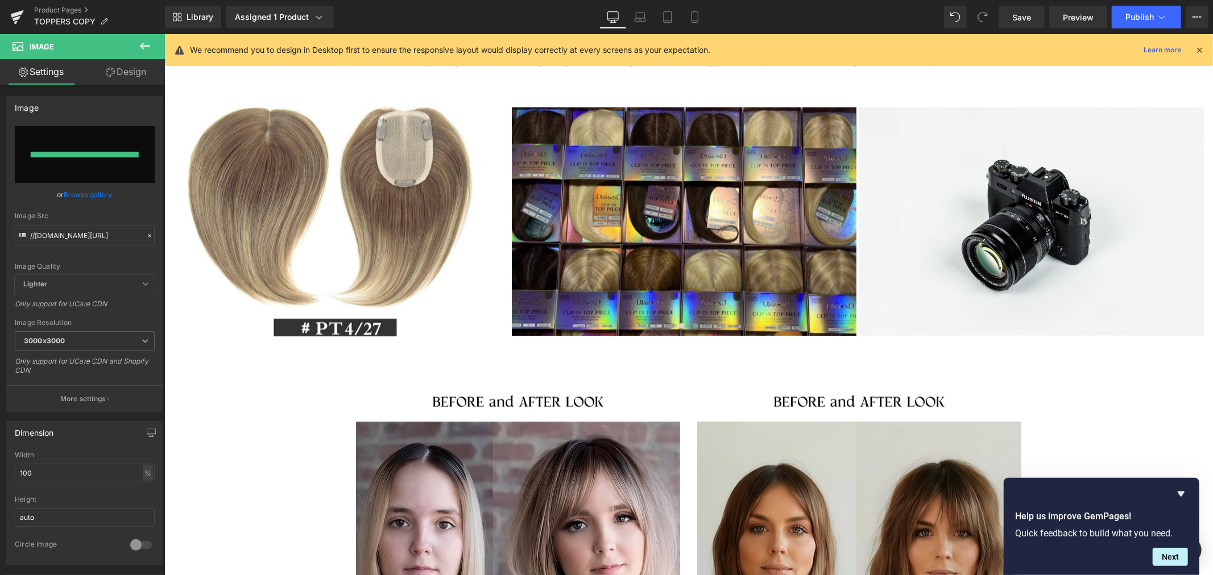
type input "https://ucarecdn.com/b0ebcfed-6b9d-4492-860b-5fe9f56a3631/-/format/auto/-/previ…"
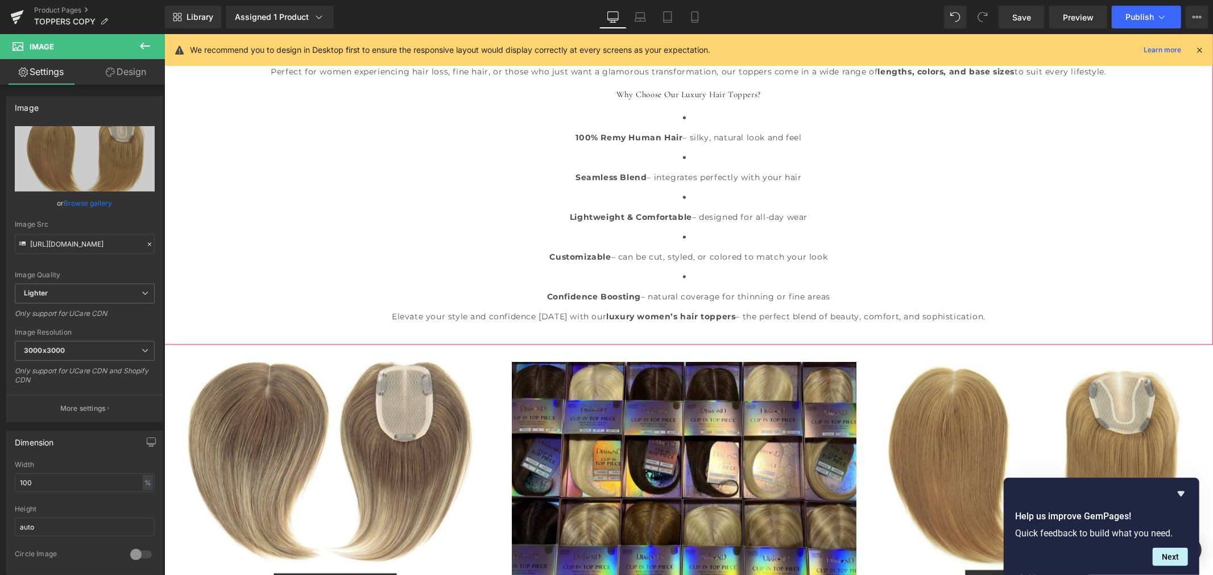
scroll to position [1264, 0]
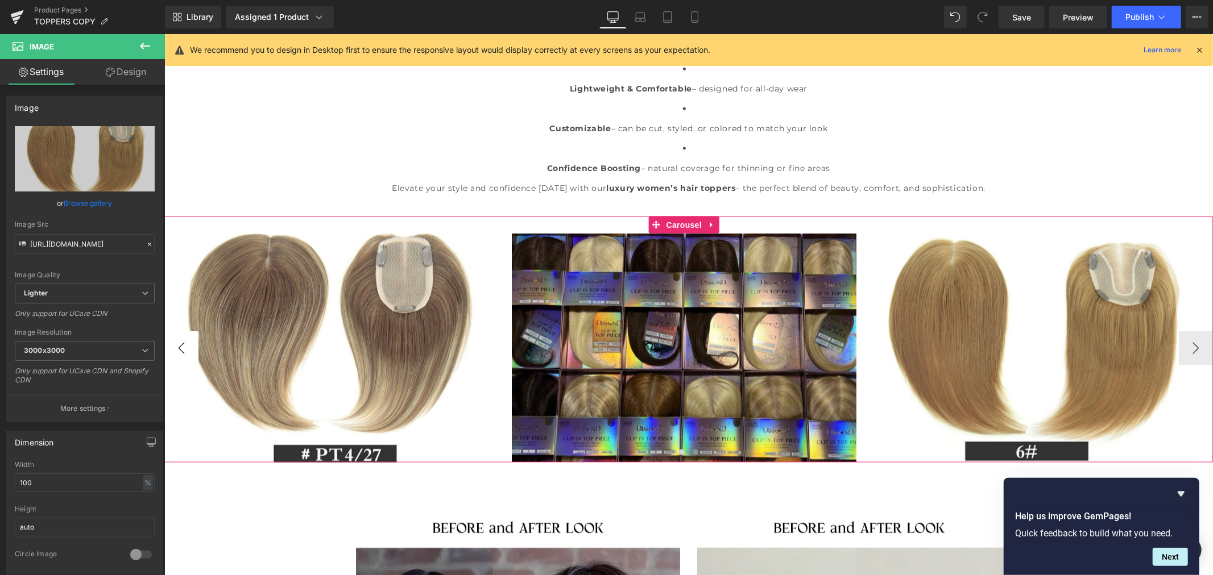
click at [183, 344] on button "‹" at bounding box center [181, 348] width 34 height 34
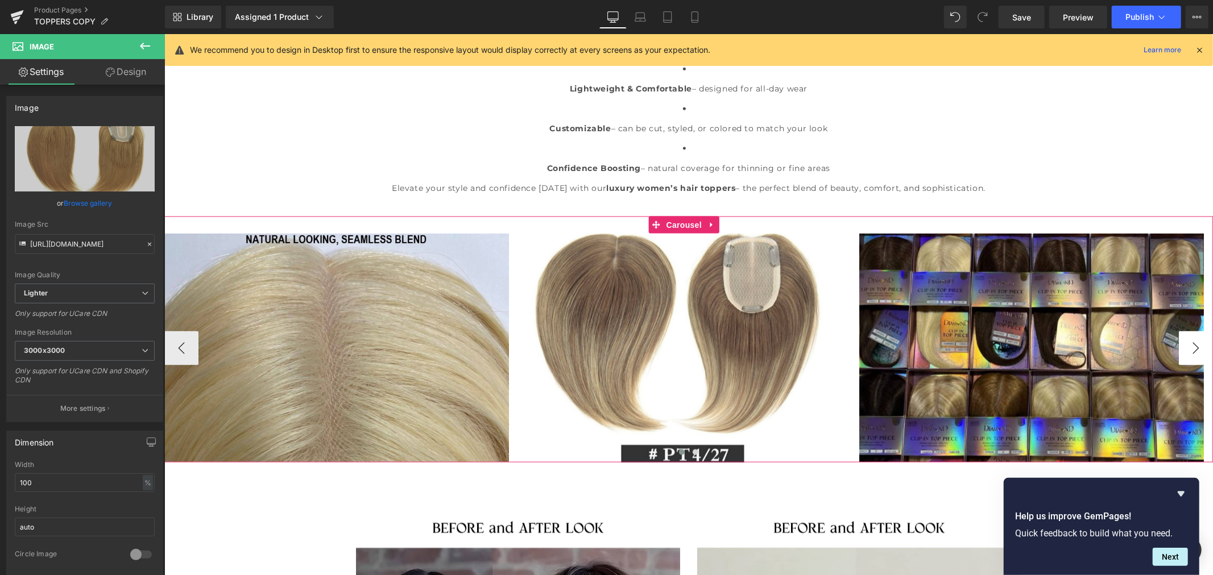
click at [1182, 342] on button "›" at bounding box center [1195, 348] width 34 height 34
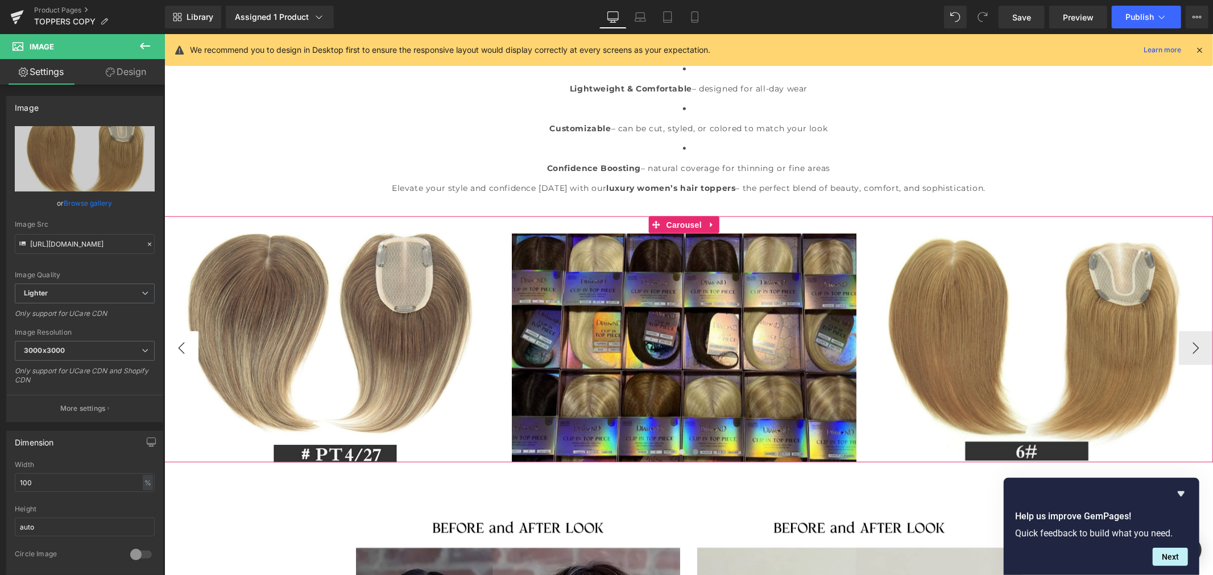
click at [184, 350] on button "‹" at bounding box center [181, 348] width 34 height 34
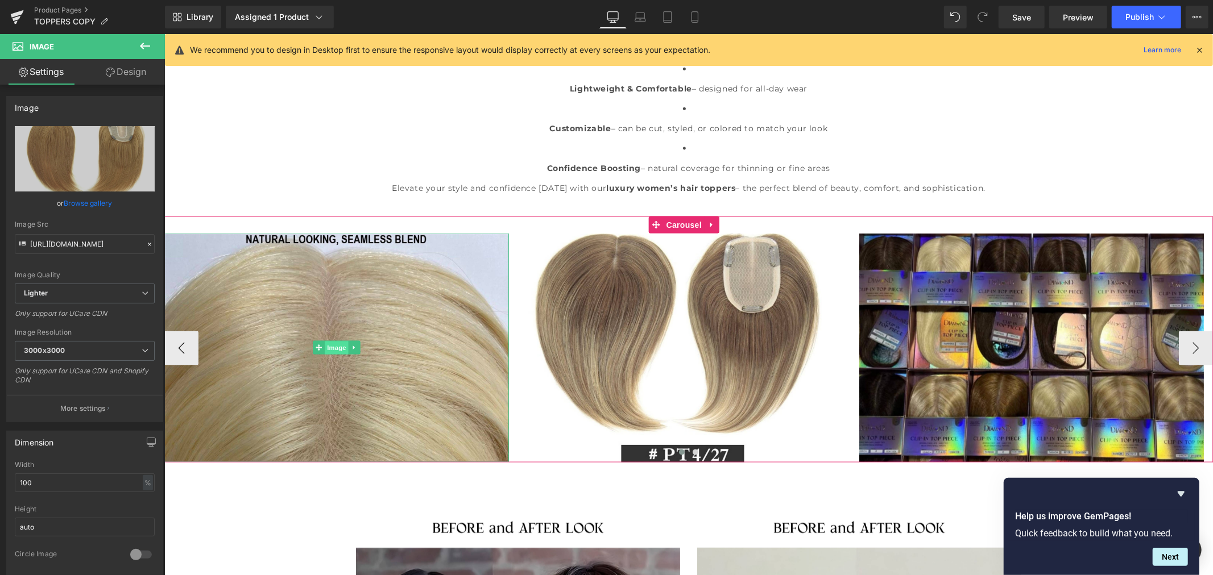
click at [330, 346] on span "Image" at bounding box center [336, 348] width 24 height 14
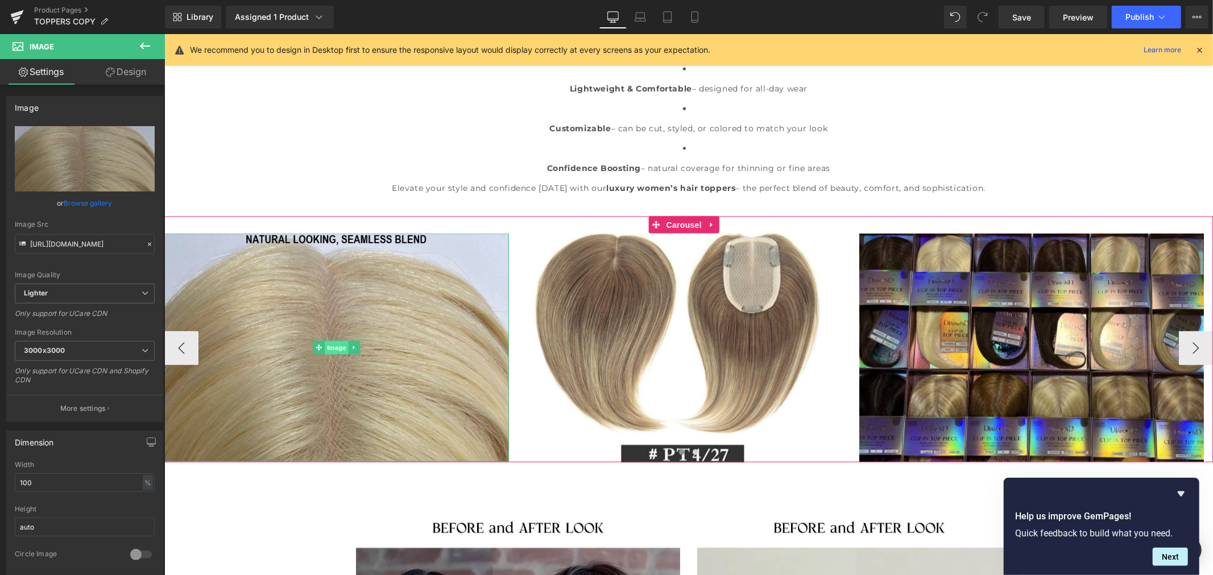
click at [341, 346] on span "Image" at bounding box center [336, 348] width 24 height 14
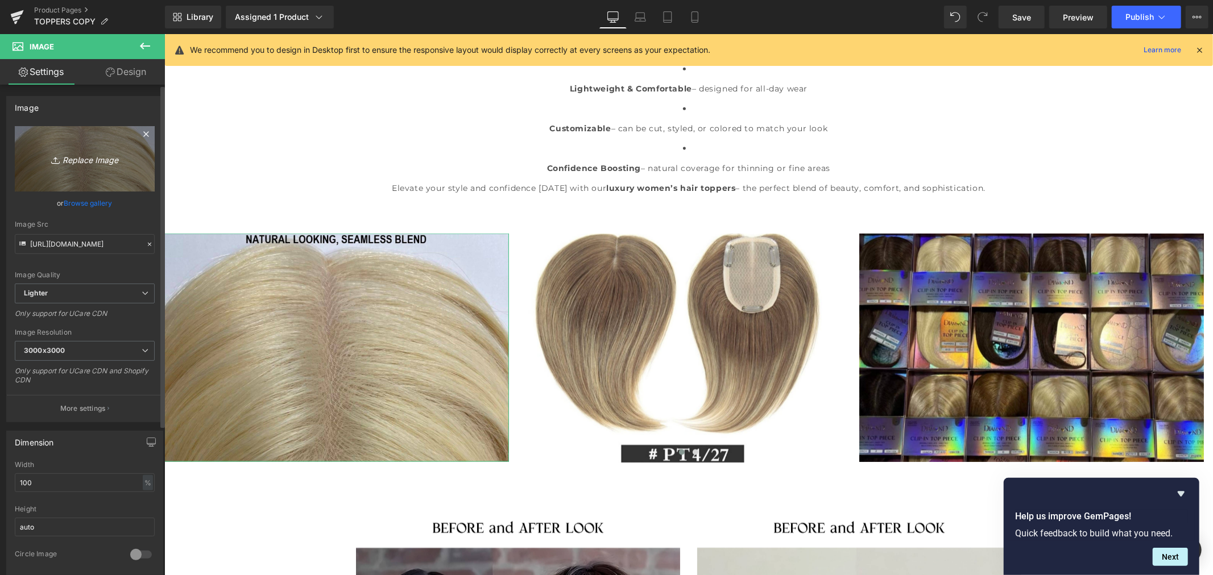
click at [93, 160] on icon "Replace Image" at bounding box center [84, 159] width 91 height 14
type input "C:\fakepath\P27.613.jpg"
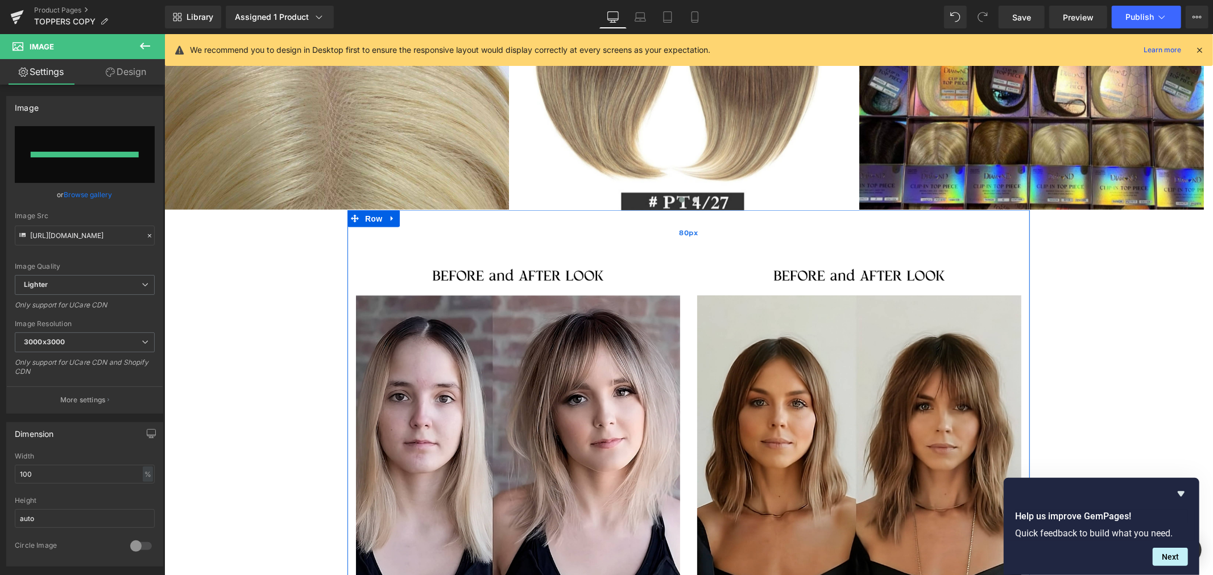
type input "https://ucarecdn.com/c8036710-4aa8-4f64-b8e0-6148c1b98ce3/-/format/auto/-/previ…"
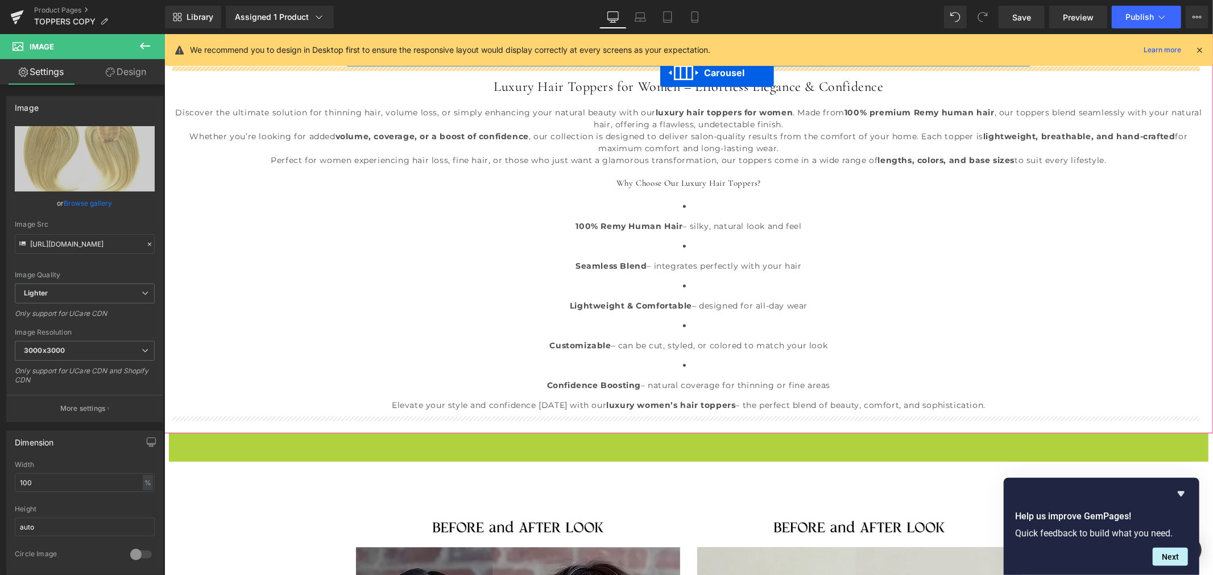
scroll to position [1024, 0]
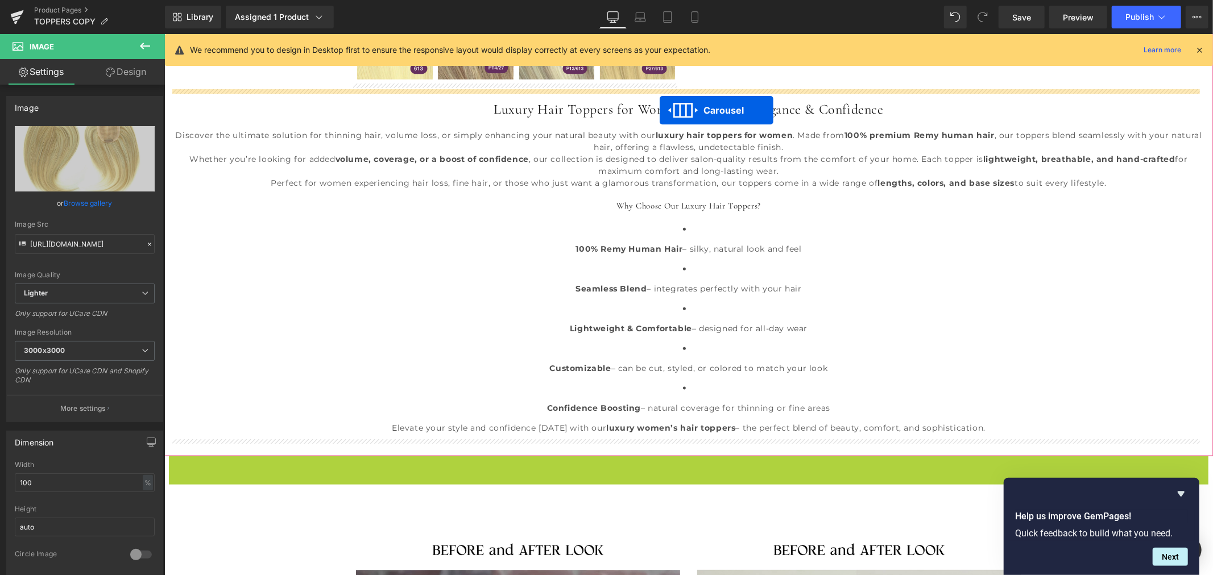
drag, startPoint x: 690, startPoint y: 349, endPoint x: 659, endPoint y: 110, distance: 240.9
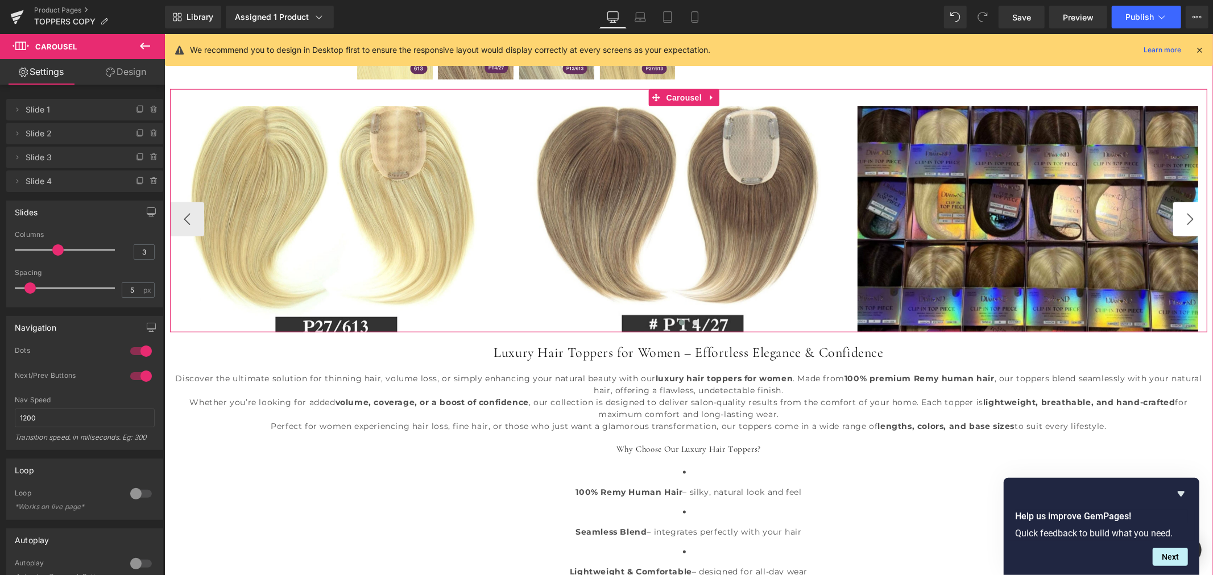
click at [1185, 220] on button "›" at bounding box center [1190, 219] width 34 height 34
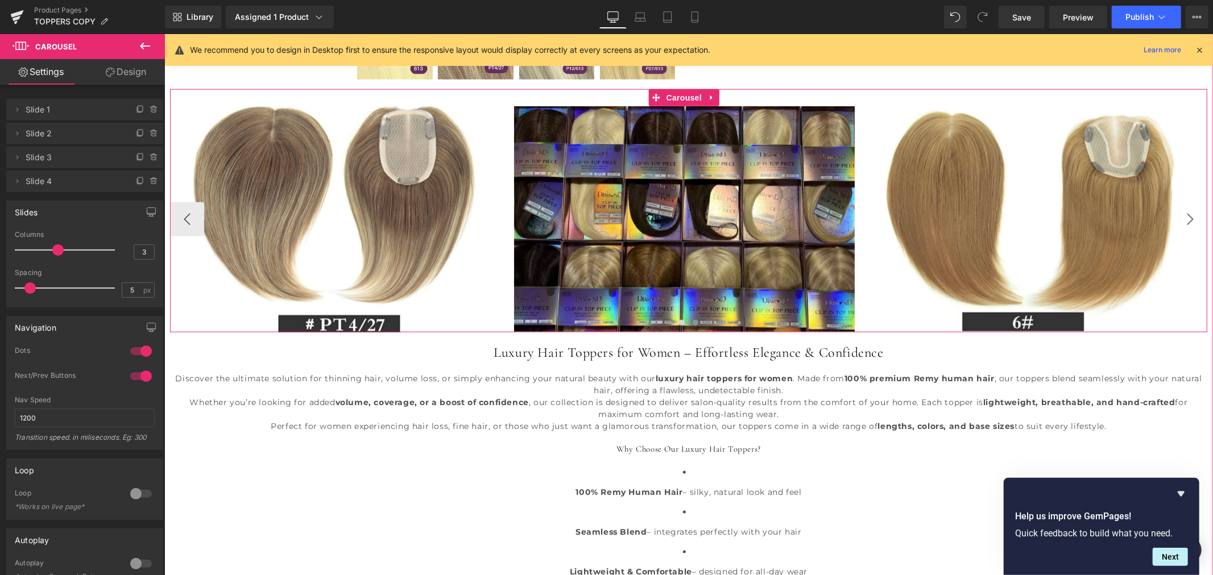
click at [1185, 220] on button "›" at bounding box center [1190, 219] width 34 height 34
click at [191, 219] on button "‹" at bounding box center [186, 219] width 34 height 34
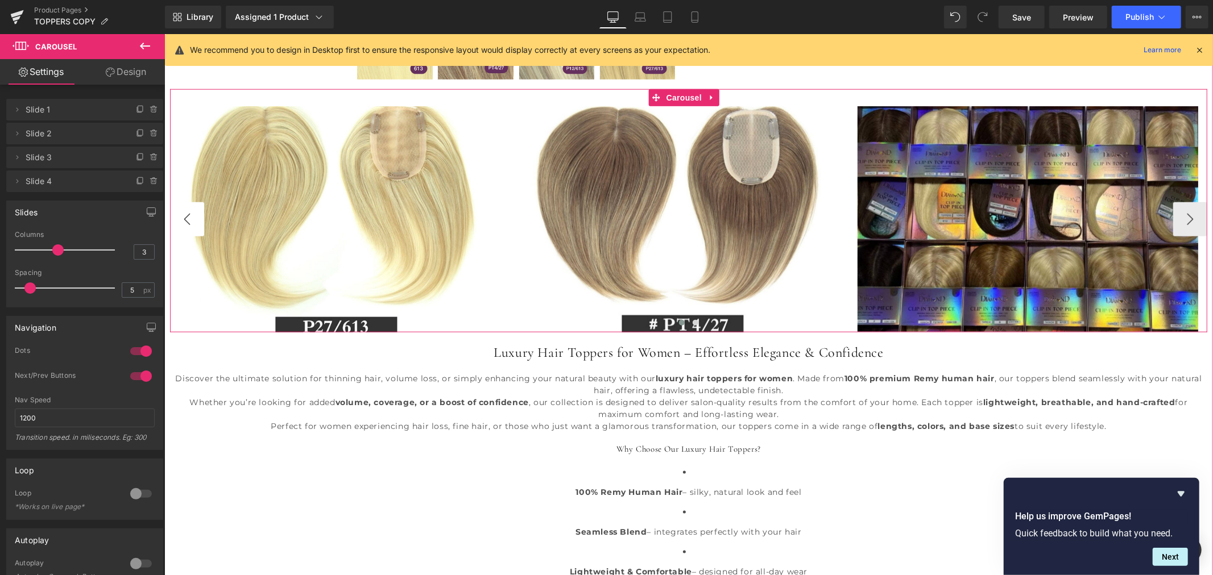
click at [191, 219] on button "‹" at bounding box center [186, 219] width 34 height 34
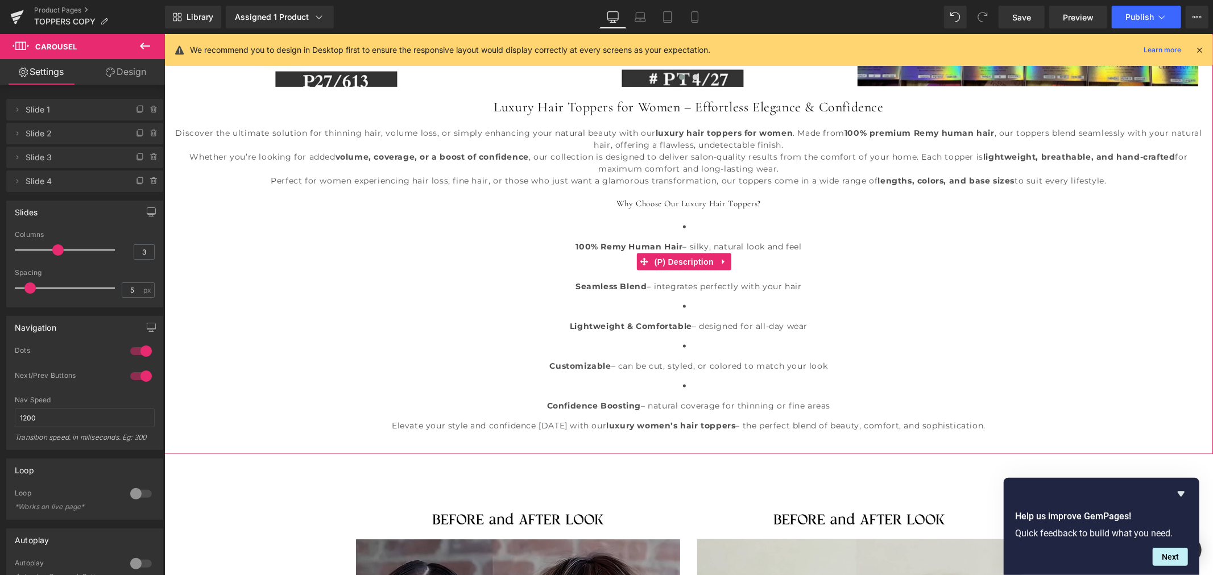
scroll to position [1276, 0]
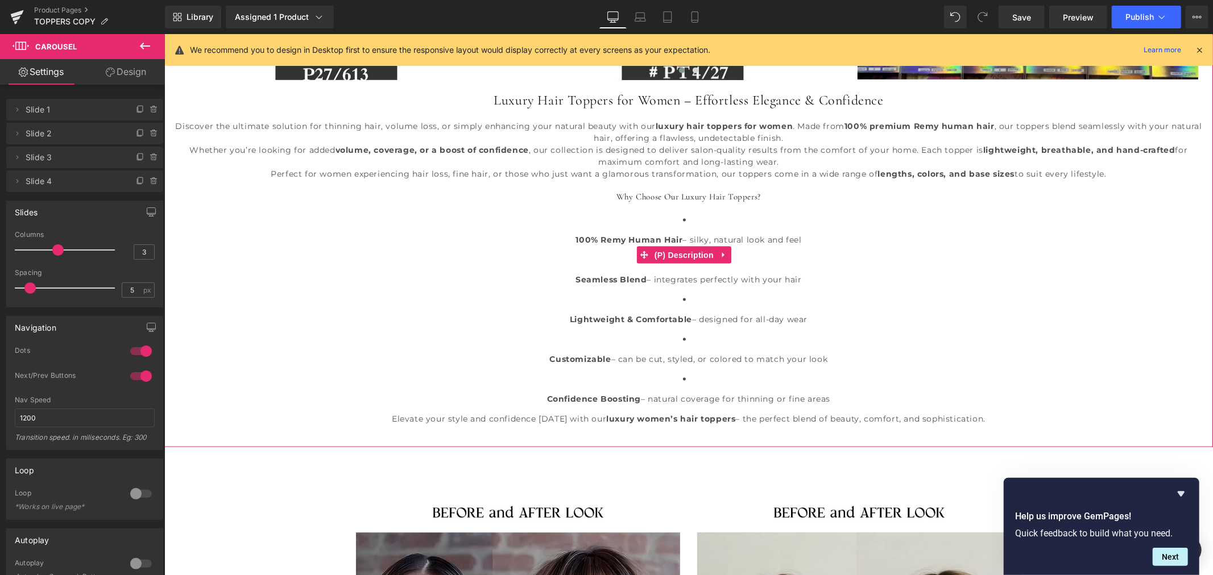
click at [706, 375] on li "Confidence Boosting – natural coverage for thinning or fine areas" at bounding box center [687, 389] width 1037 height 32
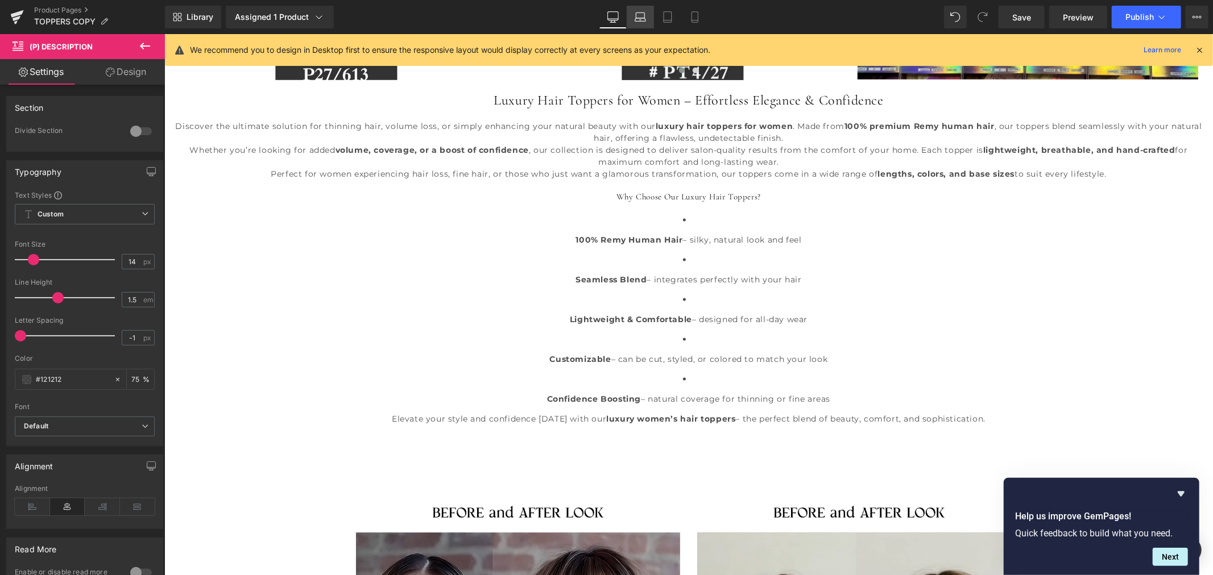
click at [647, 15] on link "Laptop" at bounding box center [640, 17] width 27 height 23
type input "75"
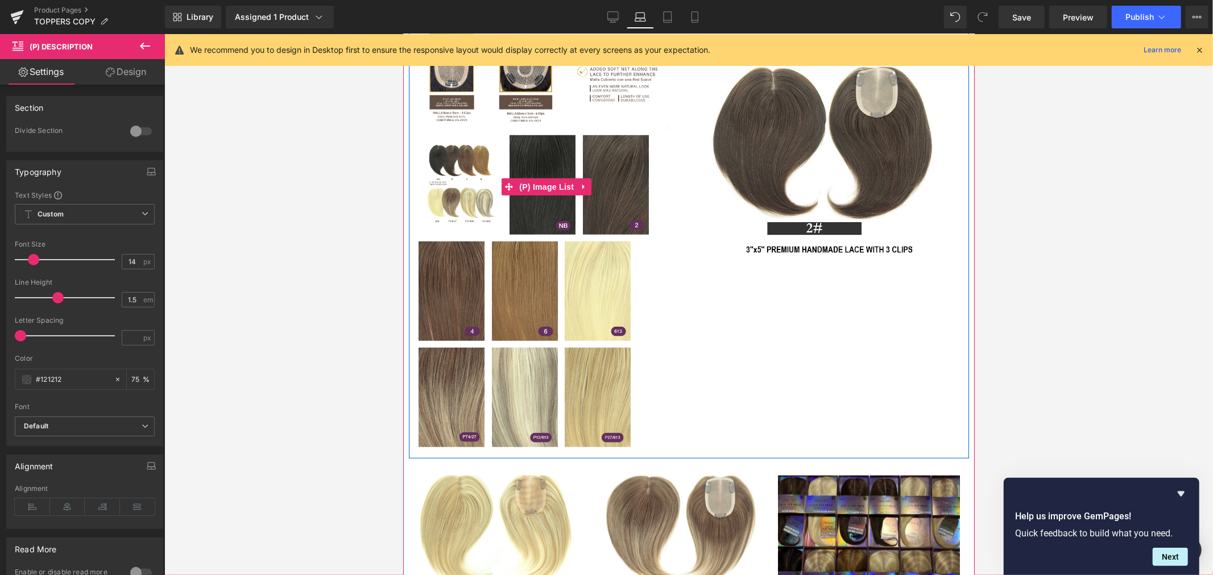
scroll to position [751, 0]
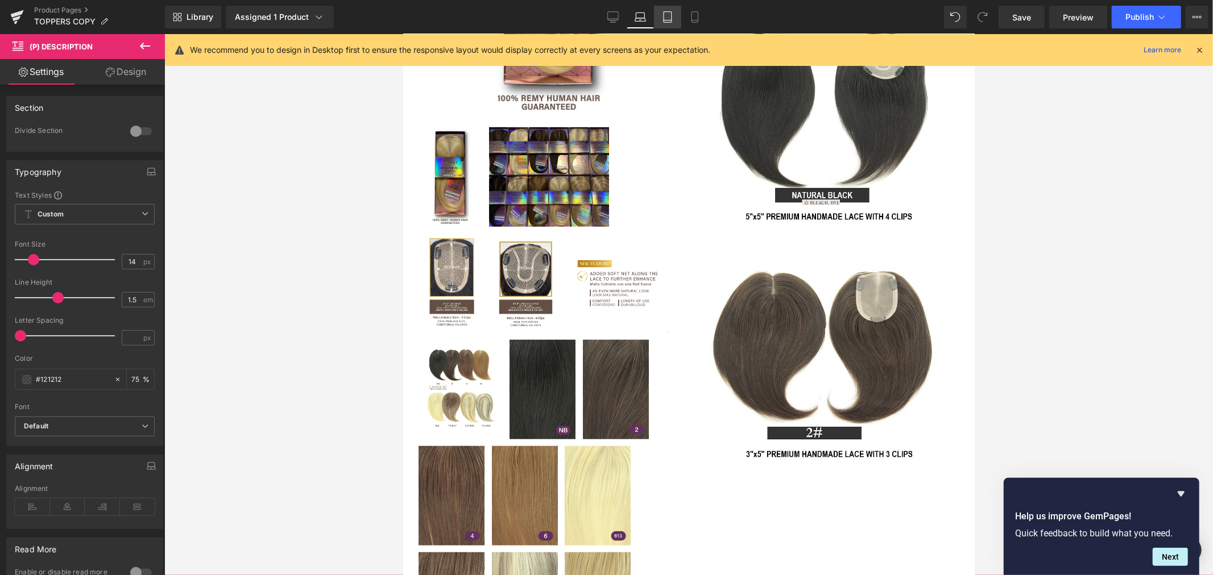
click at [665, 22] on icon at bounding box center [668, 17] width 8 height 11
type input "75"
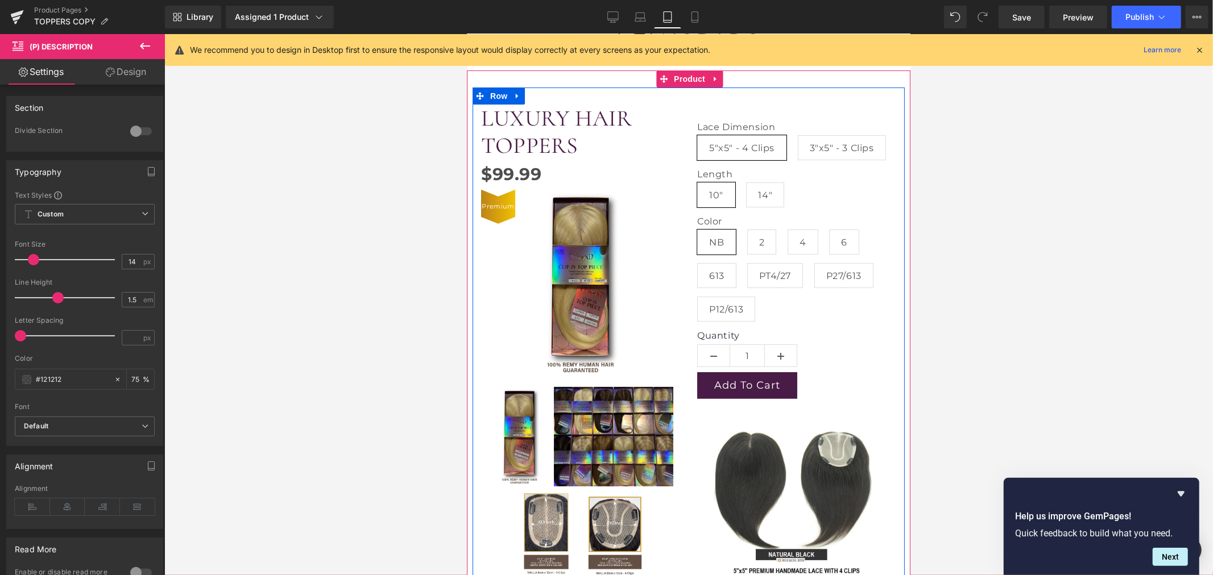
scroll to position [66, 0]
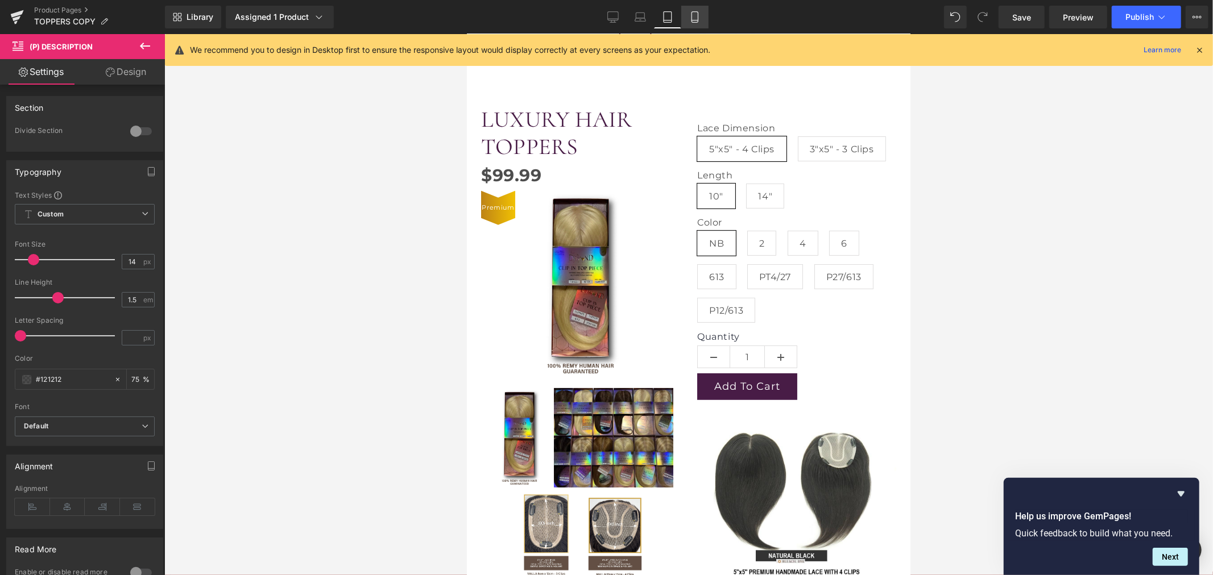
click at [698, 18] on icon at bounding box center [694, 16] width 11 height 11
type input "75"
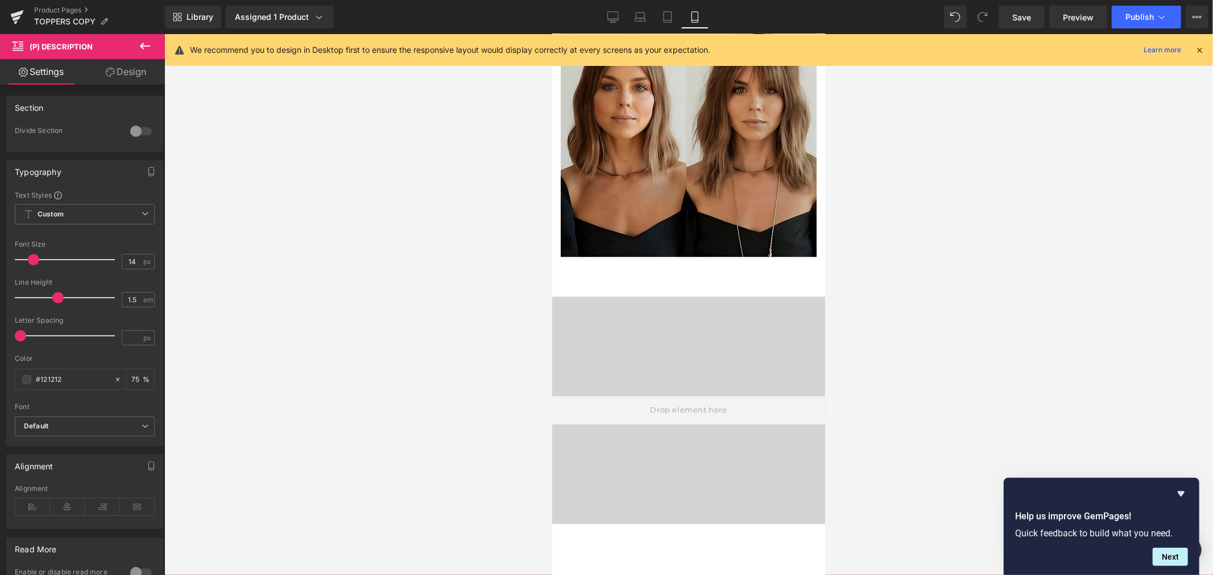
scroll to position [2653, 0]
click at [619, 9] on link "Desktop" at bounding box center [612, 17] width 27 height 23
type input "75"
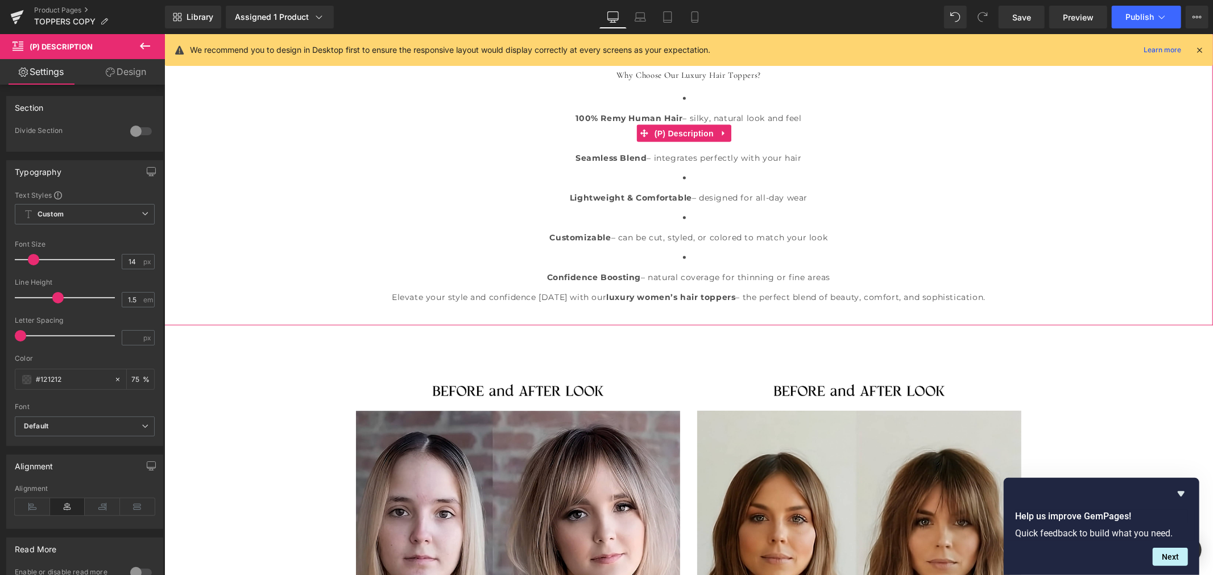
scroll to position [1460, 0]
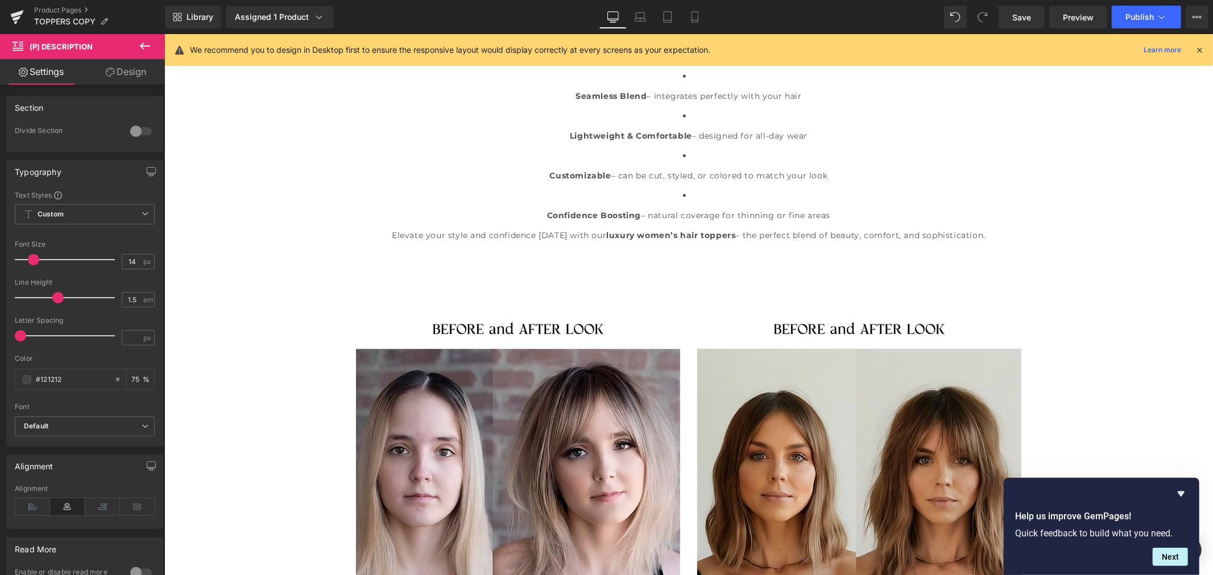
click at [128, 76] on link "Design" at bounding box center [126, 72] width 82 height 26
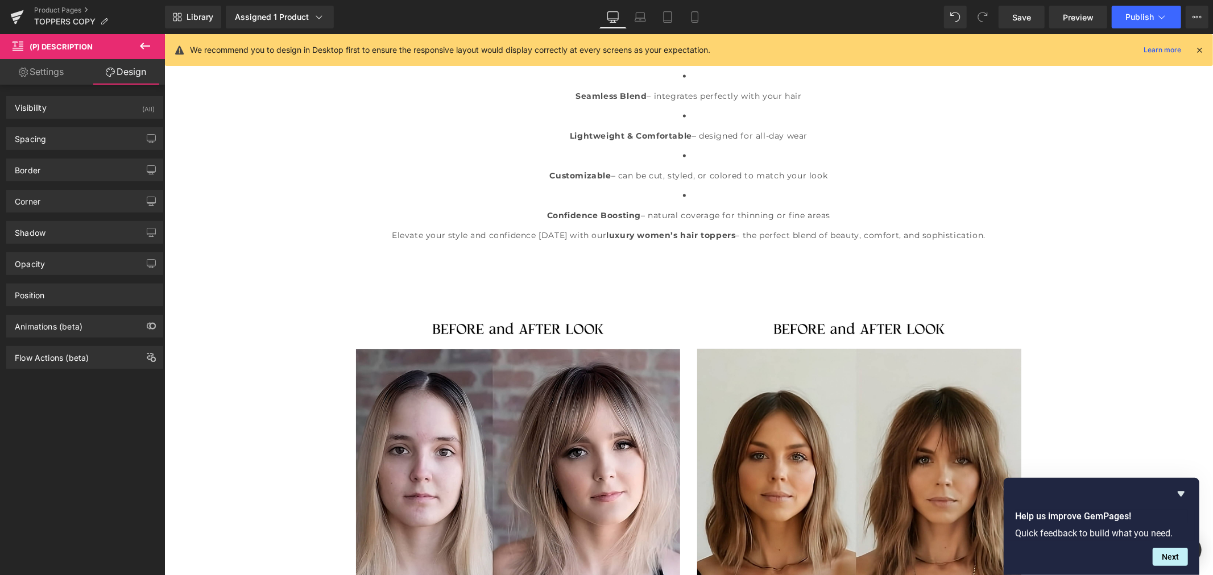
click at [53, 78] on link "Settings" at bounding box center [41, 72] width 82 height 26
type input "75"
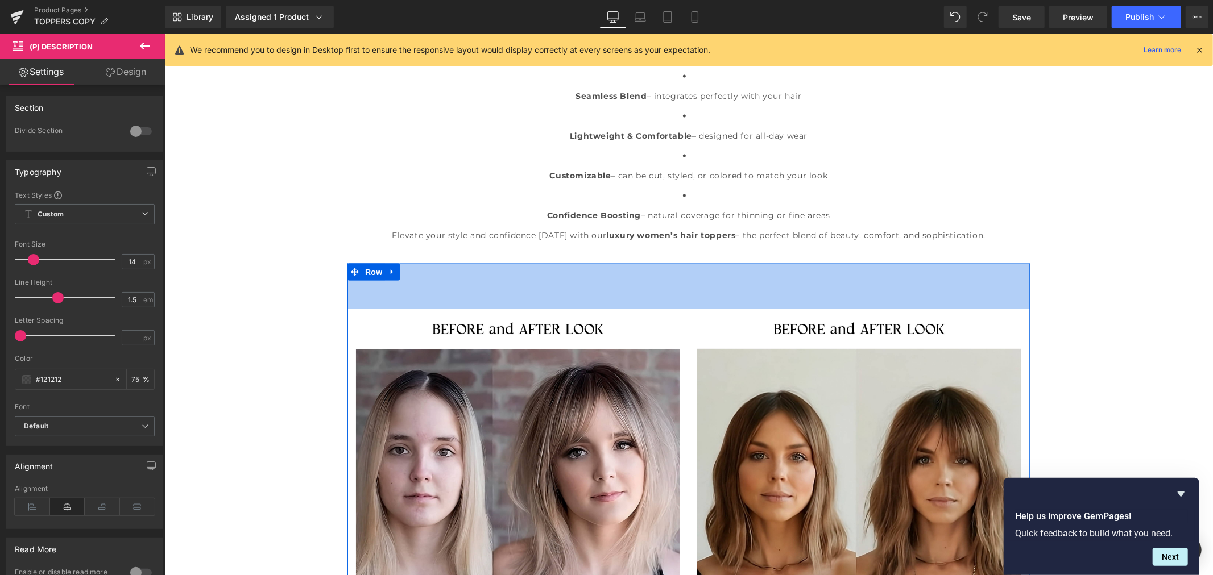
click at [655, 269] on div "80px" at bounding box center [688, 285] width 682 height 45
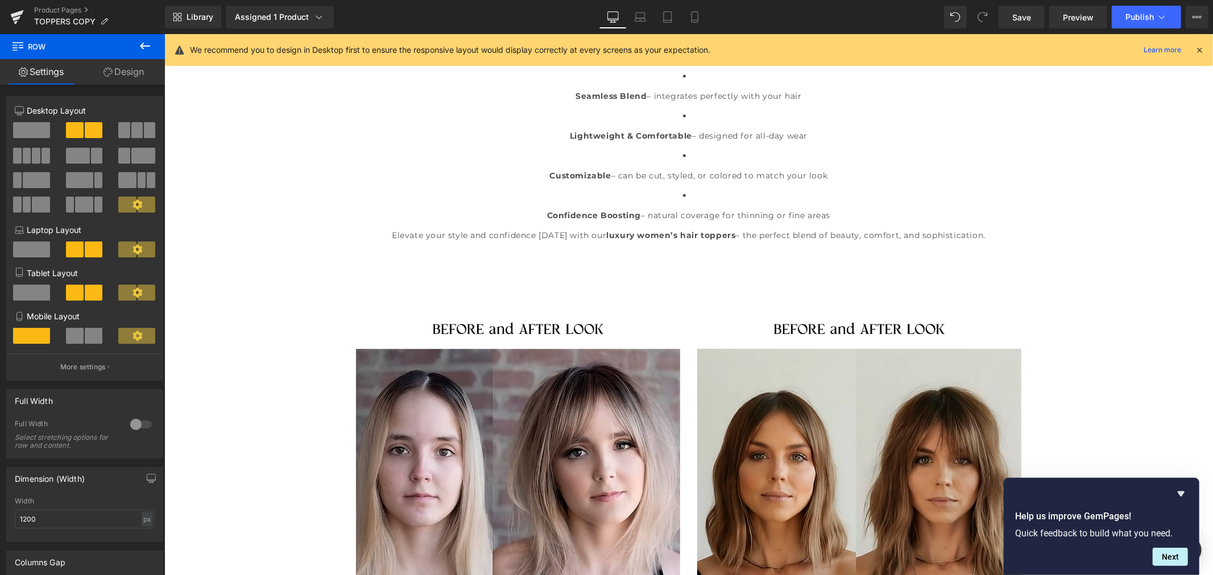
click at [150, 44] on icon at bounding box center [145, 46] width 14 height 14
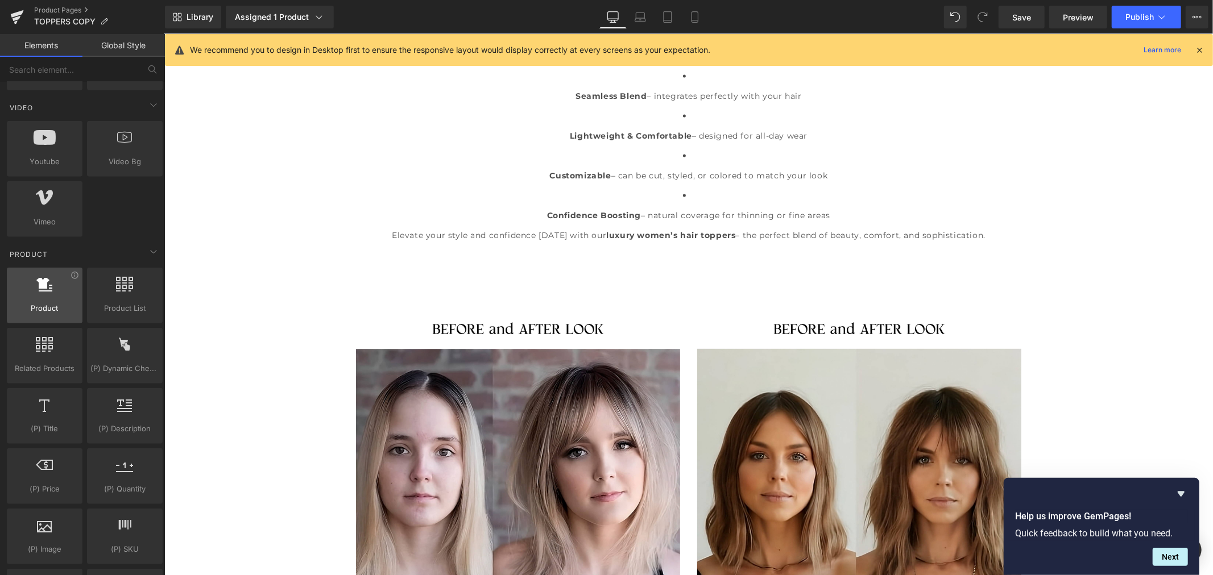
scroll to position [821, 0]
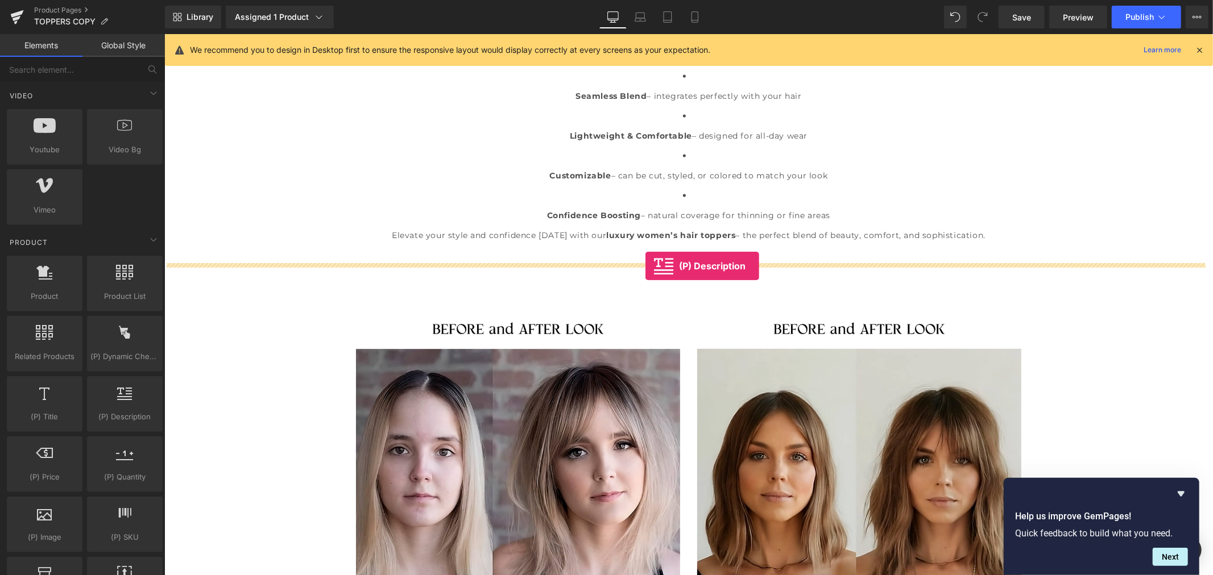
drag, startPoint x: 286, startPoint y: 451, endPoint x: 645, endPoint y: 266, distance: 403.9
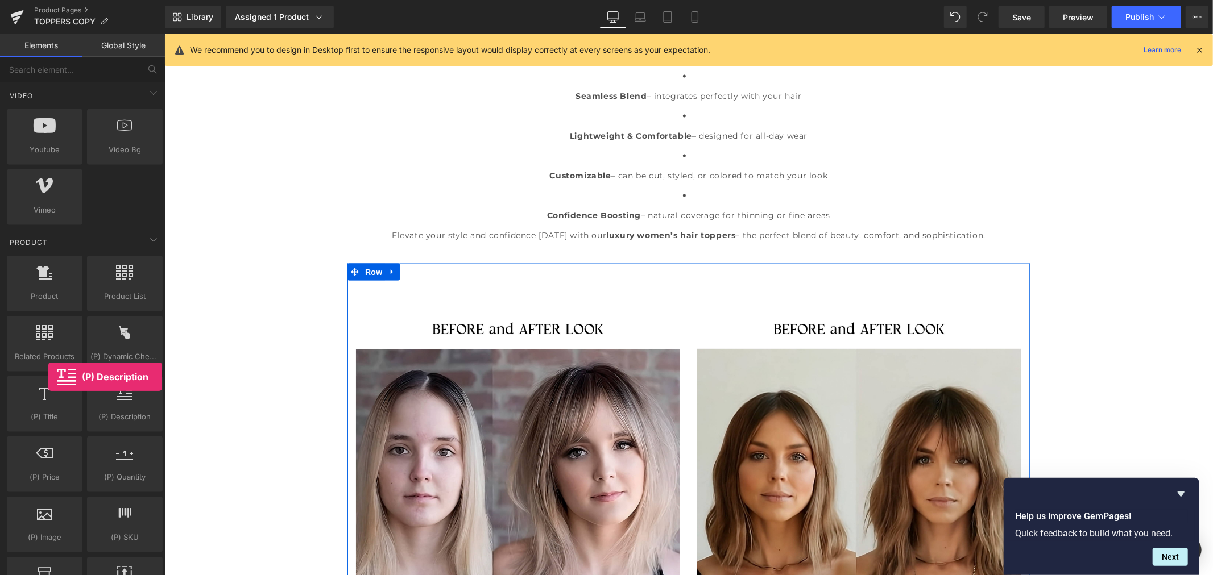
drag, startPoint x: 115, startPoint y: 419, endPoint x: 48, endPoint y: 377, distance: 78.9
click at [48, 377] on div "Product products, goods, sells Product List products, lists, collections, goods…" at bounding box center [85, 525] width 160 height 543
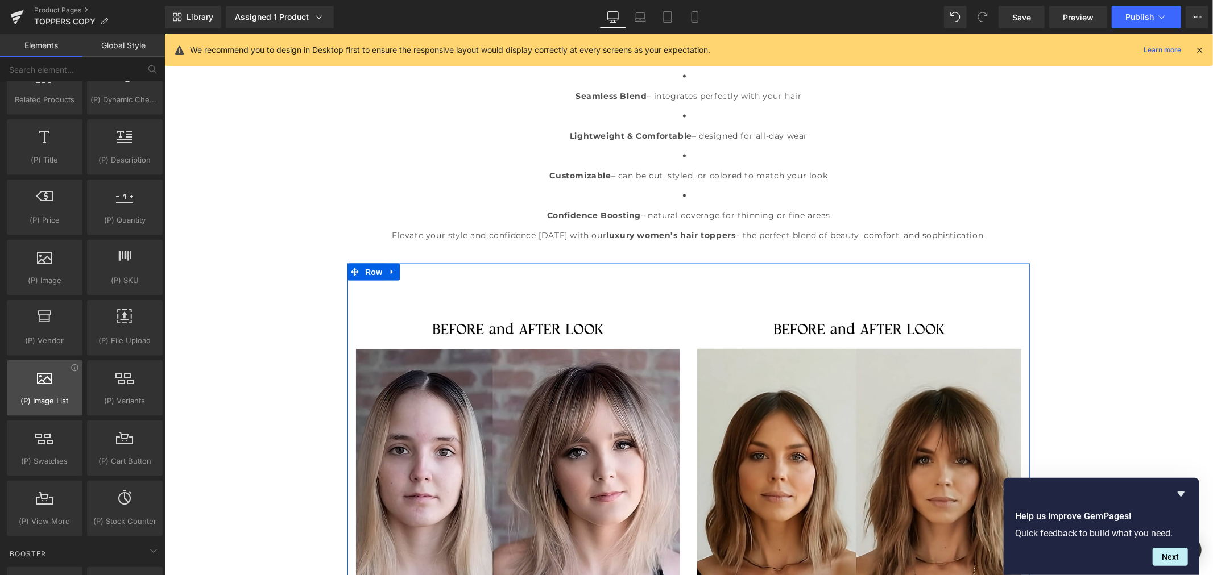
scroll to position [1074, 0]
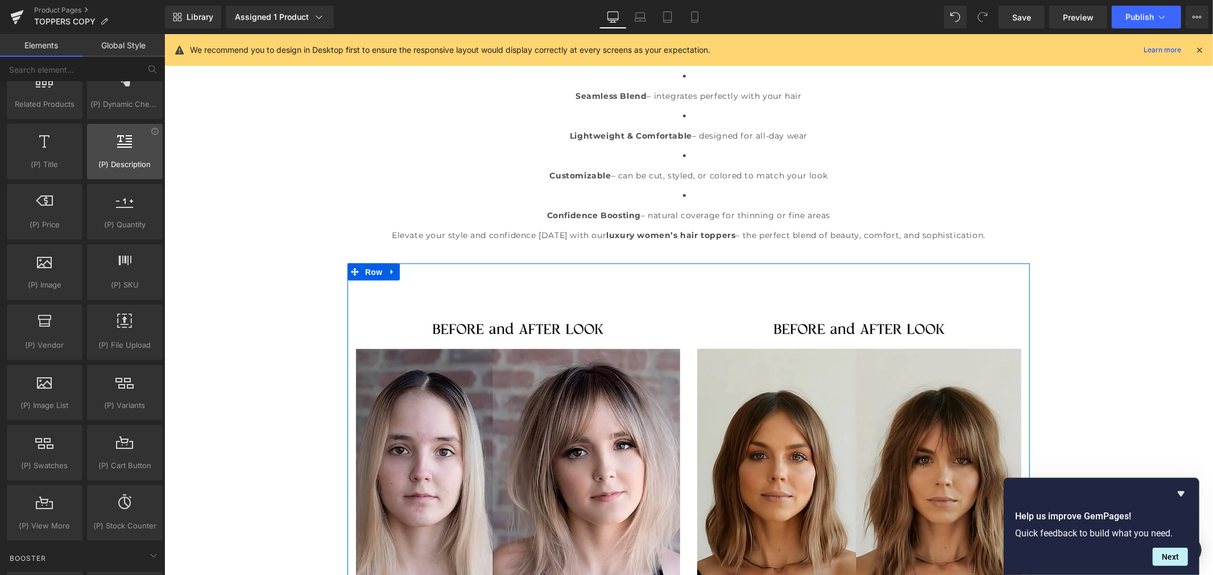
click at [123, 160] on span "(P) Description" at bounding box center [124, 165] width 69 height 12
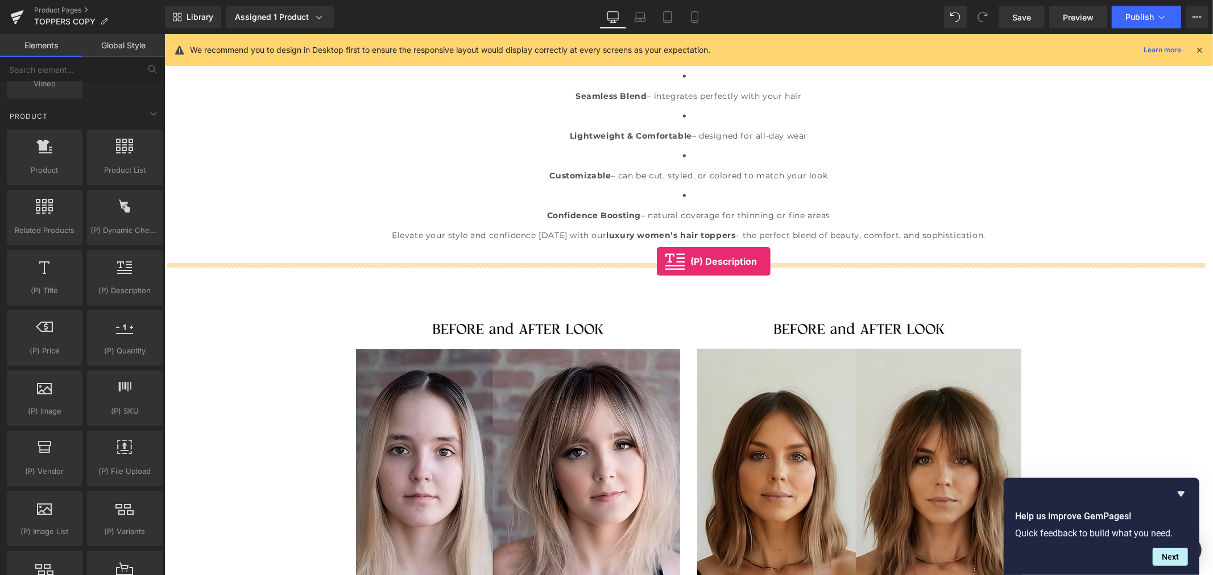
drag, startPoint x: 279, startPoint y: 314, endPoint x: 656, endPoint y: 262, distance: 381.3
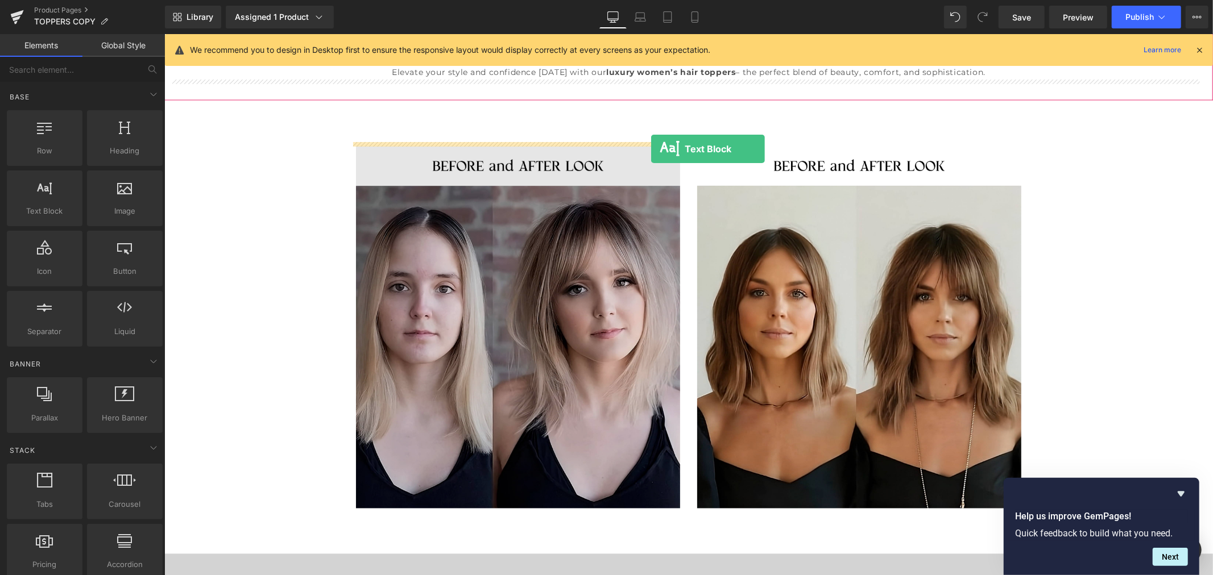
scroll to position [1875, 0]
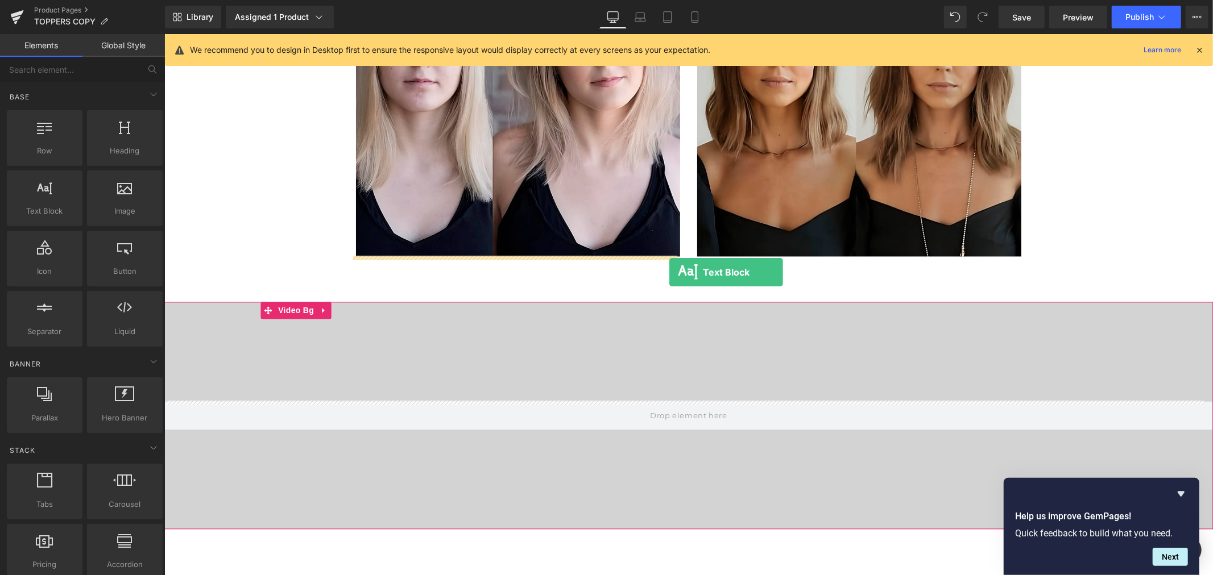
drag, startPoint x: 211, startPoint y: 230, endPoint x: 669, endPoint y: 272, distance: 459.8
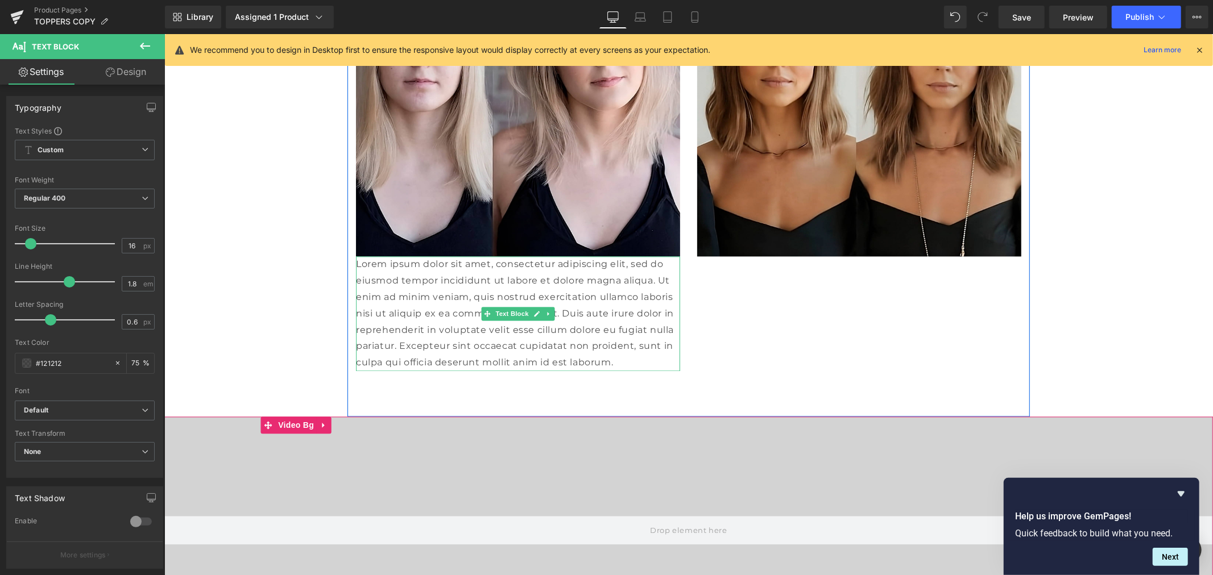
click at [650, 318] on p "Lorem ipsum dolor sit amet, consectetur adipiscing elit, sed do eiusmod tempor …" at bounding box center [517, 313] width 324 height 115
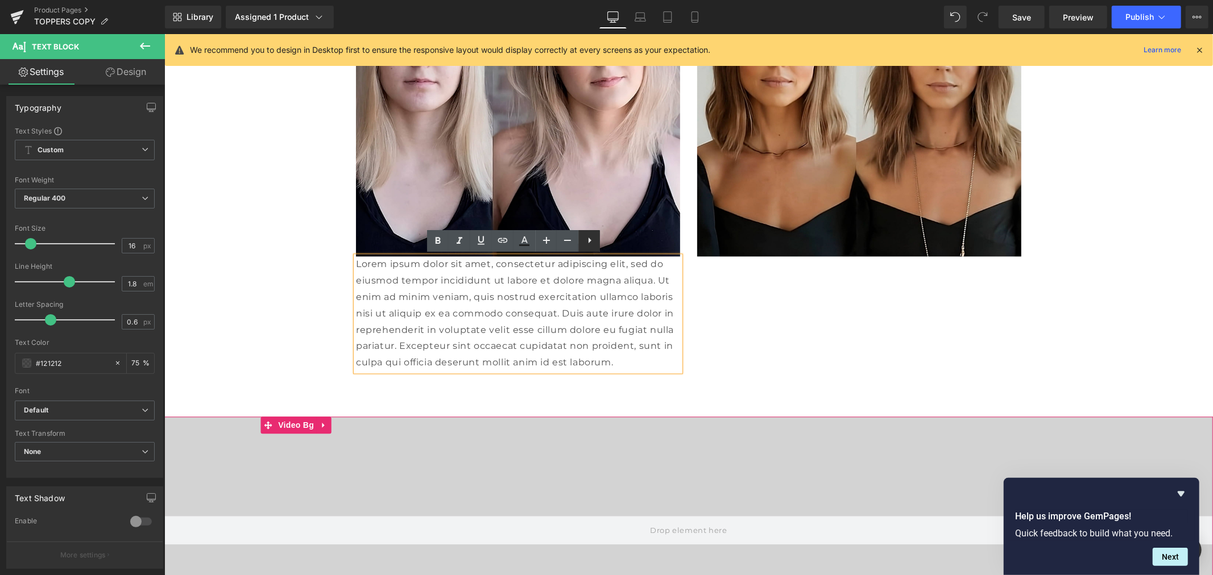
click at [589, 235] on icon at bounding box center [590, 241] width 14 height 14
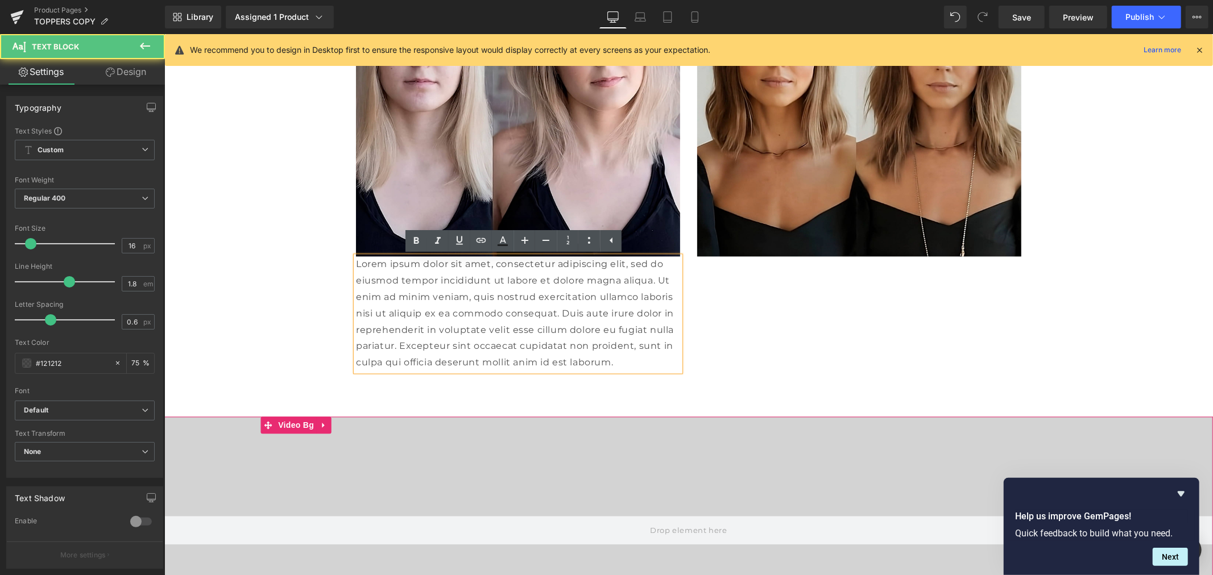
click at [583, 317] on p "Lorem ipsum dolor sit amet, consectetur adipiscing elit, sed do eiusmod tempor …" at bounding box center [517, 313] width 324 height 115
click at [400, 281] on p "Lorem ipsum dolor sit amet, consectetur adipiscing elit, sed do eiusmod tempor …" at bounding box center [517, 313] width 324 height 115
click at [677, 299] on div "Lorem ipsum dolor sit amet, consectetur adipiscing elit, sed do eiusmod tempor …" at bounding box center [517, 313] width 324 height 115
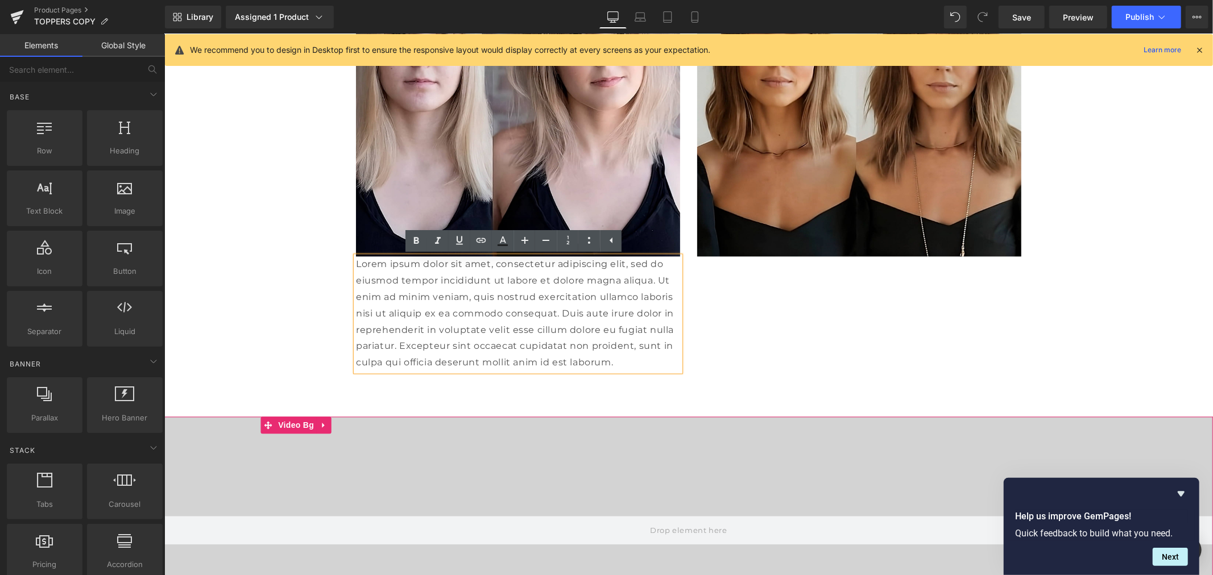
click at [480, 304] on p "Lorem ipsum dolor sit amet, consectetur adipiscing elit, sed do eiusmod tempor …" at bounding box center [517, 313] width 324 height 115
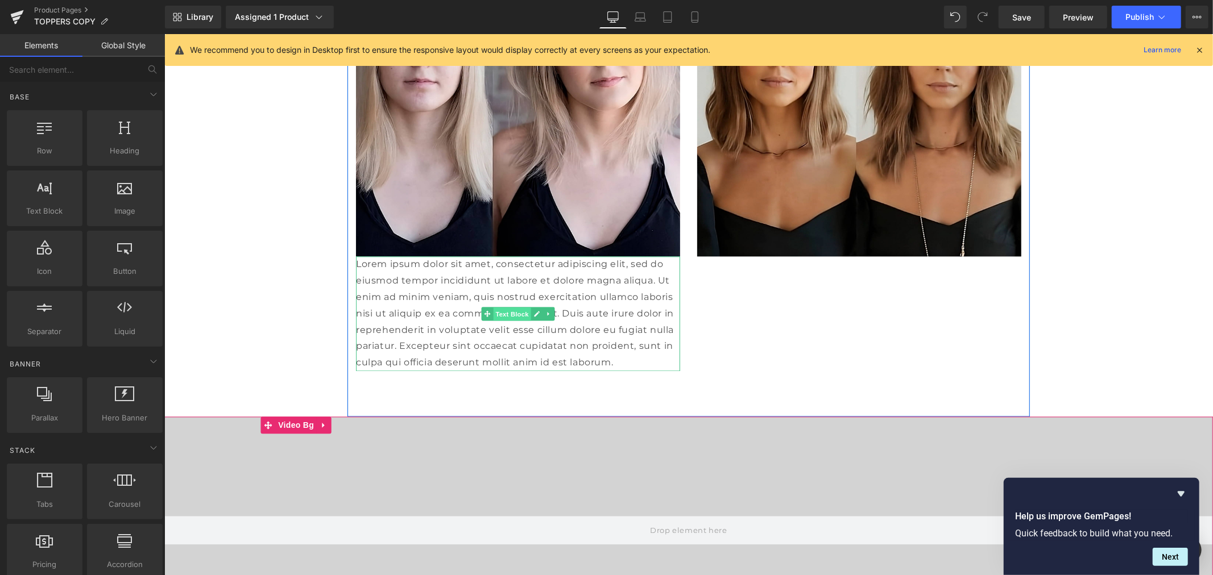
click at [511, 316] on span "Text Block" at bounding box center [511, 314] width 38 height 14
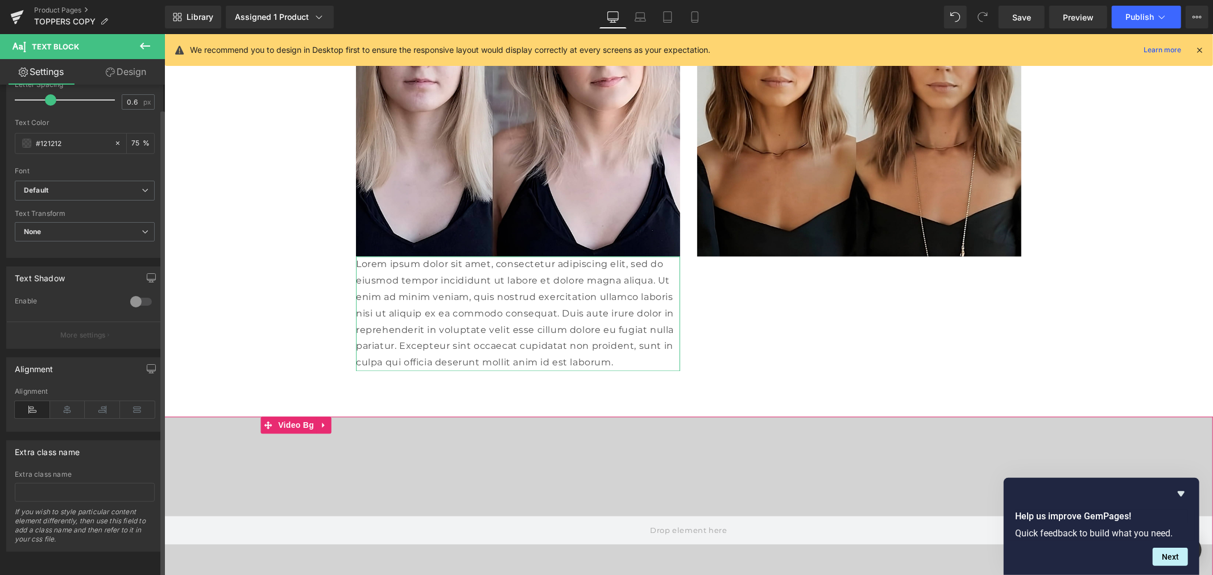
scroll to position [230, 0]
click at [73, 402] on icon at bounding box center [67, 409] width 35 height 17
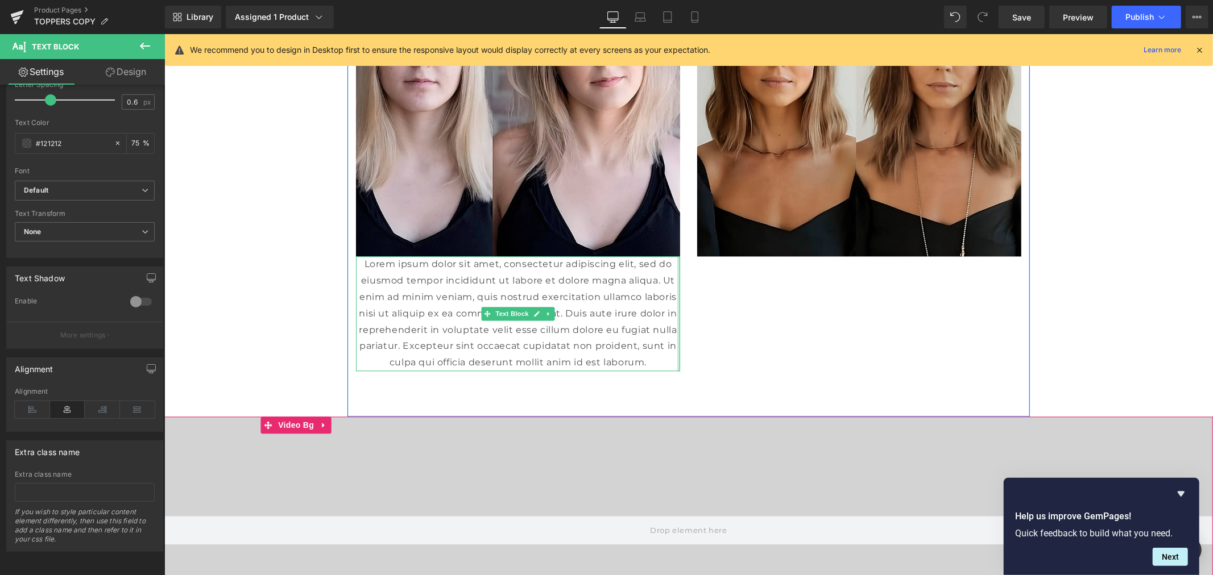
drag, startPoint x: 673, startPoint y: 328, endPoint x: 750, endPoint y: 328, distance: 76.8
click at [750, 328] on div "Image Lorem ipsum dolor sit amet, consectetur adipiscing elit, sed do eiusmod t…" at bounding box center [688, 132] width 682 height 569
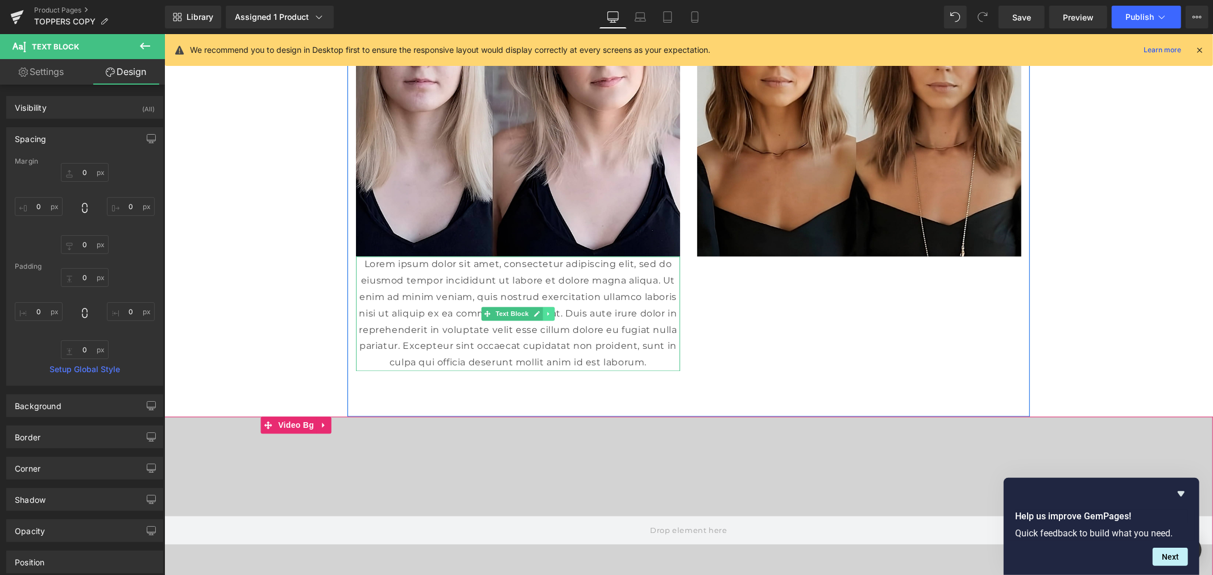
click at [545, 316] on icon at bounding box center [548, 313] width 6 height 7
click at [551, 315] on icon at bounding box center [554, 313] width 6 height 6
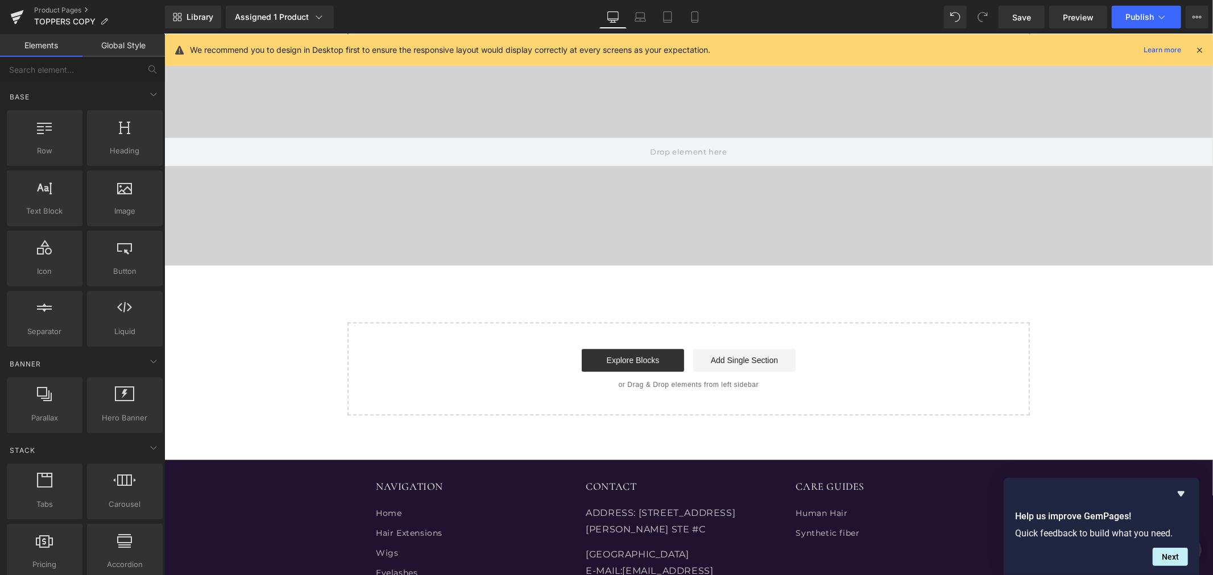
scroll to position [2129, 0]
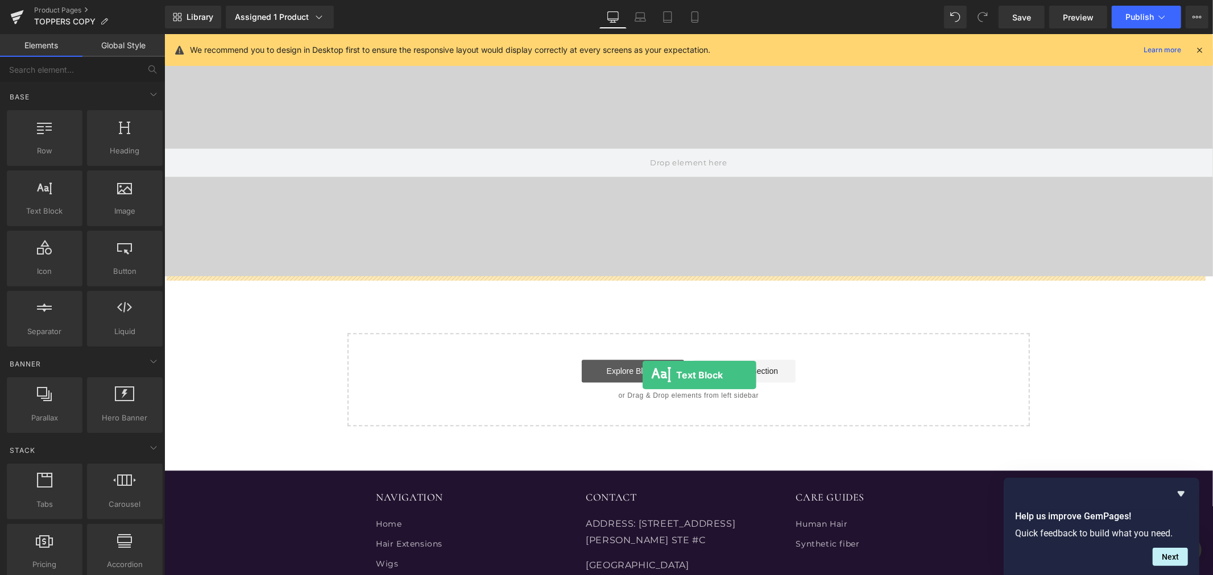
drag, startPoint x: 214, startPoint y: 245, endPoint x: 642, endPoint y: 375, distance: 447.4
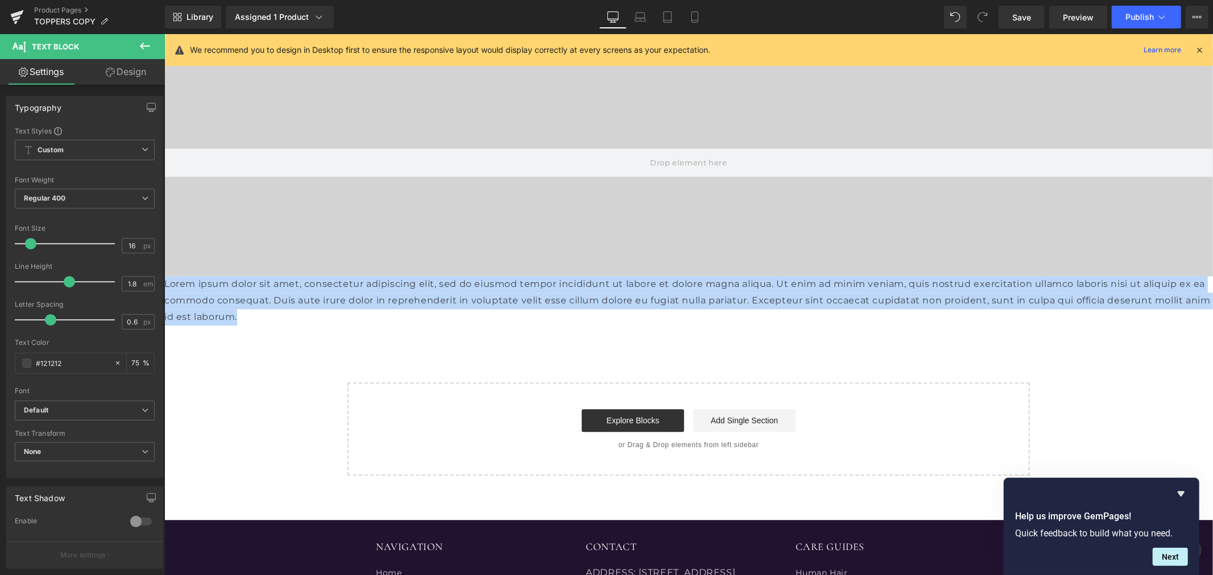
drag, startPoint x: 276, startPoint y: 317, endPoint x: -14, endPoint y: 243, distance: 298.7
paste div
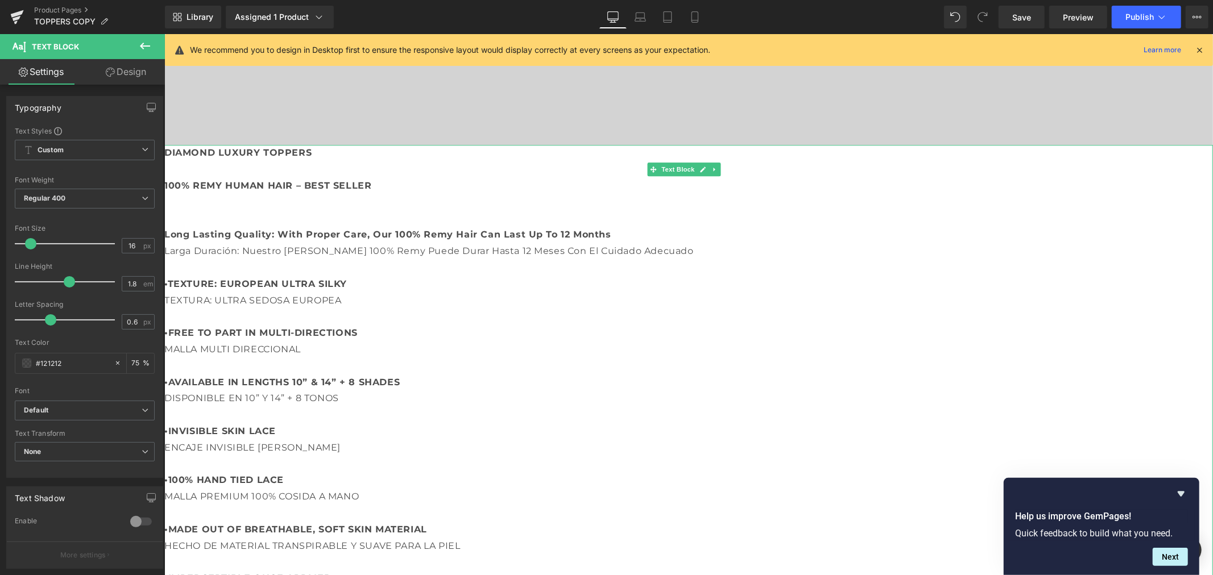
scroll to position [2258, 0]
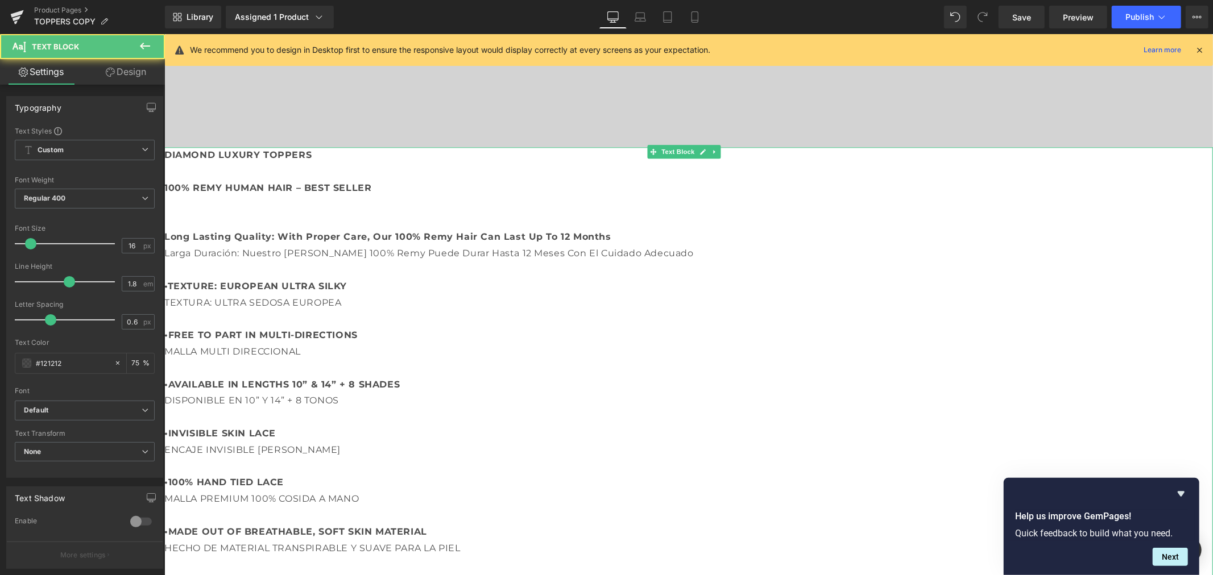
click at [313, 288] on b "•TEXTURE: EUROPEAN ULTRA SILKY" at bounding box center [255, 285] width 183 height 11
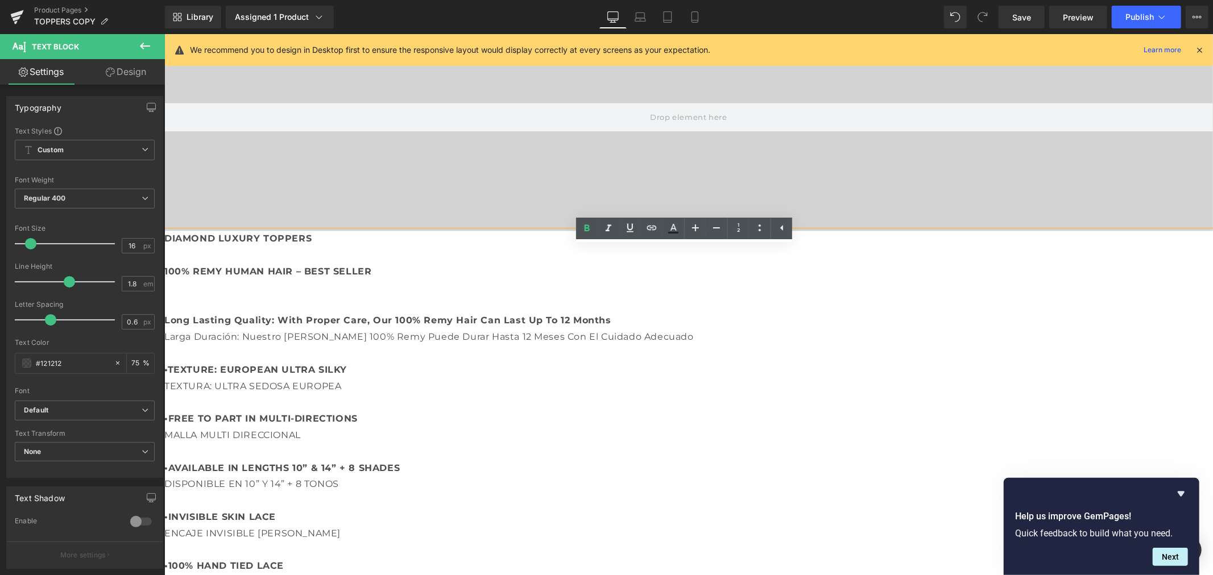
scroll to position [2131, 0]
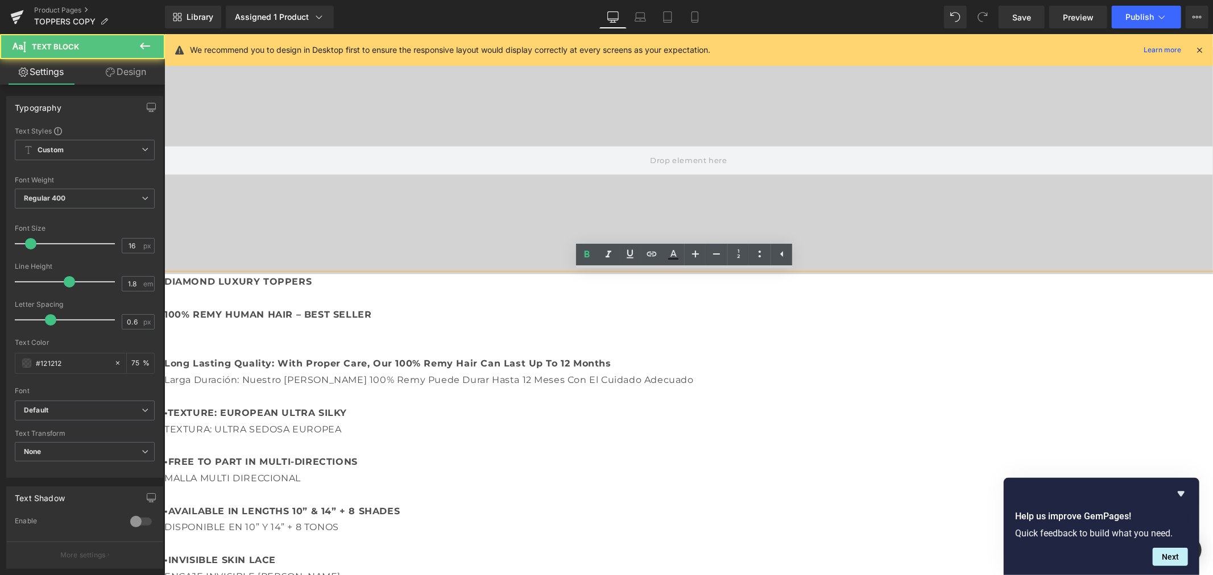
click at [767, 288] on p "DIAMOND LUXURY TOPPERS 100% REMY HUMAN HAIR – BEST SELLER" at bounding box center [688, 298] width 1049 height 49
click at [503, 274] on div "DIAMOND LUXURY TOPPERS 100% REMY HUMAN HAIR – BEST SELLER Long Lasting Quality:…" at bounding box center [688, 552] width 1049 height 557
click at [486, 381] on p "Long Lasting Quality: With Proper Care, Our 100% Remy Hair Can Last Up To 12 Mo…" at bounding box center [688, 371] width 1049 height 33
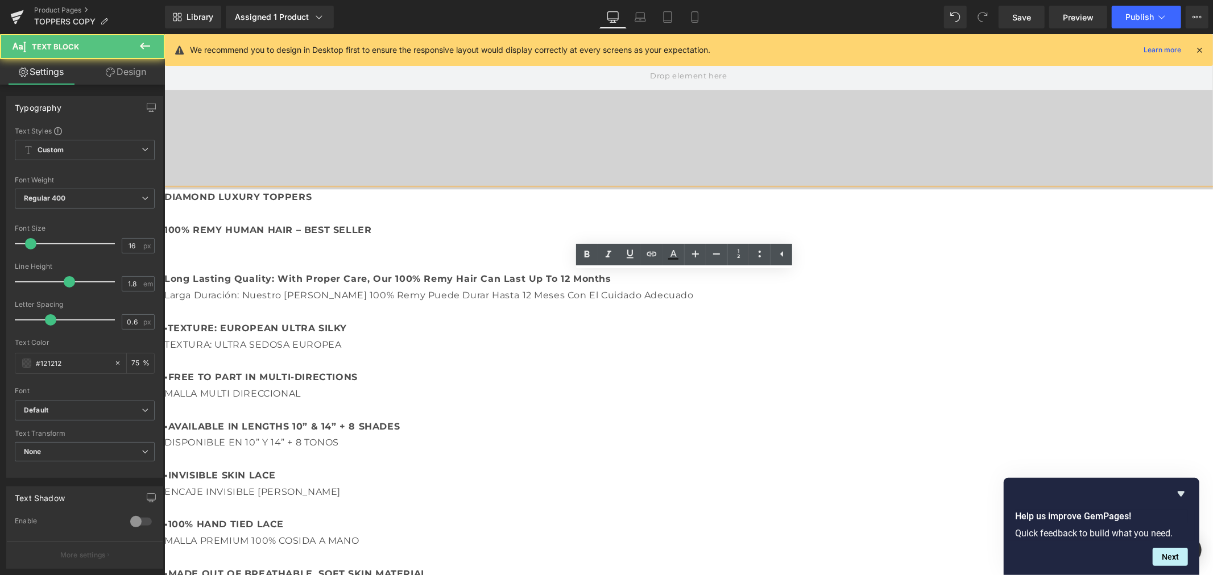
scroll to position [2447, 0]
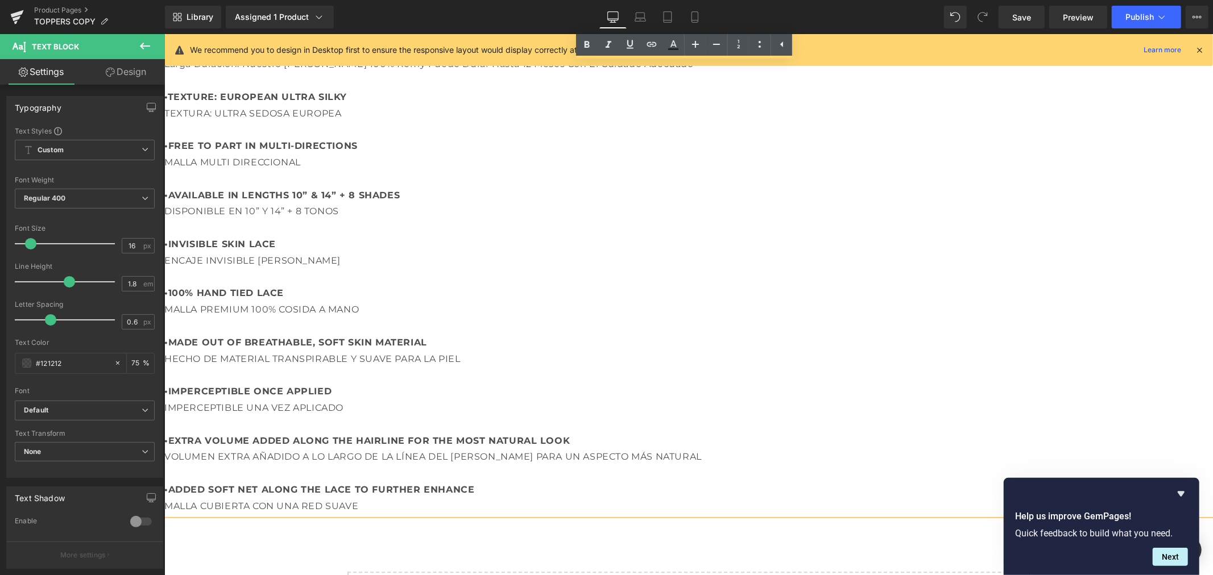
click at [537, 503] on p "TEXTURA: ULTRA SEDOSA EUROPEA •FREE TO PART IN MULTI-DIRECTIONS MALLA MULTI DIR…" at bounding box center [688, 309] width 1049 height 409
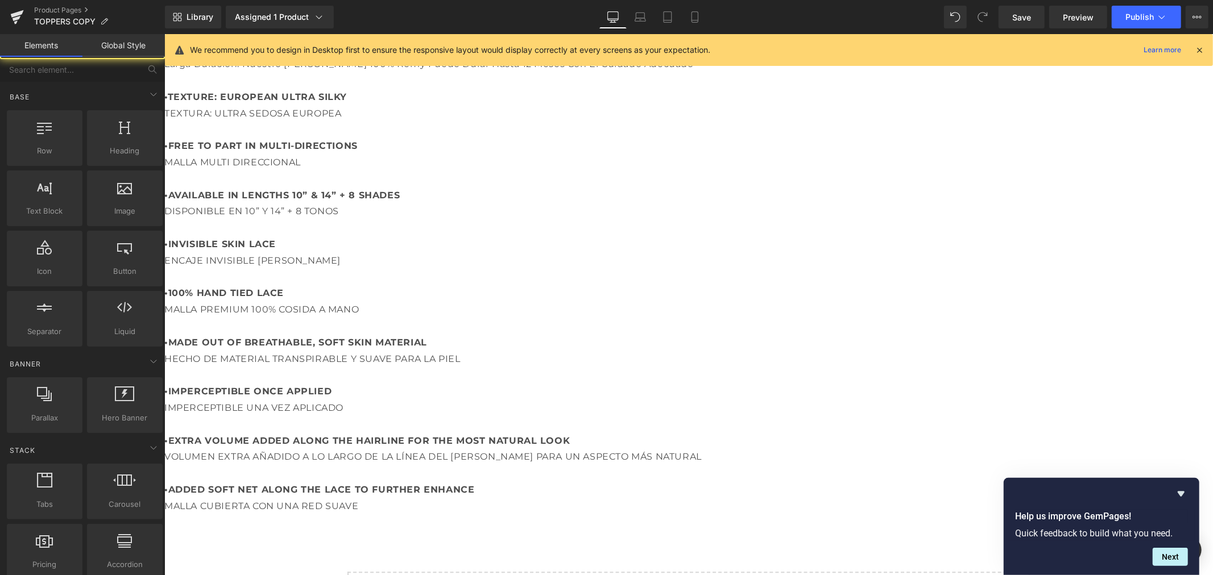
click at [528, 421] on p "TEXTURA: ULTRA SEDOSA EUROPEA •FREE TO PART IN MULTI-DIRECTIONS MALLA MULTI DIR…" at bounding box center [688, 309] width 1049 height 409
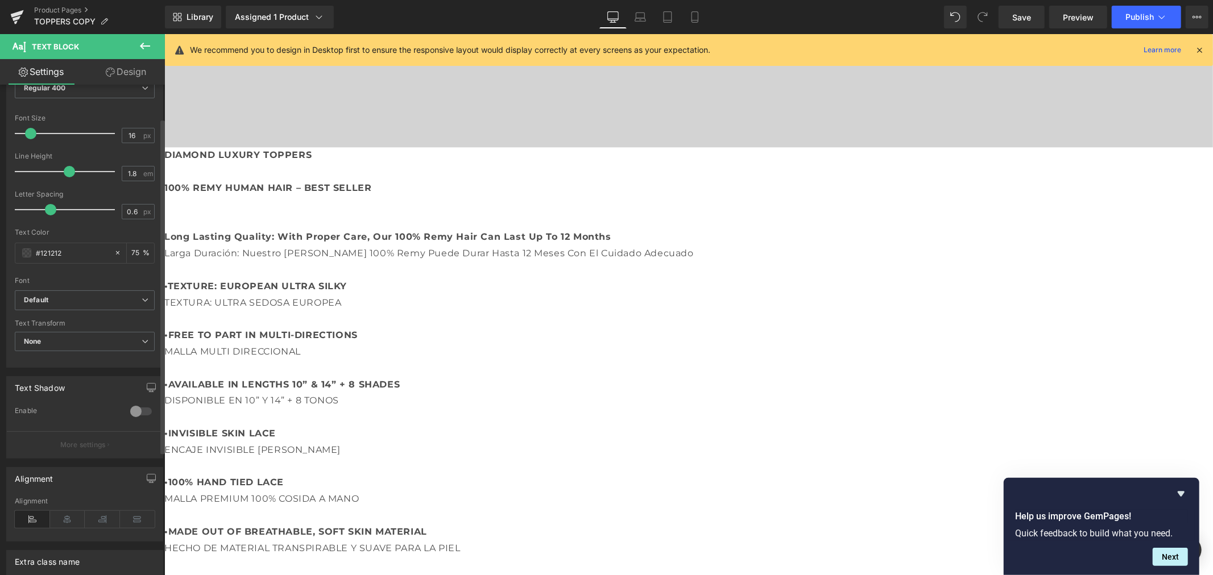
scroll to position [230, 0]
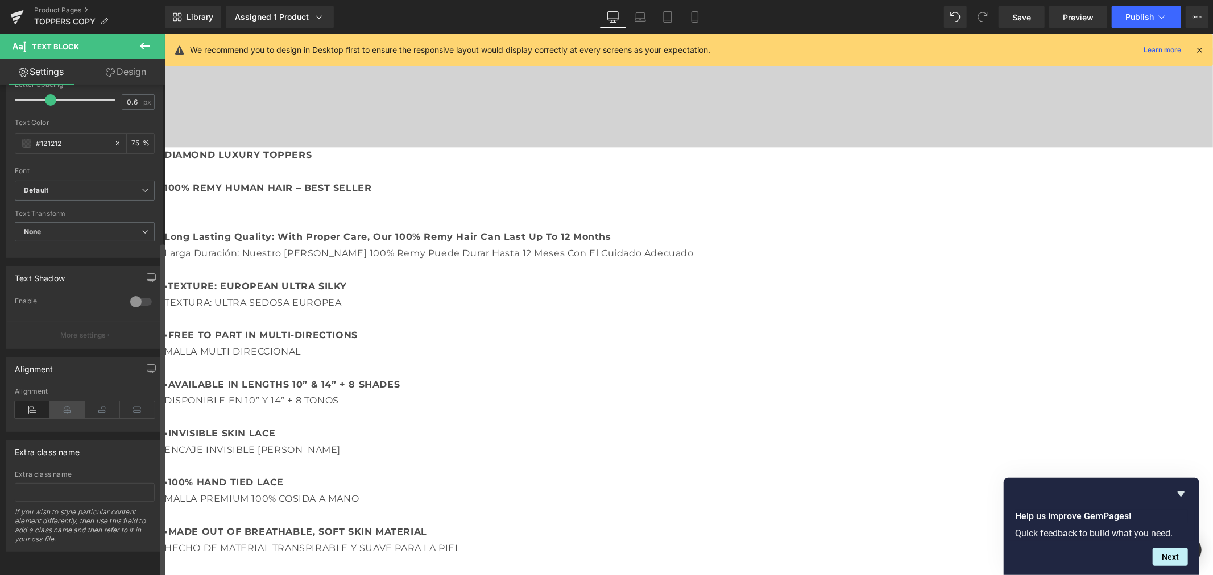
click at [65, 401] on icon at bounding box center [67, 409] width 35 height 17
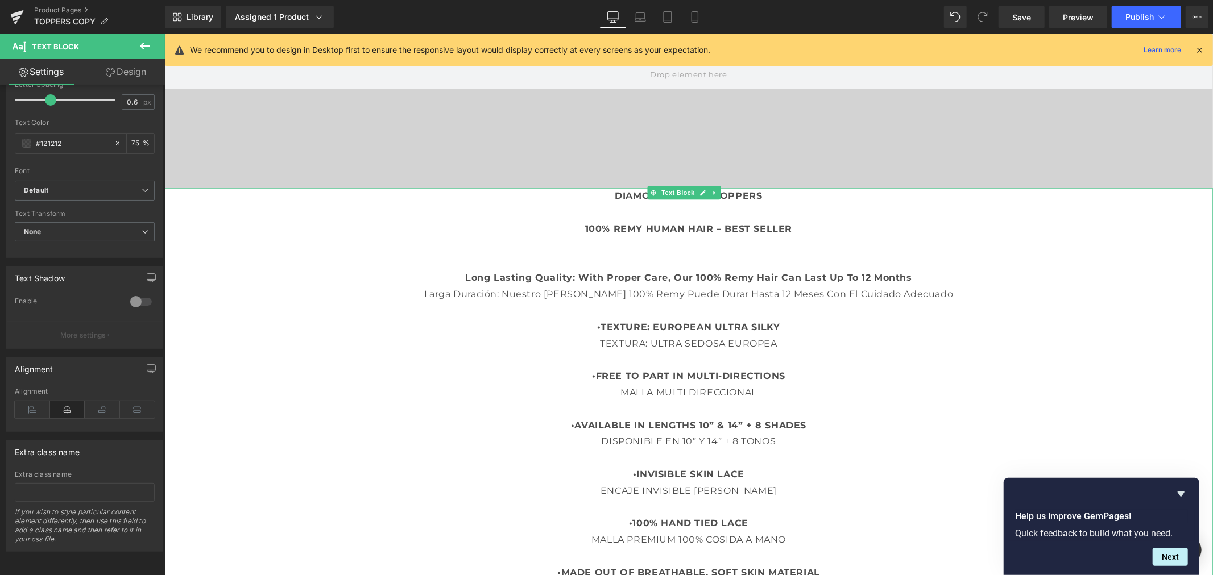
scroll to position [2194, 0]
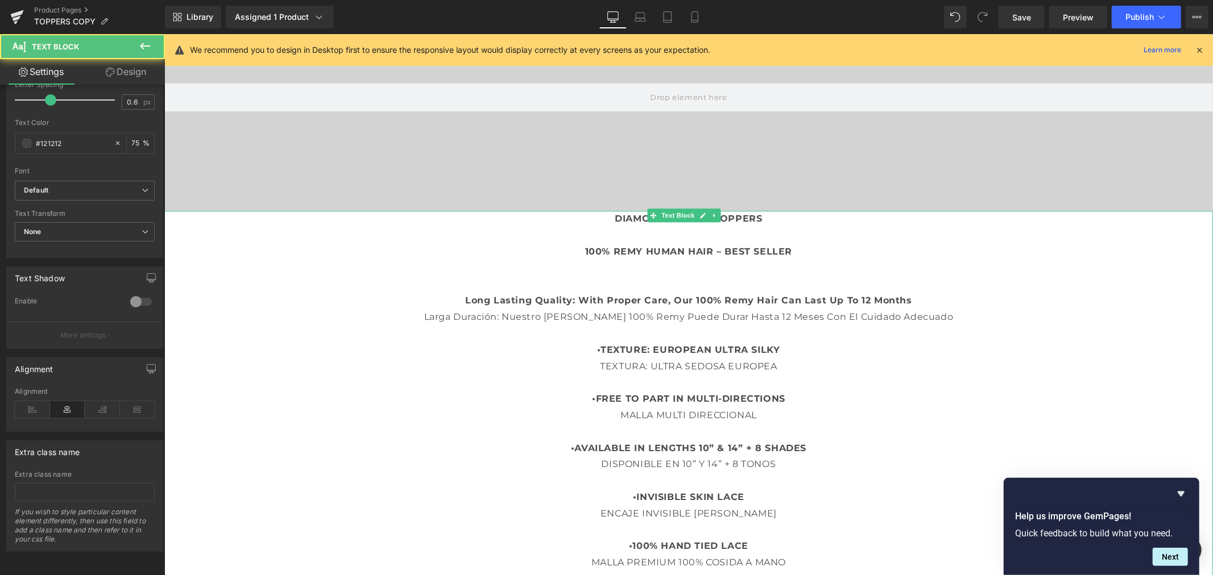
click at [615, 269] on p at bounding box center [688, 276] width 1049 height 33
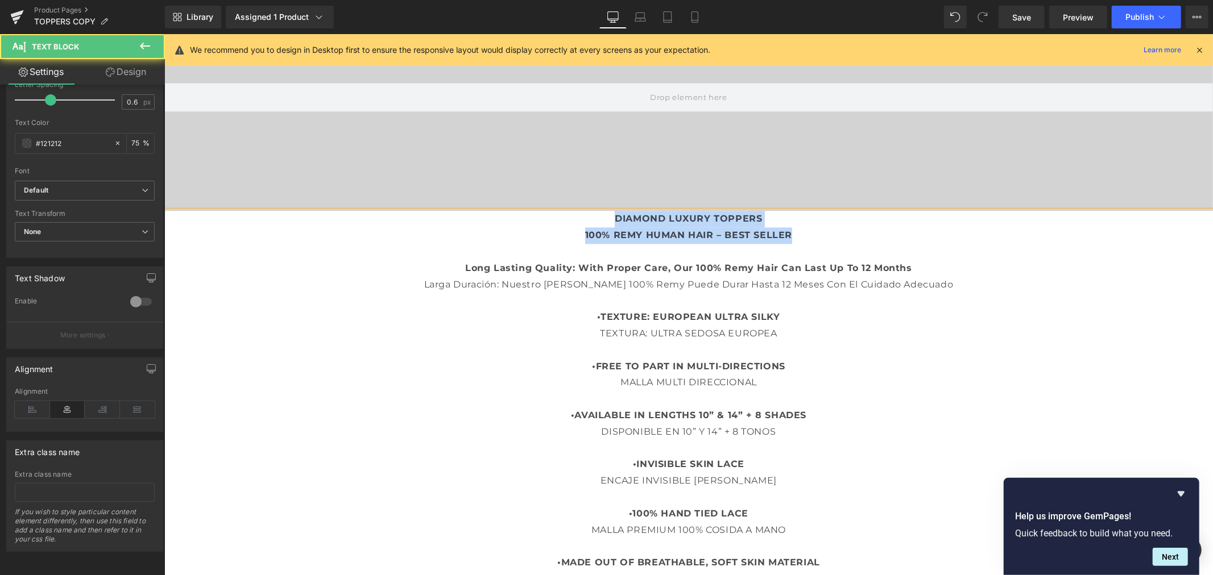
drag, startPoint x: 751, startPoint y: 230, endPoint x: 494, endPoint y: 217, distance: 257.9
click at [499, 217] on p "DIAMOND LUXURY TOPPERS 100% REMY HUMAN HAIR – BEST SELLER" at bounding box center [688, 226] width 1049 height 33
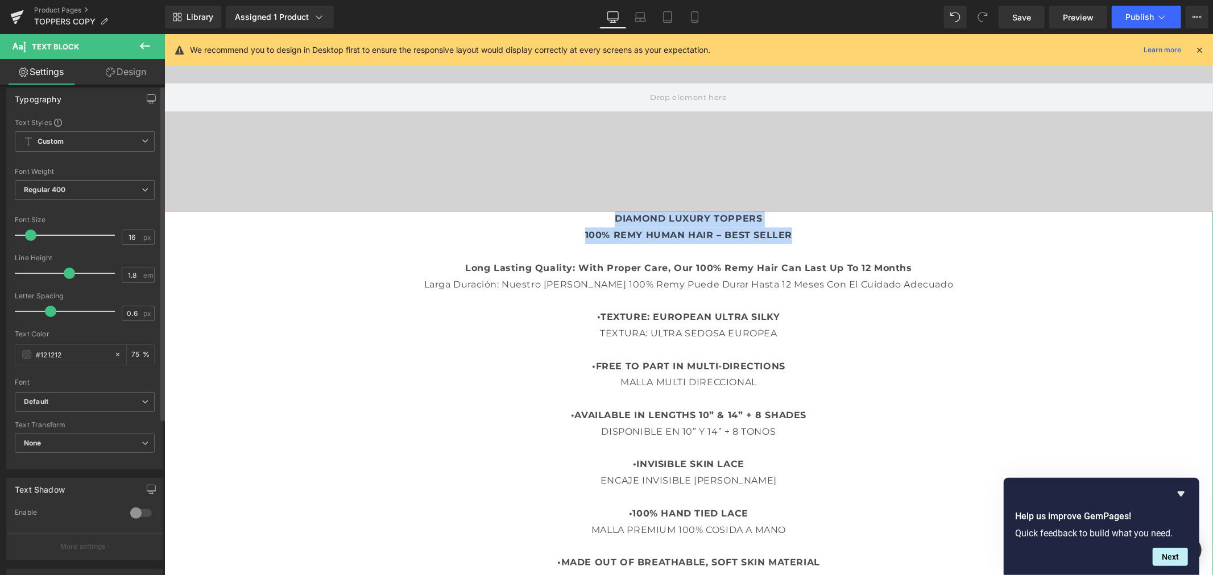
scroll to position [0, 0]
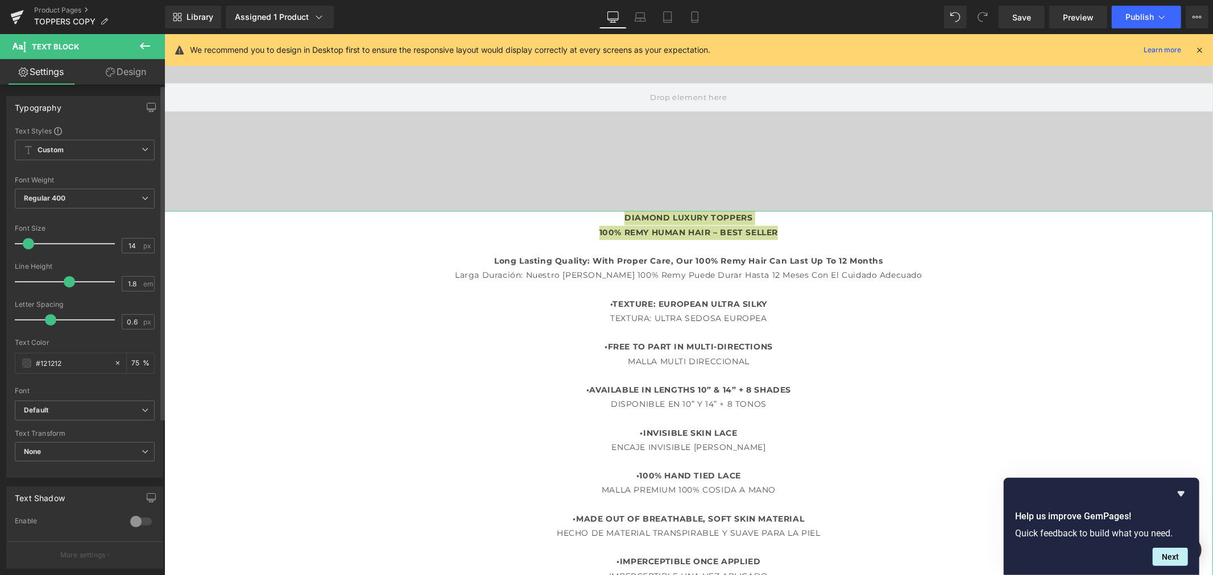
click at [32, 242] on span at bounding box center [28, 243] width 11 height 11
type input "16"
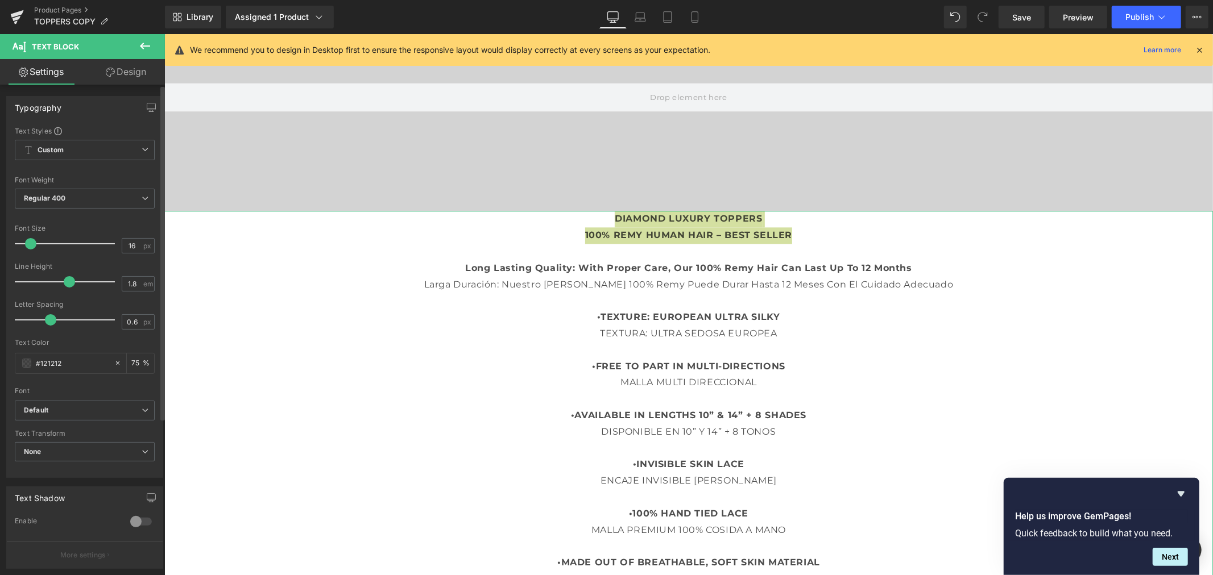
click at [32, 242] on span at bounding box center [30, 243] width 11 height 11
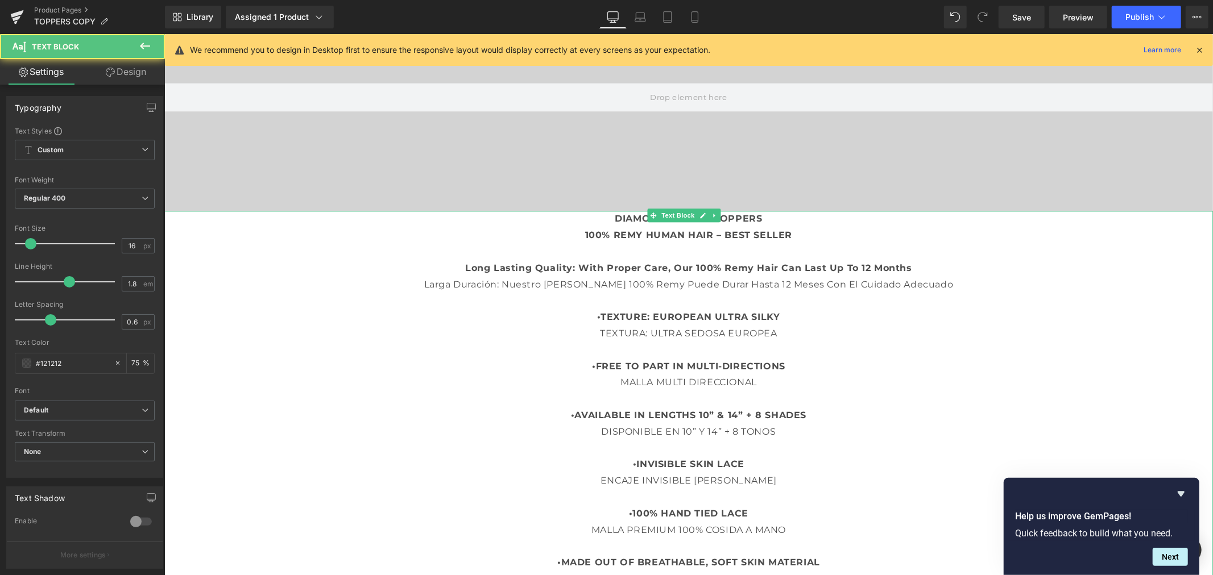
click at [787, 344] on p "TEXTURA: ULTRA SEDOSA EUROPEA •FREE TO PART IN MULTI-DIRECTIONS MALLA MULTI DIR…" at bounding box center [688, 529] width 1049 height 409
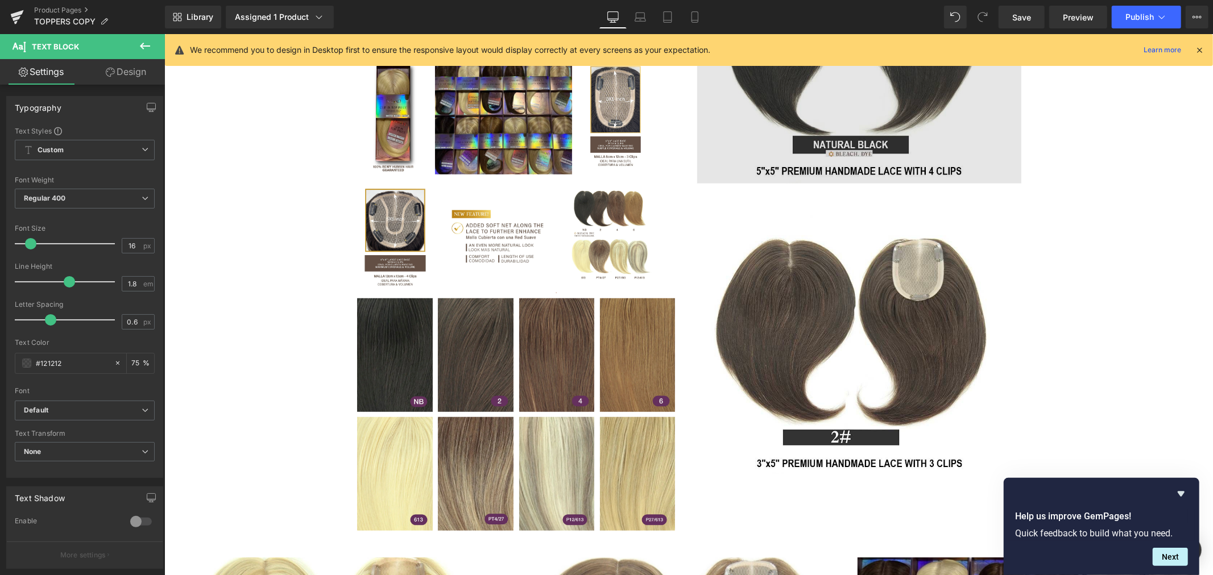
scroll to position [569, 0]
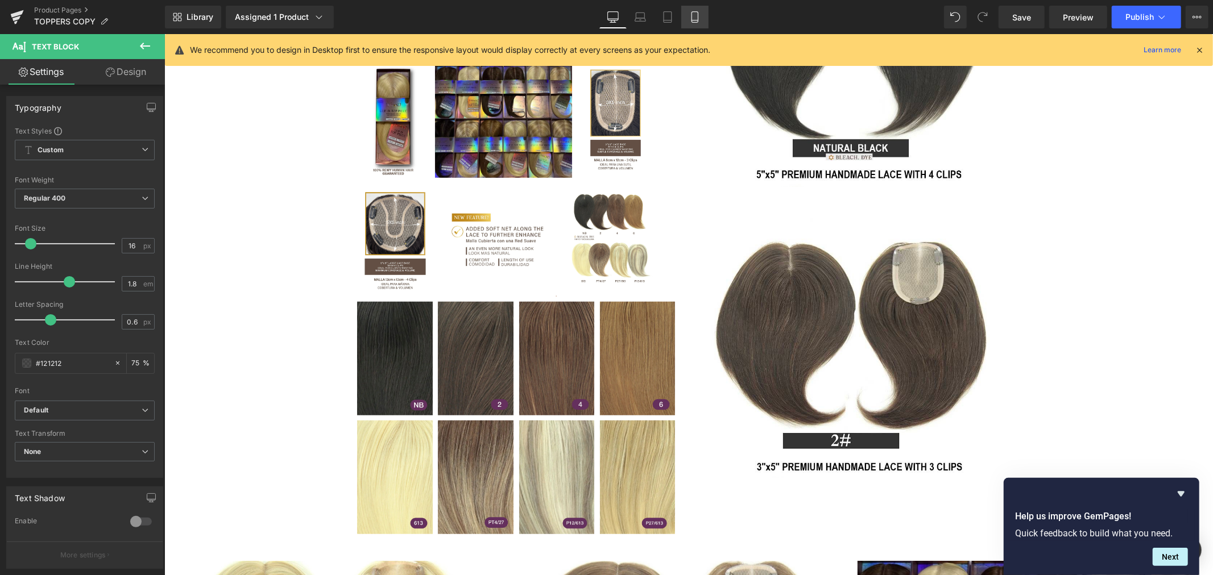
click at [693, 15] on icon at bounding box center [694, 16] width 11 height 11
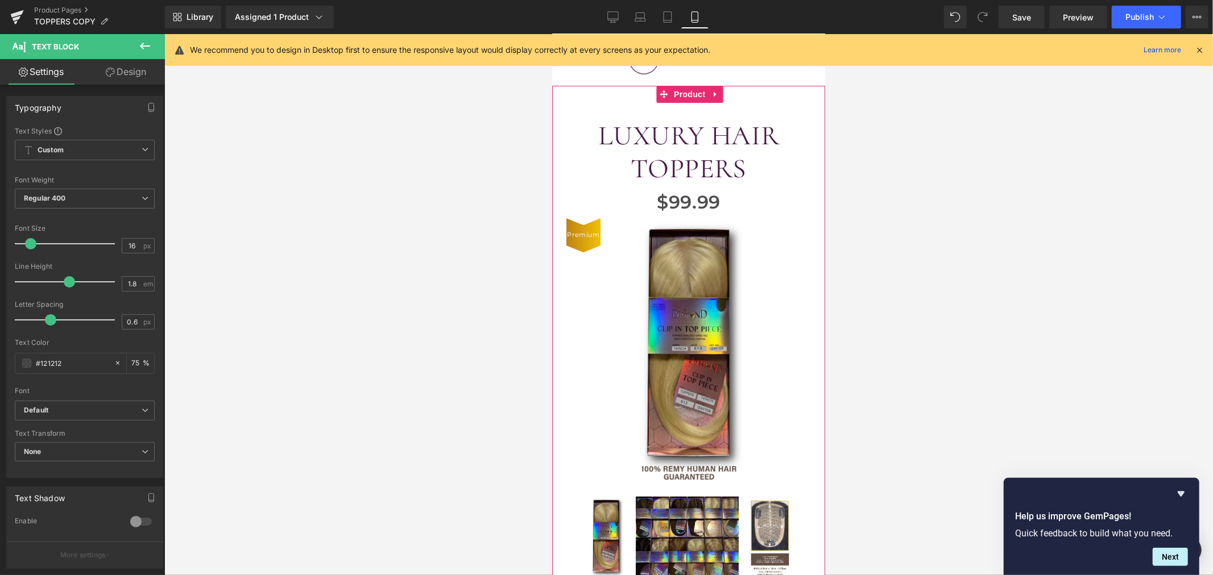
scroll to position [0, 0]
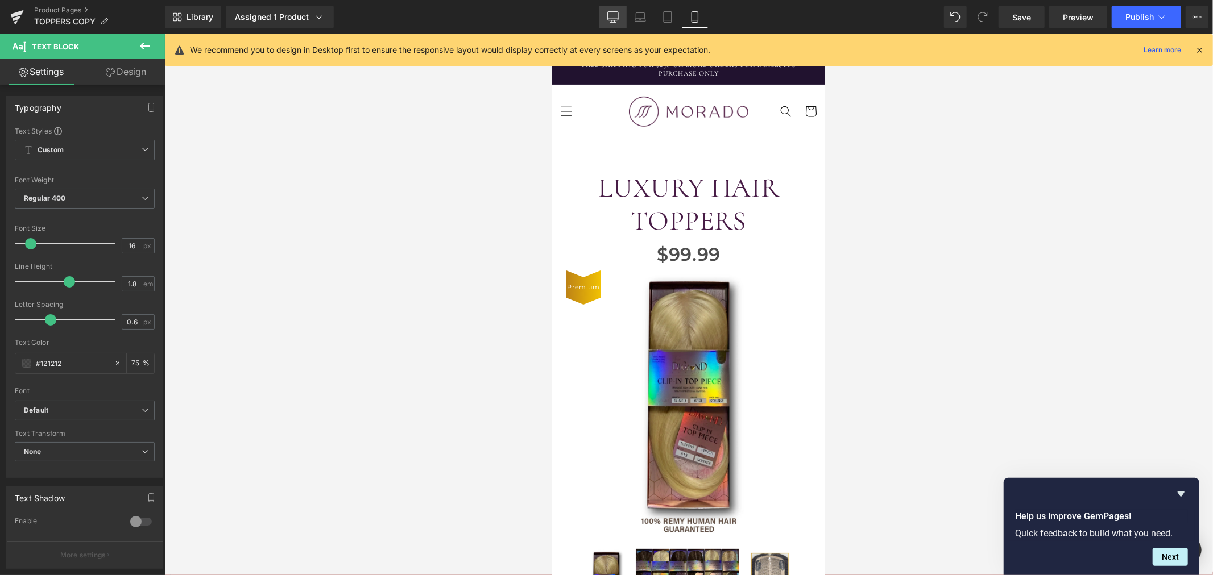
click at [610, 15] on icon at bounding box center [612, 16] width 11 height 11
type input "75"
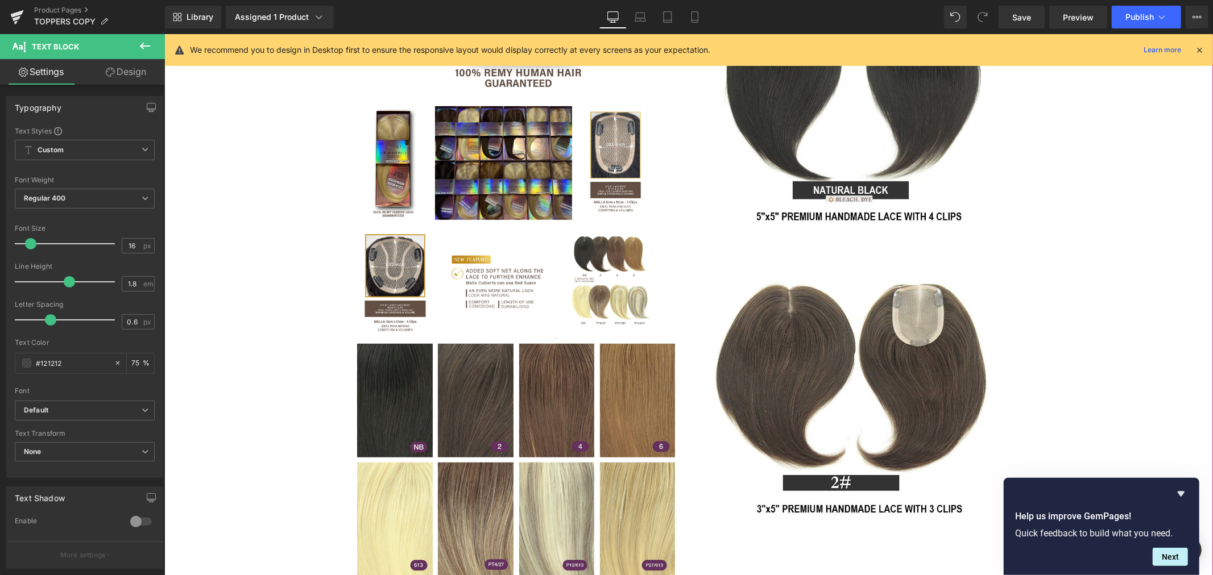
scroll to position [379, 0]
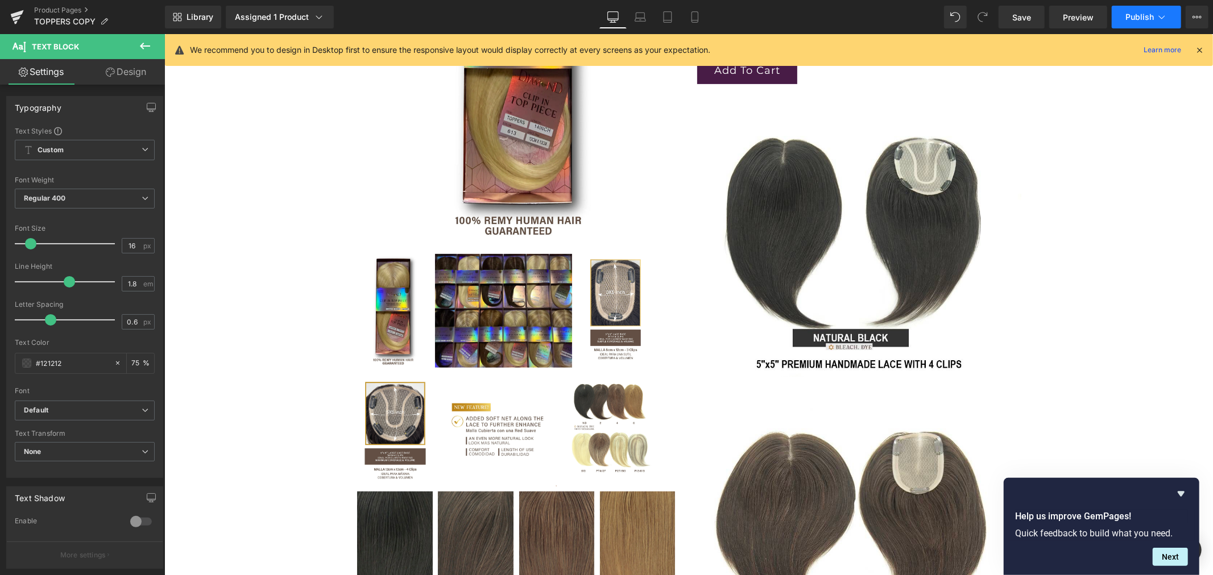
click at [1137, 14] on span "Publish" at bounding box center [1139, 17] width 28 height 9
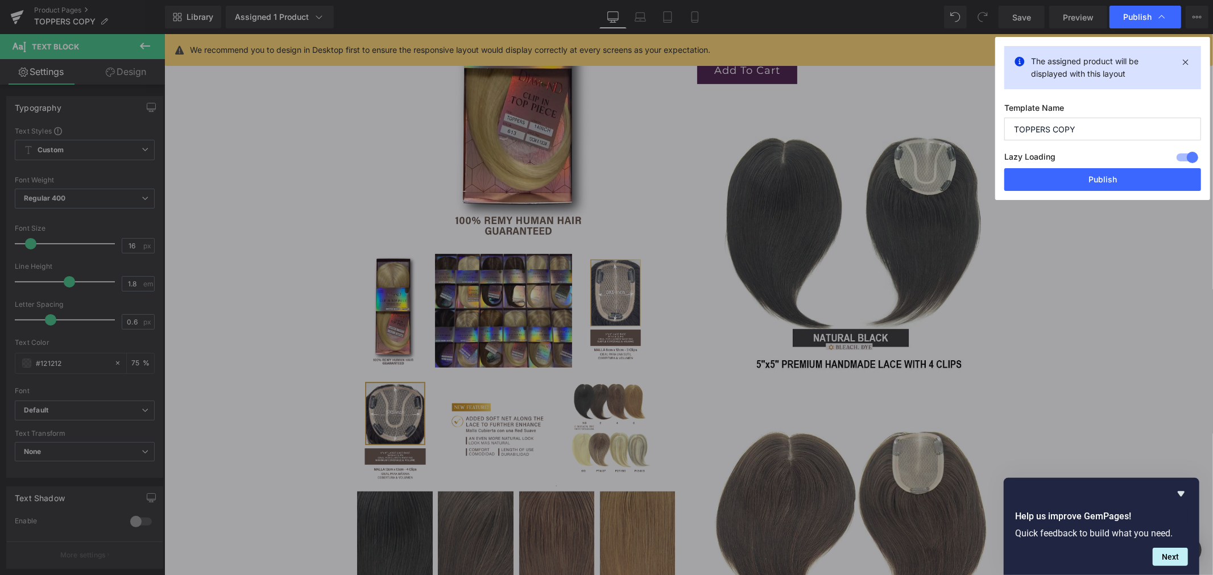
click at [1078, 129] on input "TOPPERS COPY" at bounding box center [1102, 129] width 197 height 23
type input "TOPPERS COPY 9.30.25"
click at [1090, 175] on button "Publish" at bounding box center [1102, 179] width 197 height 23
